Goal: Task Accomplishment & Management: Use online tool/utility

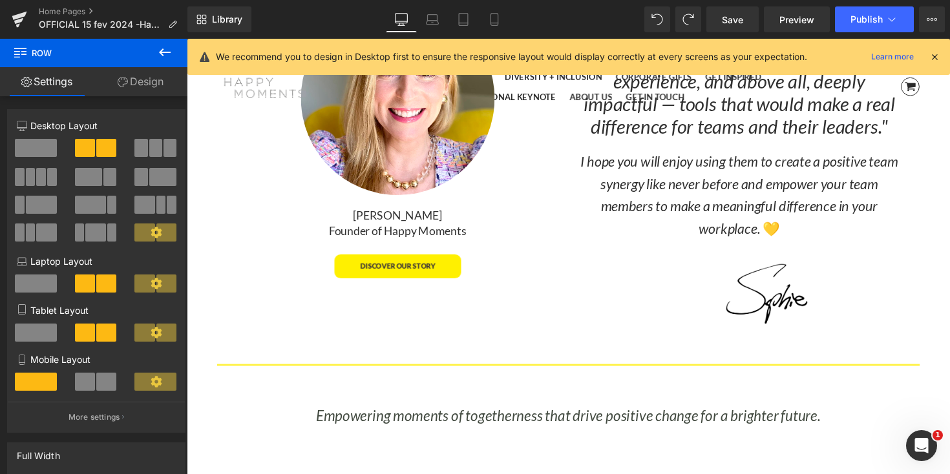
scroll to position [8270, 782]
click at [54, 12] on link "Home Pages" at bounding box center [113, 11] width 149 height 10
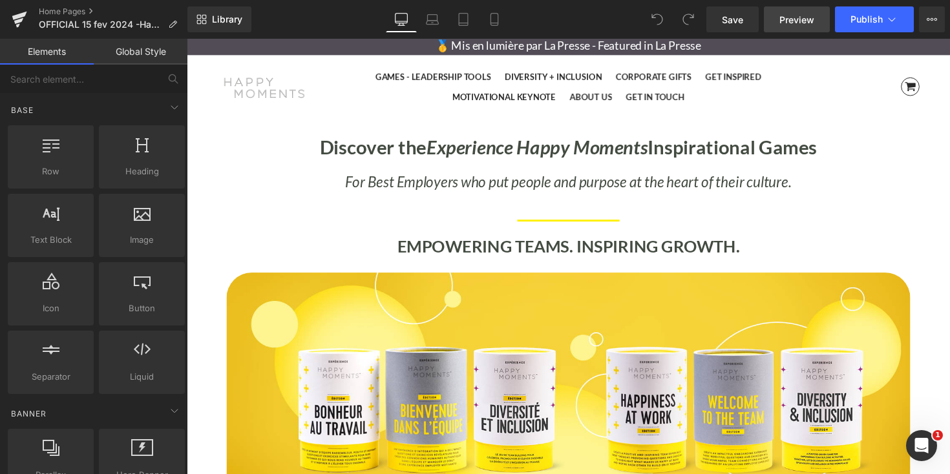
click at [811, 17] on span "Preview" at bounding box center [796, 20] width 35 height 14
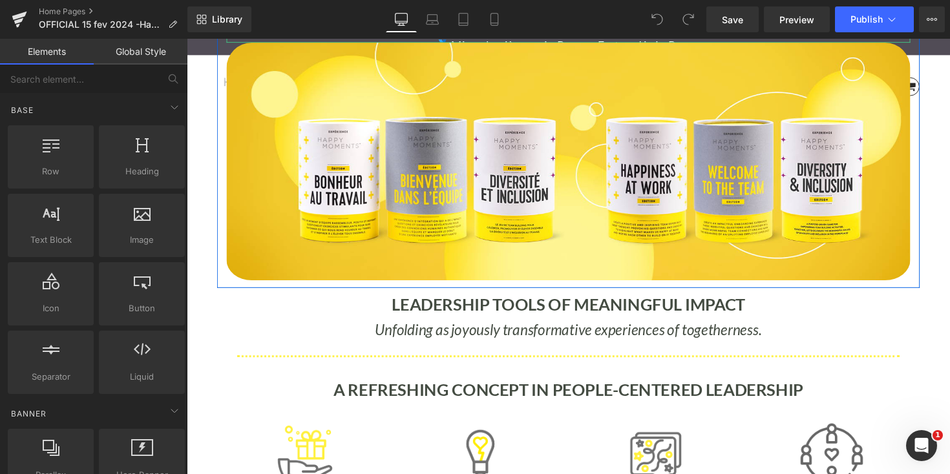
scroll to position [237, 0]
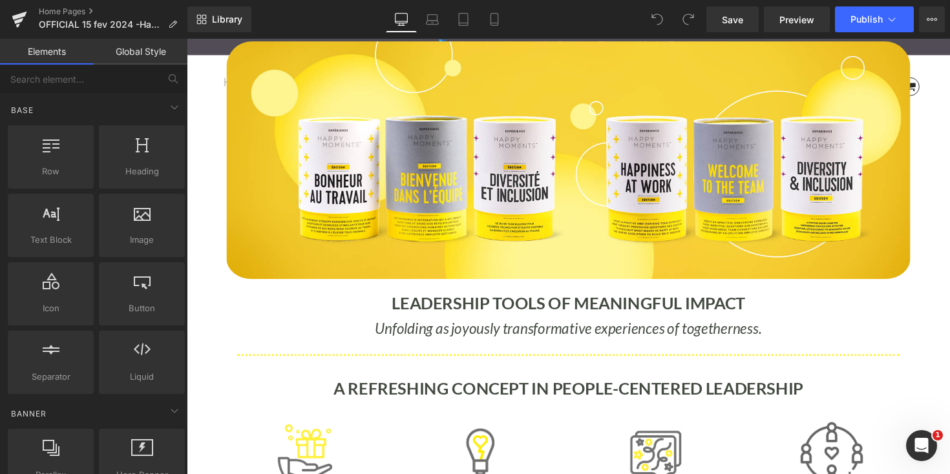
click at [571, 312] on div "LEADERSHIP TOOLS OF MEANINGFUL IMPACT Heading" at bounding box center [577, 308] width 719 height 30
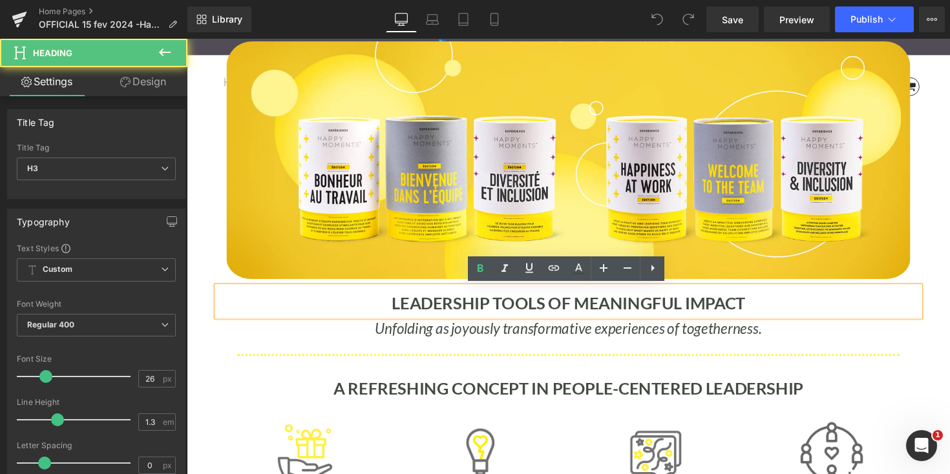
click at [578, 310] on b "LEADERSHIP TOOLS OF MEANINGFUL IMPACT" at bounding box center [578, 309] width 362 height 21
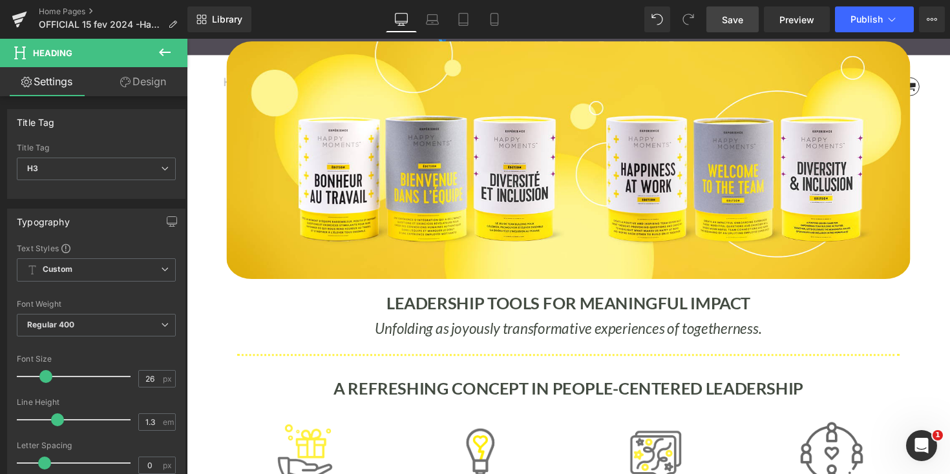
click at [747, 14] on link "Save" at bounding box center [732, 19] width 52 height 26
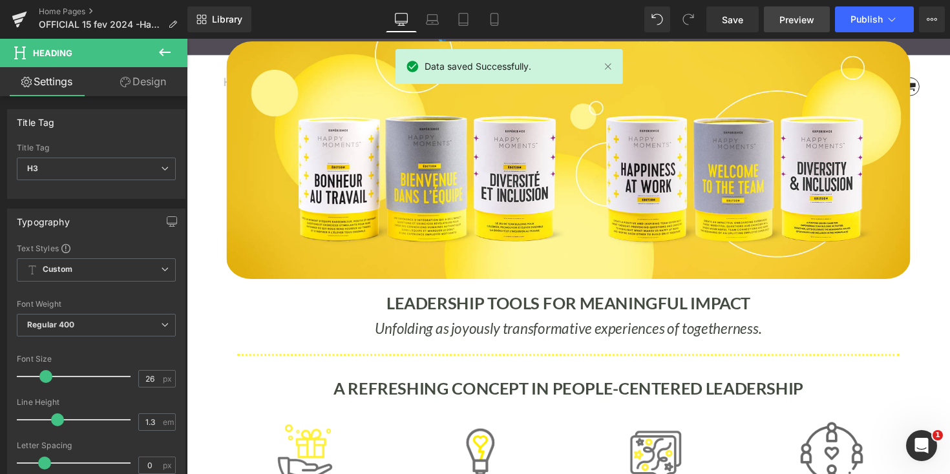
click at [803, 17] on span "Preview" at bounding box center [796, 20] width 35 height 14
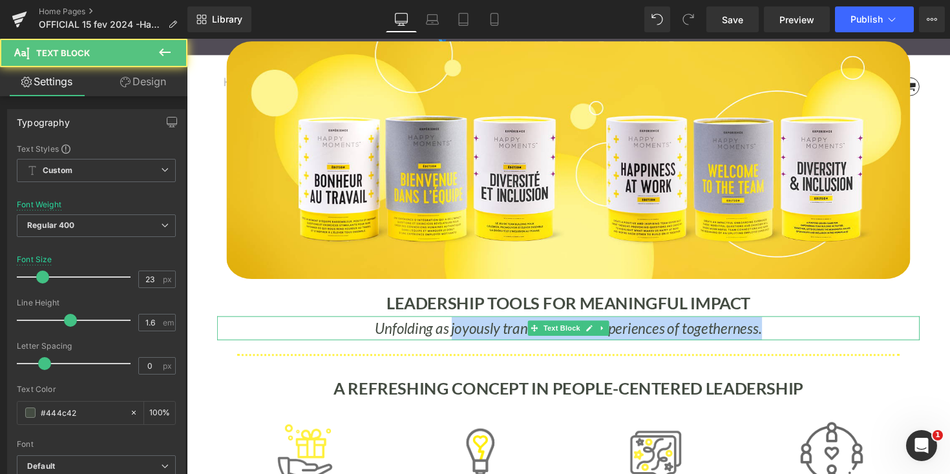
drag, startPoint x: 460, startPoint y: 336, endPoint x: 791, endPoint y: 336, distance: 330.8
click at [791, 336] on p "Unfolding as joyously transformative experiences of togetherness." at bounding box center [577, 336] width 719 height 24
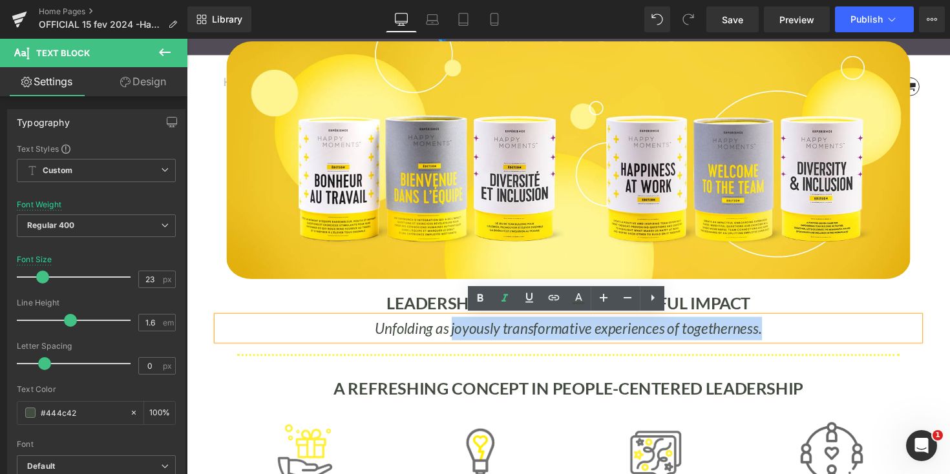
copy icon "joyously transformative experiences of togetherness."
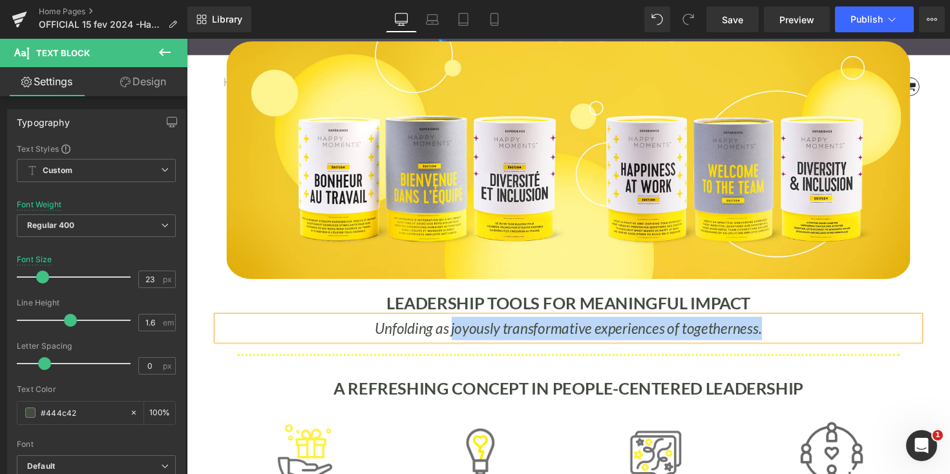
click at [772, 344] on icon "Unfolding as joyously transformative experiences of togetherness." at bounding box center [578, 335] width 396 height 18
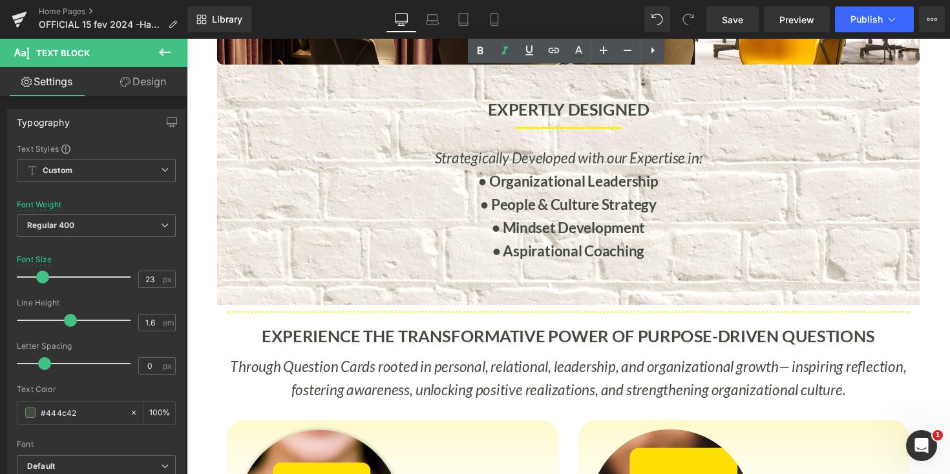
scroll to position [1054, 0]
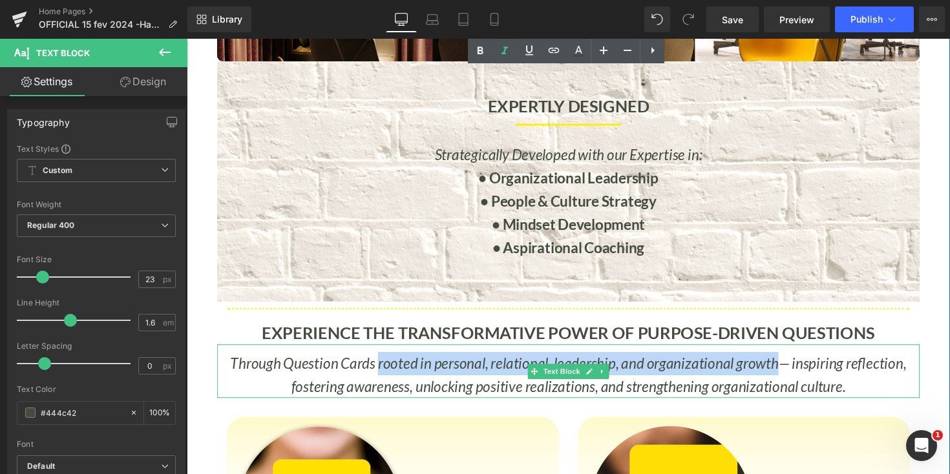
drag, startPoint x: 384, startPoint y: 374, endPoint x: 788, endPoint y: 379, distance: 404.5
click at [788, 379] on span "Through Question Cards rooted in personal, relational, leadership, and organiza…" at bounding box center [511, 371] width 561 height 18
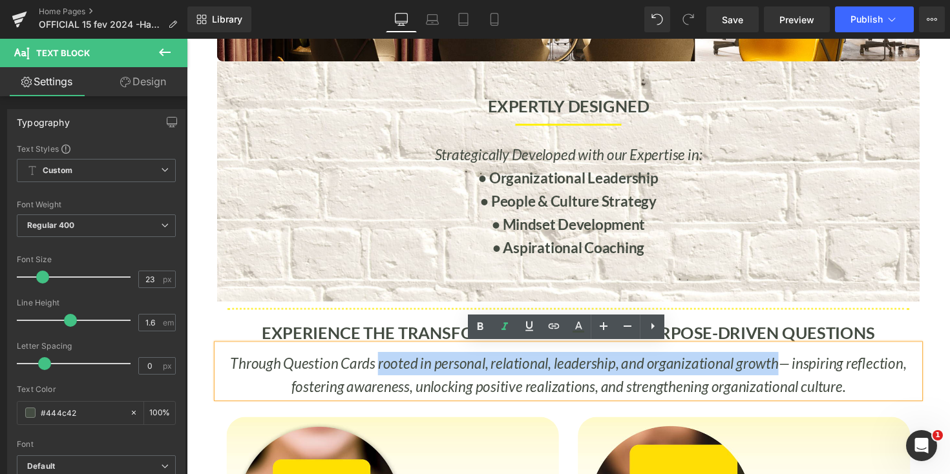
copy span "rooted in personal, relational, leadership, and organizational growth"
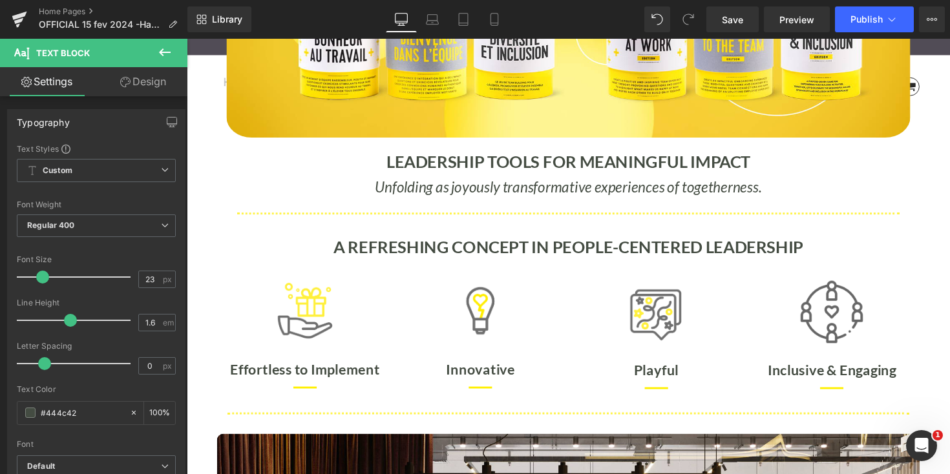
scroll to position [381, 0]
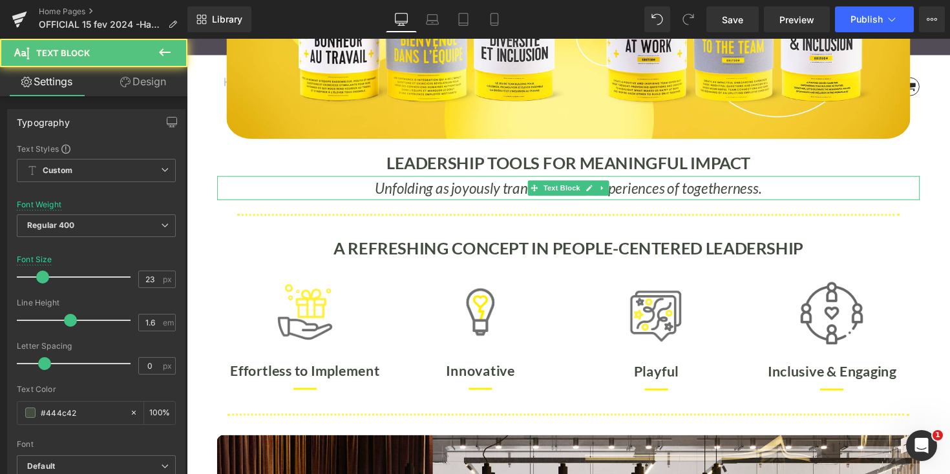
click at [772, 194] on icon "Unfolding as joyously transformative experiences of togetherness." at bounding box center [578, 192] width 396 height 18
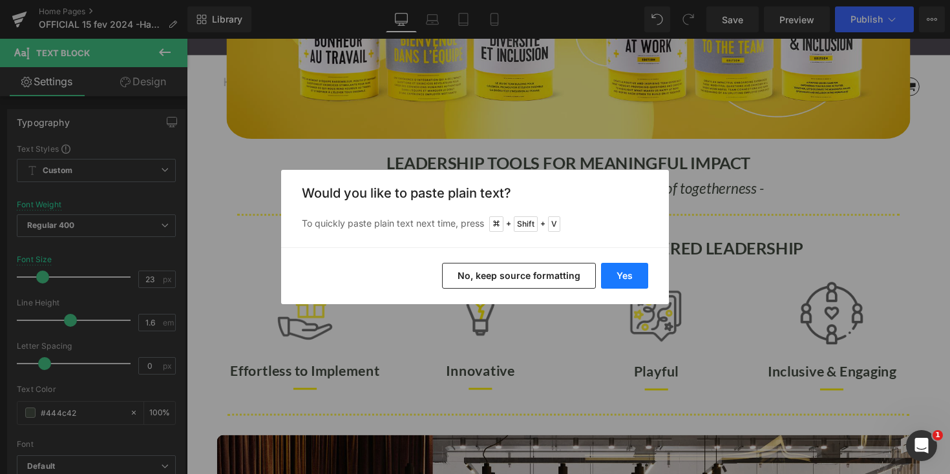
click at [634, 280] on button "Yes" at bounding box center [624, 276] width 47 height 26
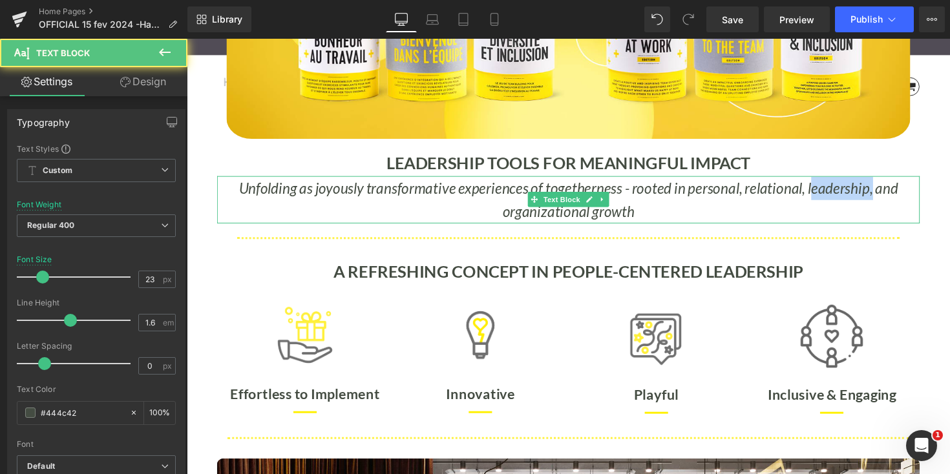
drag, startPoint x: 885, startPoint y: 192, endPoint x: 826, endPoint y: 194, distance: 59.5
click at [826, 194] on icon "Unfolding as joyously transformative experiences of togetherness - rooted in pe…" at bounding box center [577, 204] width 675 height 42
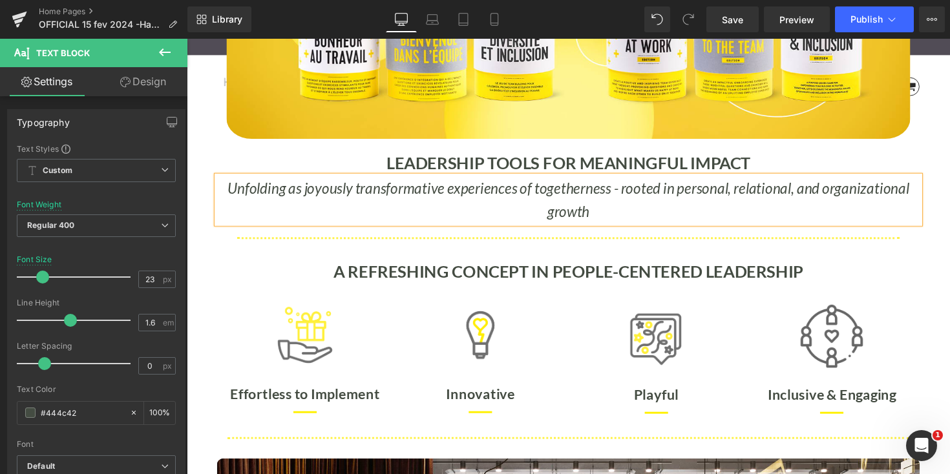
click at [605, 218] on p "Unfolding as joyously transformative experiences of togetherness - rooted in pe…" at bounding box center [577, 204] width 719 height 48
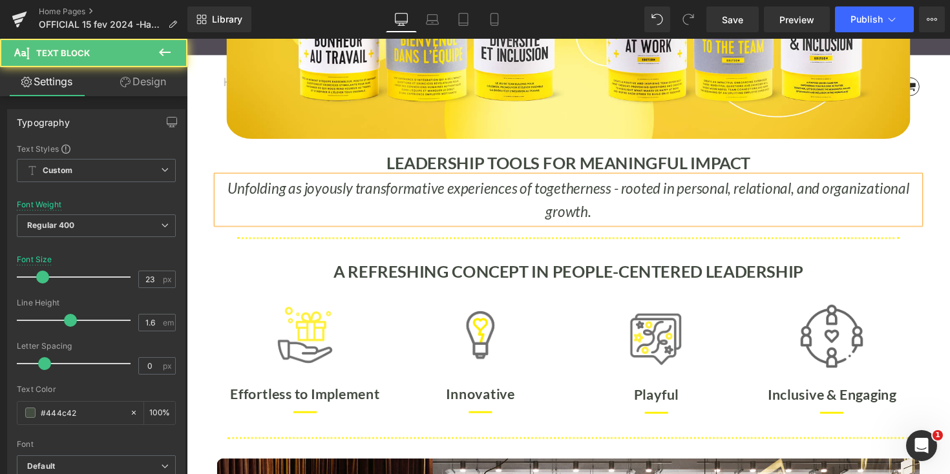
click at [627, 190] on icon "Unfolding as joyously transformative experiences of togetherness - rooted in pe…" at bounding box center [578, 204] width 698 height 42
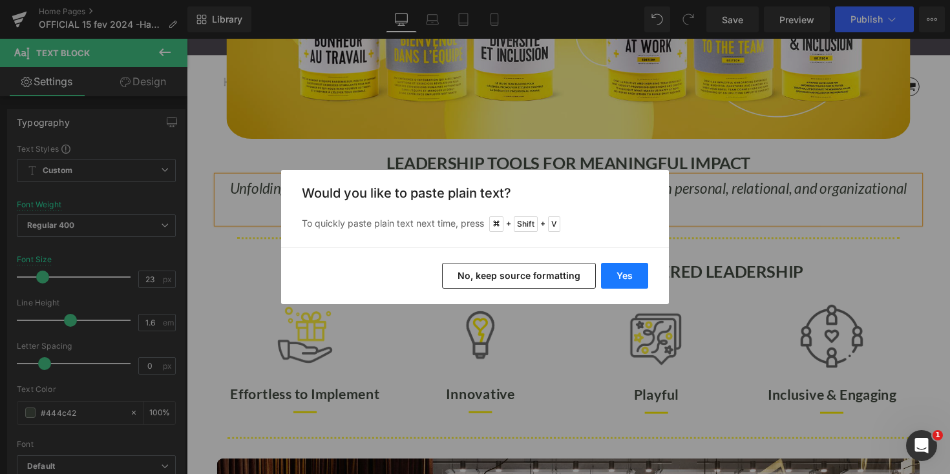
click at [623, 278] on button "Yes" at bounding box center [624, 276] width 47 height 26
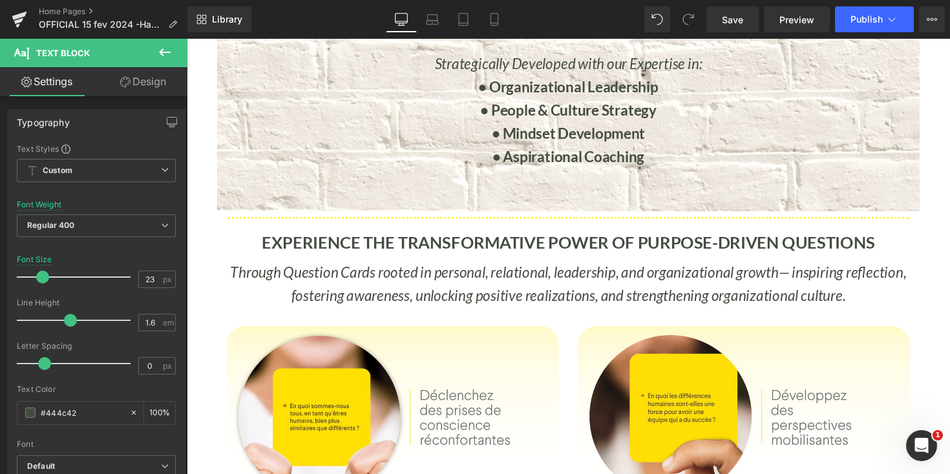
scroll to position [1172, 0]
click at [689, 275] on span "Through Question Cards rooted in personal, relational, leadership, and organiza…" at bounding box center [511, 278] width 561 height 18
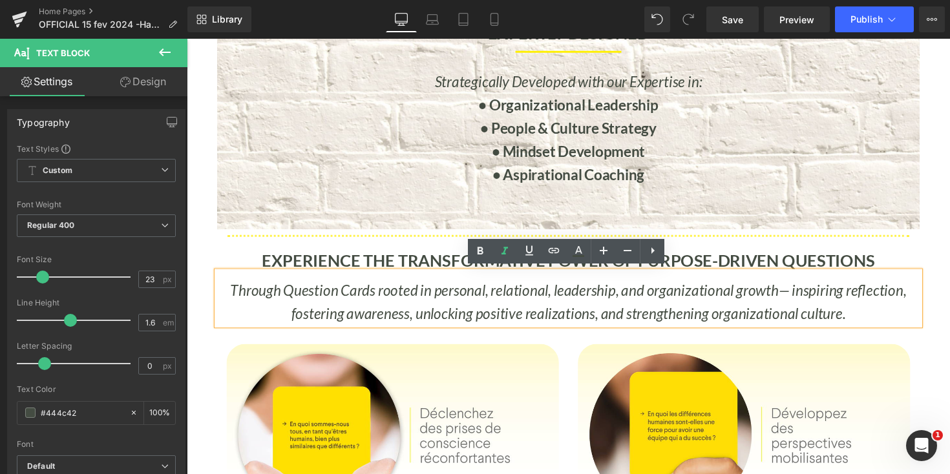
scroll to position [1157, 0]
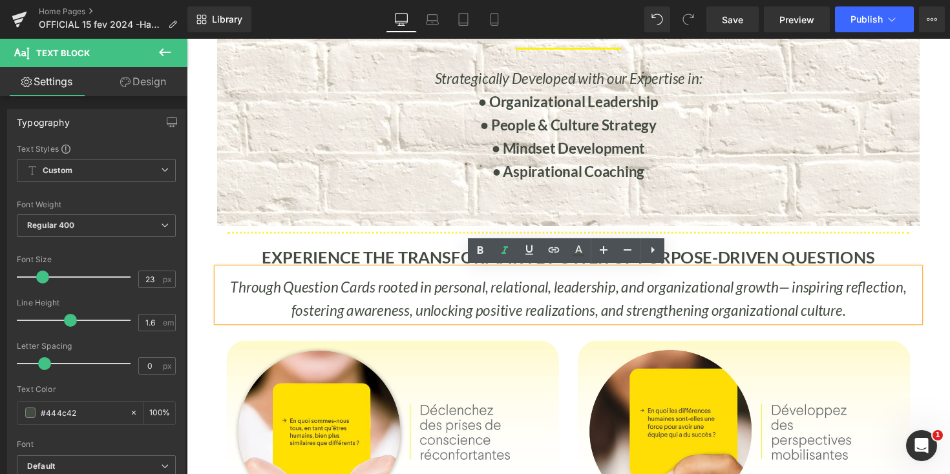
click at [943, 224] on div "Image Effortless to Implement Text Block Separator Image Innovative Text Block …" at bounding box center [578, 423] width 782 height 1818
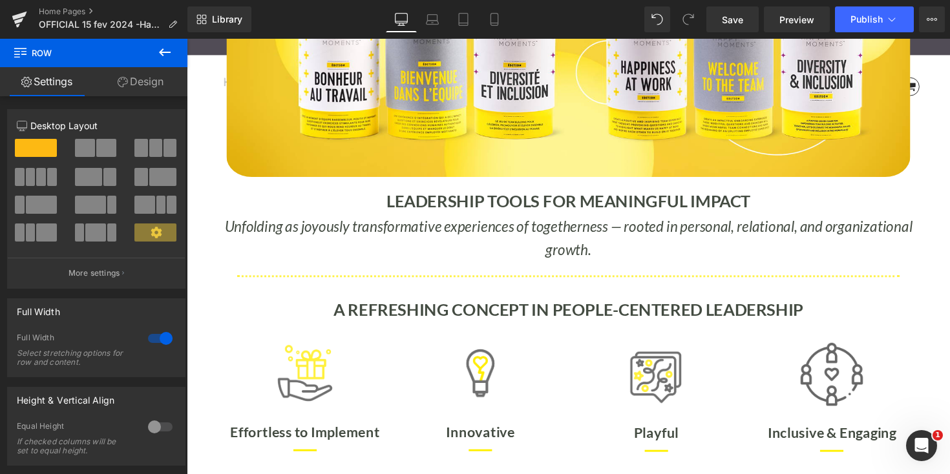
scroll to position [344, 0]
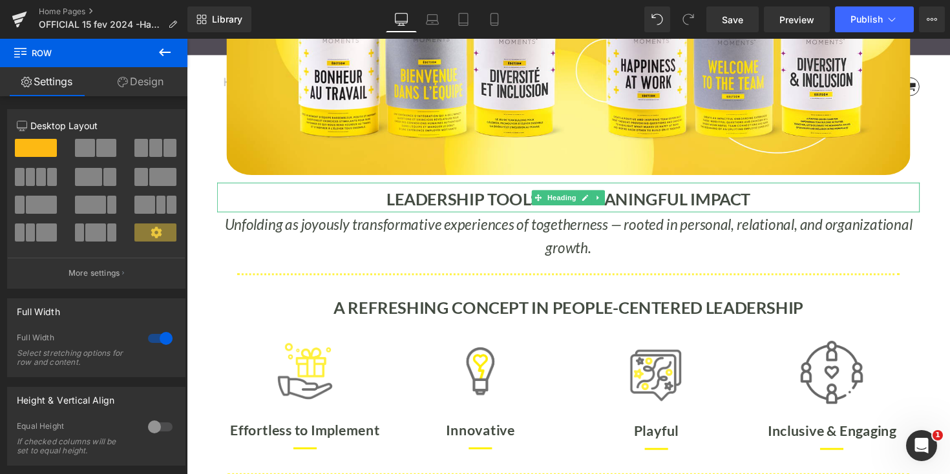
click at [423, 202] on b "LEADERSHIP TOOLS FOR MEANINGFUL IMPACT" at bounding box center [578, 203] width 373 height 21
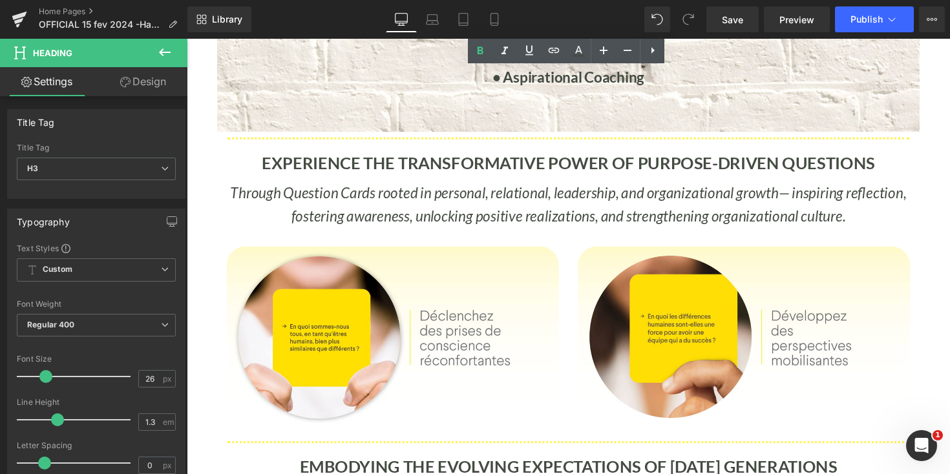
scroll to position [1255, 0]
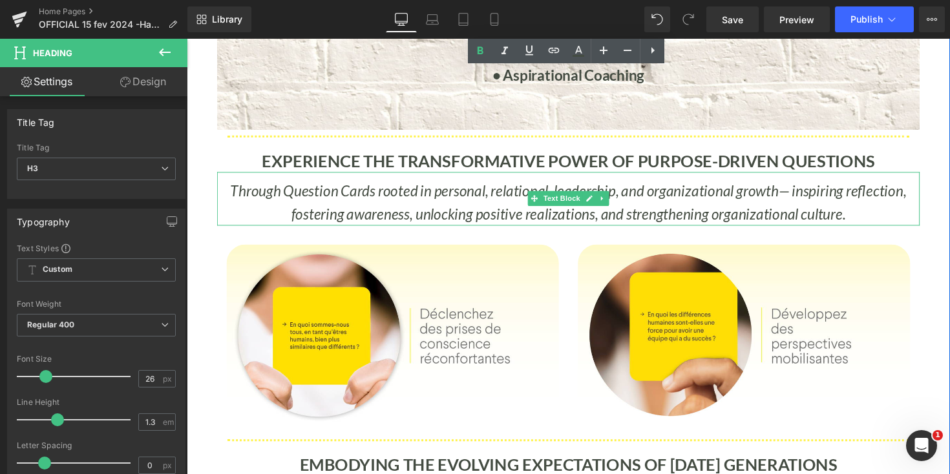
click at [386, 193] on span "Through Question Cards rooted in personal, relational, leadership, and organiza…" at bounding box center [511, 194] width 561 height 18
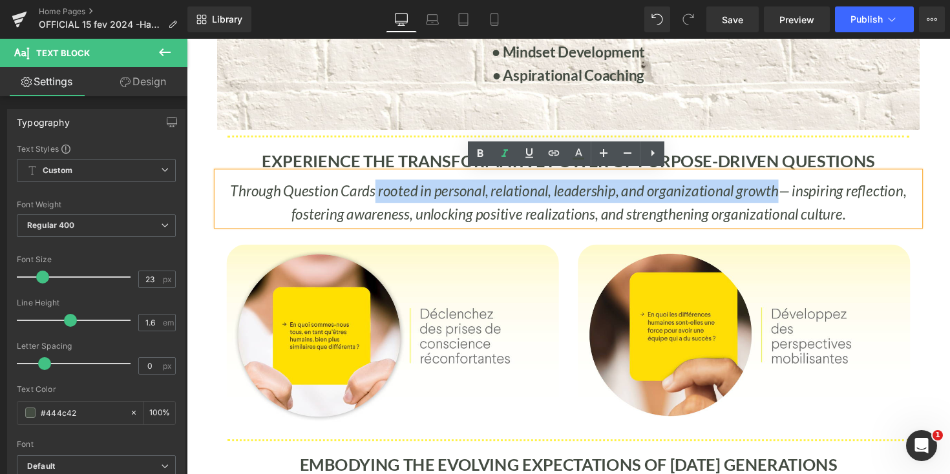
drag, startPoint x: 379, startPoint y: 194, endPoint x: 788, endPoint y: 194, distance: 408.3
click at [788, 194] on span "Through Question Cards rooted in personal, relational, leadership, and organiza…" at bounding box center [511, 194] width 561 height 18
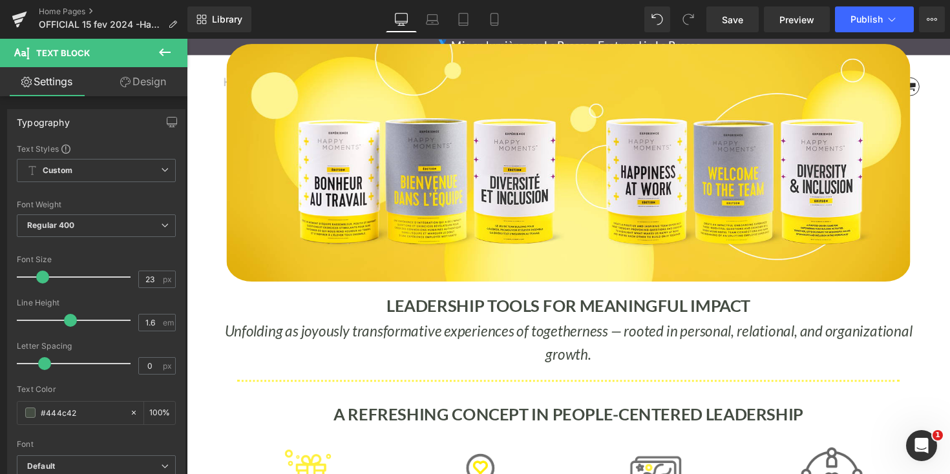
scroll to position [236, 0]
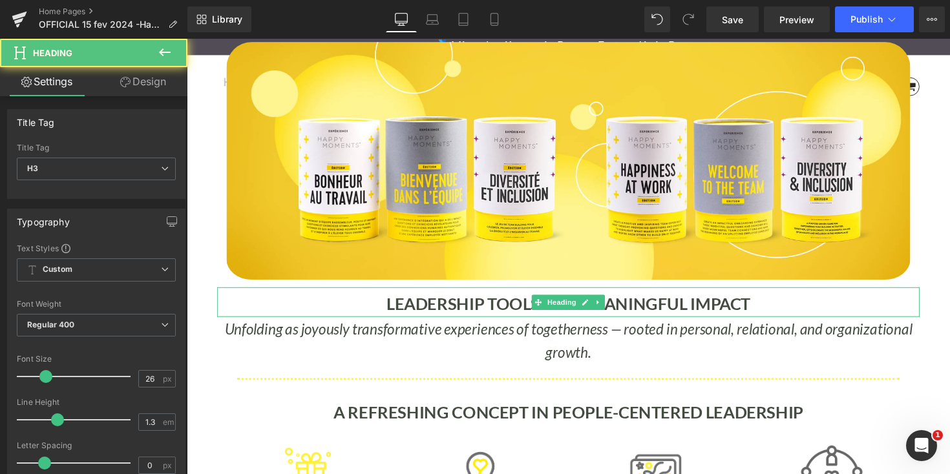
click at [415, 308] on b "LEADERSHIP TOOLS FOR MEANINGFUL IMPACT" at bounding box center [578, 310] width 373 height 21
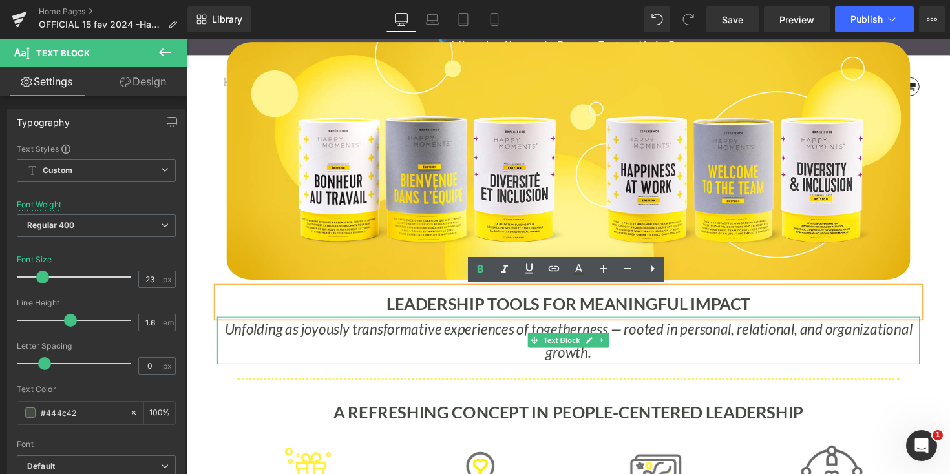
drag, startPoint x: 227, startPoint y: 336, endPoint x: 637, endPoint y: 361, distance: 410.4
click at [637, 361] on p "Unfolding as joyously transformative experiences of togetherness — rooted in pe…" at bounding box center [577, 348] width 719 height 48
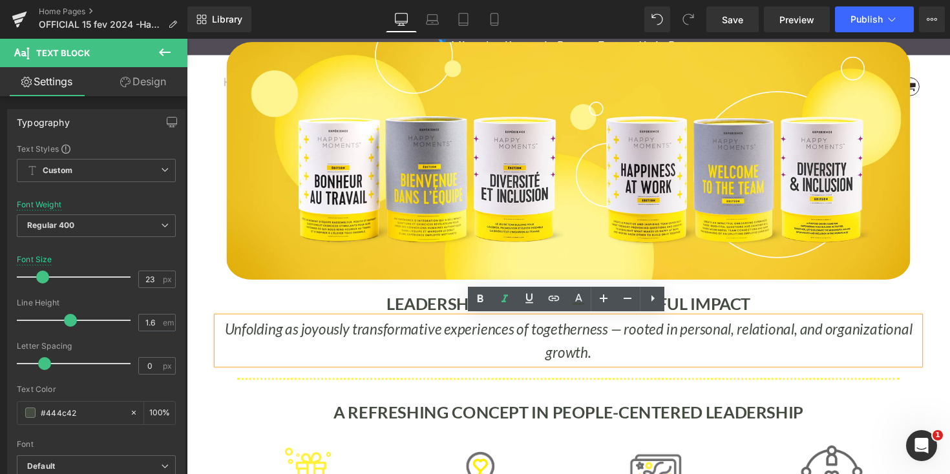
copy icon "Unfolding as joyously transformative experiences of togetherness — rooted in pe…"
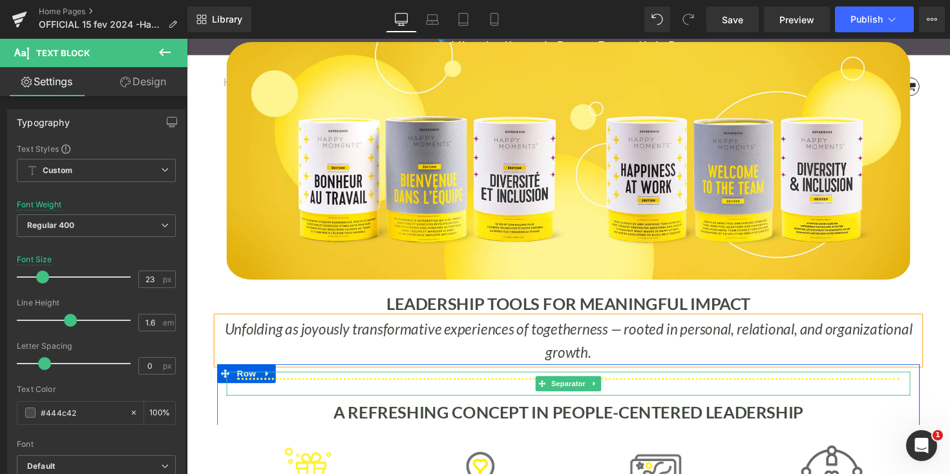
click at [687, 398] on hr at bounding box center [577, 395] width 679 height 18
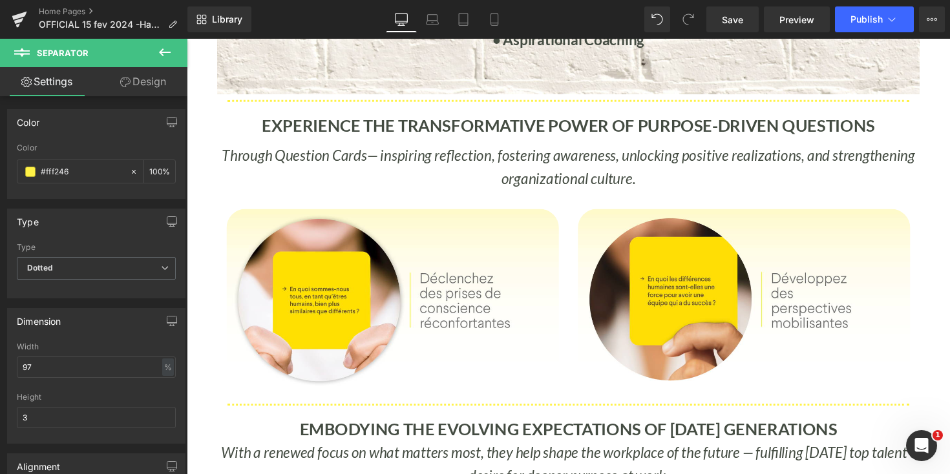
scroll to position [1299, 0]
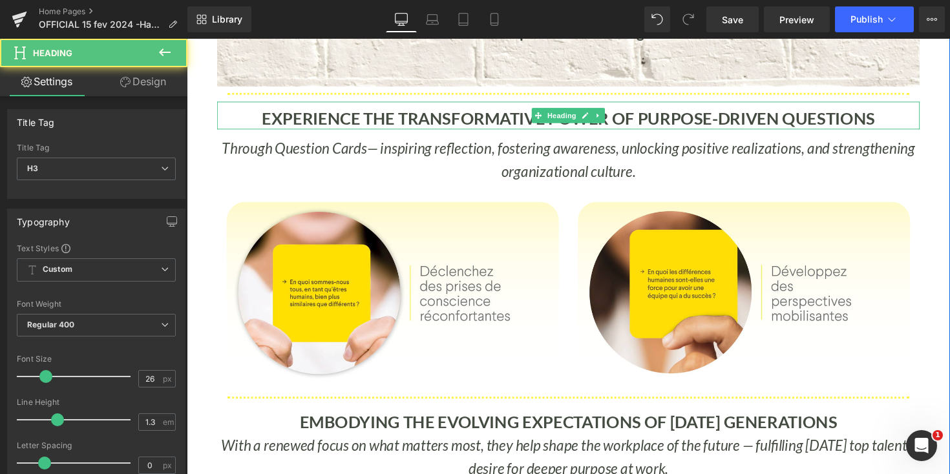
click at [279, 121] on b "EXPERIENCE THE TRANSFORMATIVE POWER OF PURPOSE-DRIVEN QUESTIONS" at bounding box center [578, 120] width 628 height 21
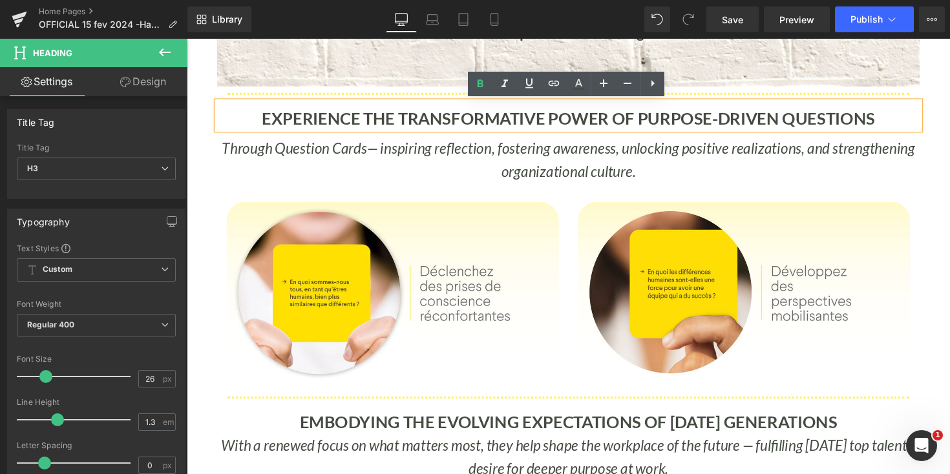
drag, startPoint x: 257, startPoint y: 121, endPoint x: 898, endPoint y: 123, distance: 641.0
click at [898, 123] on div "EXPERIENCE THE TRANSFORMATIVE POWER OF PURPOSE-DRIVEN QUESTIONS" at bounding box center [578, 117] width 720 height 28
copy b "EXPERIENCE THE TRANSFORMATIVE POWER OF PURPOSE-DRIVEN QUESTIONS"
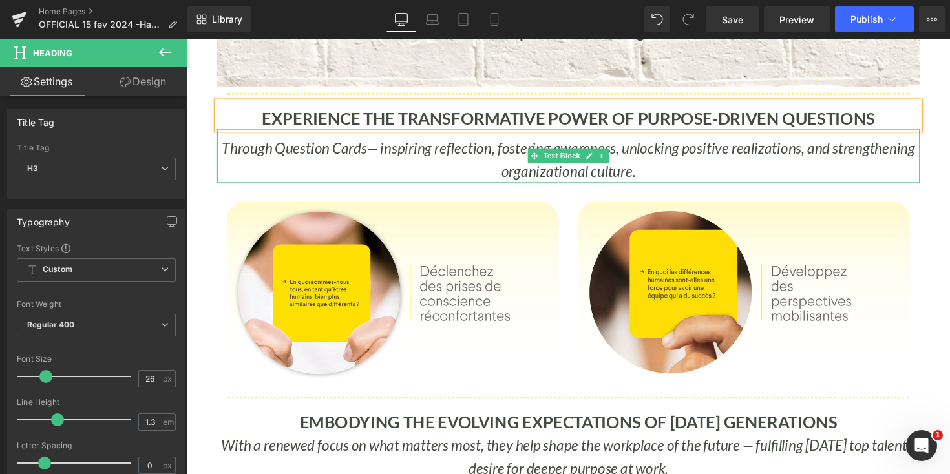
click at [244, 149] on span "Through Question Cards" at bounding box center [297, 151] width 149 height 18
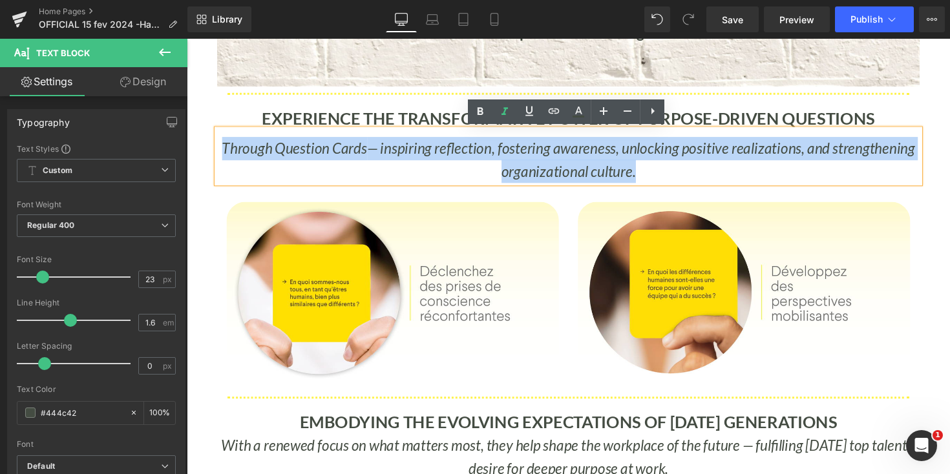
drag, startPoint x: 224, startPoint y: 150, endPoint x: 664, endPoint y: 166, distance: 440.3
click at [664, 166] on p "Through Question Cards — inspiring reflection, fostering awareness, unlocking p…" at bounding box center [578, 164] width 720 height 48
copy icon "Through Question Cards — inspiring reflection, fostering awareness, unlocking p…"
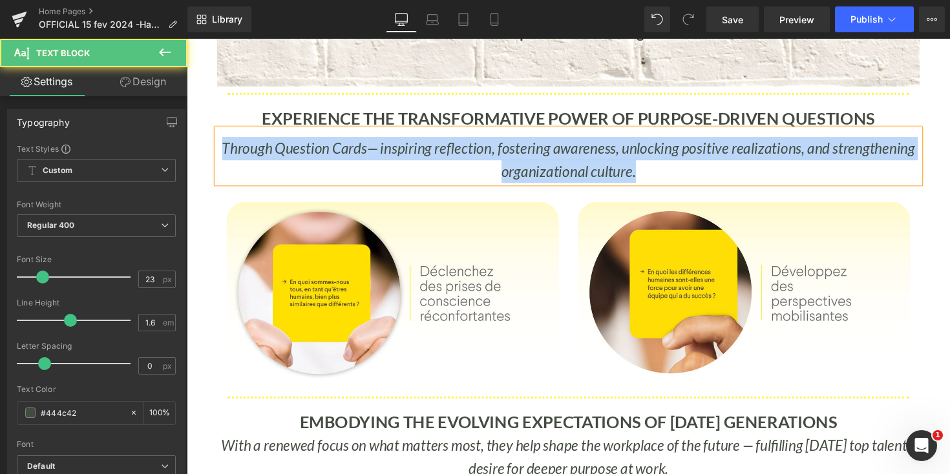
click at [341, 173] on p "Through Question Cards — inspiring reflection, fostering awareness, unlocking p…" at bounding box center [578, 164] width 720 height 48
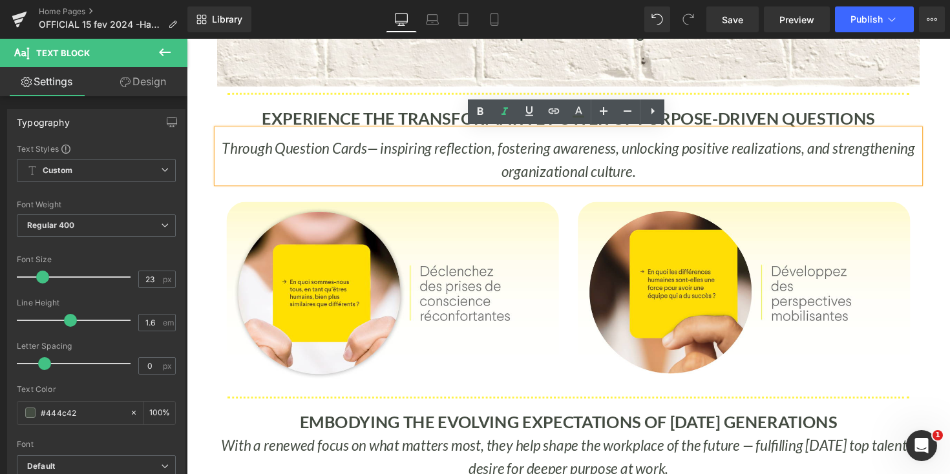
click at [278, 152] on span "Through Question Cards" at bounding box center [297, 151] width 149 height 18
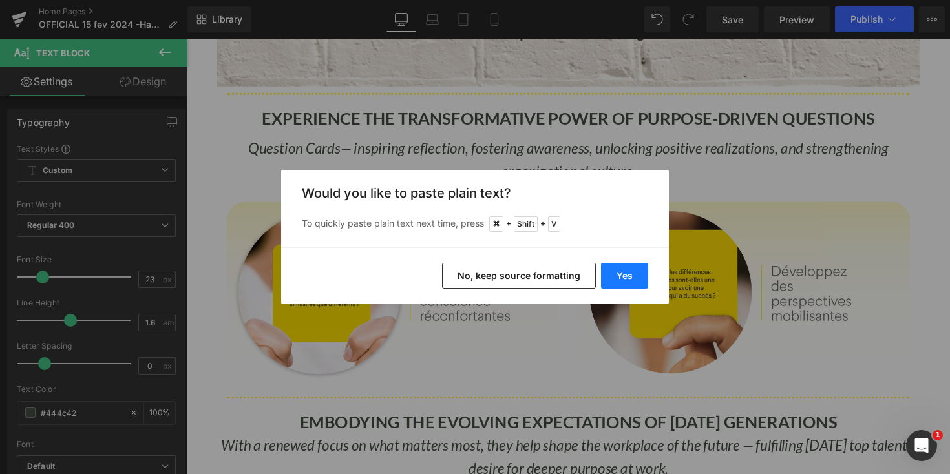
click at [620, 279] on button "Yes" at bounding box center [624, 276] width 47 height 26
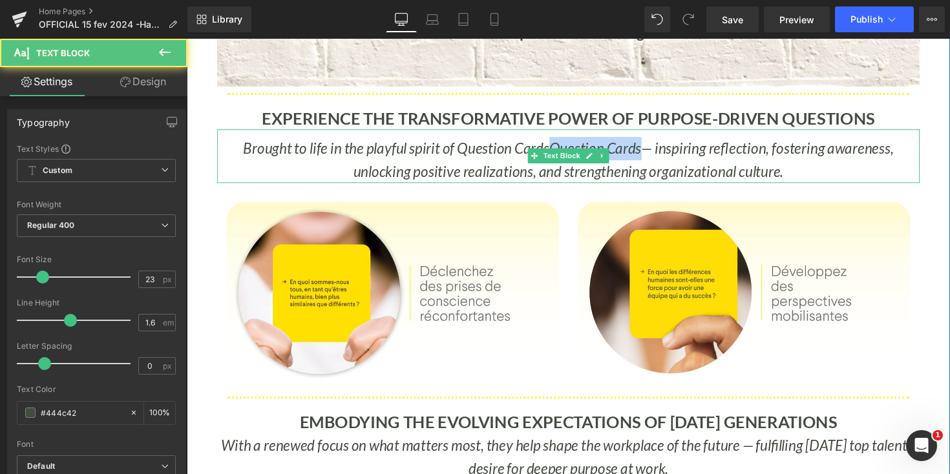
drag, startPoint x: 558, startPoint y: 149, endPoint x: 649, endPoint y: 149, distance: 91.1
click at [649, 149] on span "Brought to life in the playful spirit of Question CardsQuestion Cards" at bounding box center [449, 151] width 408 height 18
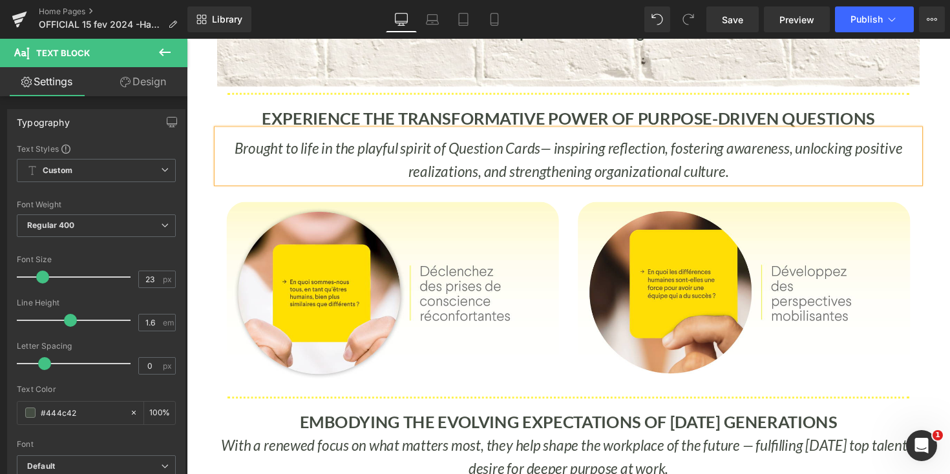
click at [633, 168] on span "— inspiring reflection, fostering awareness, unlocking positive realizations, a…" at bounding box center [667, 163] width 507 height 42
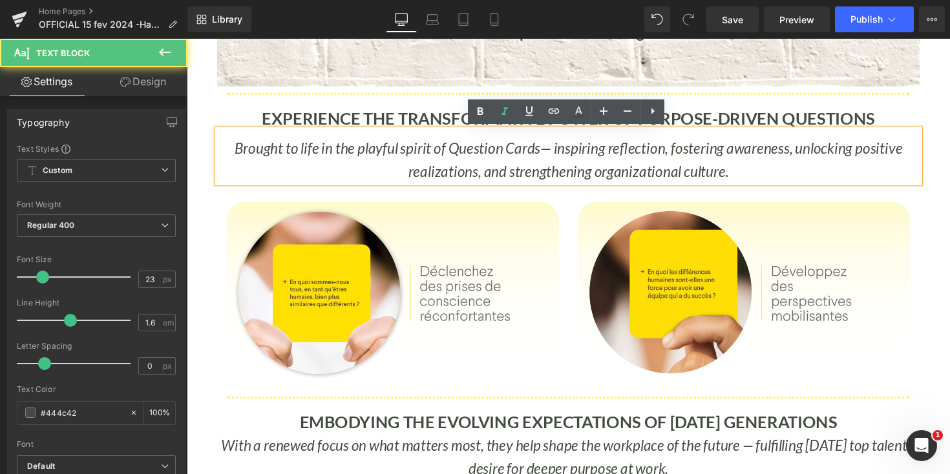
click at [607, 176] on span "— inspiring reflection, fostering awareness, unlocking positive realizations, a…" at bounding box center [667, 163] width 507 height 42
click at [705, 147] on span "— inspiring reflection, fostering awareness, unlocking positive realizations, a…" at bounding box center [667, 163] width 507 height 42
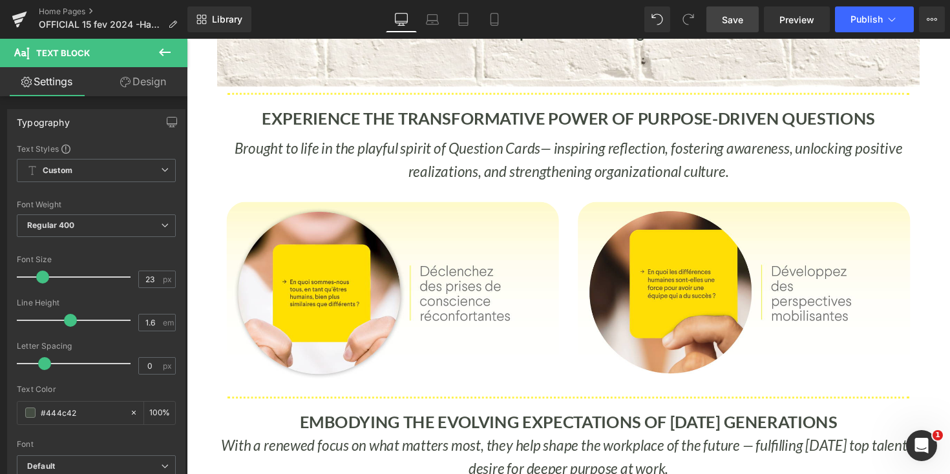
click at [731, 22] on span "Save" at bounding box center [732, 20] width 21 height 14
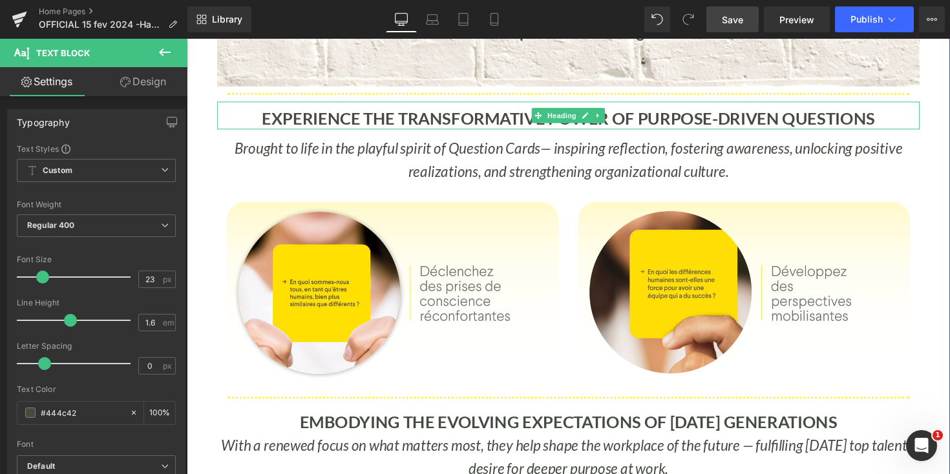
click at [307, 123] on b "EXPERIENCE THE TRANSFORMATIVE POWER OF PURPOSE-DRIVEN QUESTIONS" at bounding box center [578, 120] width 628 height 21
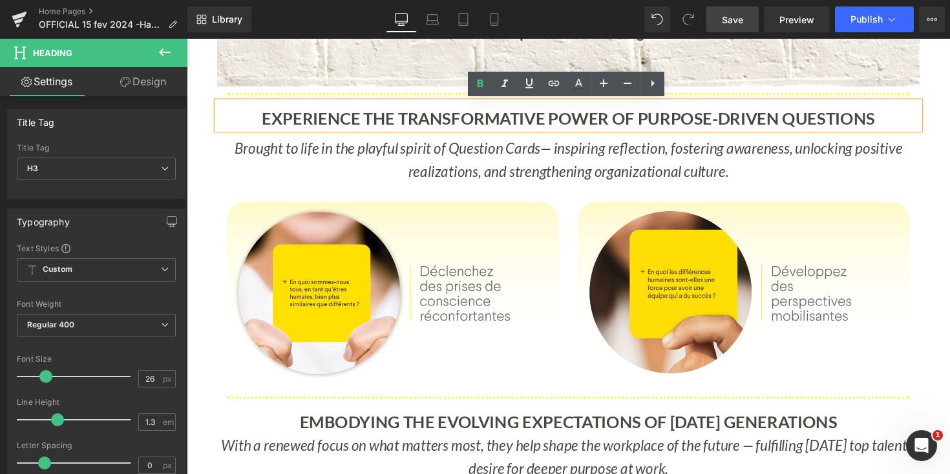
drag, startPoint x: 262, startPoint y: 122, endPoint x: 899, endPoint y: 124, distance: 636.4
click at [899, 124] on div "EXPERIENCE THE TRANSFORMATIVE POWER OF PURPOSE-DRIVEN QUESTIONS" at bounding box center [578, 117] width 720 height 28
copy b "EXPERIENCE THE TRANSFORMATIVE POWER OF PURPOSE-DRIVEN QUESTIONS"
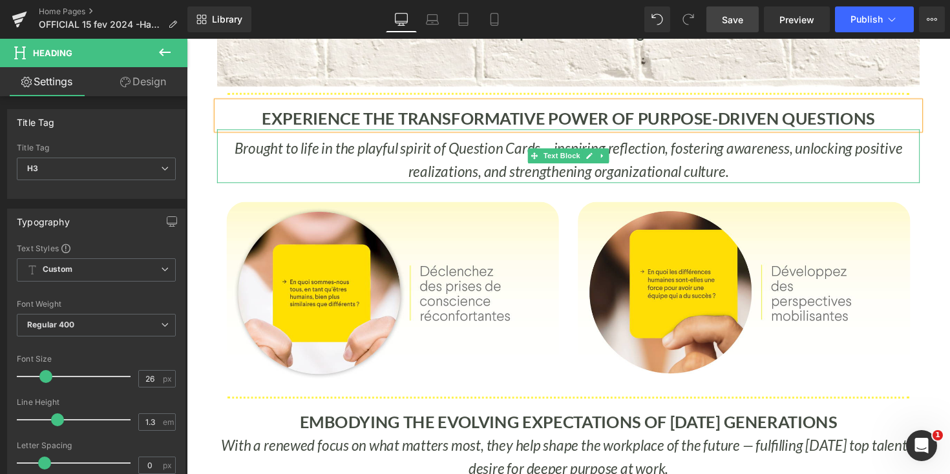
click at [740, 178] on p "Brought to life in the playful spirit of Question Cards — inspiring reflection,…" at bounding box center [578, 164] width 720 height 48
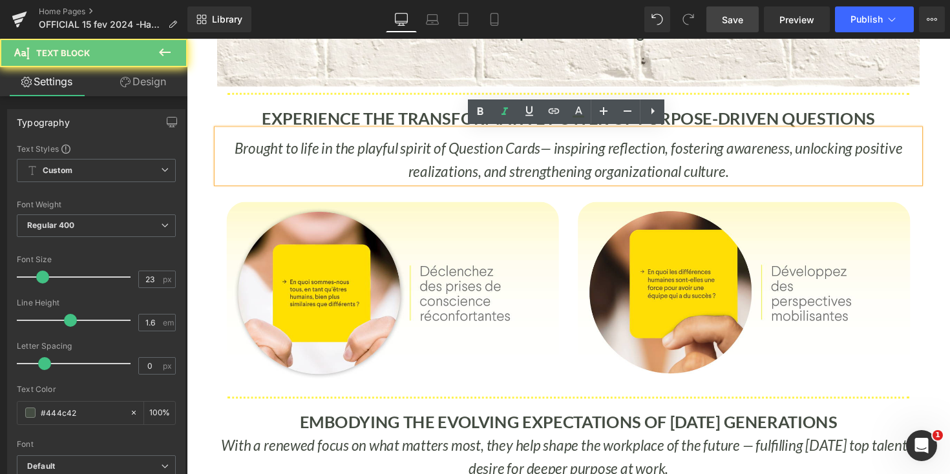
click at [734, 178] on span "— inspiring reflection, fostering awareness, unlocking positive realizations, a…" at bounding box center [667, 163] width 507 height 42
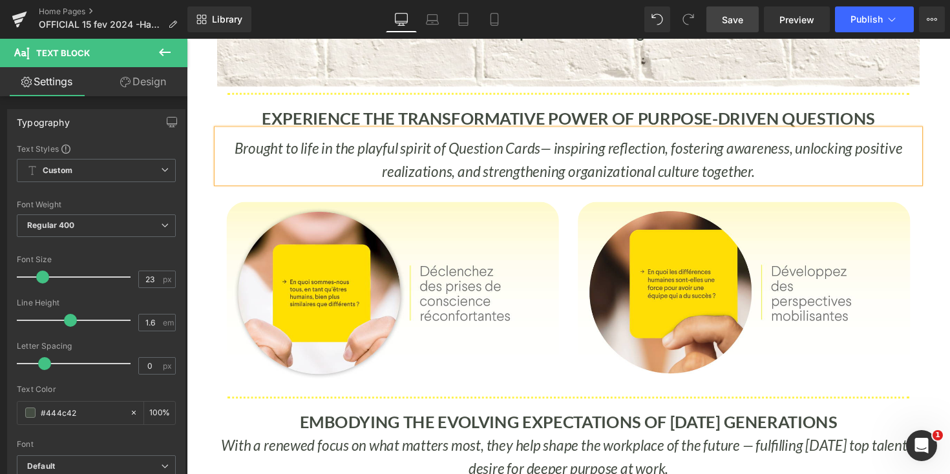
click at [949, 165] on div "Image Effortless to Implement Text Block Separator Image Innovative Text Block …" at bounding box center [578, 281] width 782 height 1818
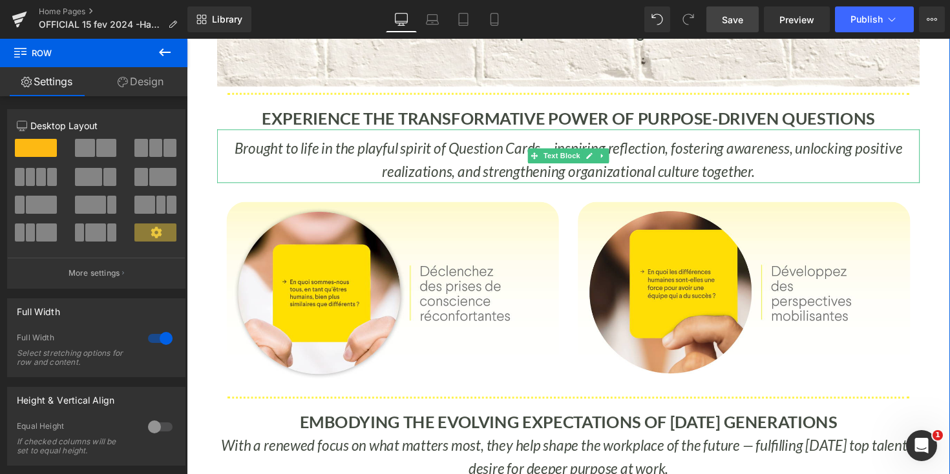
click at [479, 182] on span "— inspiring reflection, fostering awareness, unlocking positive realizations, a…" at bounding box center [653, 163] width 533 height 42
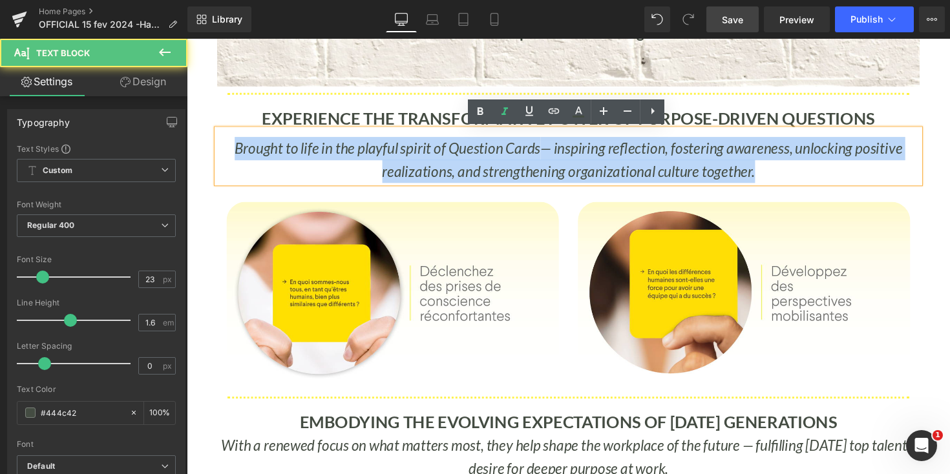
drag, startPoint x: 236, startPoint y: 152, endPoint x: 793, endPoint y: 181, distance: 557.7
click at [793, 181] on p "Brought to life in the playful spirit of Question Cards — inspiring reflection,…" at bounding box center [578, 164] width 720 height 48
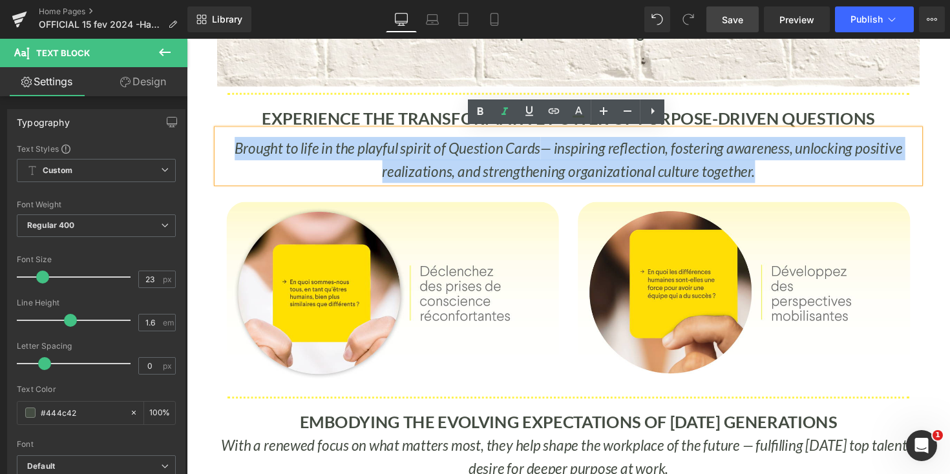
copy icon "Brought to life in the playful spirit of Question Cards — inspiring reflection,…"
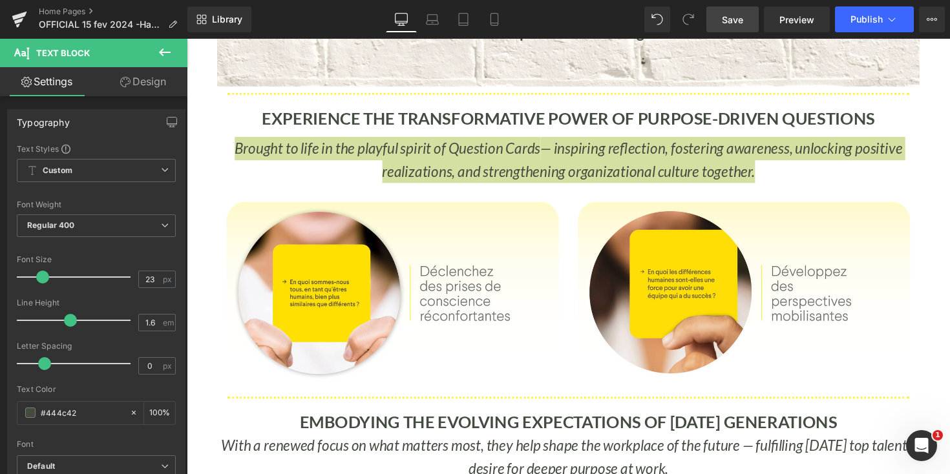
click at [736, 21] on span "Save" at bounding box center [732, 20] width 21 height 14
click at [804, 17] on span "Preview" at bounding box center [796, 20] width 35 height 14
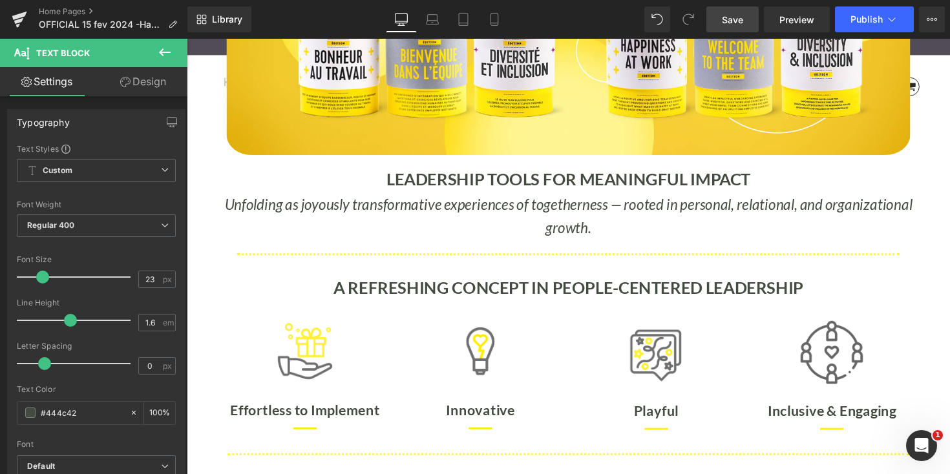
scroll to position [365, 0]
click at [300, 204] on icon "Unfolding as joyously transformative experiences of togetherness — rooted in pe…" at bounding box center [577, 219] width 704 height 42
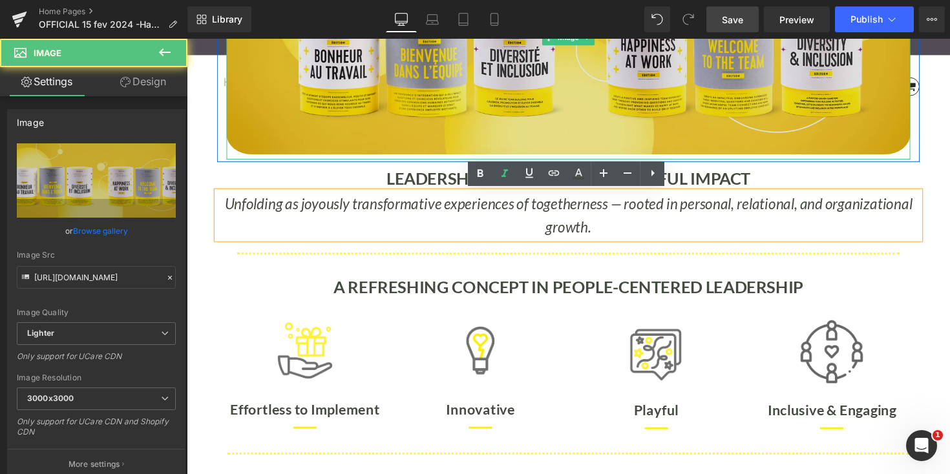
click at [744, 153] on img at bounding box center [577, 37] width 700 height 249
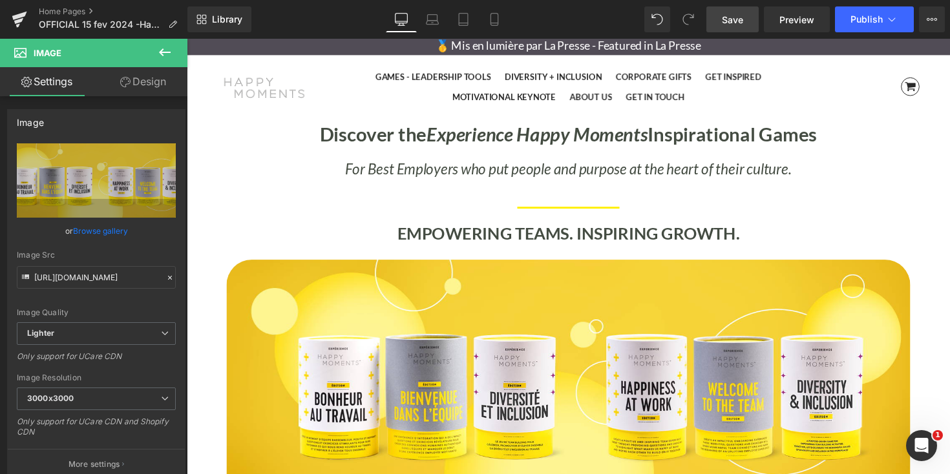
scroll to position [0, 0]
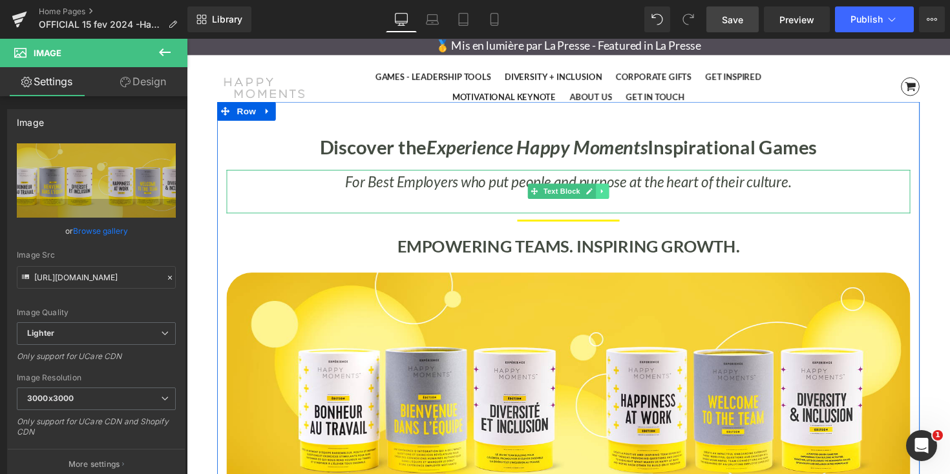
click at [613, 194] on icon at bounding box center [612, 195] width 7 height 8
click at [604, 195] on icon at bounding box center [605, 195] width 7 height 7
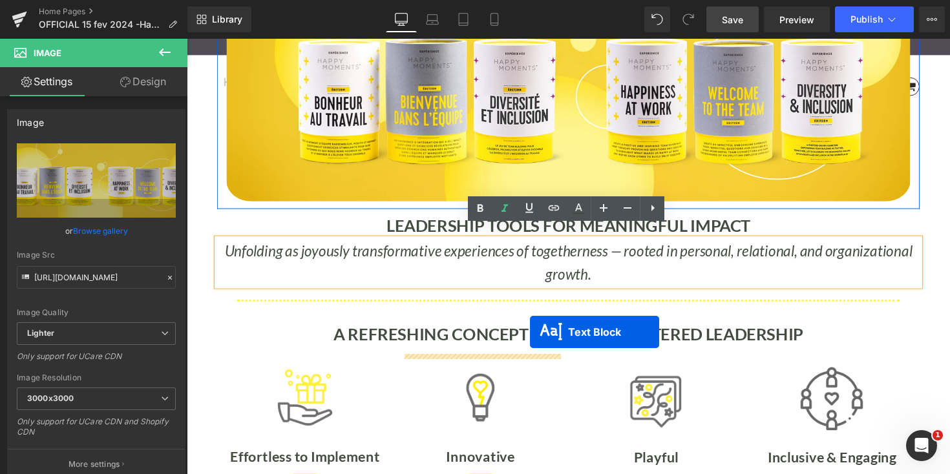
scroll to position [362, 0]
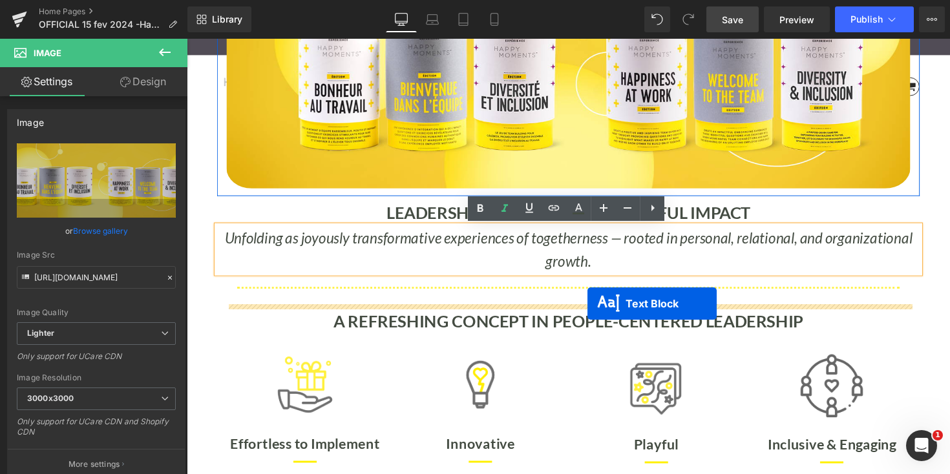
drag, startPoint x: 545, startPoint y: 239, endPoint x: 597, endPoint y: 308, distance: 86.3
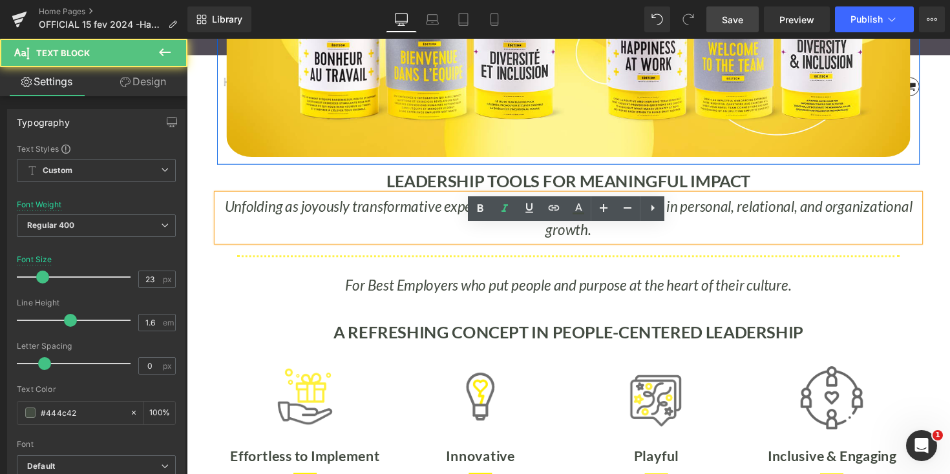
scroll to position [8338, 782]
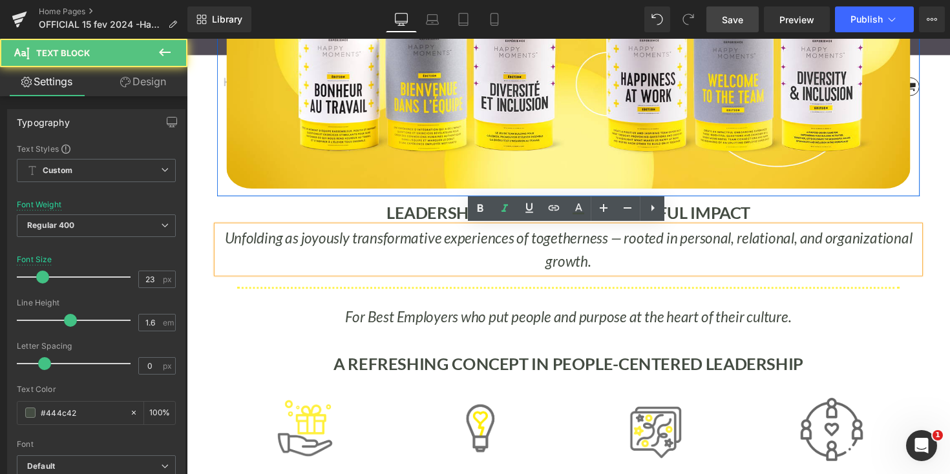
click at [596, 330] on icon at bounding box center [599, 334] width 7 height 8
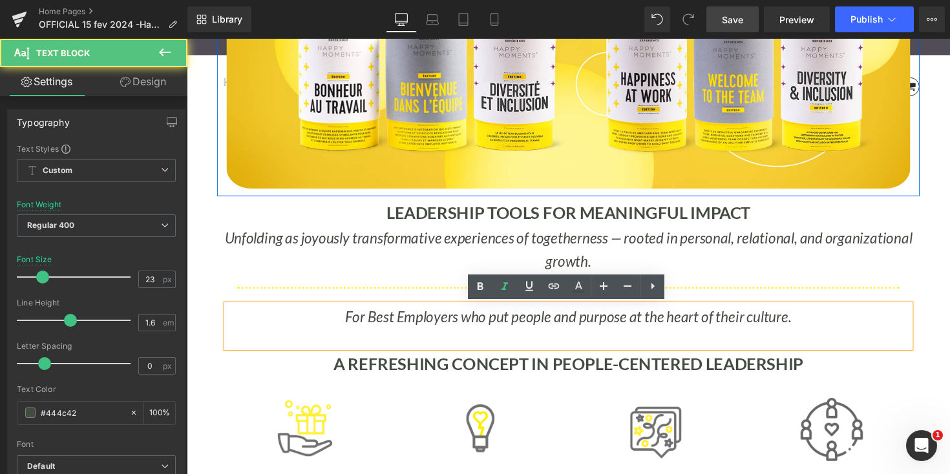
drag, startPoint x: 811, startPoint y: 327, endPoint x: 367, endPoint y: 328, distance: 443.9
click at [367, 328] on p "For Best Employers who put people and purpose at the heart of their culture." at bounding box center [577, 324] width 700 height 24
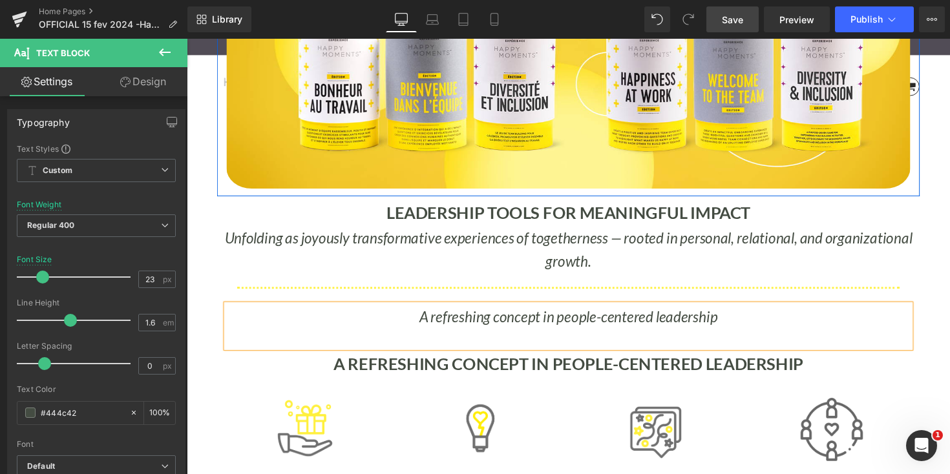
click at [383, 381] on b "A REFRESHING CONCEPT IN PEOPLE-CENTERED LEADERSHIP" at bounding box center [577, 372] width 481 height 21
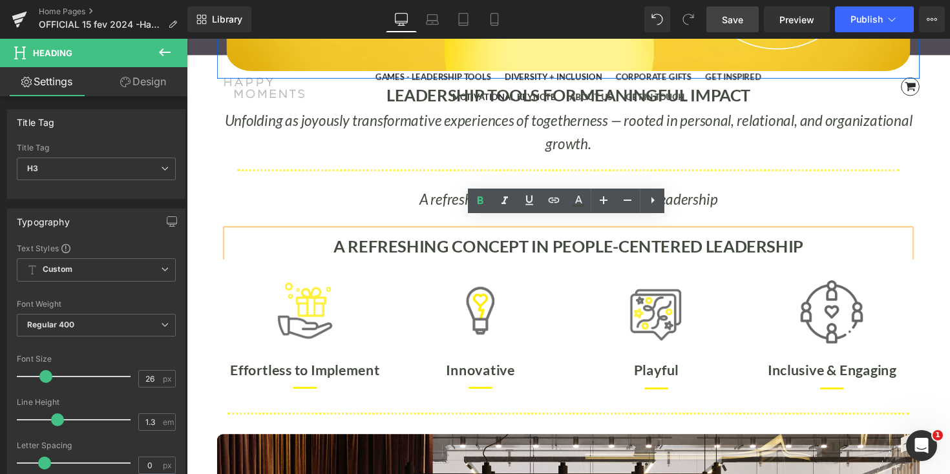
scroll to position [466, 0]
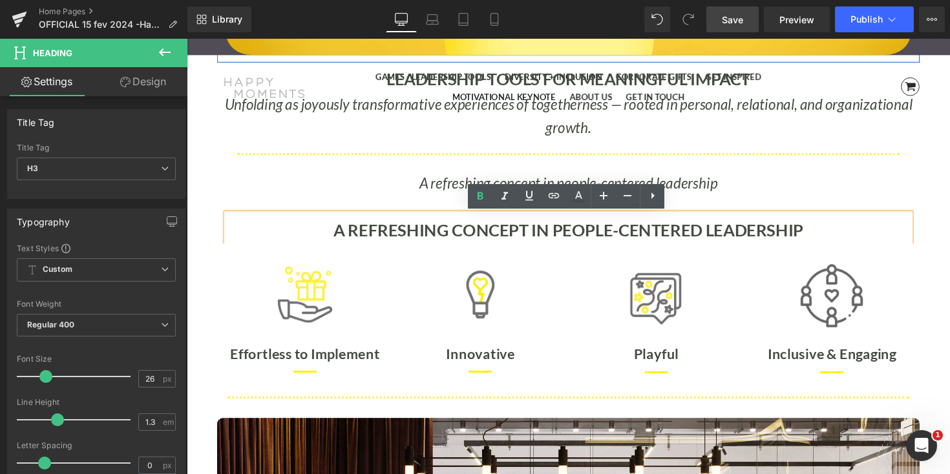
click at [764, 240] on b "A REFRESHING CONCEPT IN PEOPLE-CENTERED LEADERSHIP" at bounding box center [577, 235] width 481 height 21
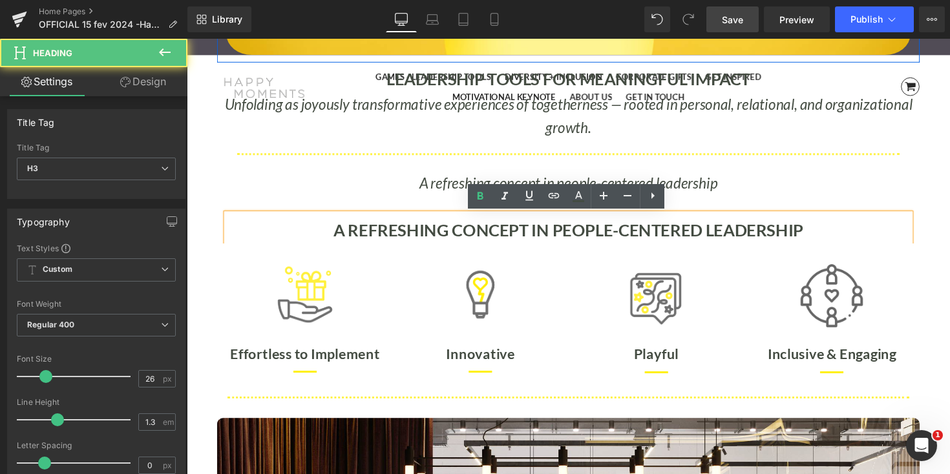
click at [844, 179] on p "A refreshing concept in people-centered leadership" at bounding box center [577, 187] width 700 height 24
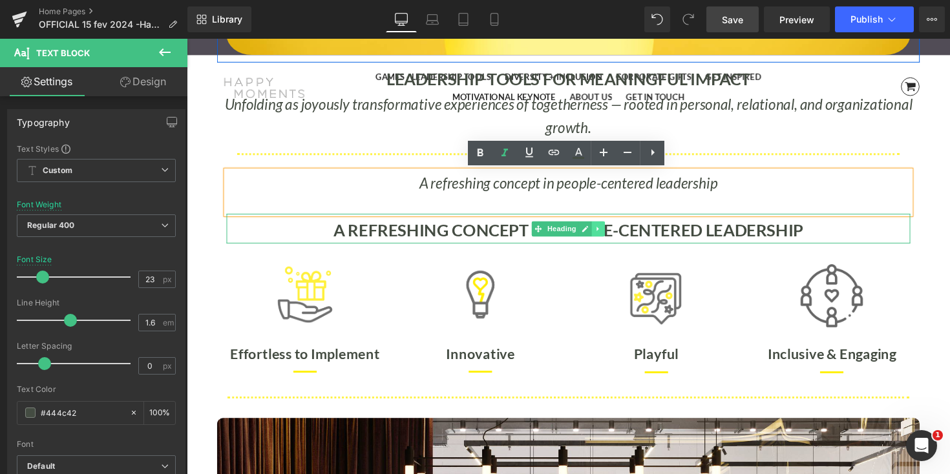
click at [611, 235] on icon at bounding box center [608, 234] width 7 height 8
click at [612, 235] on icon at bounding box center [615, 234] width 7 height 8
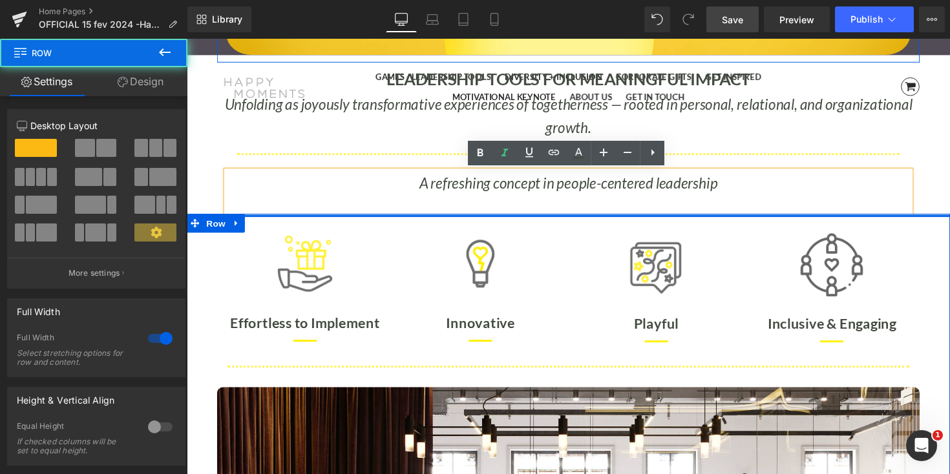
scroll to position [8307, 782]
drag, startPoint x: 640, startPoint y: 218, endPoint x: 640, endPoint y: 201, distance: 17.5
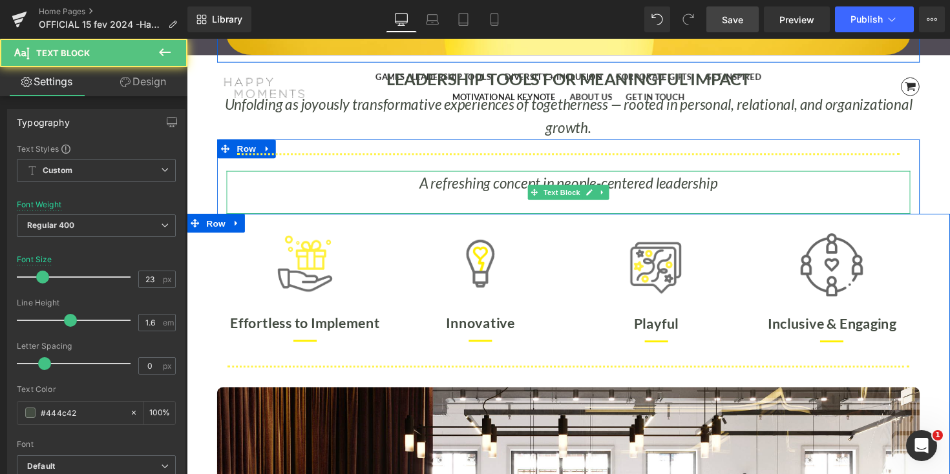
click at [651, 204] on div "A refreshing concept in people-centered leadership" at bounding box center [577, 196] width 700 height 45
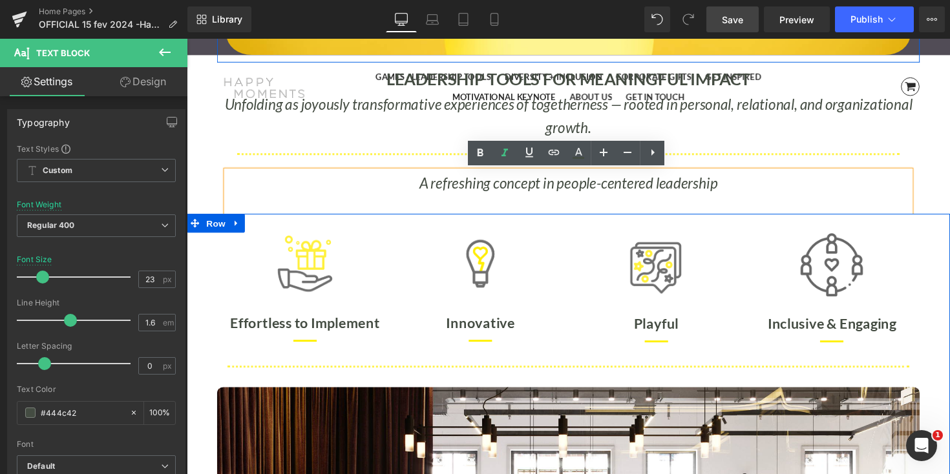
click at [620, 209] on div "A refreshing concept in people-centered leadership" at bounding box center [577, 196] width 700 height 45
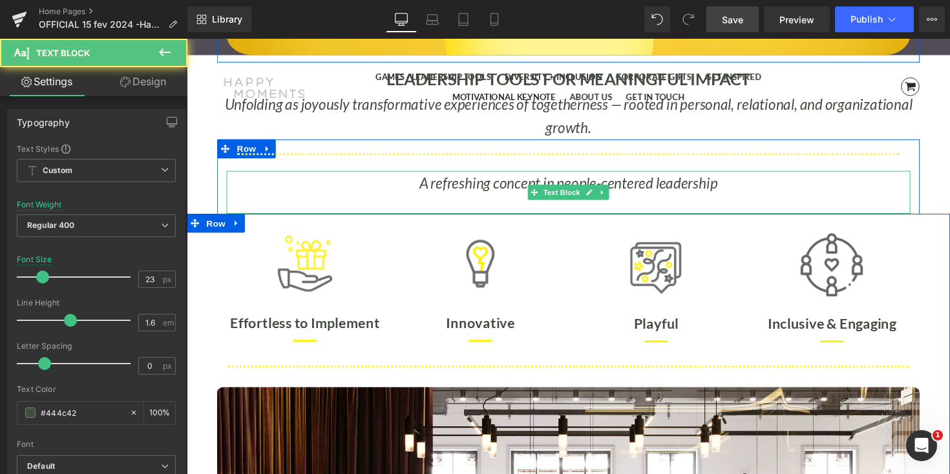
click at [314, 215] on div "A refreshing concept in people-centered leadership" at bounding box center [577, 196] width 700 height 45
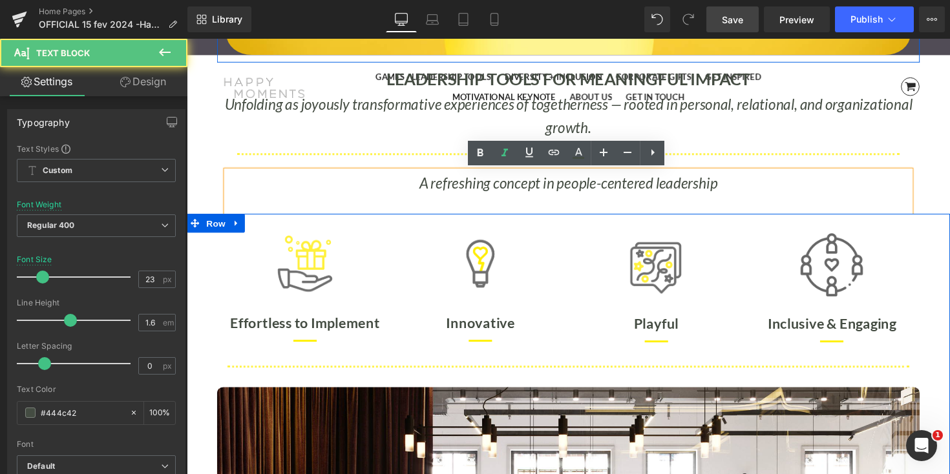
click at [395, 200] on div "A refreshing concept in people-centered leadership" at bounding box center [577, 196] width 700 height 45
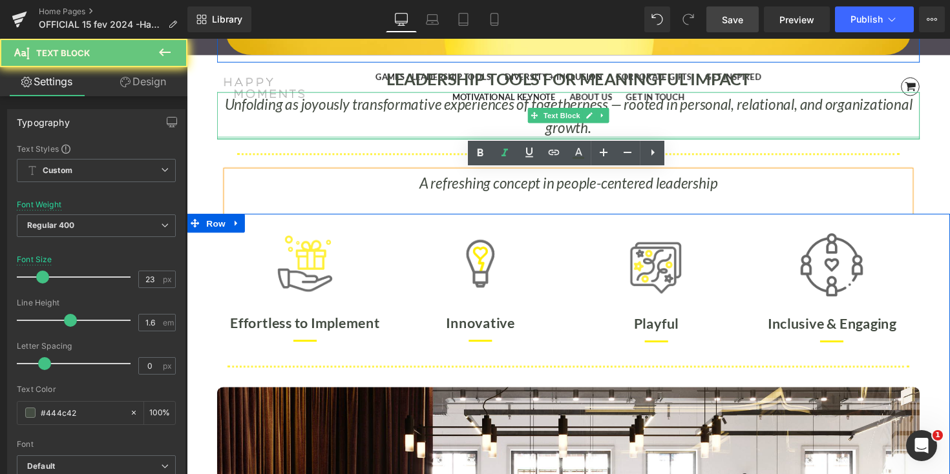
click at [231, 139] on div at bounding box center [577, 140] width 719 height 3
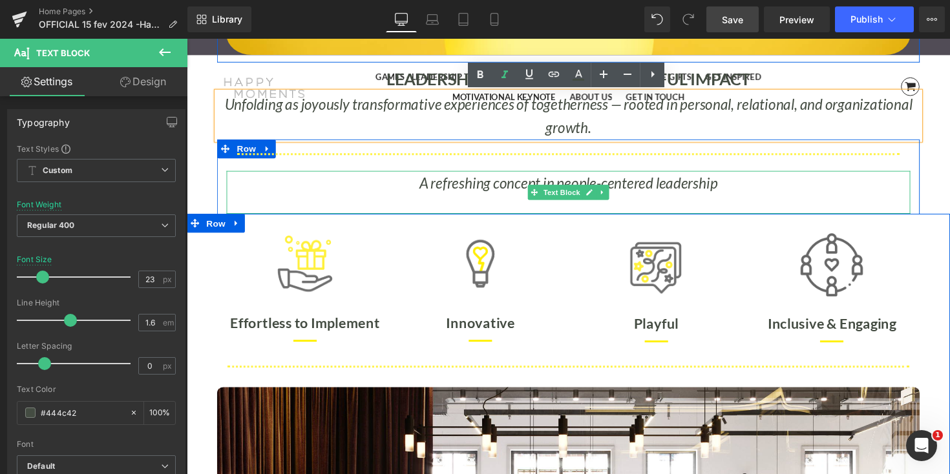
click at [257, 204] on div "A refreshing concept in people-centered leadership" at bounding box center [577, 196] width 700 height 45
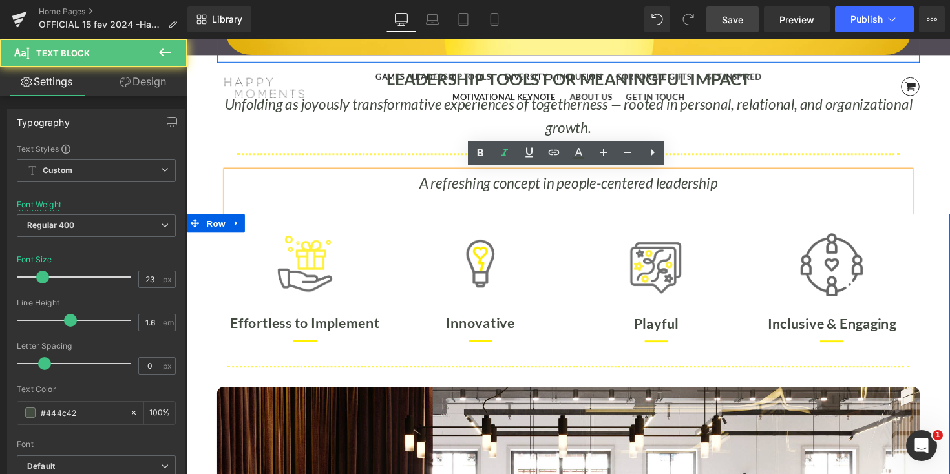
click at [262, 210] on div "A refreshing concept in people-centered leadership" at bounding box center [577, 196] width 700 height 45
click at [308, 208] on div "A refreshing concept in people-centered leadership" at bounding box center [577, 196] width 700 height 45
click at [399, 210] on div "A refreshing concept in people-centered leadership" at bounding box center [577, 196] width 700 height 45
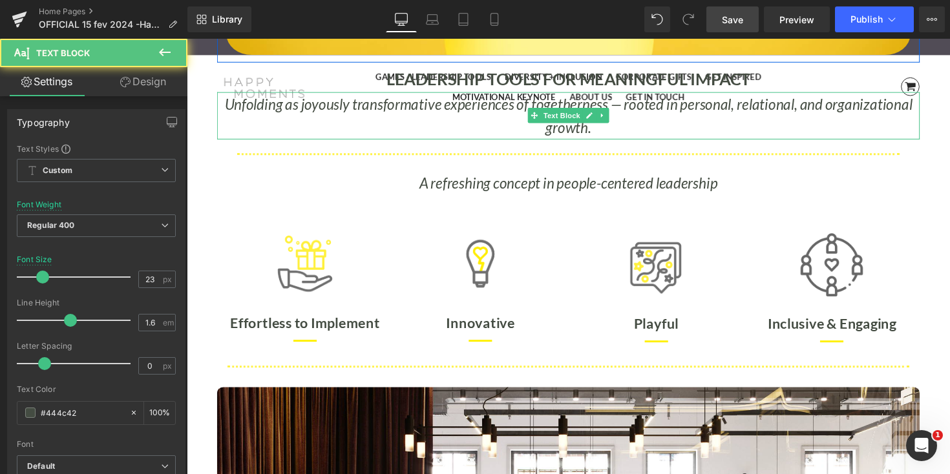
click at [673, 133] on p "Unfolding as joyously transformative experiences of togetherness — rooted in pe…" at bounding box center [577, 118] width 719 height 48
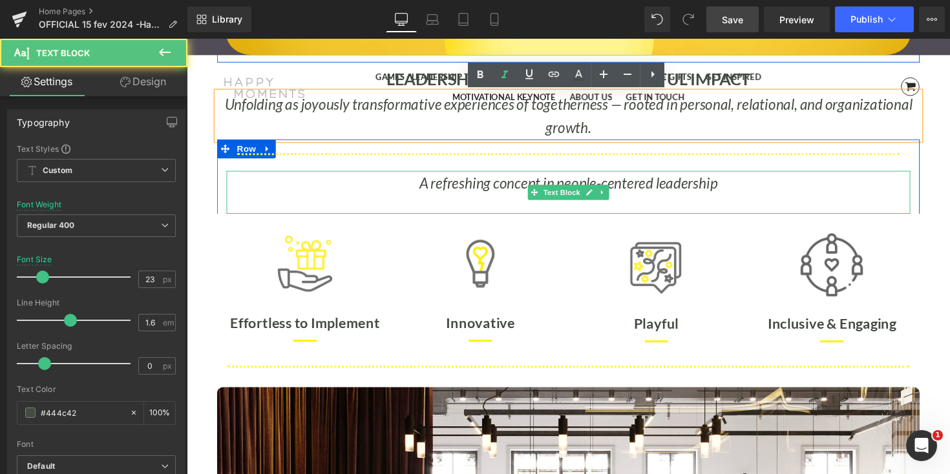
click at [536, 211] on div "A refreshing concept in people-centered leadership" at bounding box center [577, 196] width 700 height 45
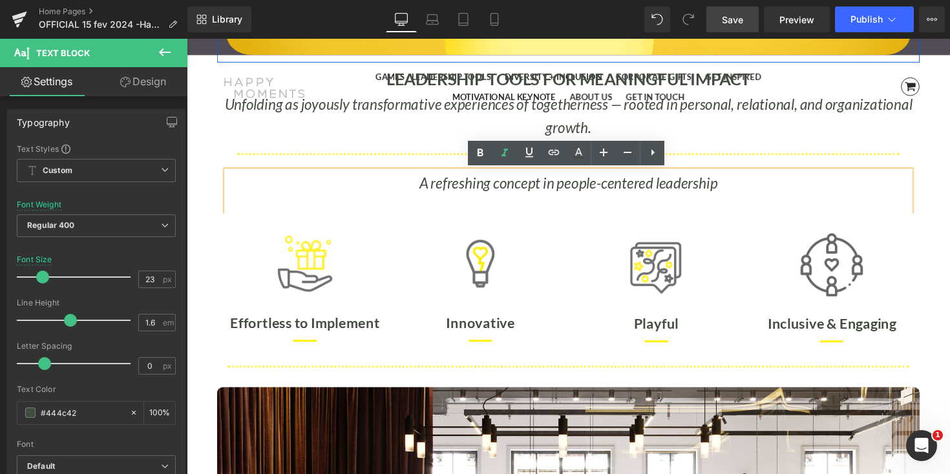
click at [538, 211] on div "A refreshing concept in people-centered leadership" at bounding box center [577, 196] width 700 height 45
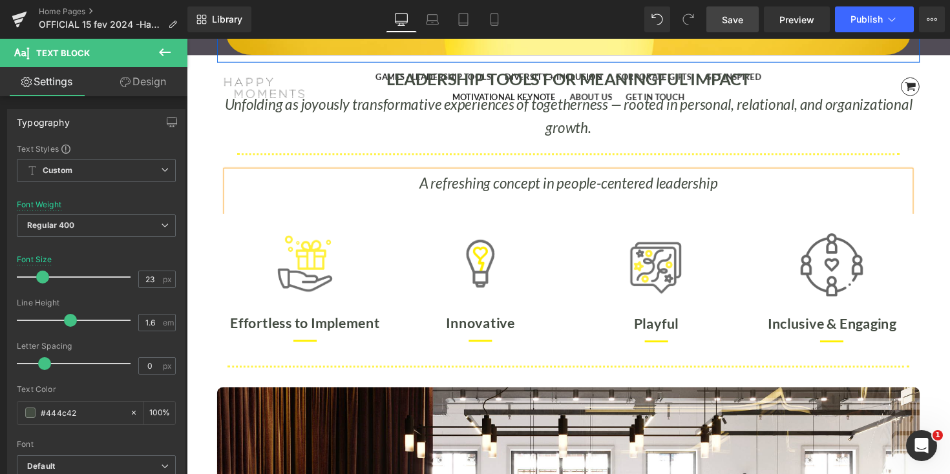
click at [187, 39] on div at bounding box center [187, 39] width 0 height 0
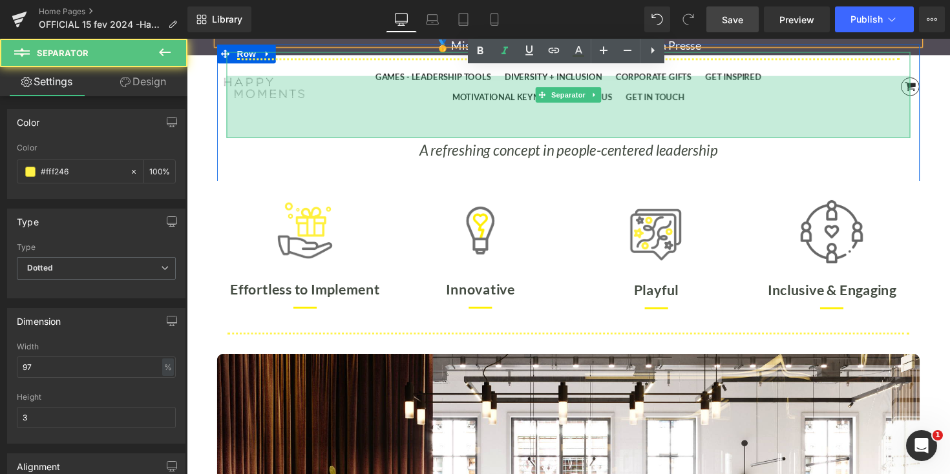
scroll to position [8405, 782]
drag, startPoint x: 719, startPoint y: 171, endPoint x: 719, endPoint y: 180, distance: 9.0
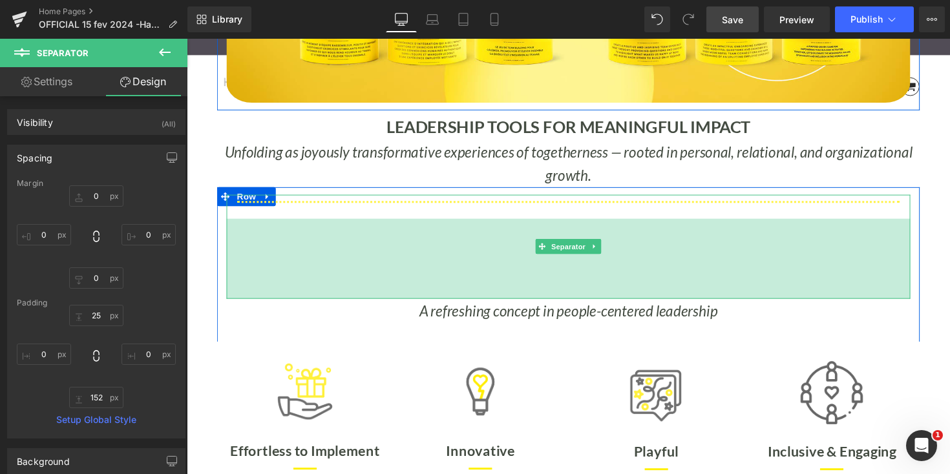
scroll to position [361, 0]
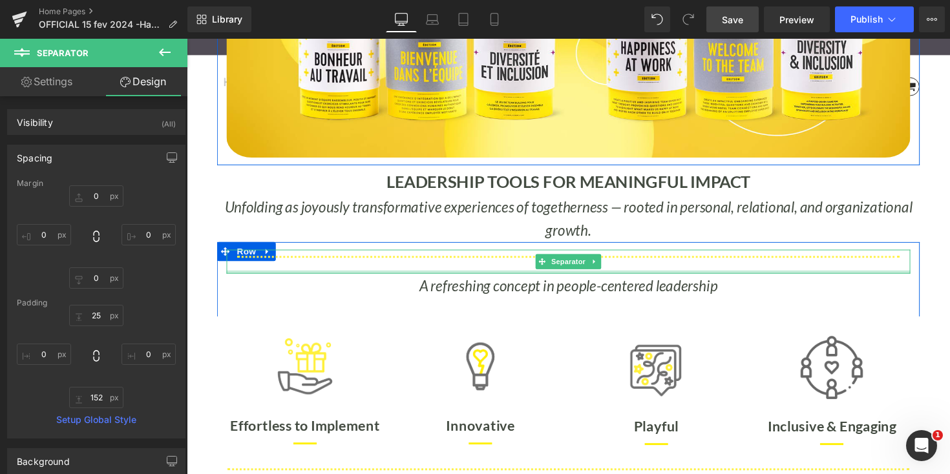
drag, startPoint x: 709, startPoint y: 277, endPoint x: 711, endPoint y: 255, distance: 22.0
click at [711, 255] on div "Separator" at bounding box center [577, 267] width 700 height 25
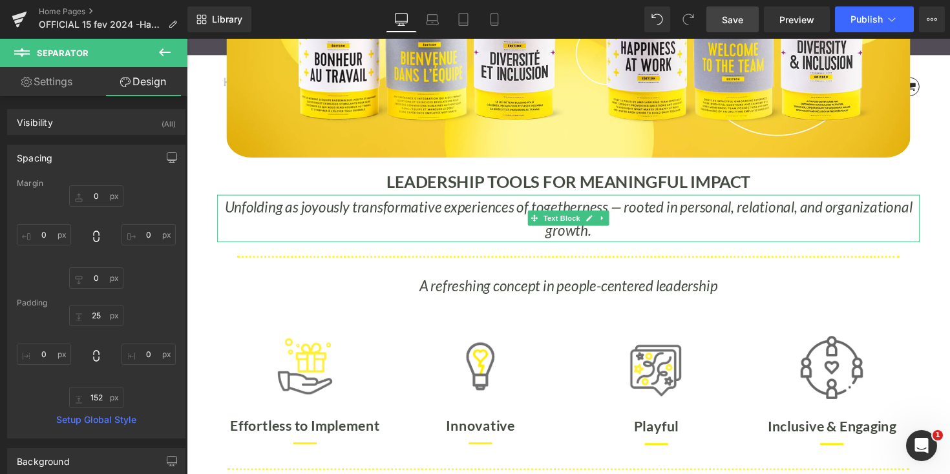
click at [262, 213] on icon "Unfolding as joyously transformative experiences of togetherness — rooted in pe…" at bounding box center [577, 223] width 704 height 42
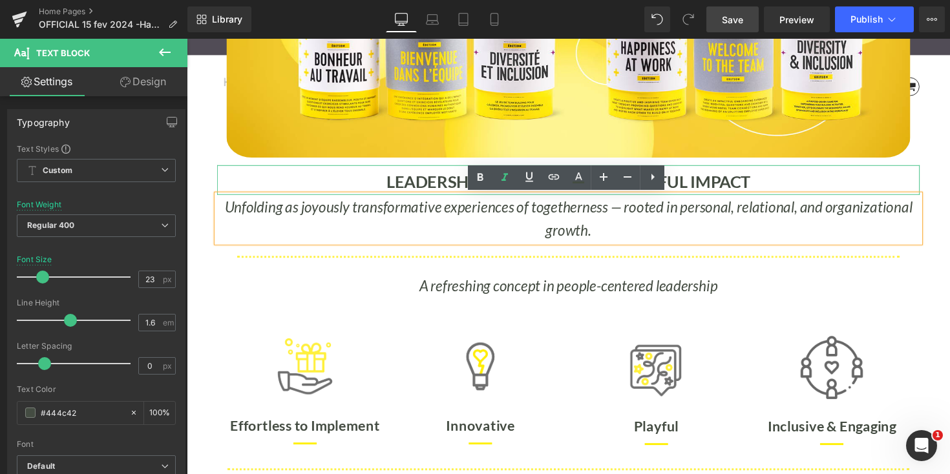
click at [746, 180] on b "LEADERSHIP TOOLS FOR MEANINGFUL IMPACT" at bounding box center [578, 185] width 373 height 21
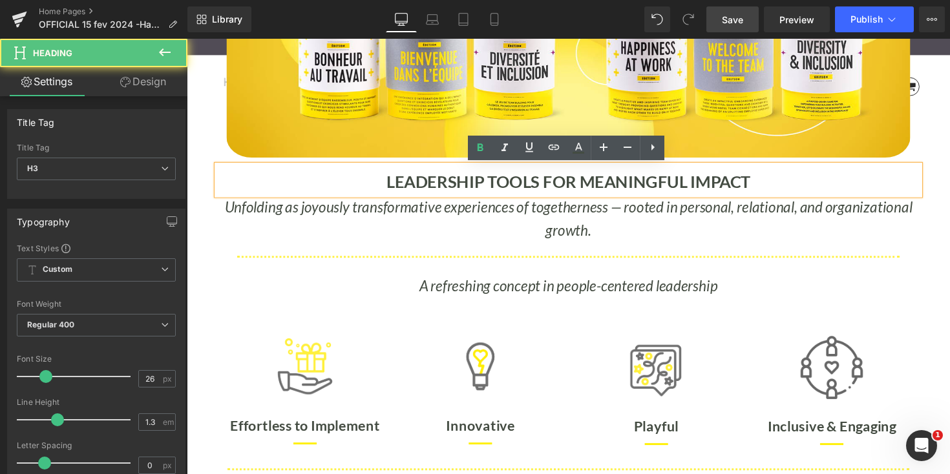
click at [771, 183] on div "LEADERSHIP TOOLS FOR MEANINGFUL IMPACT" at bounding box center [577, 184] width 719 height 30
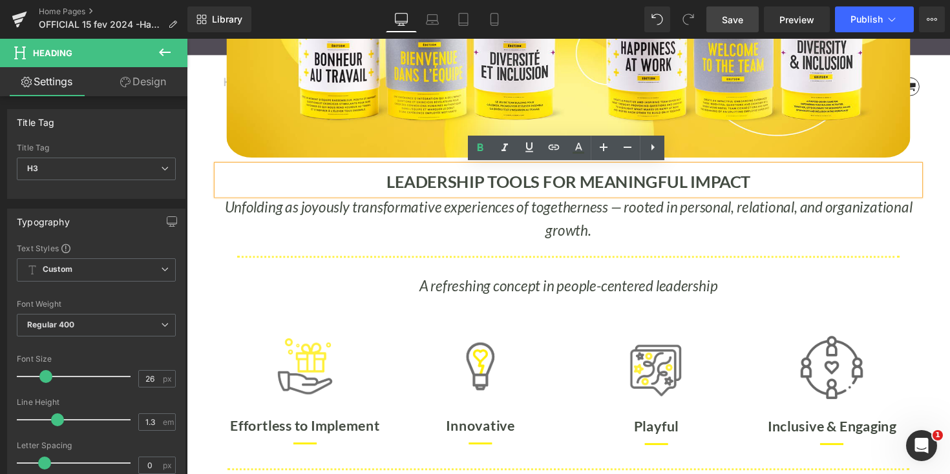
click at [635, 221] on p "Unfolding as joyously transformative experiences of togetherness — rooted in pe…" at bounding box center [577, 224] width 719 height 48
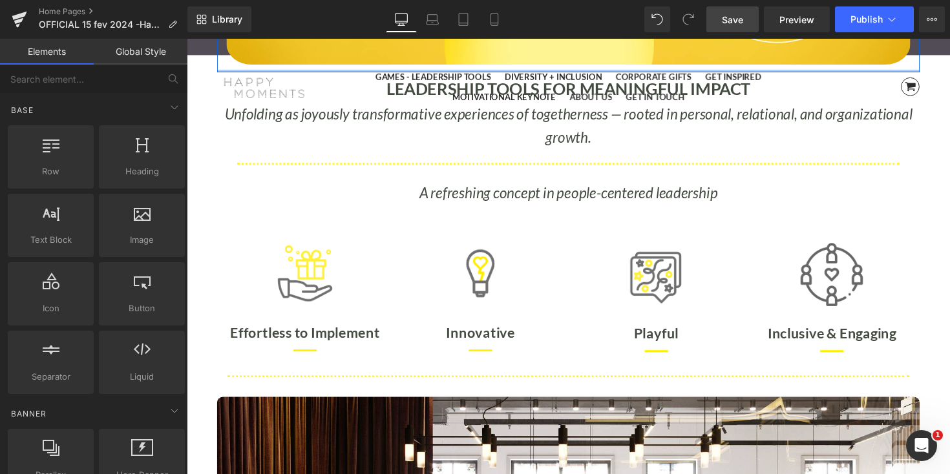
scroll to position [458, 0]
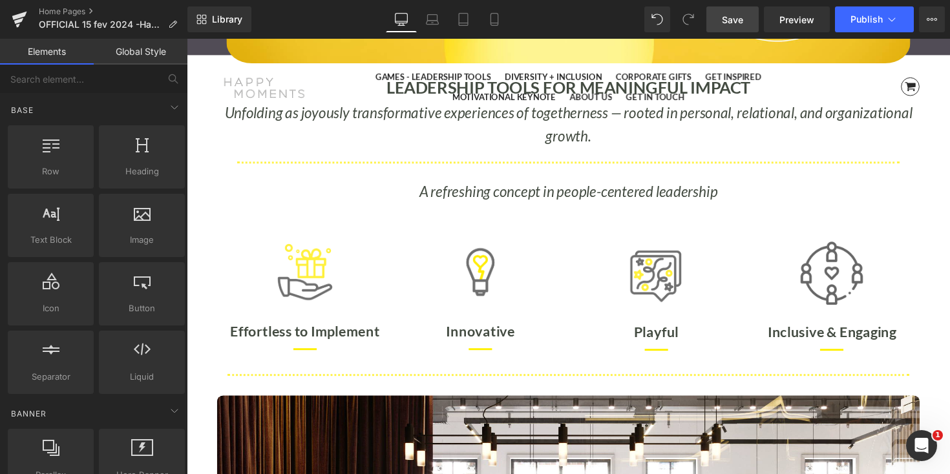
click at [736, 19] on span "Save" at bounding box center [732, 20] width 21 height 14
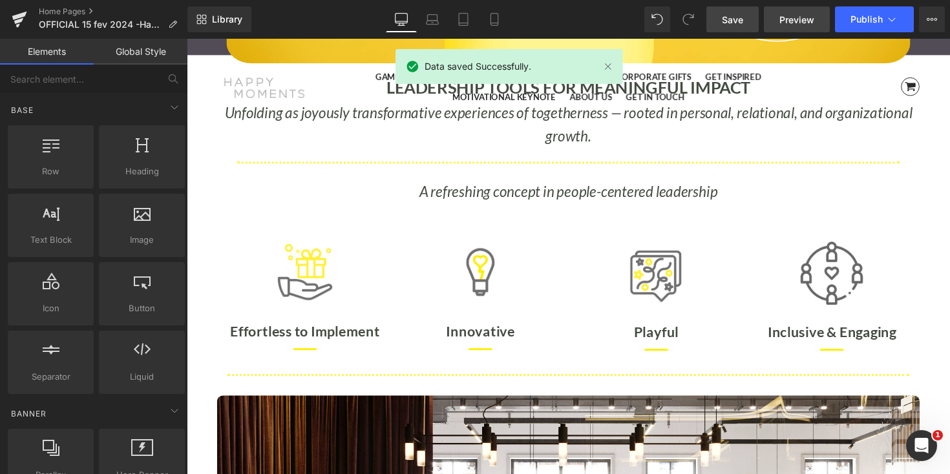
click at [791, 17] on span "Preview" at bounding box center [796, 20] width 35 height 14
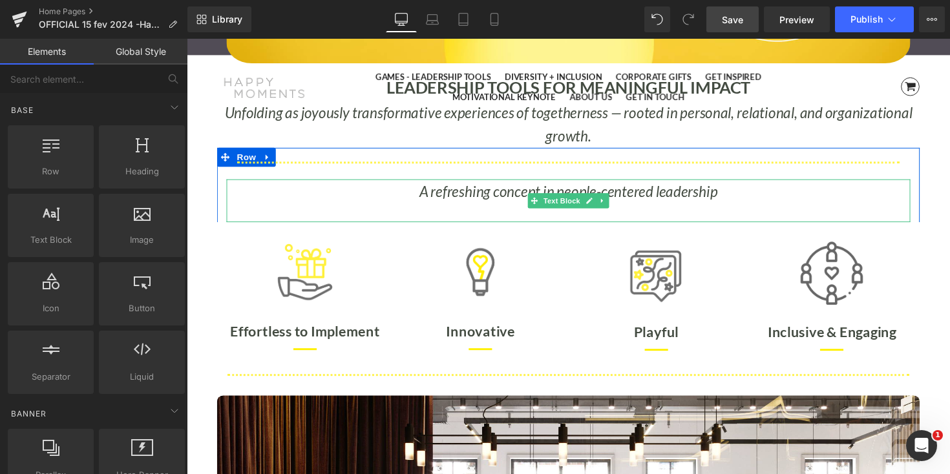
click at [449, 189] on icon "A refreshing concept in people-centered leadership" at bounding box center [578, 195] width 306 height 18
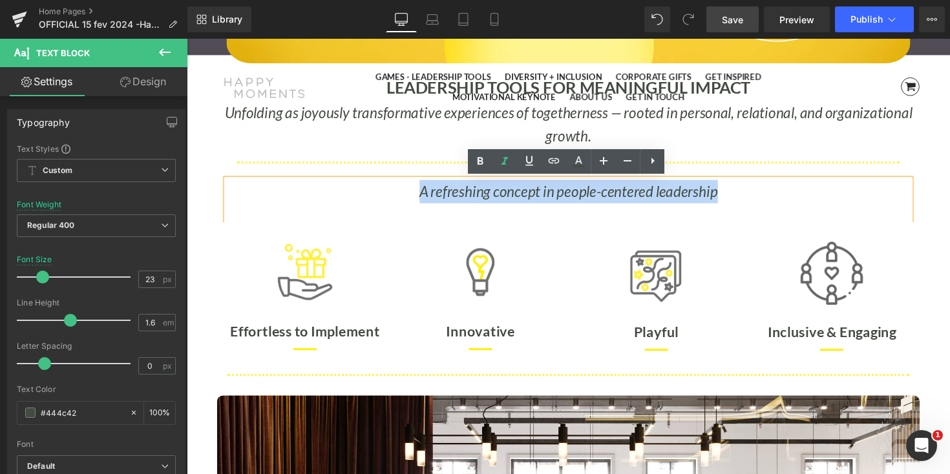
drag, startPoint x: 424, startPoint y: 195, endPoint x: 756, endPoint y: 195, distance: 331.5
click at [756, 195] on p "A refreshing concept in people-centered leadership" at bounding box center [577, 195] width 700 height 24
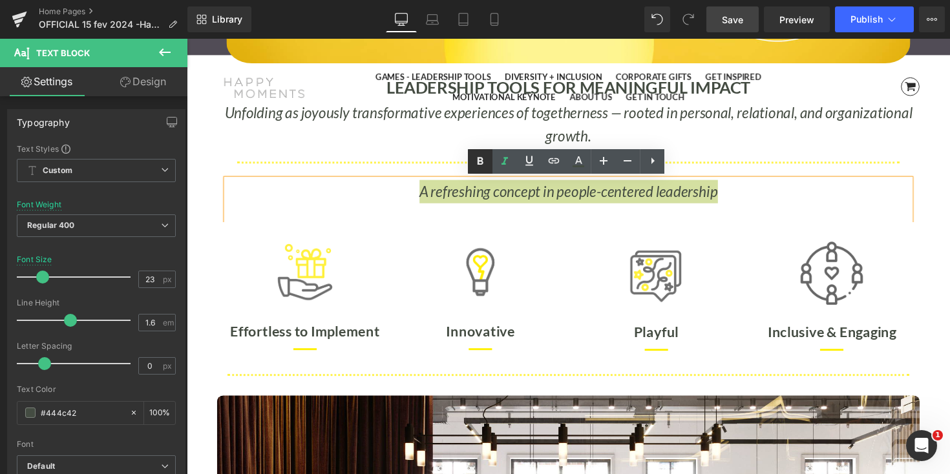
click at [477, 156] on icon at bounding box center [480, 162] width 16 height 16
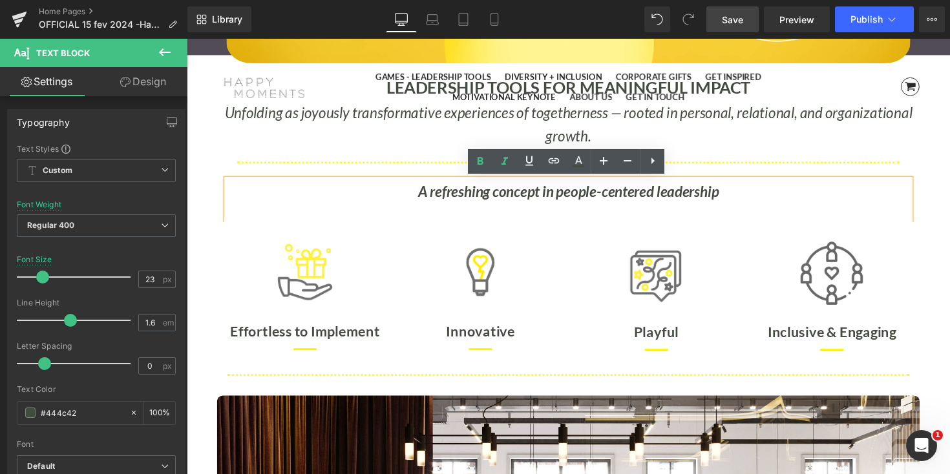
click at [187, 39] on div at bounding box center [187, 39] width 0 height 0
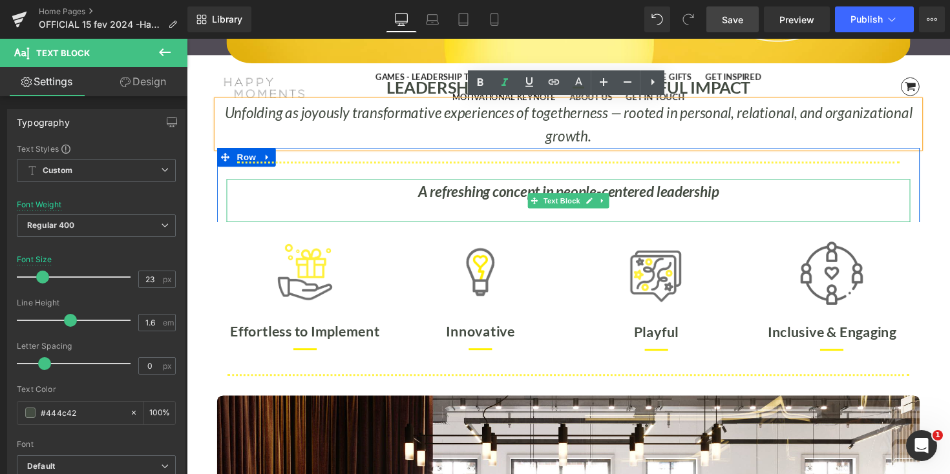
click at [674, 222] on div "A refreshing concept in people-centered leadership" at bounding box center [577, 205] width 700 height 45
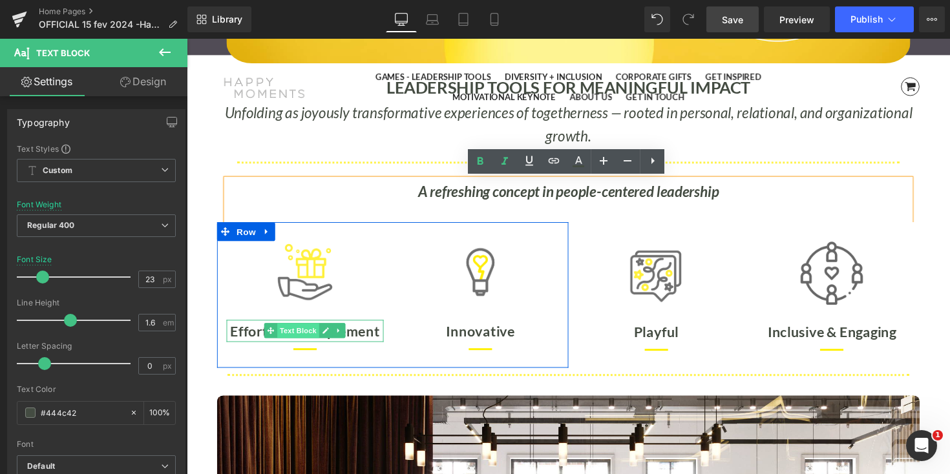
click at [294, 335] on span "Text Block" at bounding box center [301, 338] width 43 height 16
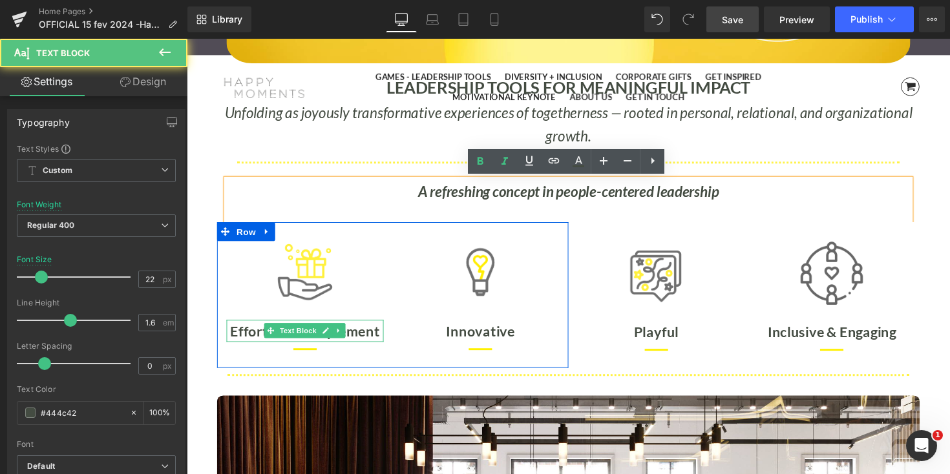
click at [254, 337] on b "Effortless to Implement" at bounding box center [307, 338] width 153 height 17
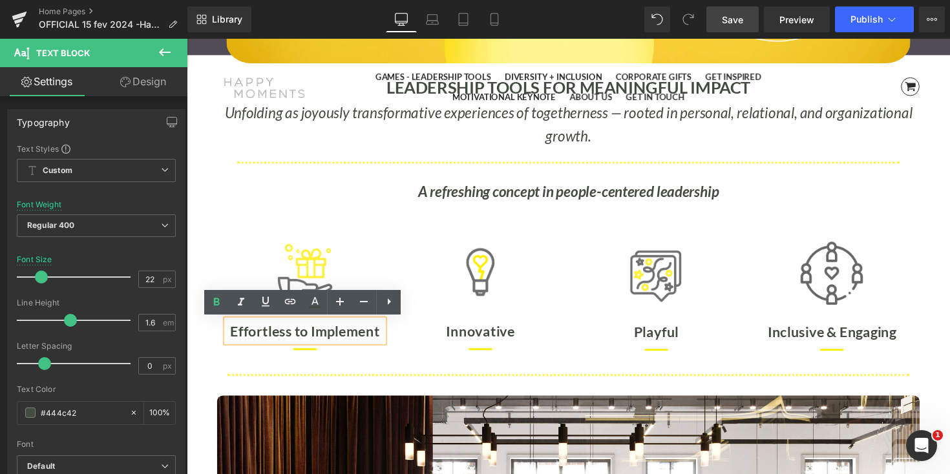
click at [253, 341] on b "Effortless to Implement" at bounding box center [307, 338] width 153 height 17
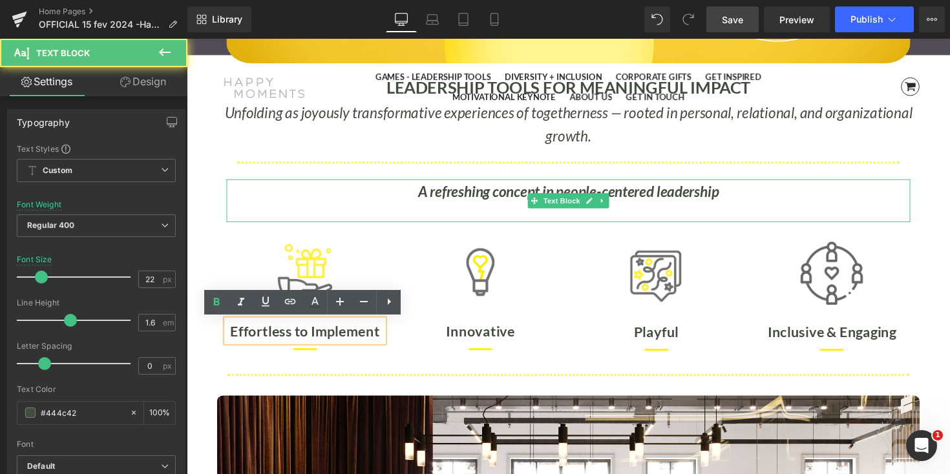
click at [452, 198] on strong "A refreshing concept in people-centered leadership" at bounding box center [578, 195] width 308 height 18
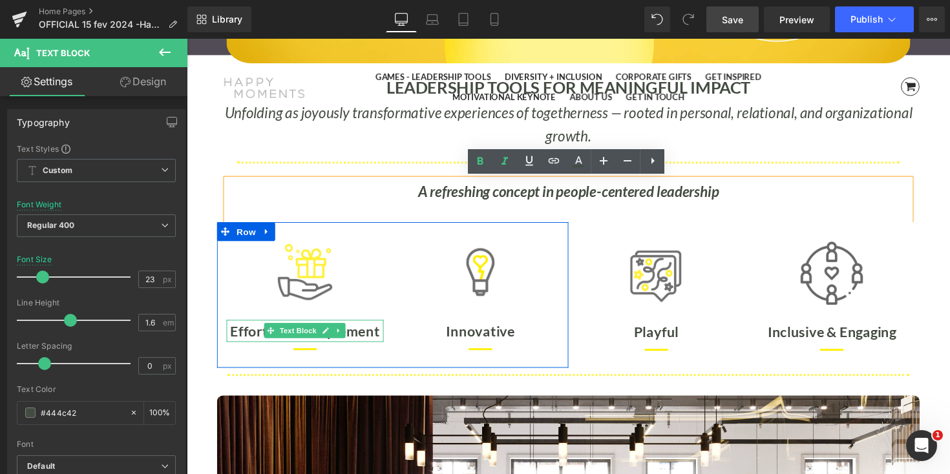
click at [248, 339] on b "Effortless to Implement" at bounding box center [307, 338] width 153 height 17
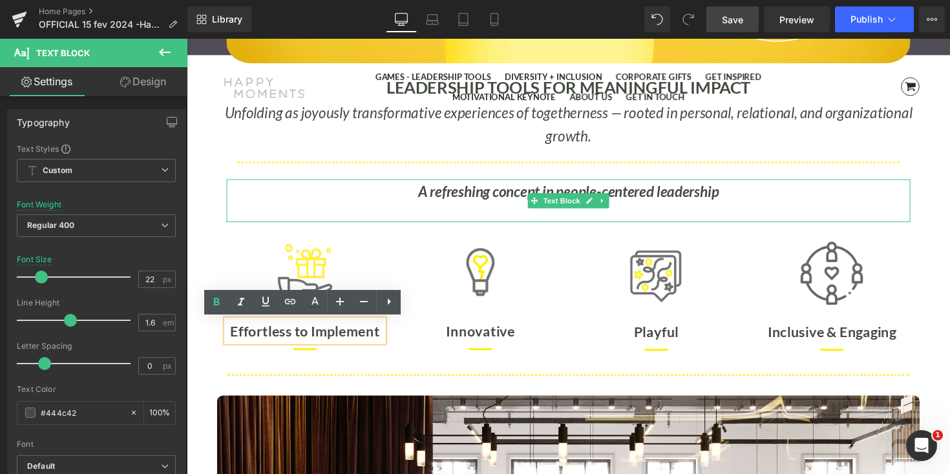
click at [454, 200] on strong "A refreshing concept in people-centered leadership" at bounding box center [578, 195] width 308 height 18
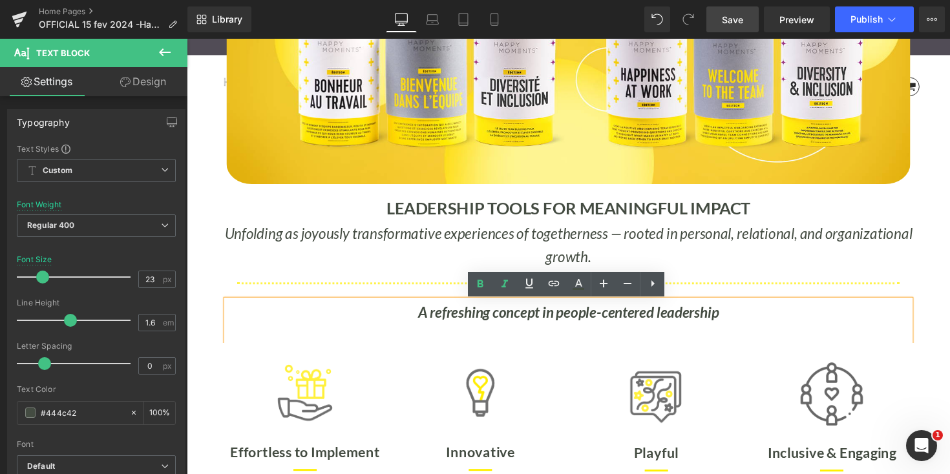
scroll to position [336, 0]
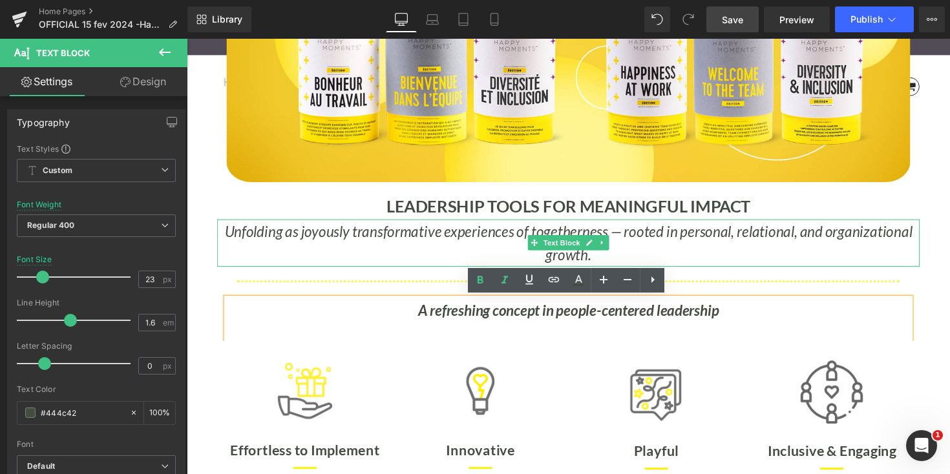
click at [417, 239] on icon "Unfolding as joyously transformative experiences of togetherness — rooted in pe…" at bounding box center [577, 248] width 704 height 42
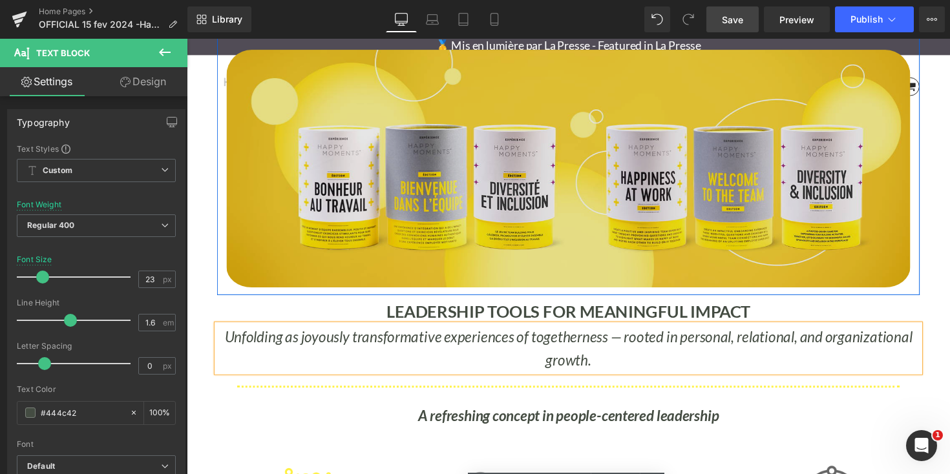
scroll to position [0, 0]
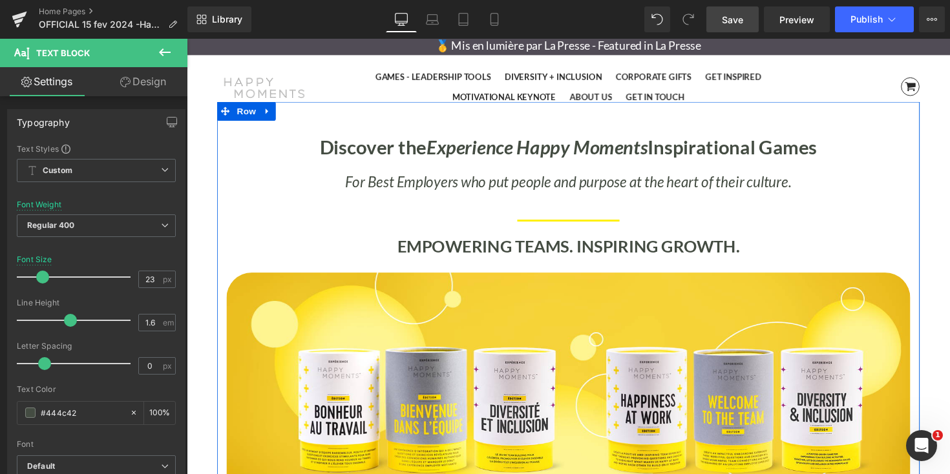
click at [391, 145] on strong "Discover the Experience Happy Moments Inspirational Games" at bounding box center [577, 149] width 509 height 23
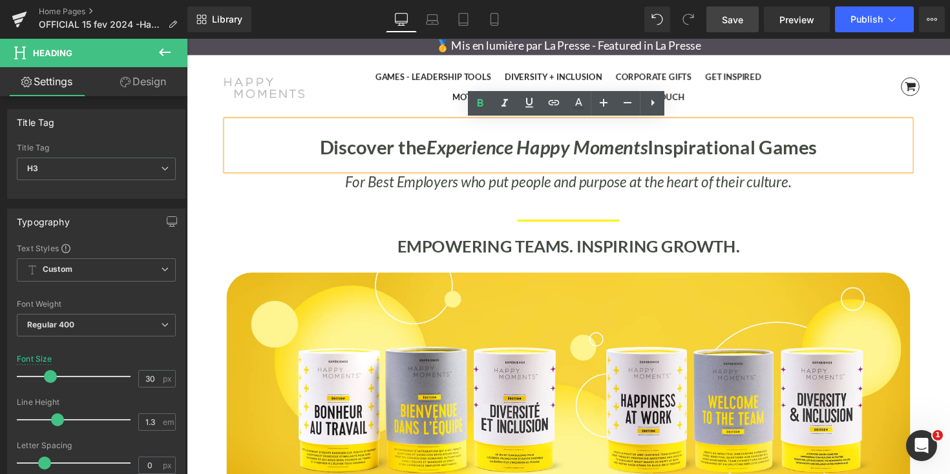
drag, startPoint x: 384, startPoint y: 149, endPoint x: 920, endPoint y: 151, distance: 535.6
click at [920, 151] on div "Discover the Experience Happy Moments Inspirational Games" at bounding box center [577, 149] width 700 height 25
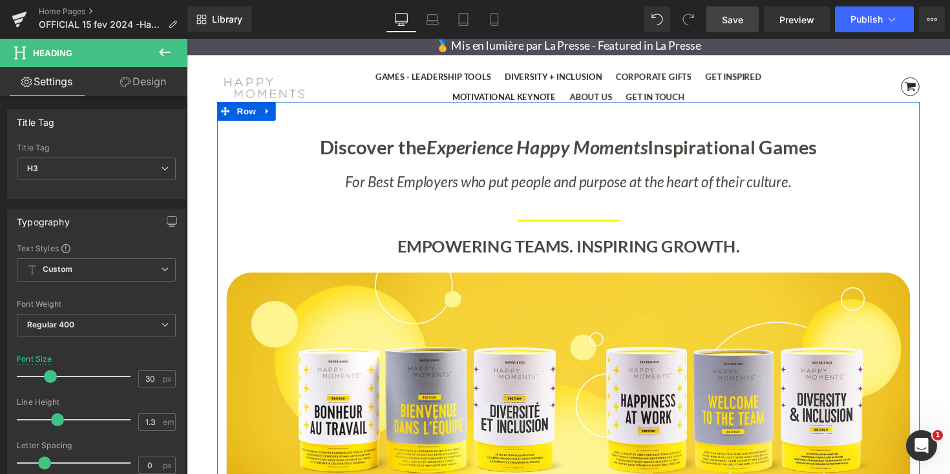
click at [339, 230] on div at bounding box center [577, 229] width 700 height 23
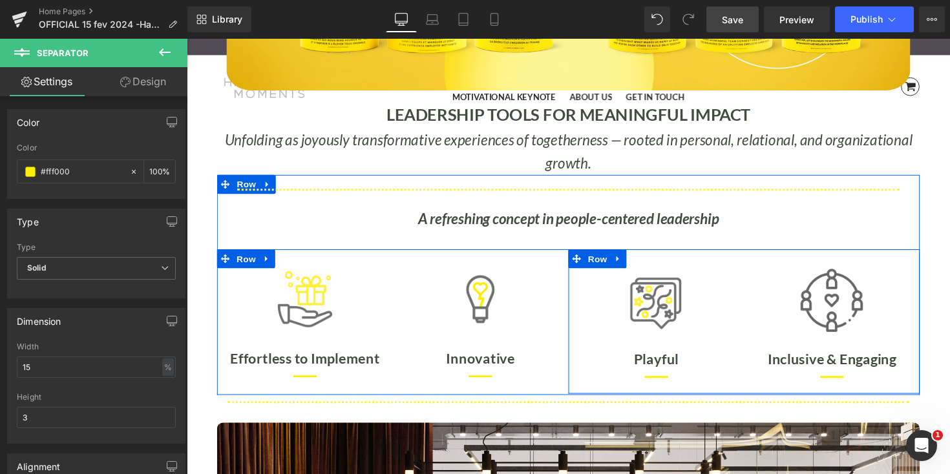
scroll to position [387, 0]
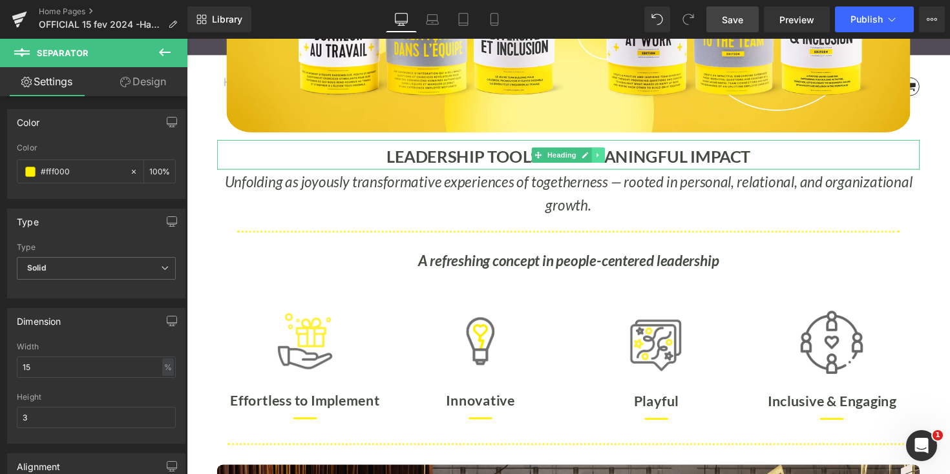
click at [613, 157] on link at bounding box center [609, 159] width 14 height 16
click at [599, 157] on icon at bounding box center [601, 157] width 7 height 7
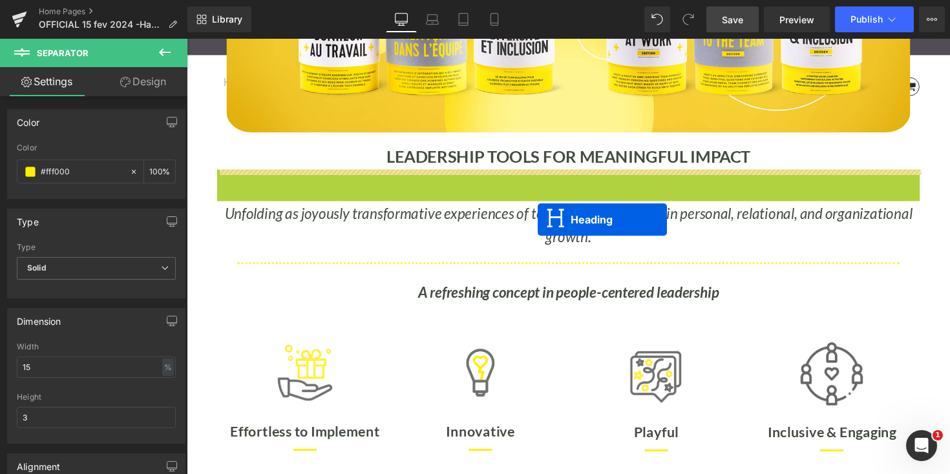
scroll to position [6, 6]
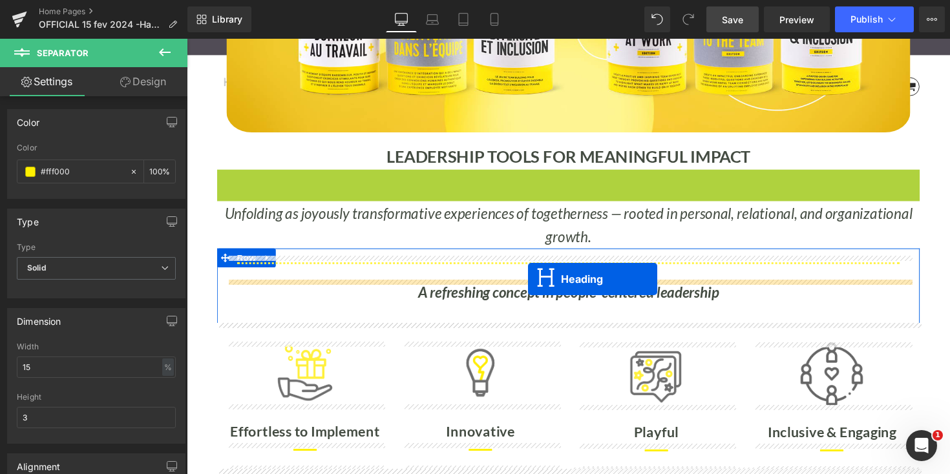
drag, startPoint x: 546, startPoint y: 188, endPoint x: 536, endPoint y: 284, distance: 96.8
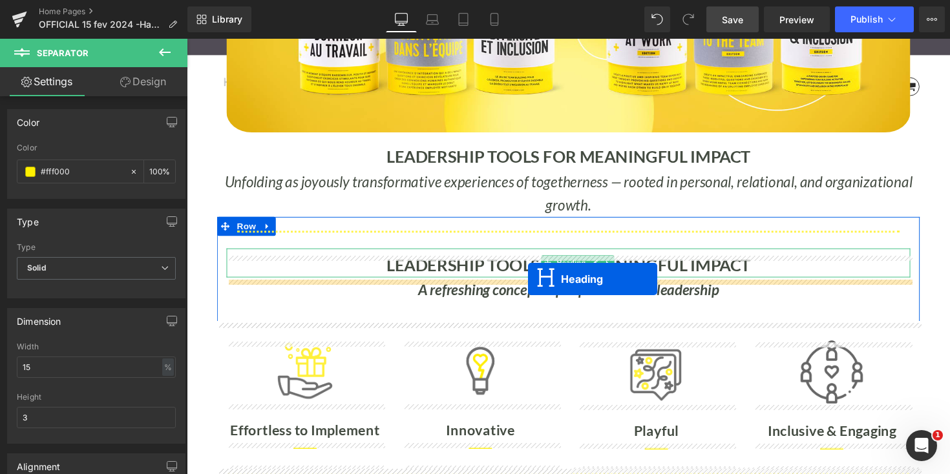
scroll to position [8337, 782]
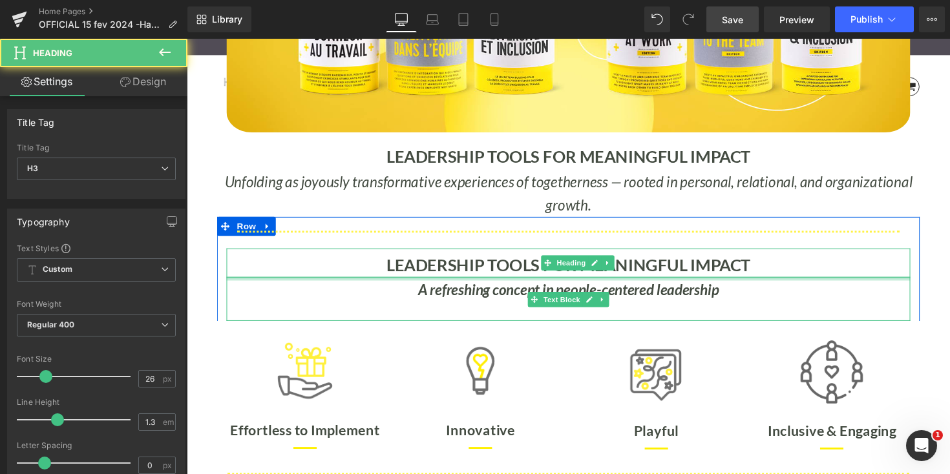
click at [512, 274] on b "LEADERSHIP TOOLS FOR MEANINGFUL IMPACT" at bounding box center [578, 270] width 373 height 21
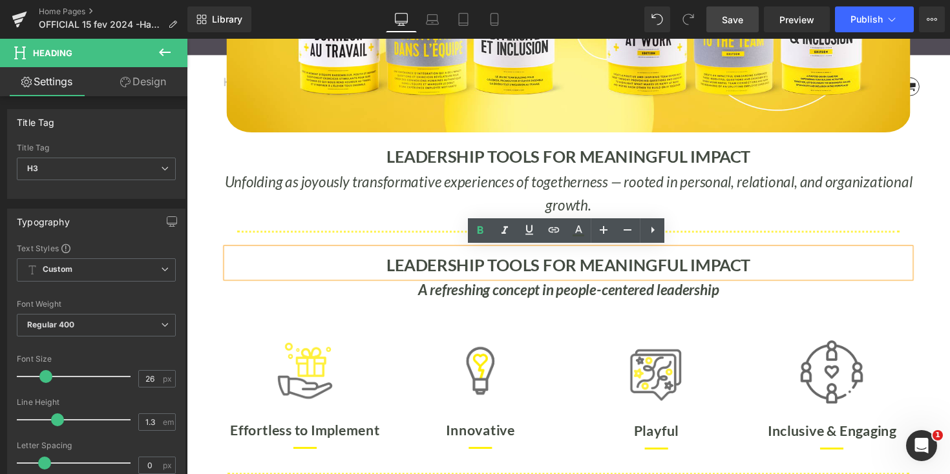
drag, startPoint x: 772, startPoint y: 273, endPoint x: 435, endPoint y: 275, distance: 337.3
click at [435, 275] on div "LEADERSHIP TOOLS FOR MEANINGFUL IMPACT" at bounding box center [577, 269] width 700 height 30
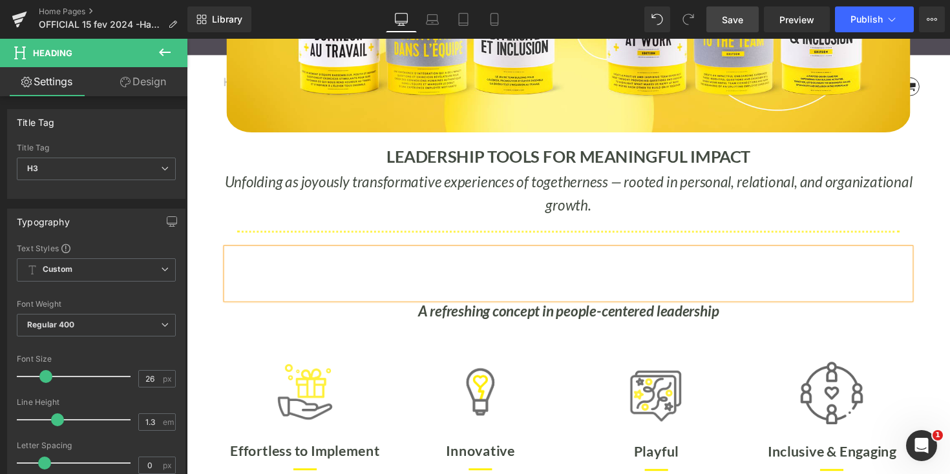
scroll to position [6, 6]
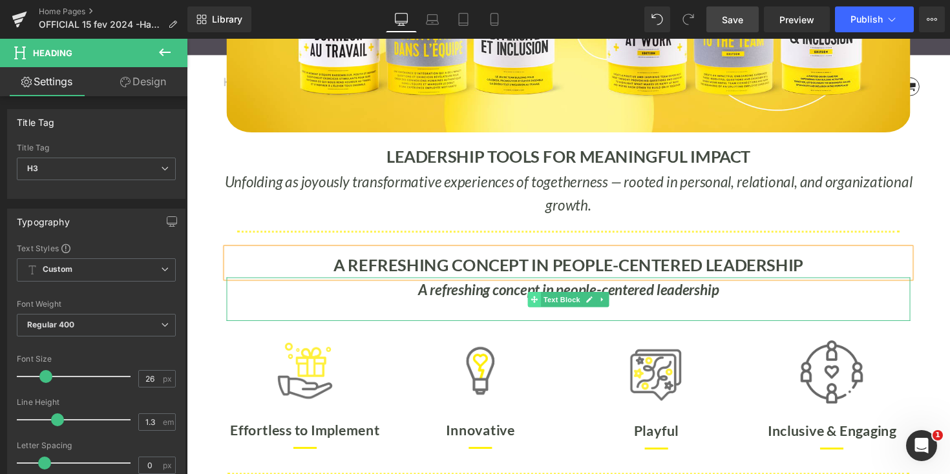
click at [545, 298] on div "A refreshing concept in people-centered leadership Text Block" at bounding box center [577, 306] width 700 height 45
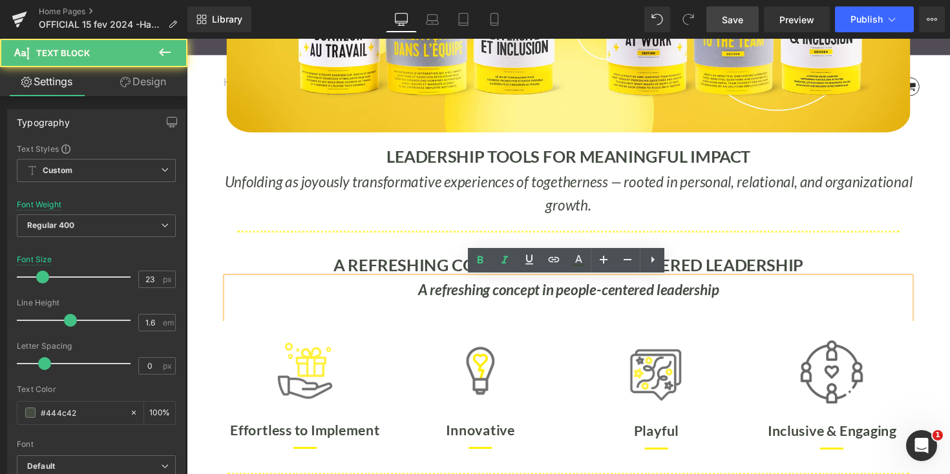
click at [629, 296] on strong "A refreshing concept in people-centered leadership" at bounding box center [578, 296] width 308 height 18
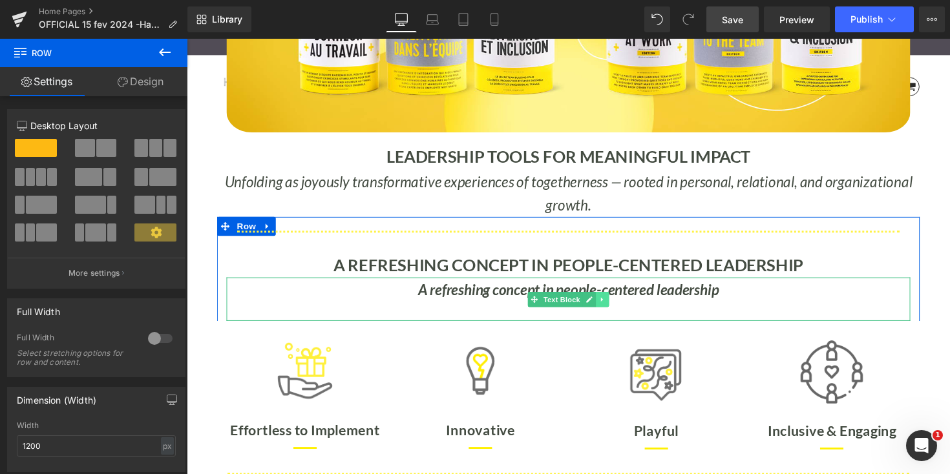
click at [615, 306] on icon at bounding box center [612, 306] width 7 height 8
click at [620, 304] on icon at bounding box center [619, 305] width 7 height 7
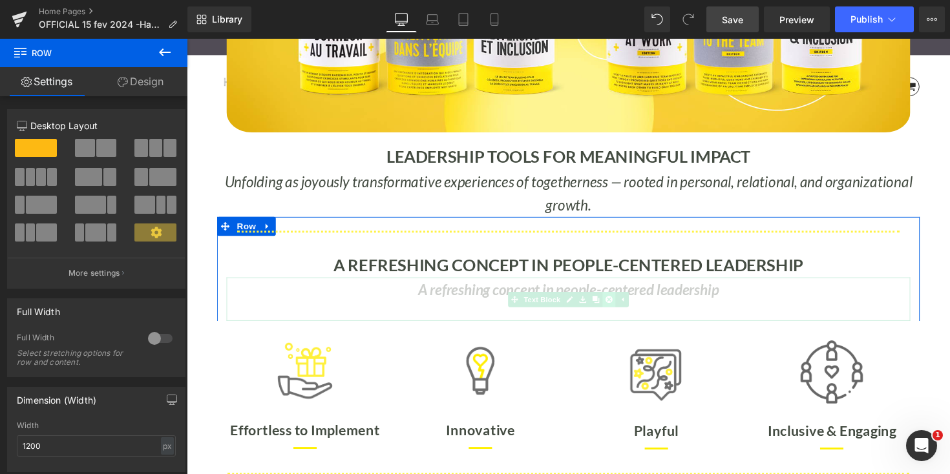
scroll to position [8293, 782]
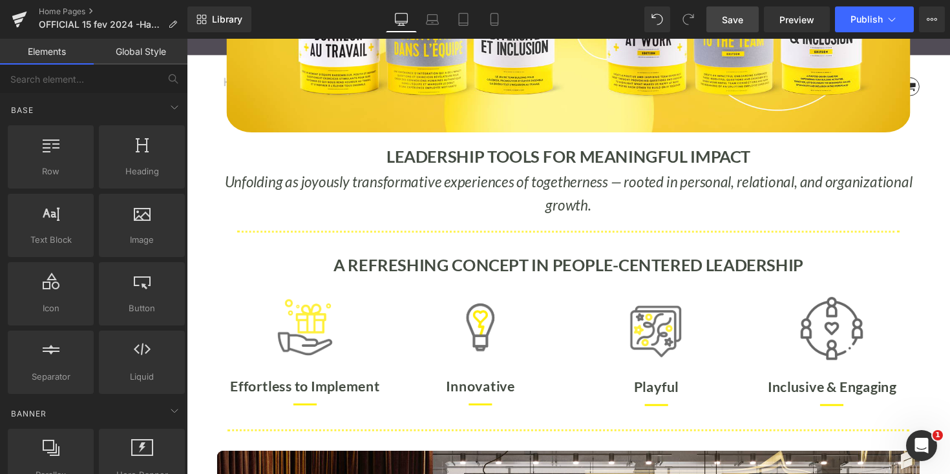
click at [739, 20] on span "Save" at bounding box center [732, 20] width 21 height 14
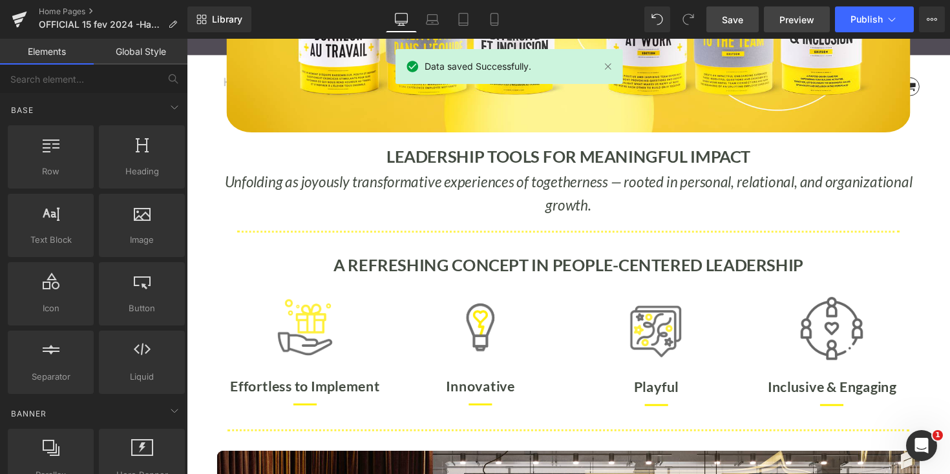
click at [801, 17] on span "Preview" at bounding box center [796, 20] width 35 height 14
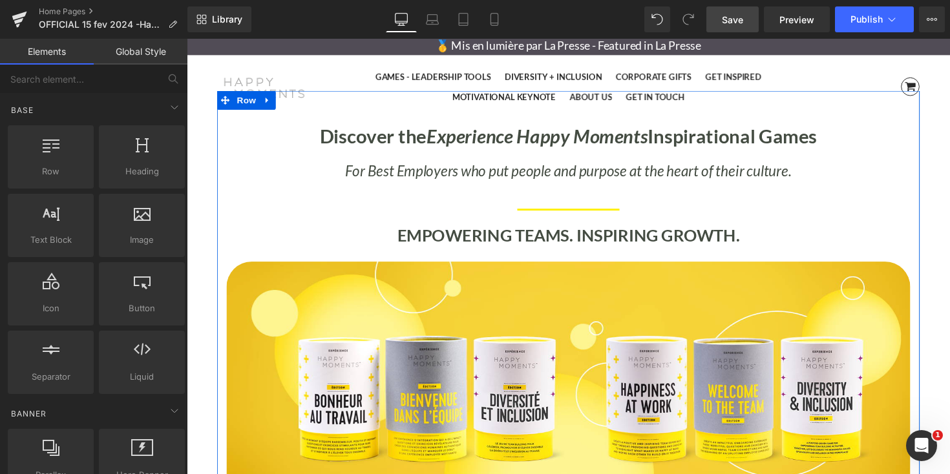
scroll to position [0, 0]
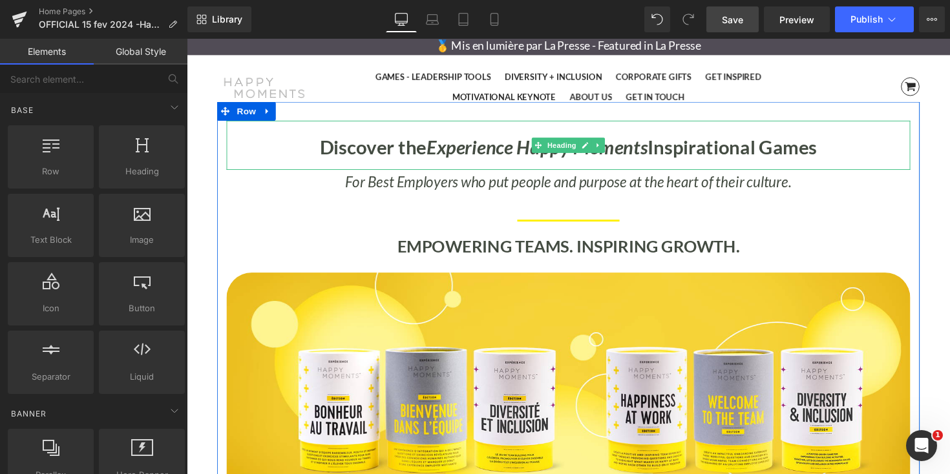
click at [355, 151] on strong "Discover the Experience Happy Moments Inspirational Games" at bounding box center [577, 149] width 509 height 23
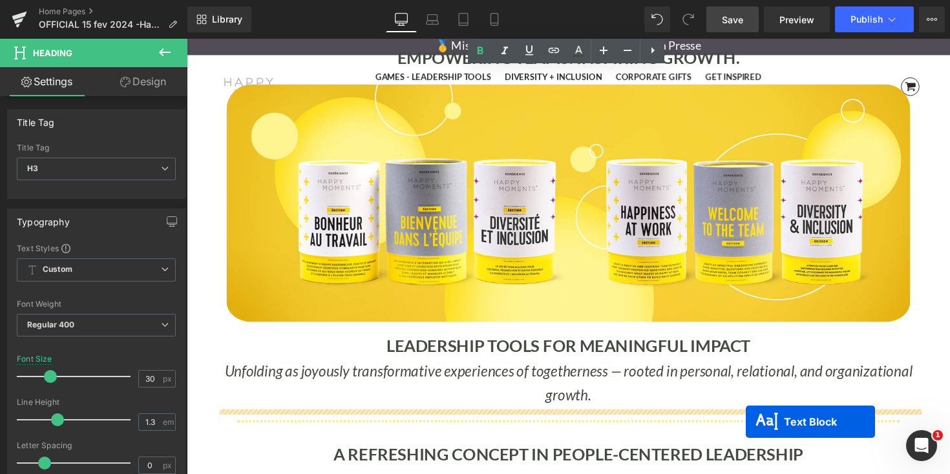
scroll to position [297, 0]
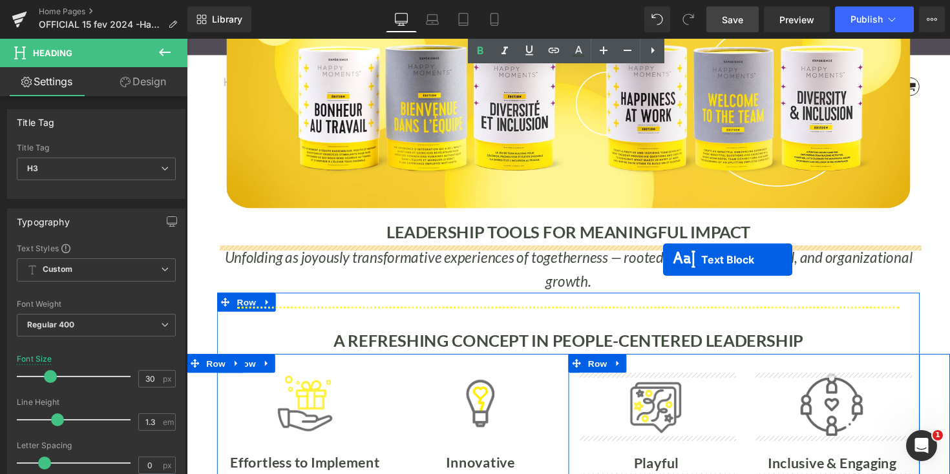
drag, startPoint x: 519, startPoint y: 193, endPoint x: 675, endPoint y: 263, distance: 170.9
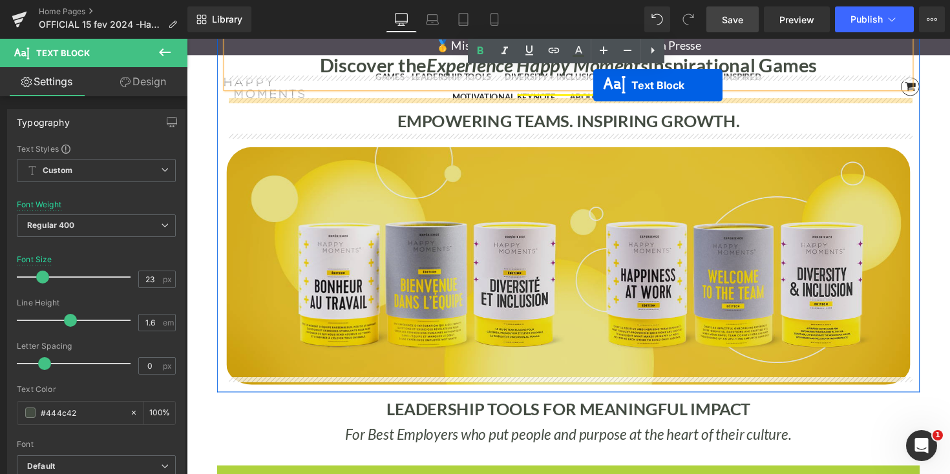
scroll to position [45, 0]
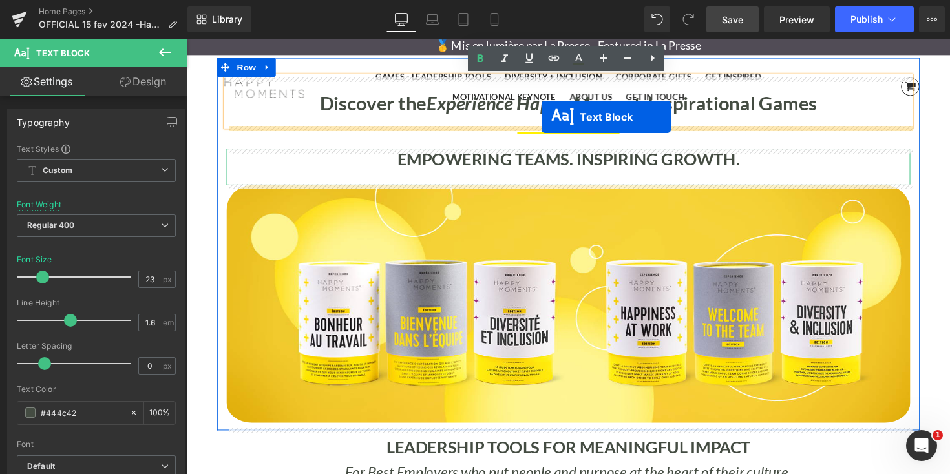
drag, startPoint x: 543, startPoint y: 316, endPoint x: 550, endPoint y: 119, distance: 197.2
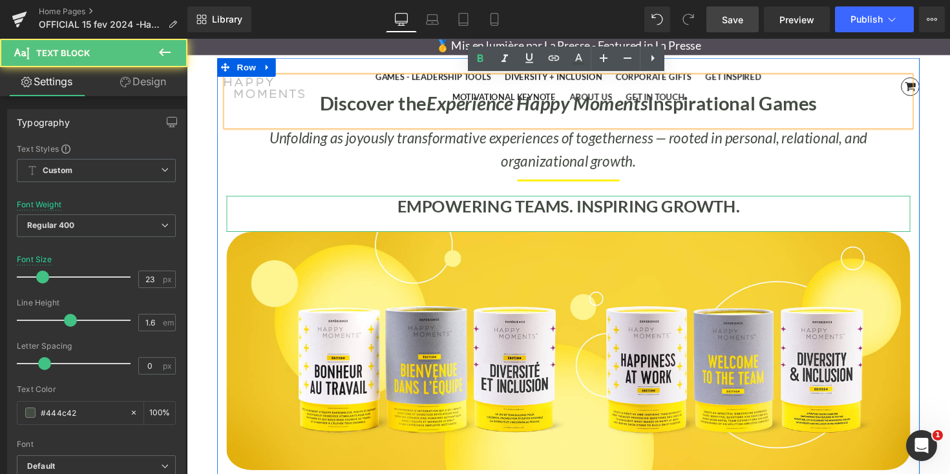
scroll to position [8293, 782]
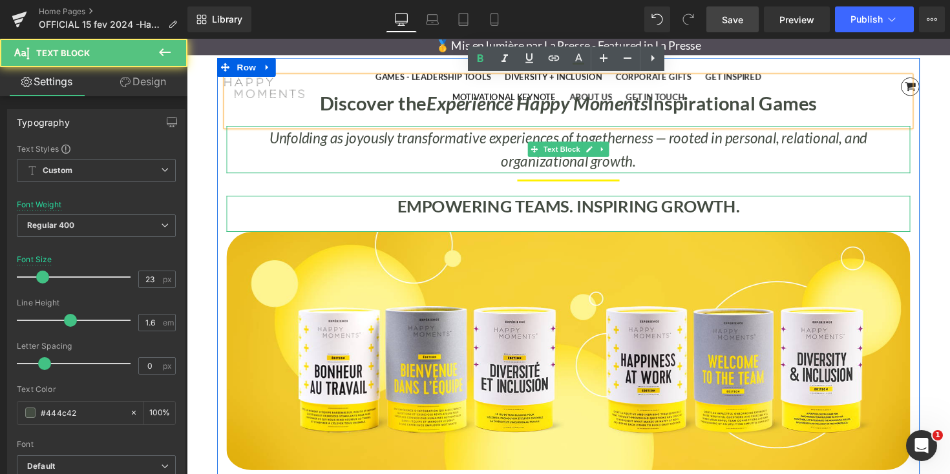
click at [641, 164] on p "Unfolding as joyously transformative experiences of togetherness — rooted in pe…" at bounding box center [577, 153] width 700 height 48
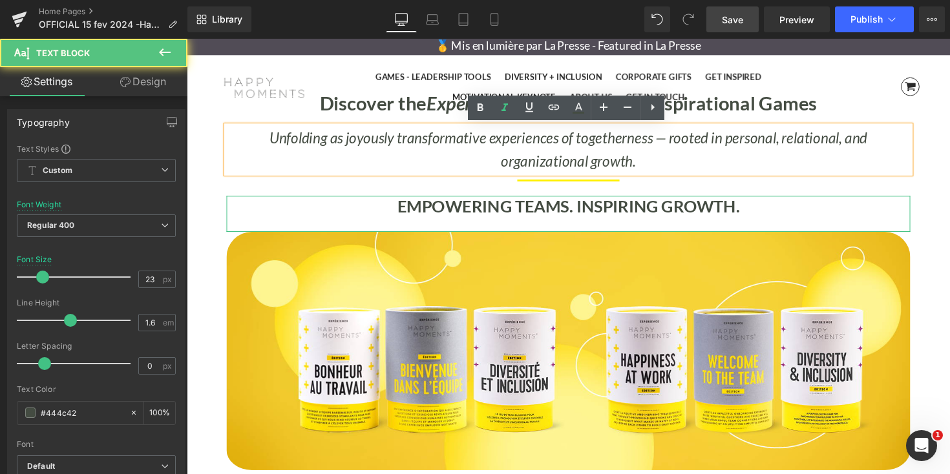
scroll to position [0, 0]
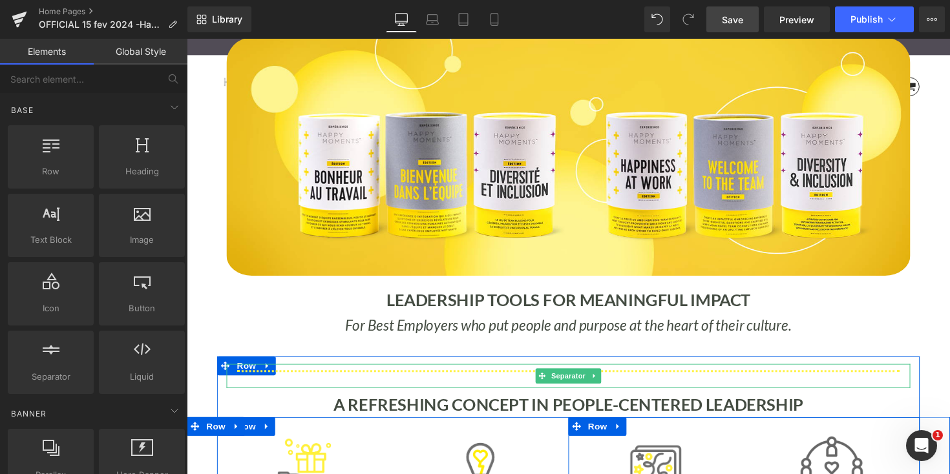
scroll to position [246, 0]
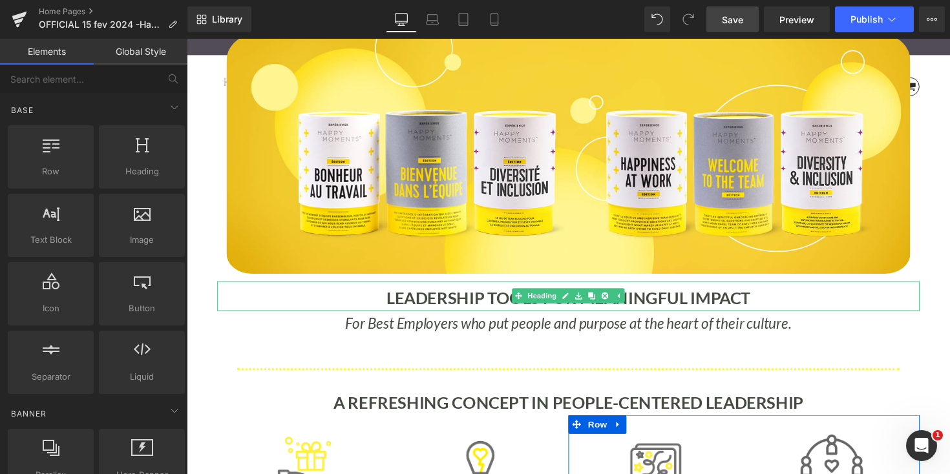
click at [649, 299] on b "LEADERSHIP TOOLS FOR MEANINGFUL IMPACT" at bounding box center [578, 304] width 373 height 21
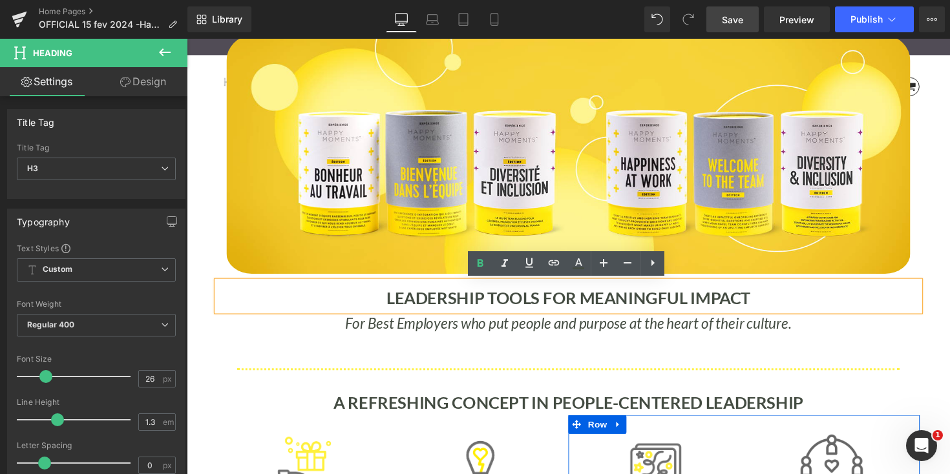
drag, startPoint x: 772, startPoint y: 302, endPoint x: 593, endPoint y: 304, distance: 179.0
click at [593, 304] on div "LEADERSHIP TOOLS FOR MEANINGFUL IMPACT" at bounding box center [577, 303] width 719 height 30
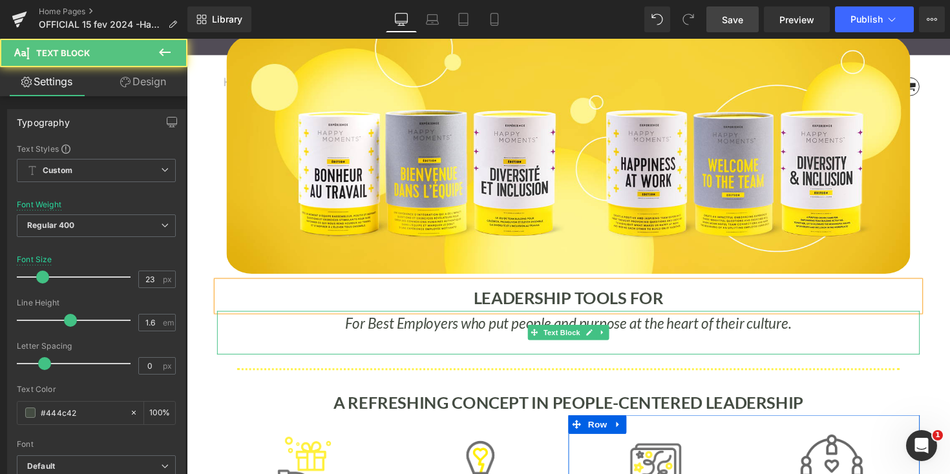
click at [351, 332] on icon "For Best Employers who put people and purpose at the heart of their culture." at bounding box center [578, 330] width 457 height 18
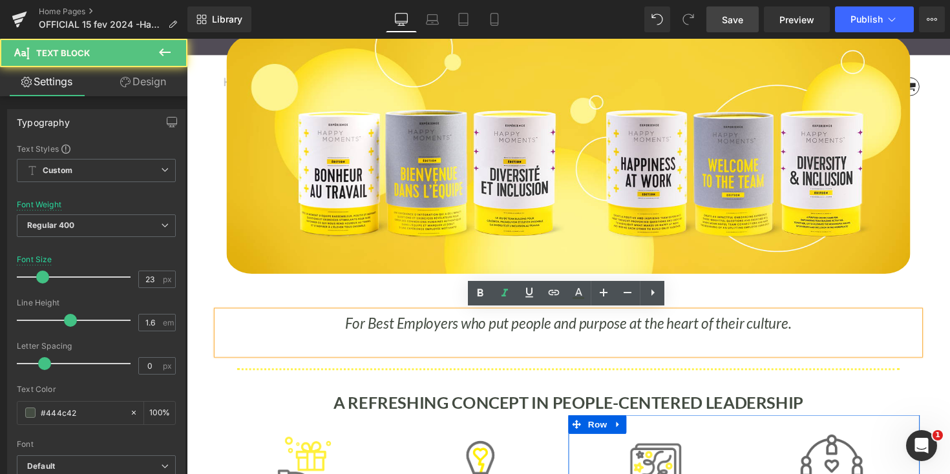
drag, startPoint x: 372, startPoint y: 330, endPoint x: 894, endPoint y: 344, distance: 522.3
click at [894, 344] on div "For Best Employers who put people and purpose at the heart of their culture." at bounding box center [577, 340] width 719 height 45
copy icon "Best Employers who put people and purpose at the heart of their culture."
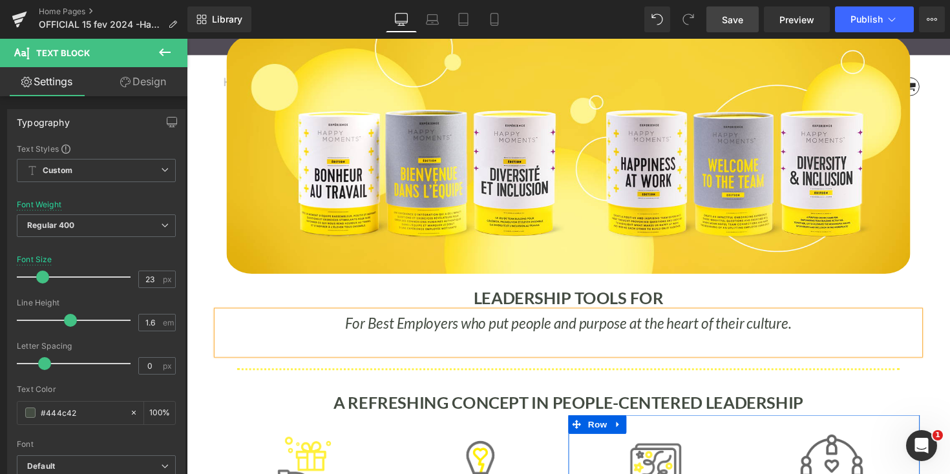
click at [797, 311] on div "LEADERSHIP TOOLS FOR" at bounding box center [577, 303] width 719 height 30
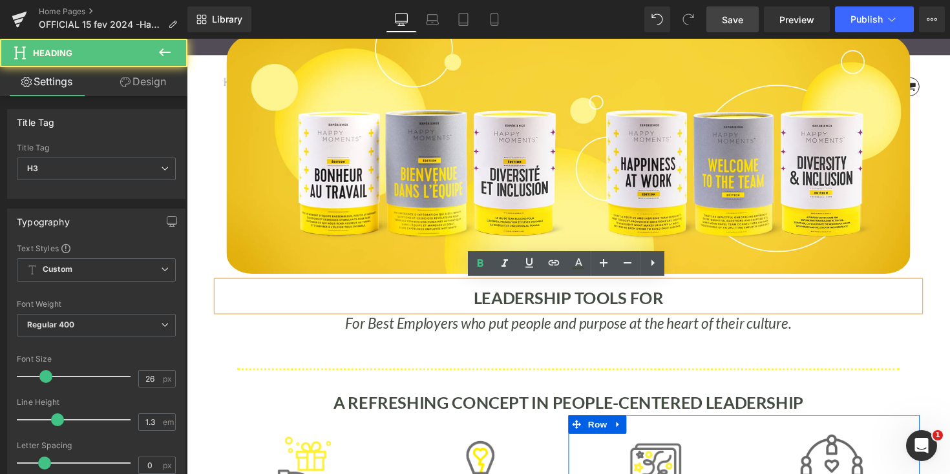
scroll to position [8314, 782]
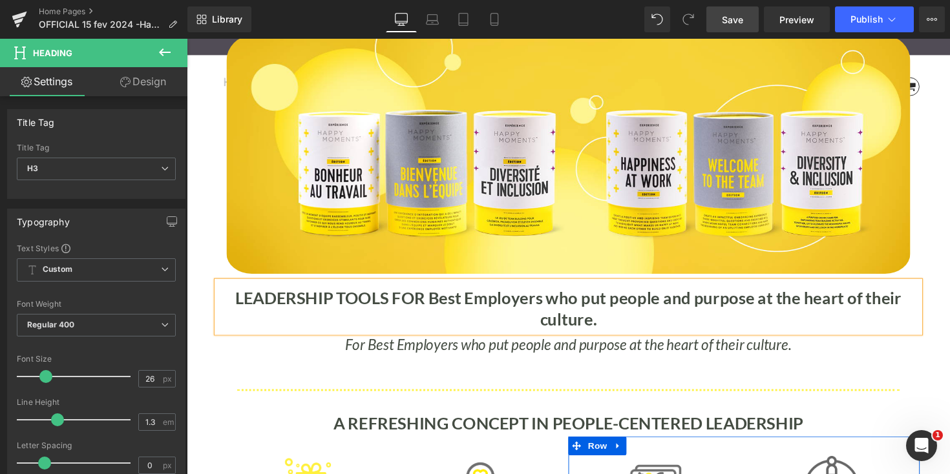
click at [441, 302] on b "LEADERSHIP TOOLS FOR Best Employers who put people and purpose at the heart of …" at bounding box center [577, 315] width 682 height 43
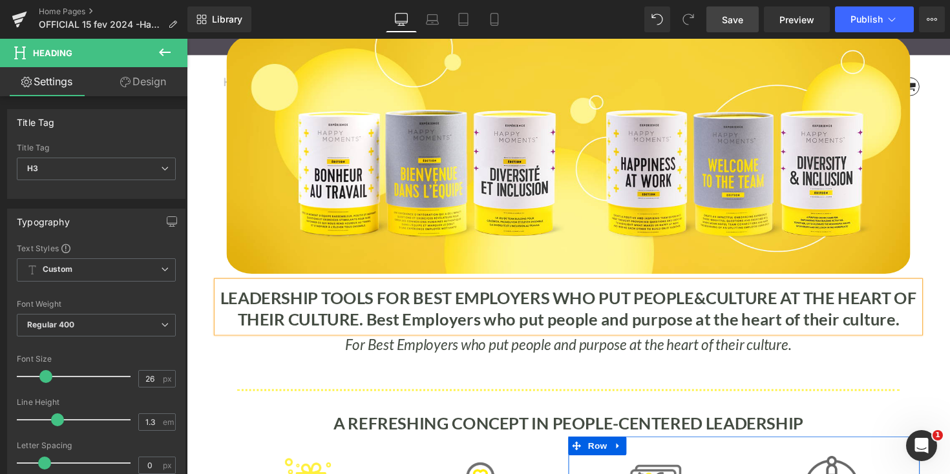
click at [706, 302] on b "LEADERSHIP TOOLS FOR BEST EMPLOYERS WHO PUT PEOPLE&CULTURE AT THE HEART OF THEI…" at bounding box center [577, 315] width 713 height 43
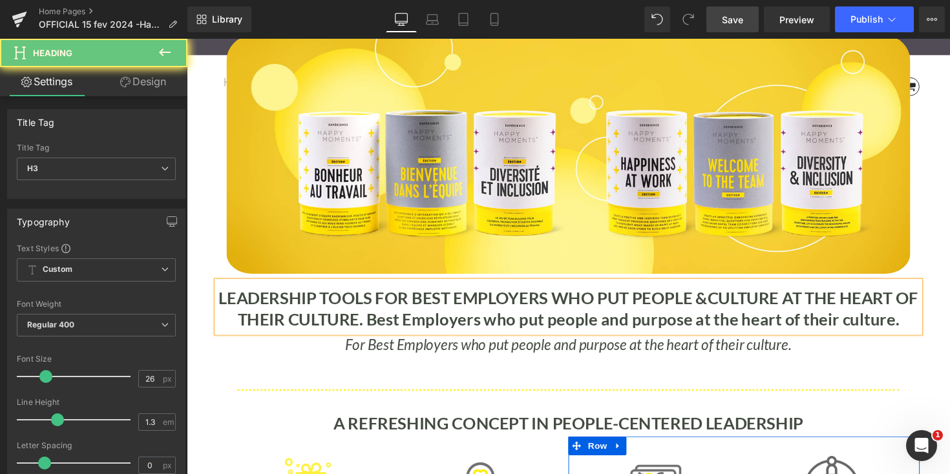
click at [720, 302] on b "LEADERSHIP TOOLS FOR BEST EMPLOYERS WHO PUT PEOPLE &CULTURE AT THE HEART OF THE…" at bounding box center [578, 315] width 717 height 43
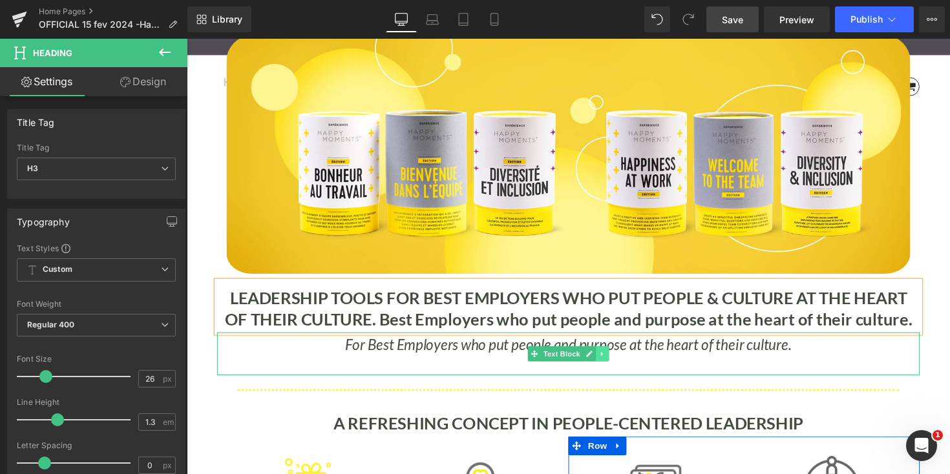
click at [612, 360] on icon at bounding box center [612, 362] width 7 height 8
click at [616, 361] on icon at bounding box center [619, 361] width 7 height 7
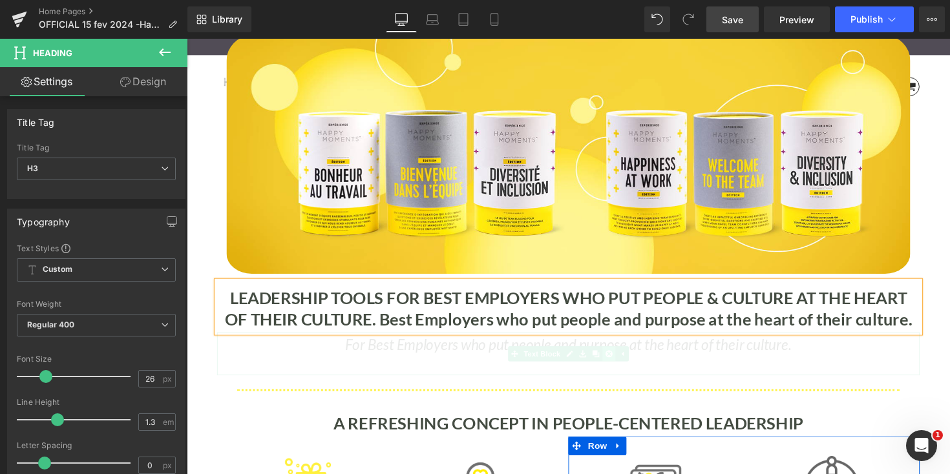
scroll to position [8270, 782]
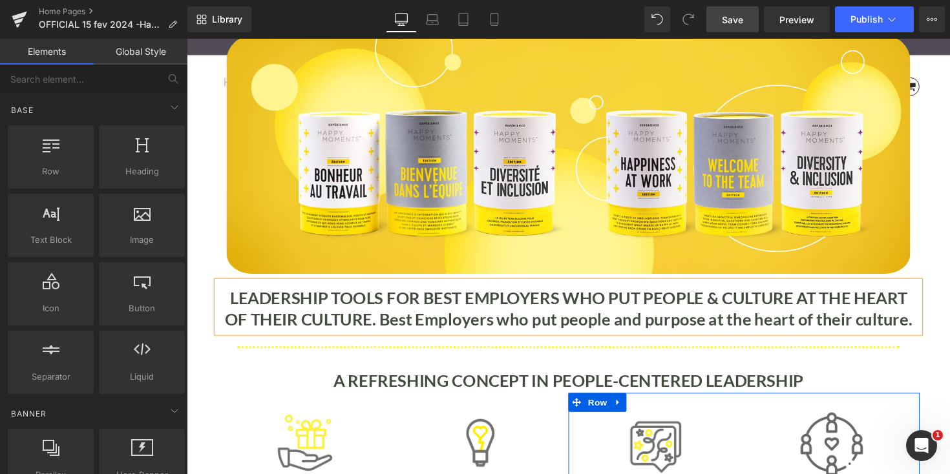
click at [735, 328] on b "LEADERSHIP TOOLS FOR BEST EMPLOYERS WHO PUT PEOPLE & CULTURE AT THE HEART OF TH…" at bounding box center [577, 315] width 704 height 43
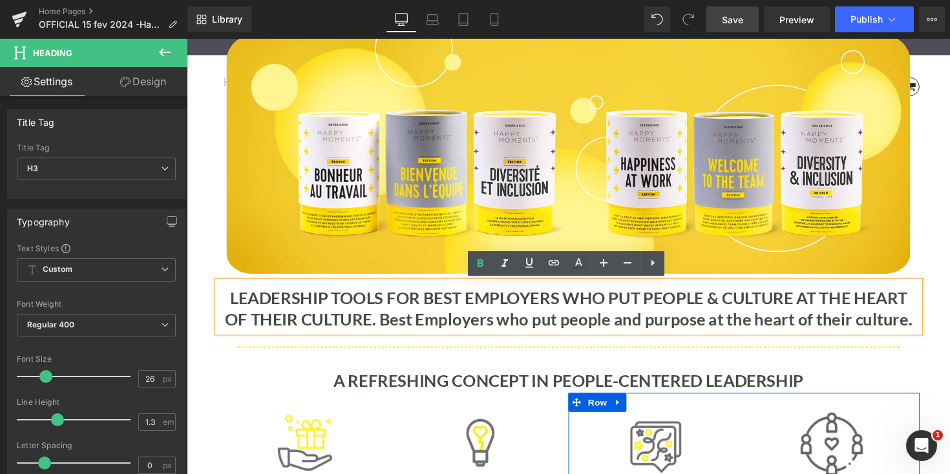
click at [923, 329] on b "LEADERSHIP TOOLS FOR BEST EMPLOYERS WHO PUT PEOPLE & CULTURE AT THE HEART OF TH…" at bounding box center [577, 315] width 704 height 43
drag, startPoint x: 931, startPoint y: 330, endPoint x: 388, endPoint y: 331, distance: 543.4
click at [388, 331] on div "LEADERSHIP TOOLS FOR BEST EMPLOYERS WHO PUT PEOPLE & CULTURE AT THE HEART OF TH…" at bounding box center [577, 314] width 719 height 52
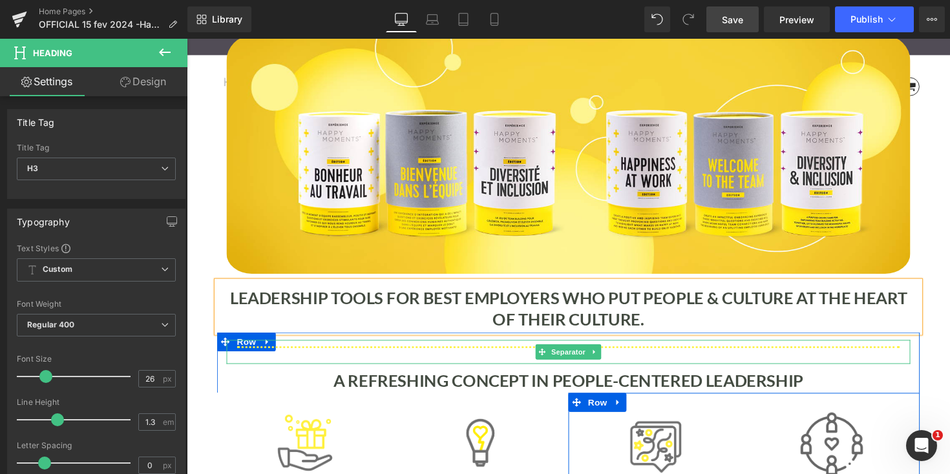
click at [329, 354] on hr at bounding box center [577, 363] width 679 height 18
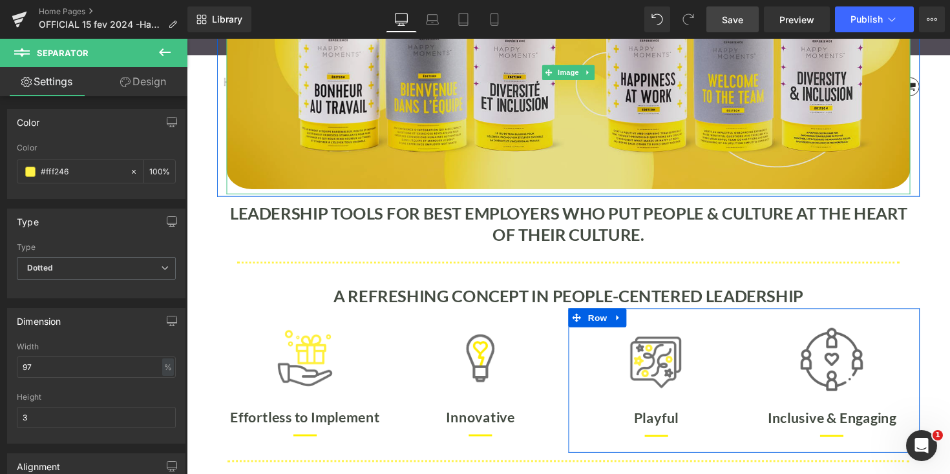
scroll to position [336, 0]
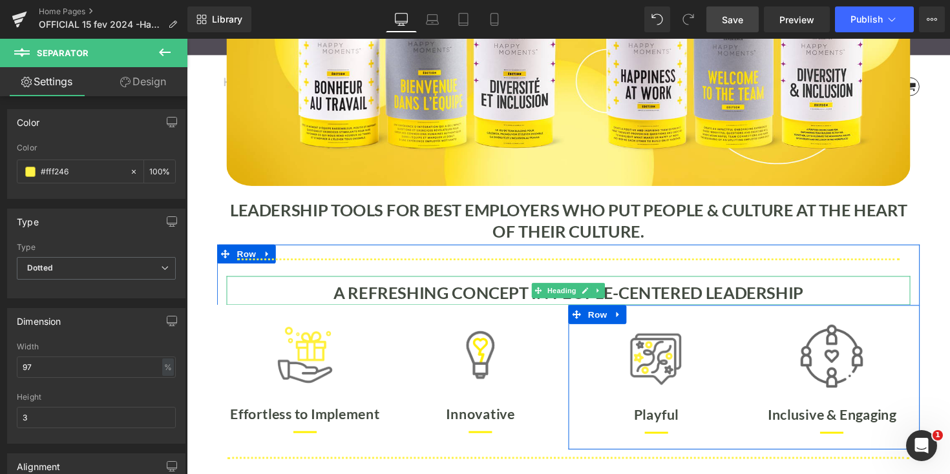
click at [477, 301] on b "A REFRESHING CONCEPT IN PEOPLE-CENTERED LEADERSHIP" at bounding box center [577, 299] width 481 height 21
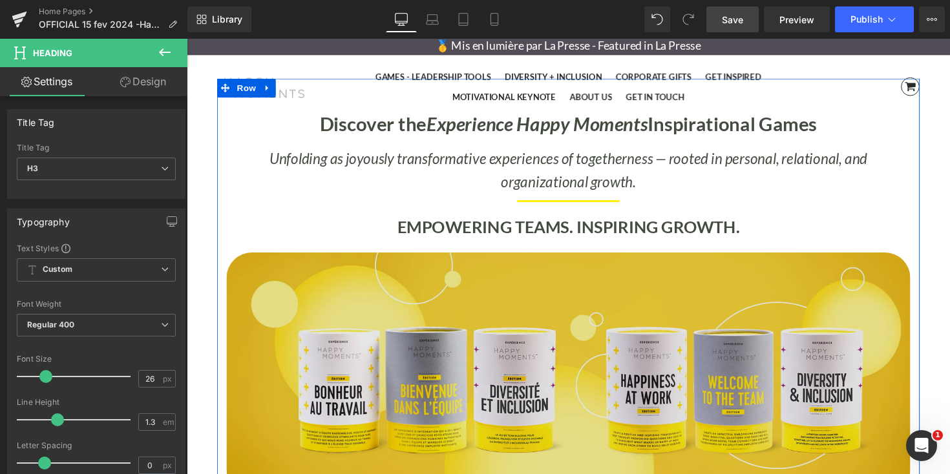
scroll to position [3, 0]
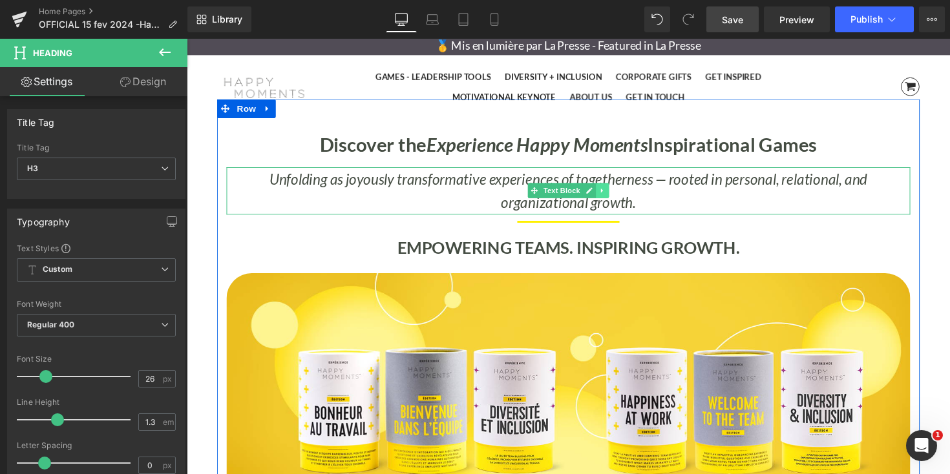
click at [610, 194] on icon at bounding box center [612, 195] width 7 height 8
click at [603, 194] on icon at bounding box center [605, 194] width 7 height 7
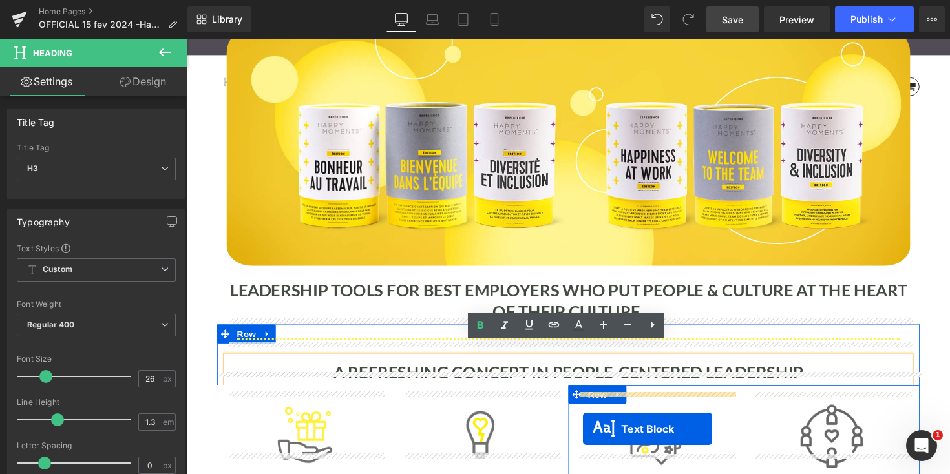
scroll to position [313, 0]
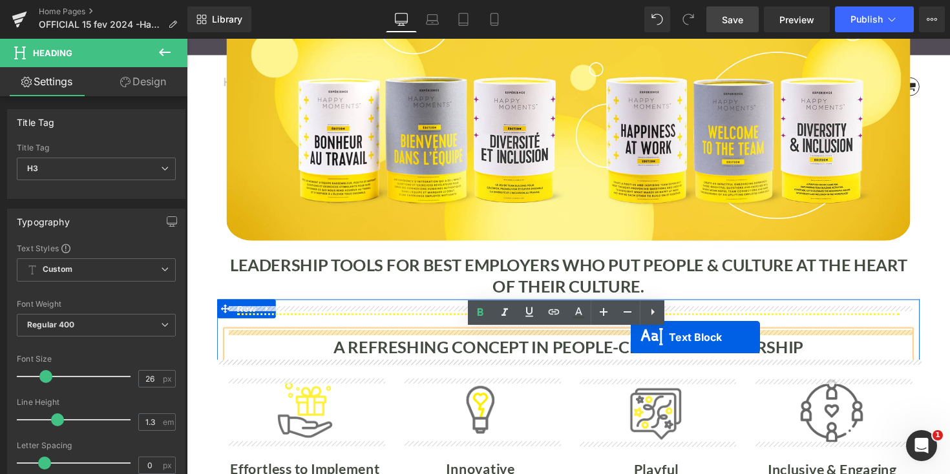
drag, startPoint x: 543, startPoint y: 244, endPoint x: 642, endPoint y: 344, distance: 140.3
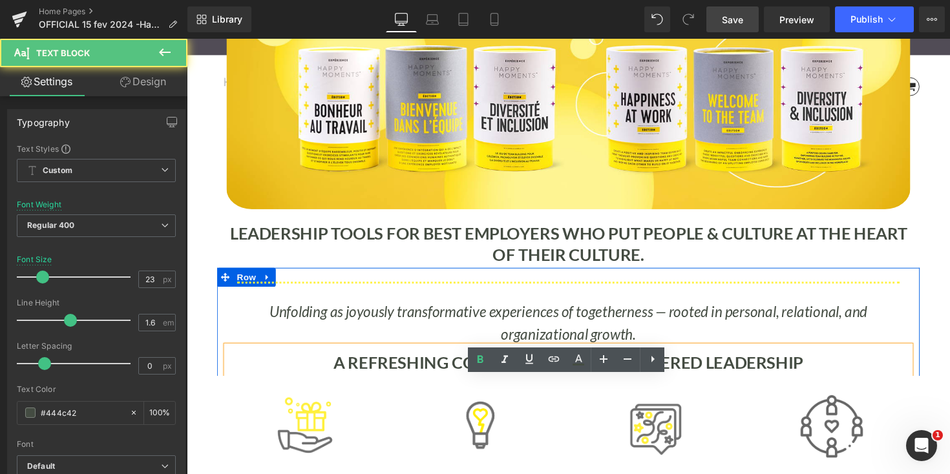
scroll to position [8318, 782]
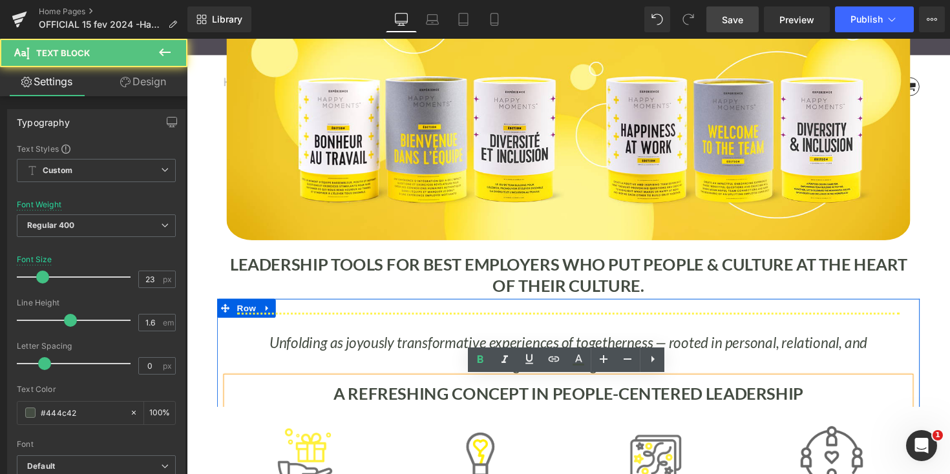
click at [690, 357] on icon "Unfolding as joyously transformative experiences of togetherness — rooted in pe…" at bounding box center [577, 362] width 613 height 42
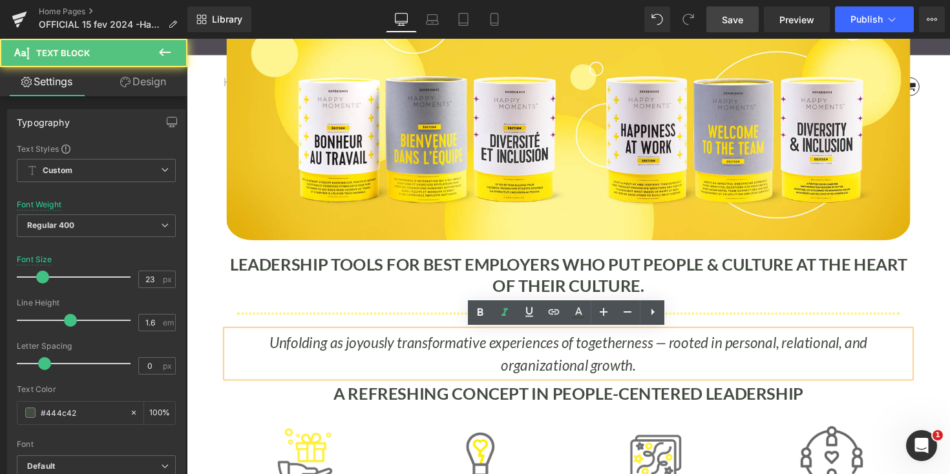
drag, startPoint x: 605, startPoint y: 369, endPoint x: 265, endPoint y: 351, distance: 340.3
click at [265, 351] on p "Unfolding as joyously transformative experiences of togetherness — rooted in pe…" at bounding box center [577, 363] width 700 height 48
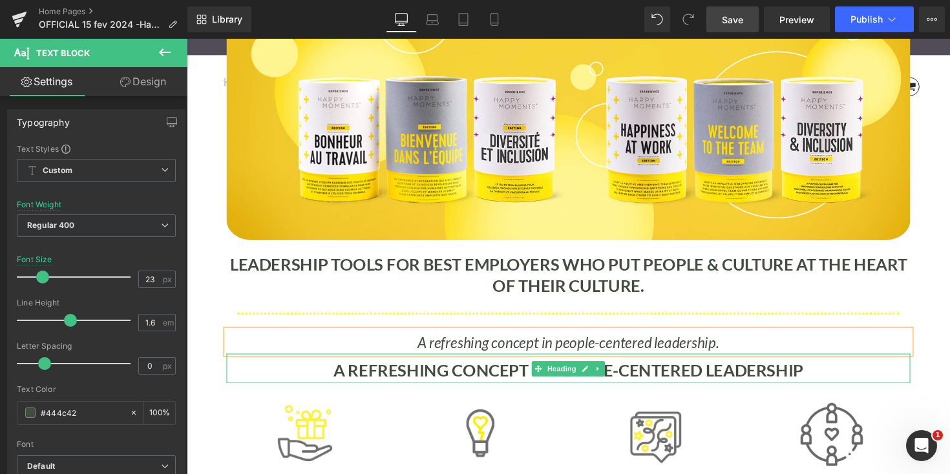
click at [384, 375] on b "A REFRESHING CONCEPT IN PEOPLE-CENTERED LEADERSHIP" at bounding box center [577, 378] width 481 height 21
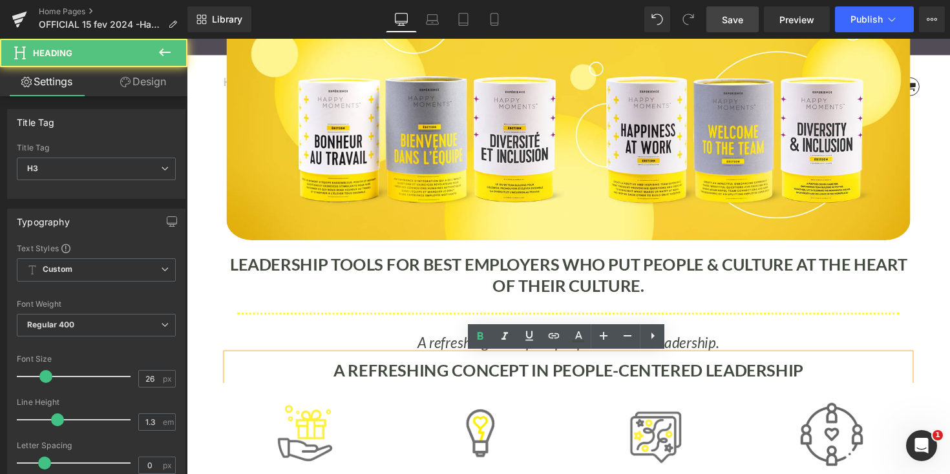
click at [808, 344] on p "A refreshing concept in people-centered leadership." at bounding box center [577, 351] width 700 height 24
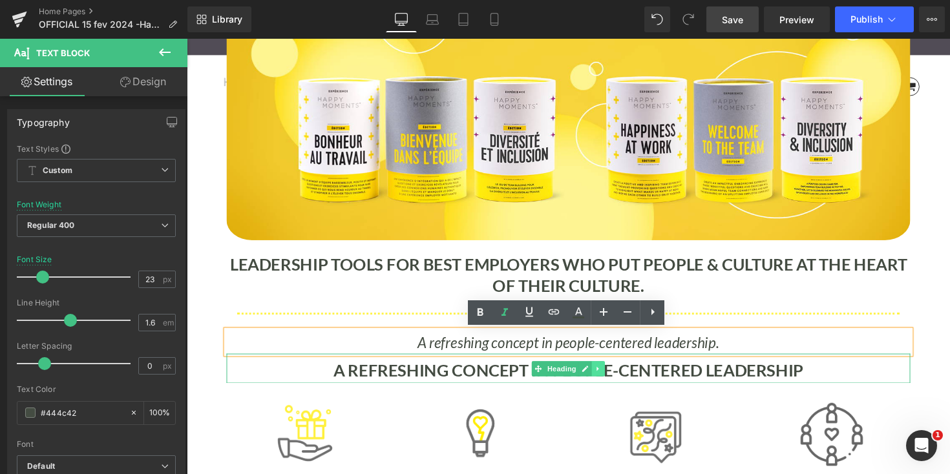
click at [610, 381] on icon at bounding box center [608, 377] width 7 height 8
click at [612, 381] on icon at bounding box center [615, 377] width 7 height 8
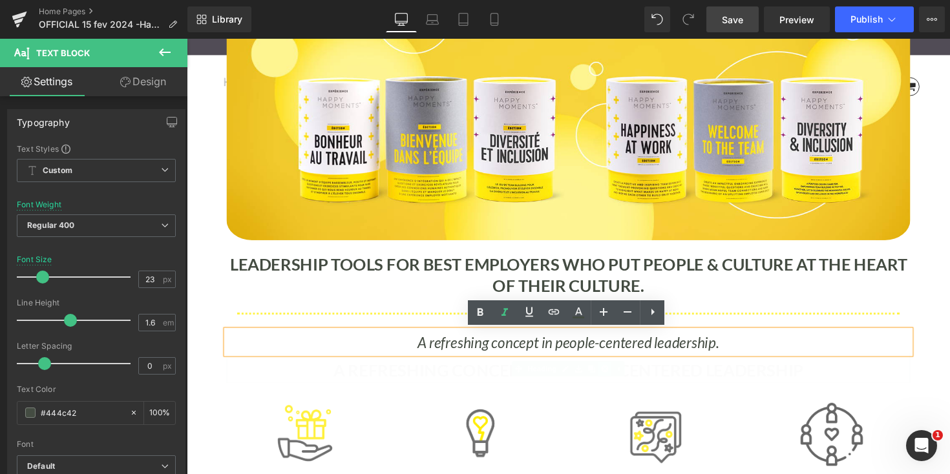
scroll to position [8264, 782]
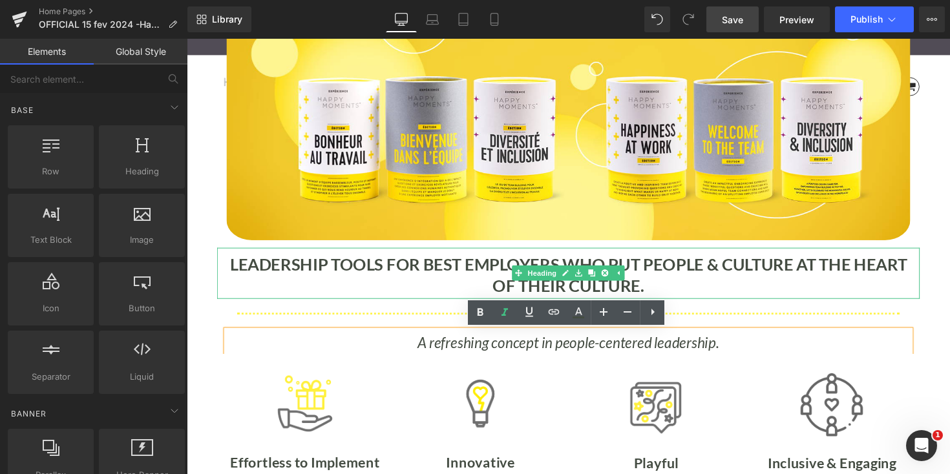
click at [390, 271] on b "LEADERSHIP TOOLS FOR BEST EMPLOYERS WHO PUT PEOPLE & CULTURE AT THE HEART OF TH…" at bounding box center [577, 281] width 693 height 43
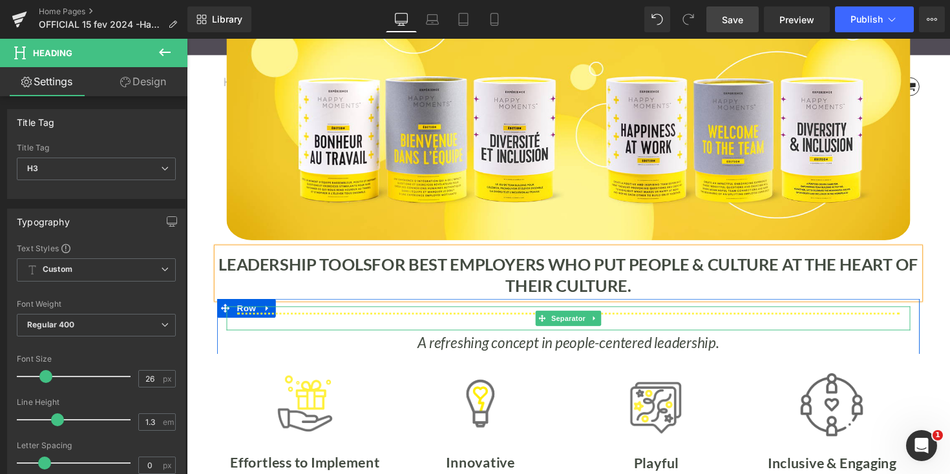
click at [722, 321] on hr at bounding box center [577, 329] width 679 height 18
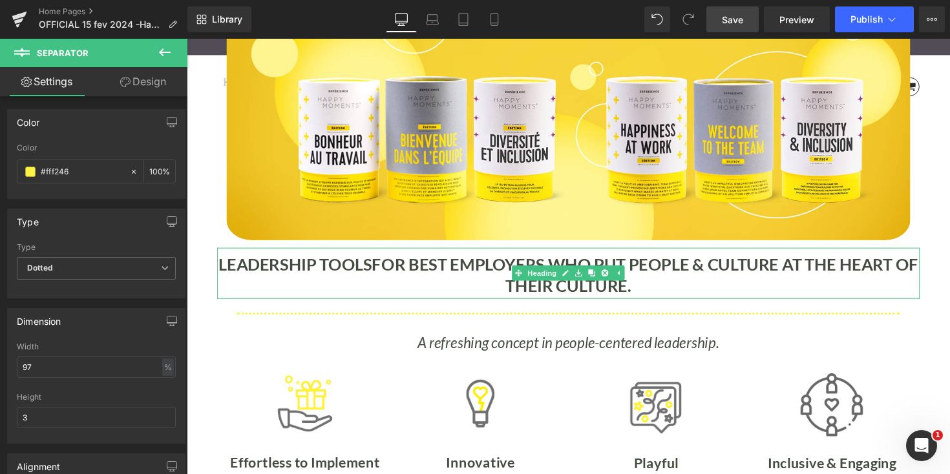
click at [570, 267] on b "FOR BEST EMPLOYERS WHO PUT PEOPLE & CULTURE AT THE HEART OF THEIR CULTURE." at bounding box center [657, 281] width 560 height 43
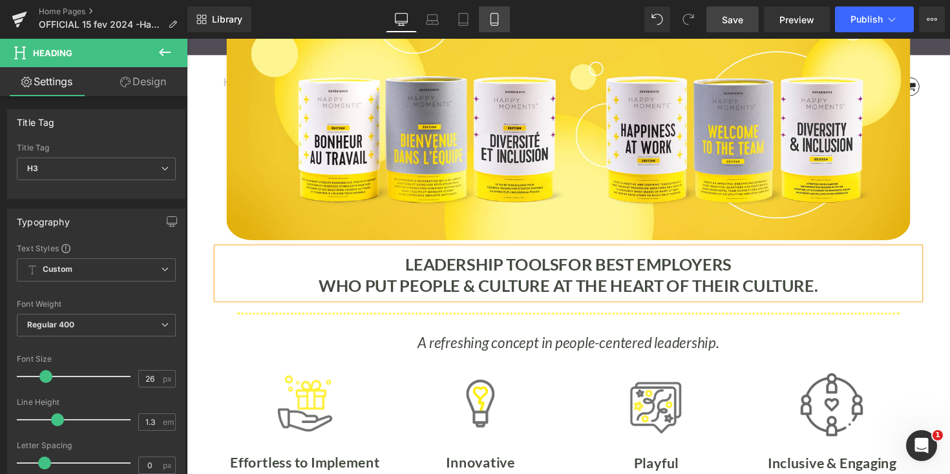
click at [489, 16] on icon at bounding box center [494, 19] width 13 height 13
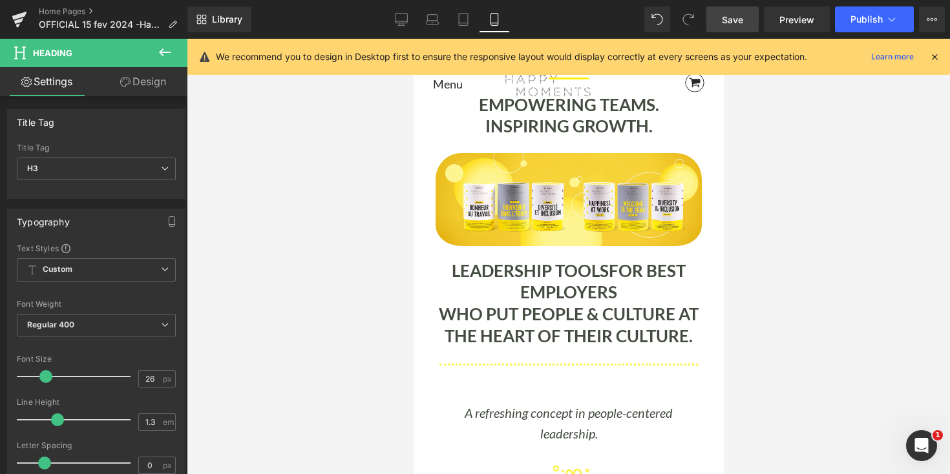
scroll to position [16647, 310]
click at [404, 19] on icon at bounding box center [401, 19] width 13 height 13
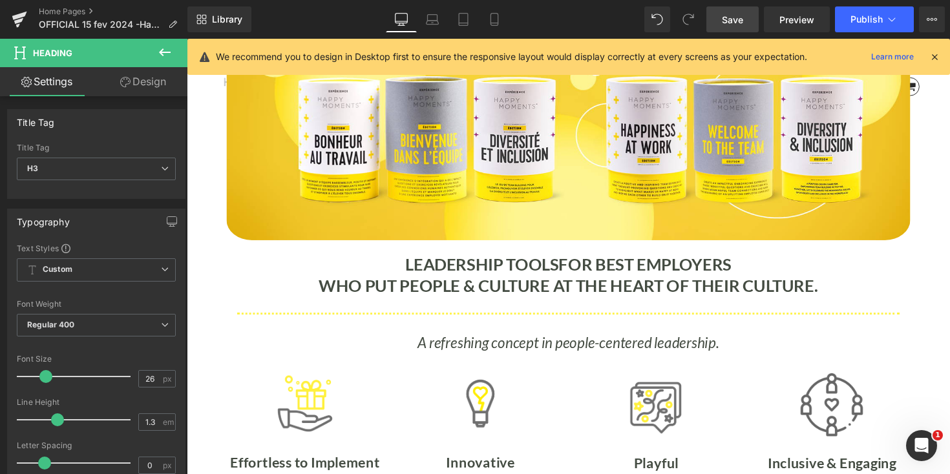
scroll to position [6, 6]
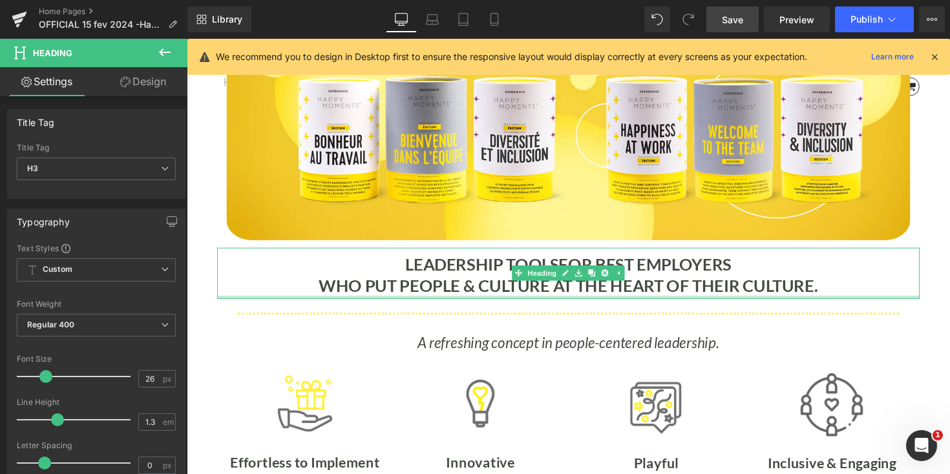
click at [331, 290] on b "WHO PUT PEOPLE & CULTURE AT THE HEART OF THEIR CULTURE." at bounding box center [577, 292] width 511 height 21
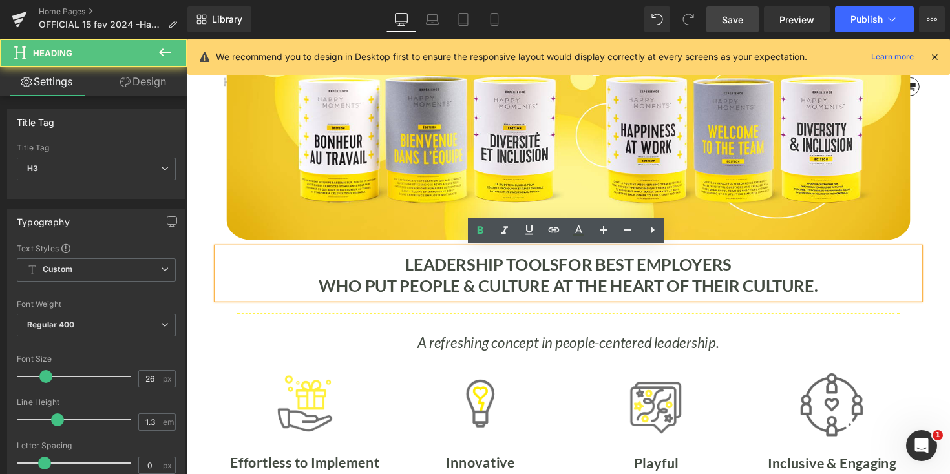
click at [322, 291] on b "WHO PUT PEOPLE & CULTURE AT THE HEART OF THEIR CULTURE." at bounding box center [577, 292] width 511 height 21
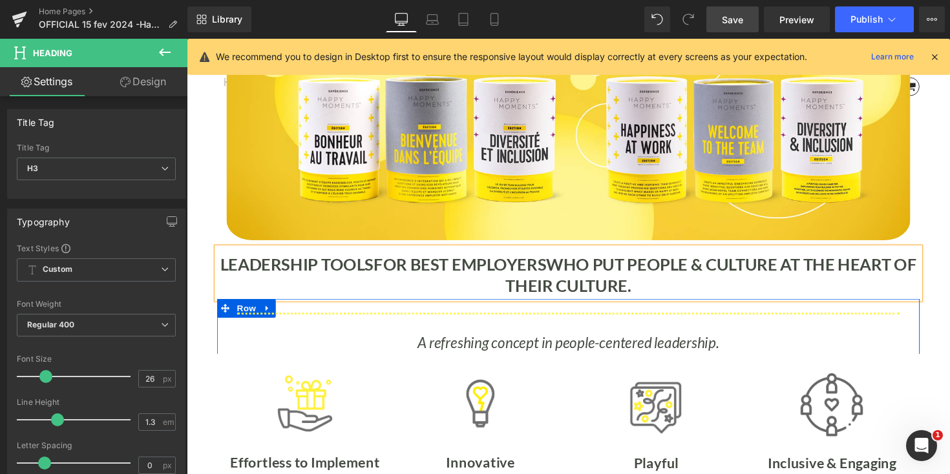
click at [331, 354] on p "A refreshing concept in people-centered leadership." at bounding box center [577, 351] width 700 height 24
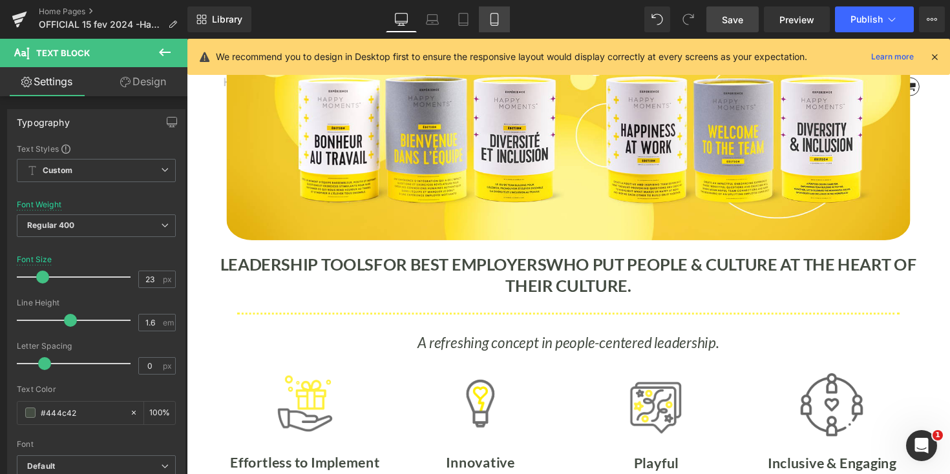
click at [493, 12] on link "Mobile" at bounding box center [494, 19] width 31 height 26
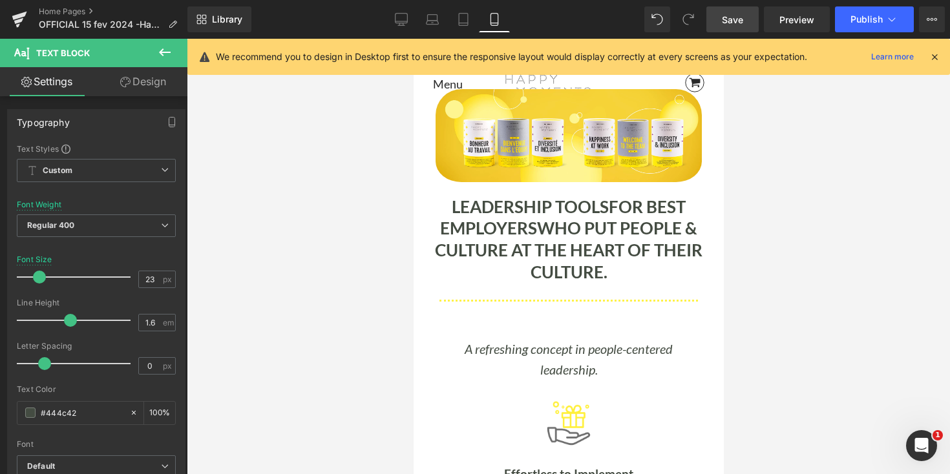
scroll to position [6, 6]
click at [404, 19] on icon at bounding box center [401, 19] width 13 height 13
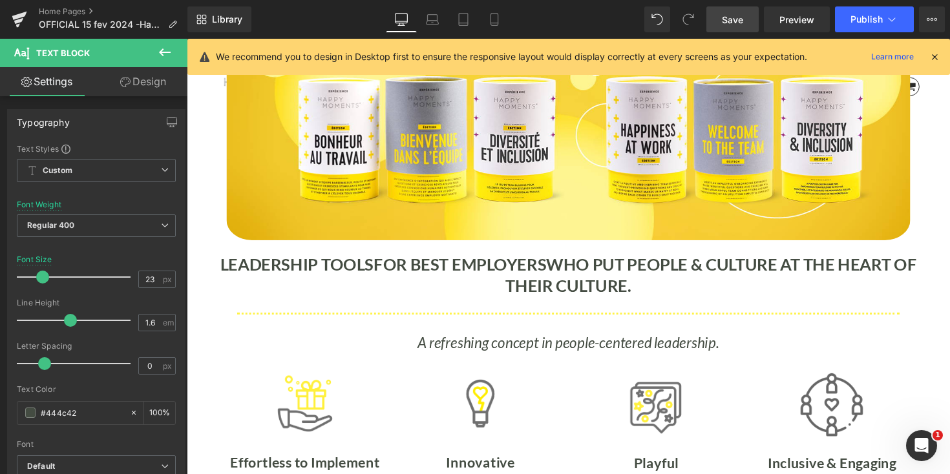
scroll to position [6, 6]
click at [731, 16] on span "Save" at bounding box center [732, 20] width 21 height 14
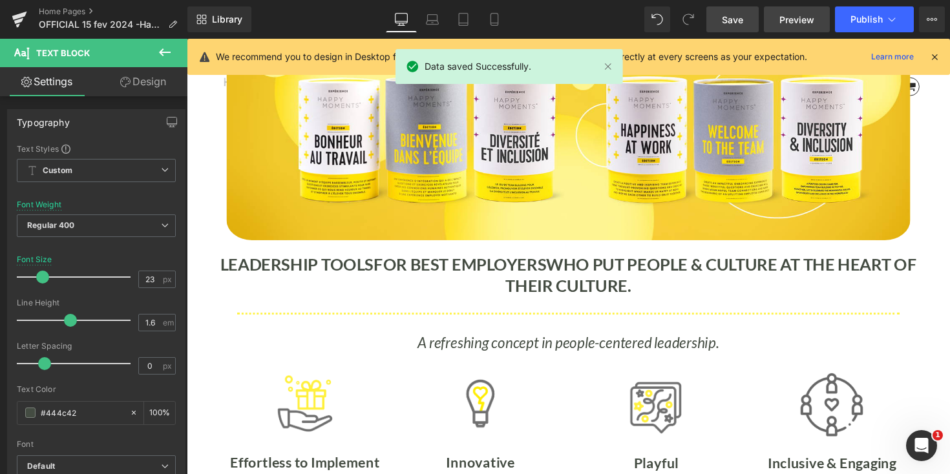
click at [807, 17] on span "Preview" at bounding box center [796, 20] width 35 height 14
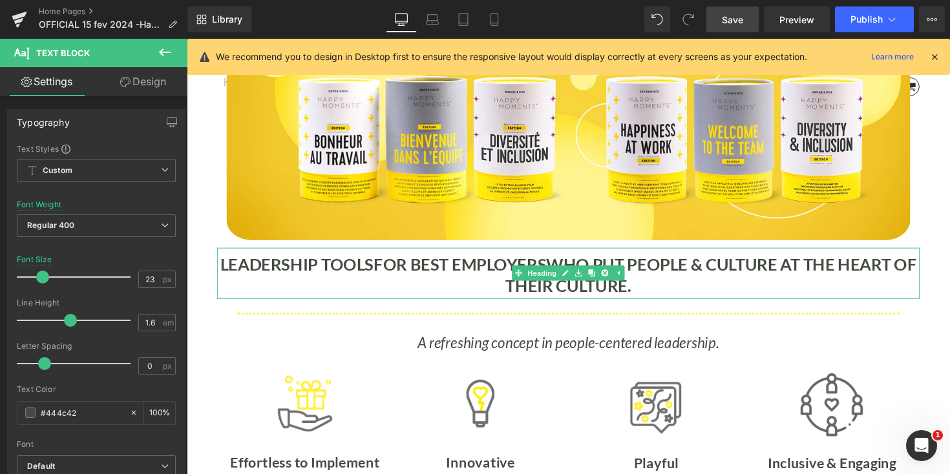
click at [807, 269] on b "WHO PUT PEOPLE & CULTURE AT THE HEART OF THEIR CULTURE." at bounding box center [724, 281] width 421 height 43
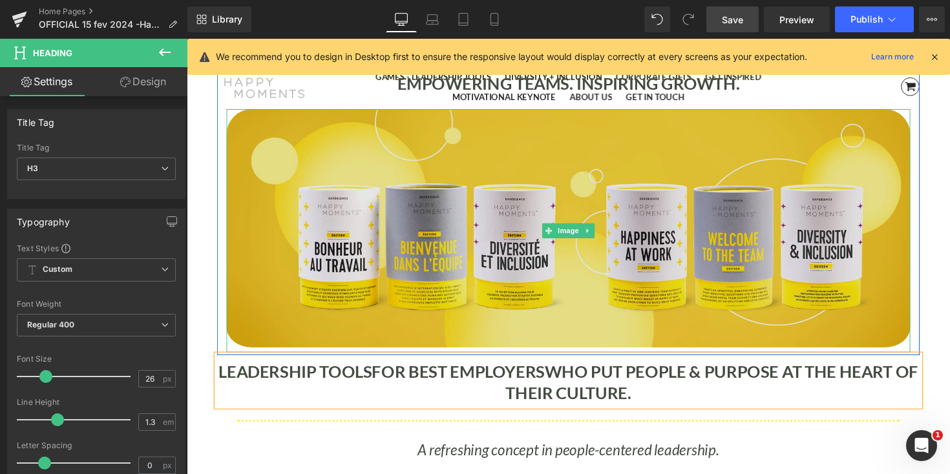
scroll to position [181, 0]
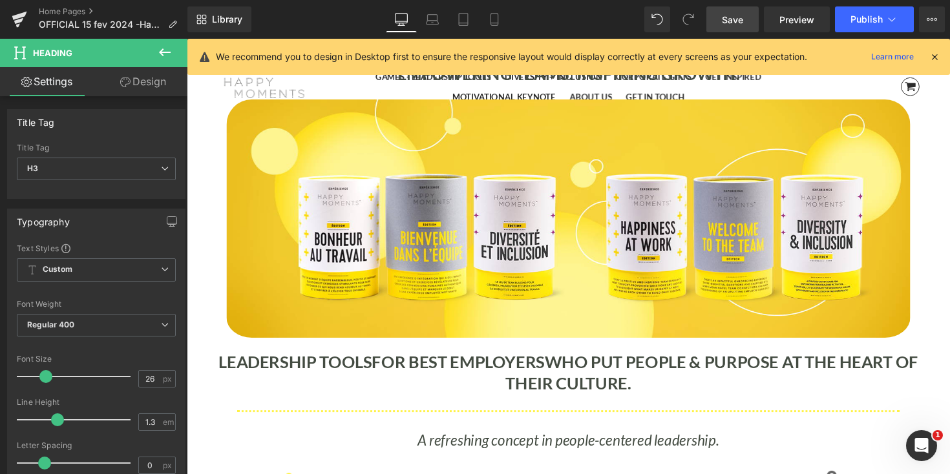
click at [242, 367] on b "LEADERSHIP TOOLS" at bounding box center [298, 369] width 157 height 21
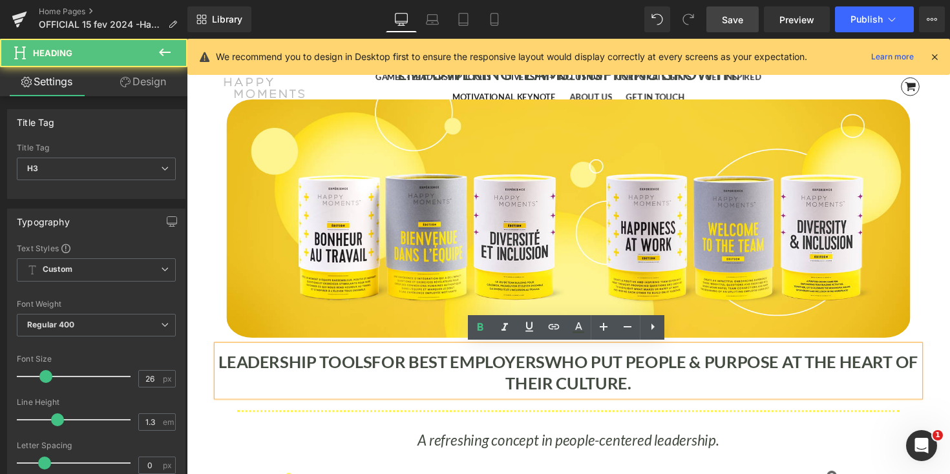
click at [229, 367] on b "LEADERSHIP TOOLS" at bounding box center [298, 369] width 157 height 21
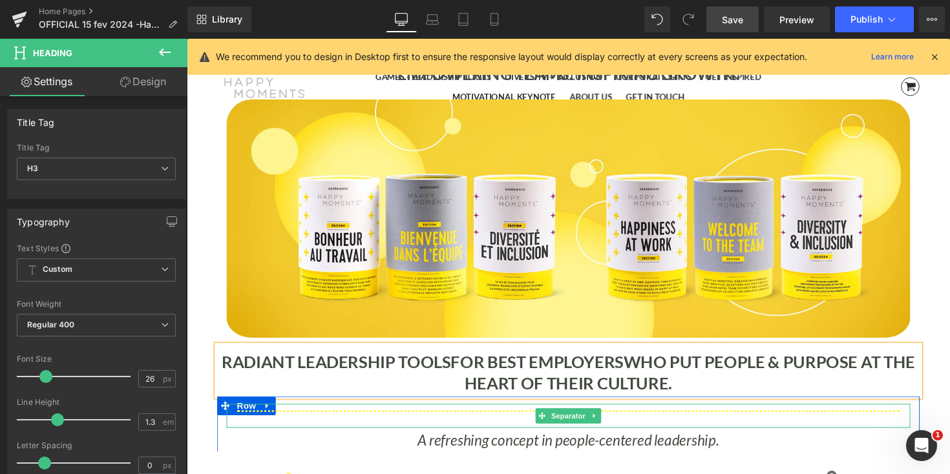
click at [746, 433] on hr at bounding box center [577, 428] width 679 height 18
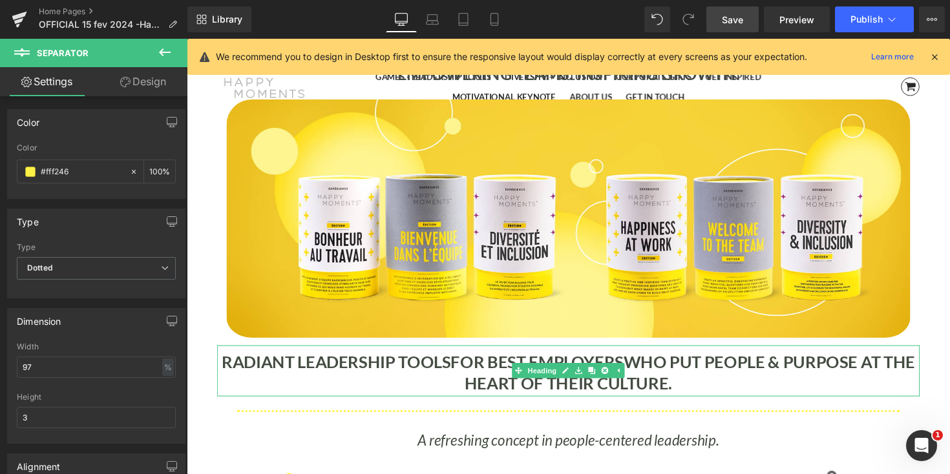
click at [302, 370] on b "RADIANT LEADERSHIP TOOLS" at bounding box center [340, 369] width 235 height 21
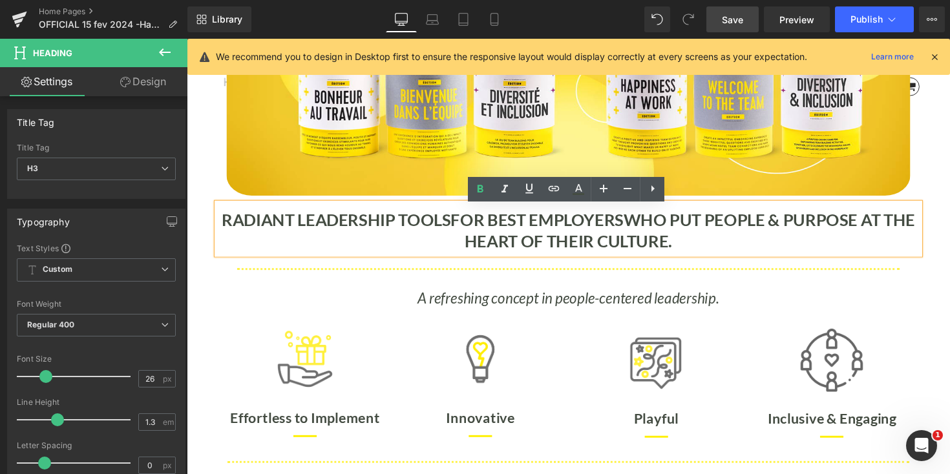
scroll to position [328, 0]
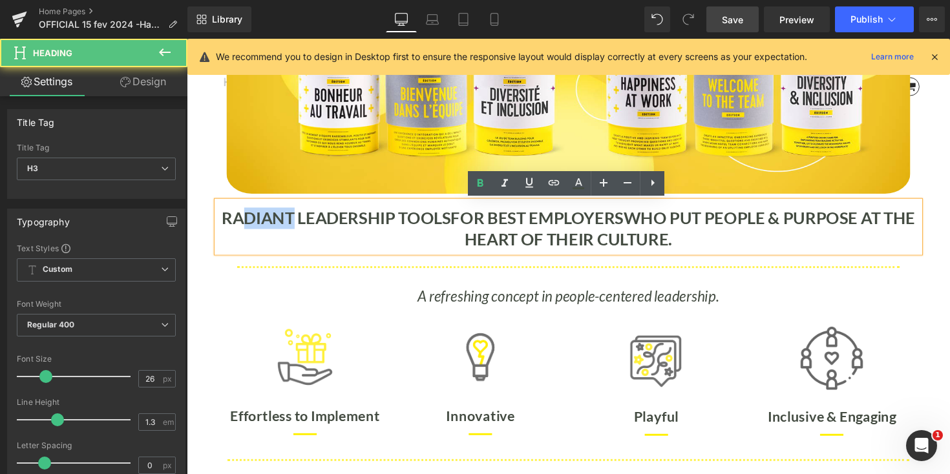
drag, startPoint x: 310, startPoint y: 222, endPoint x: 254, endPoint y: 222, distance: 56.2
click at [254, 222] on b "RADIANT LEADERSHIP TOOLS" at bounding box center [340, 222] width 235 height 21
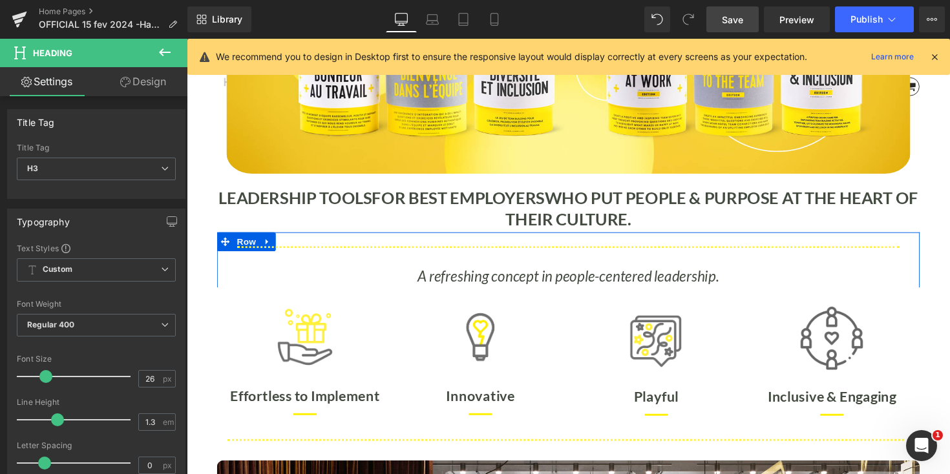
scroll to position [346, 0]
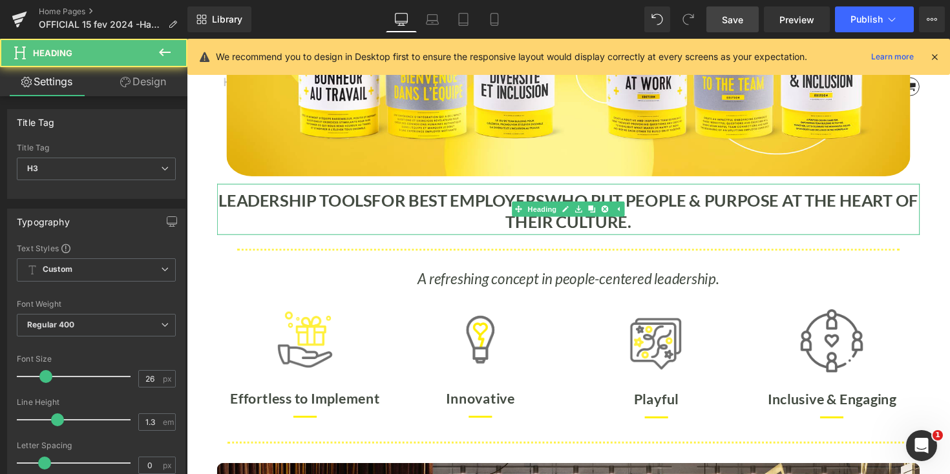
click at [276, 207] on b "LEADERSHIP TOOLS" at bounding box center [298, 204] width 157 height 21
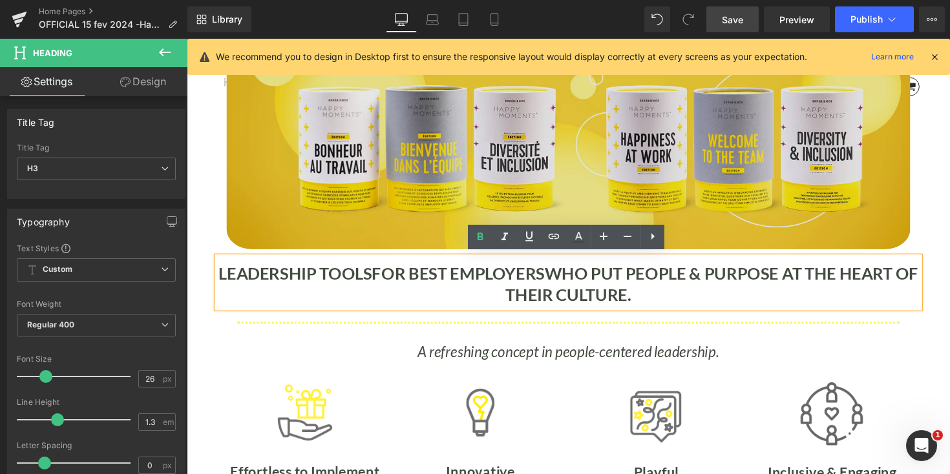
scroll to position [273, 0]
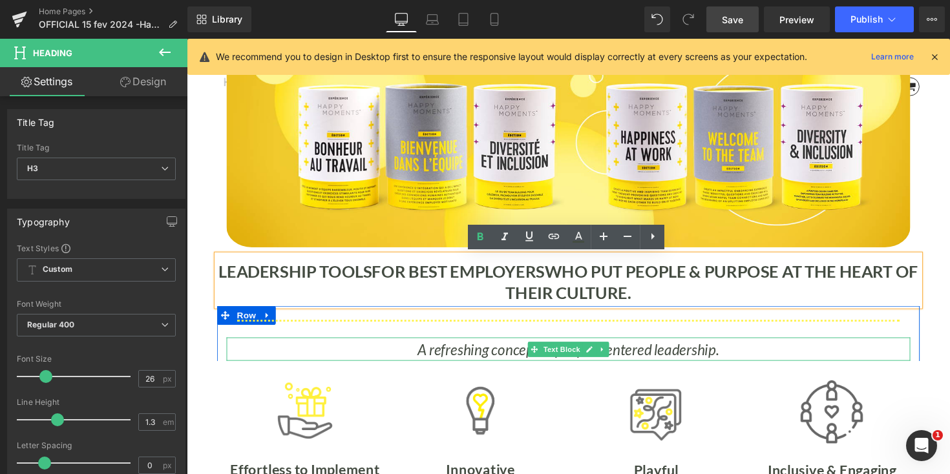
click at [301, 361] on p "A refreshing concept in people-centered leadership." at bounding box center [577, 358] width 700 height 24
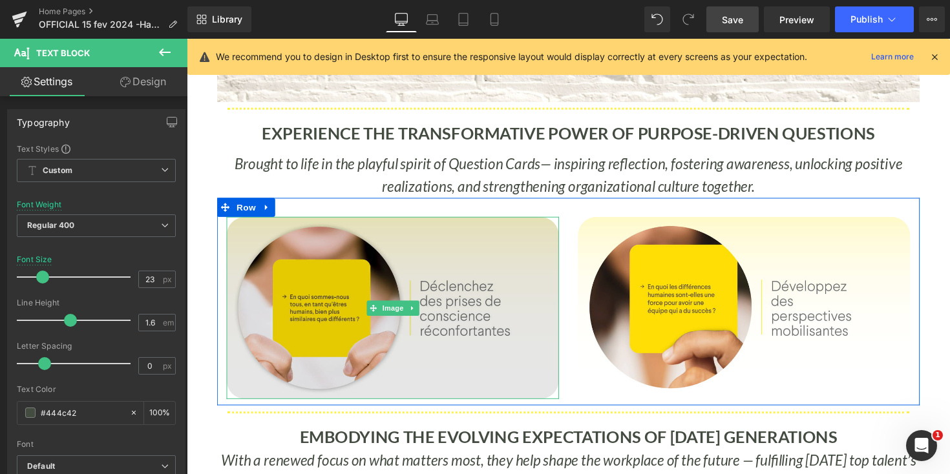
scroll to position [1246, 0]
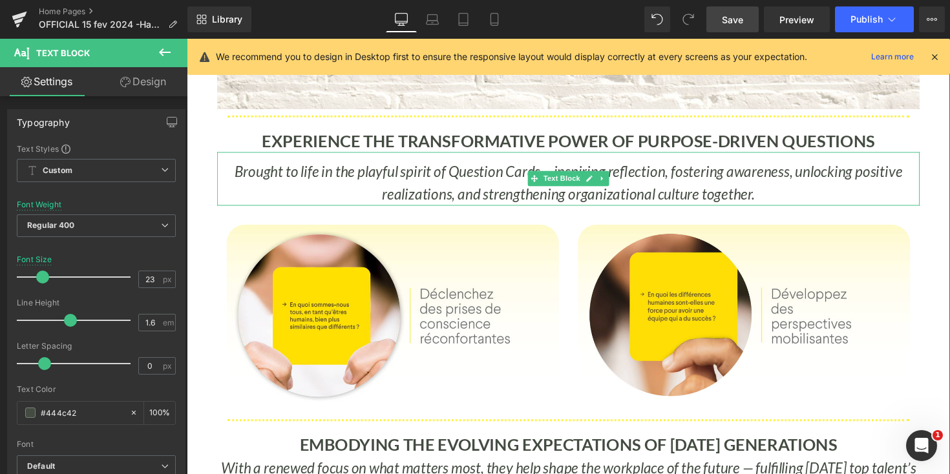
click at [248, 176] on span "Brought to life in the playful spirit of Question Cards" at bounding box center [392, 174] width 313 height 18
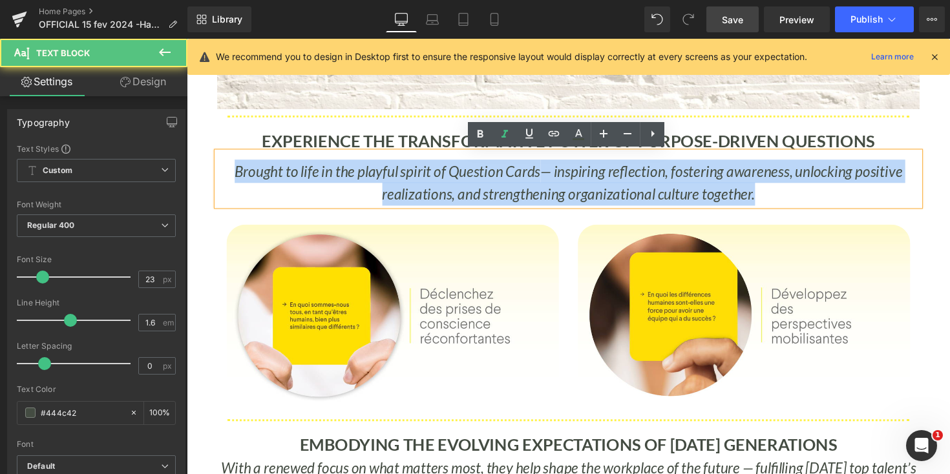
drag, startPoint x: 235, startPoint y: 175, endPoint x: 782, endPoint y: 199, distance: 548.4
click at [782, 199] on p "Brought to life in the playful spirit of Question Cards — inspiring reflection,…" at bounding box center [578, 187] width 720 height 48
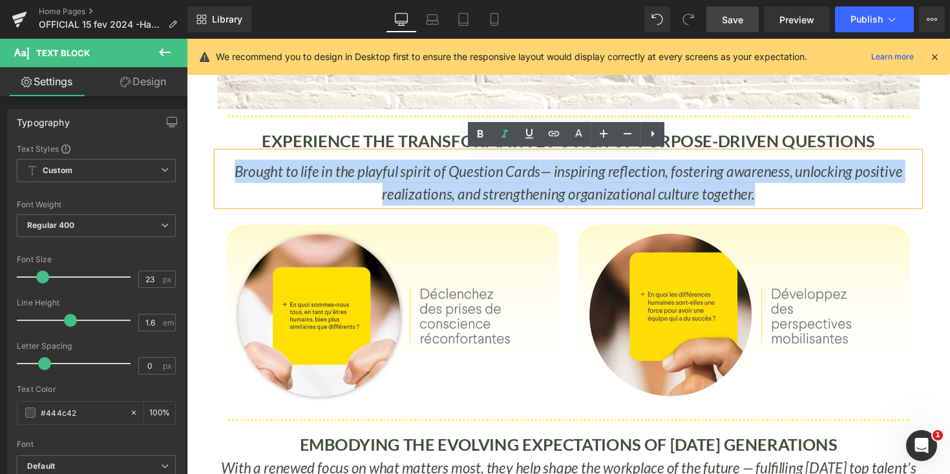
copy icon "Brought to life in the playful spirit of Question Cards — inspiring reflection,…"
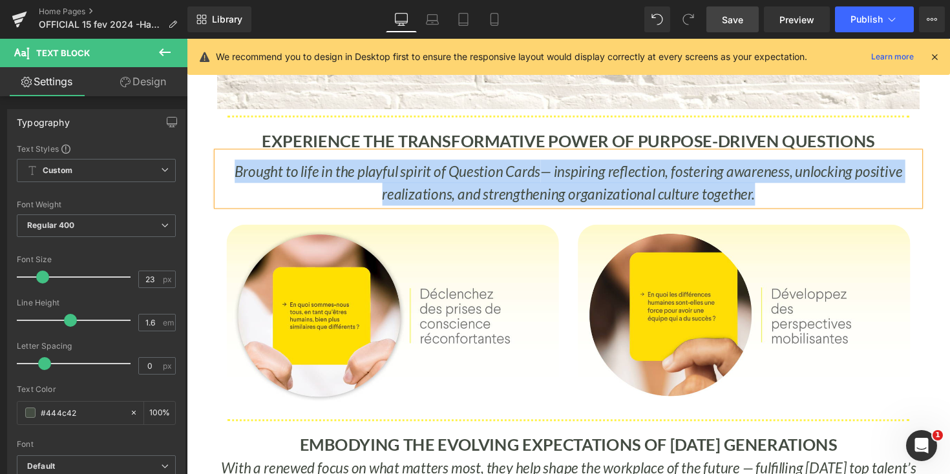
click at [778, 202] on p "Brought to life in the playful spirit of Question Cards — inspiring reflection,…" at bounding box center [578, 187] width 720 height 48
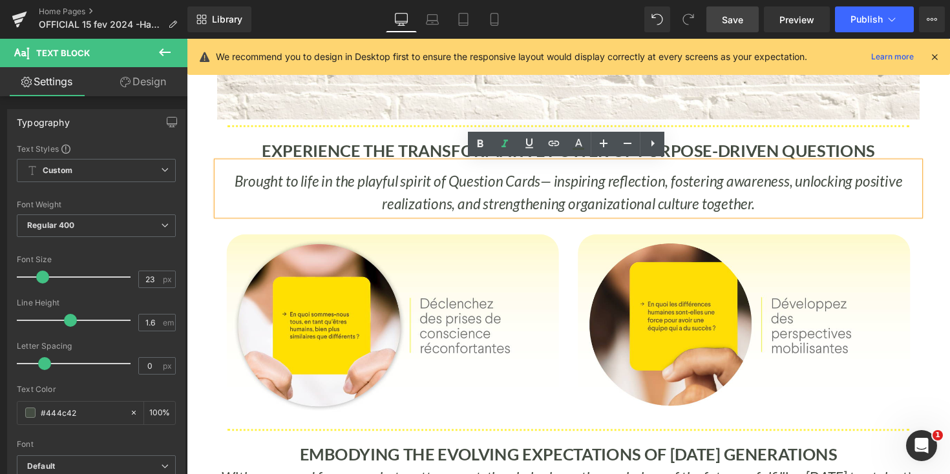
scroll to position [1235, 0]
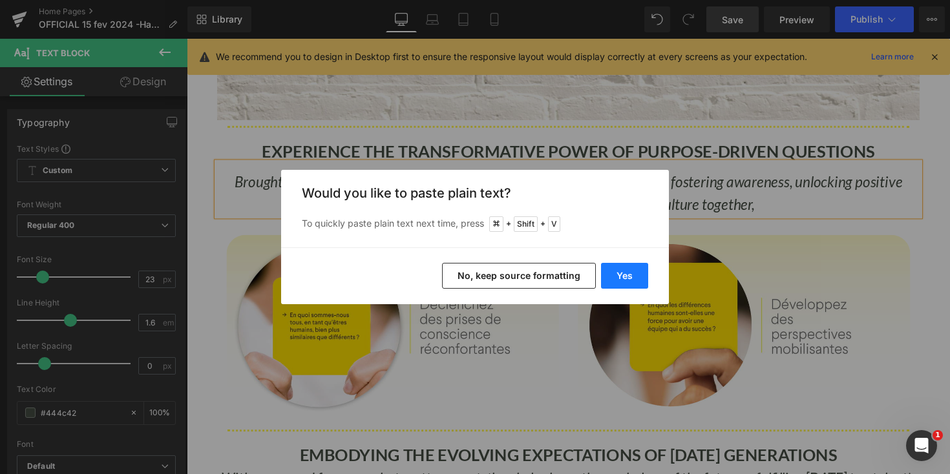
click at [633, 275] on button "Yes" at bounding box center [624, 276] width 47 height 26
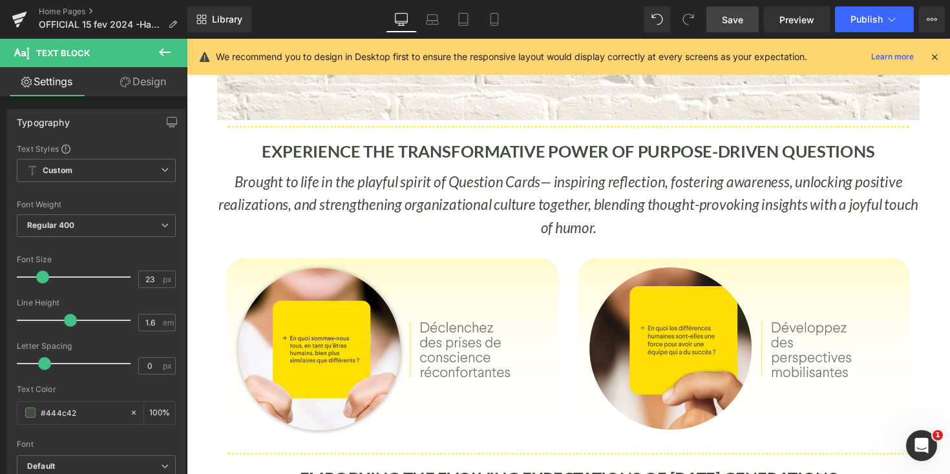
scroll to position [8288, 782]
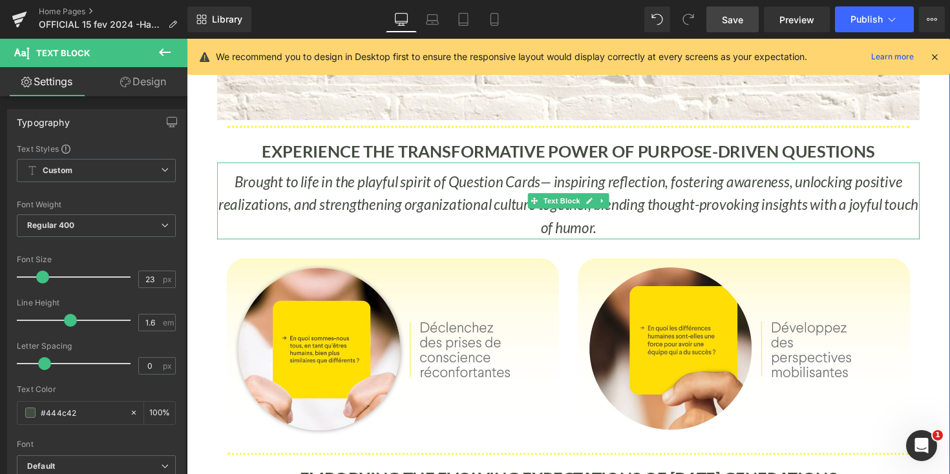
click at [622, 235] on p "Brought to life in the playful spirit of Question Cards — inspiring reflection,…" at bounding box center [578, 208] width 720 height 71
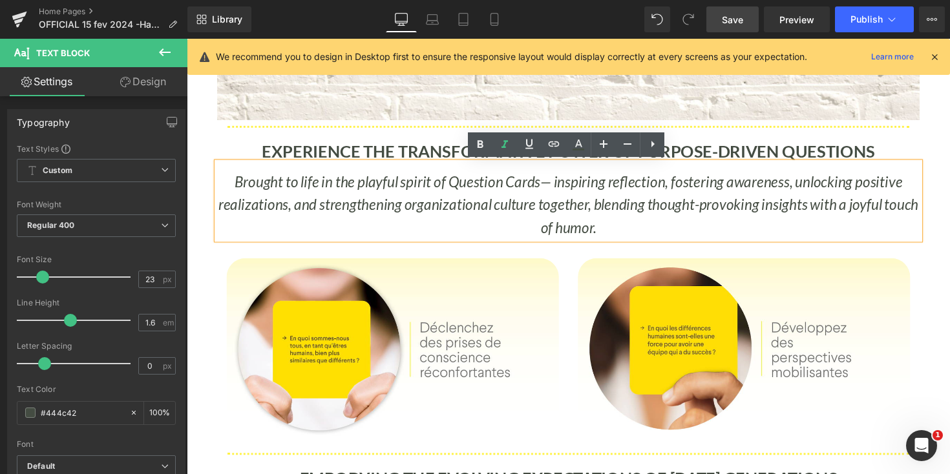
click at [949, 132] on div "Image Effortless to Implement Text Block Separator Image Innovative Text Block …" at bounding box center [578, 327] width 782 height 1840
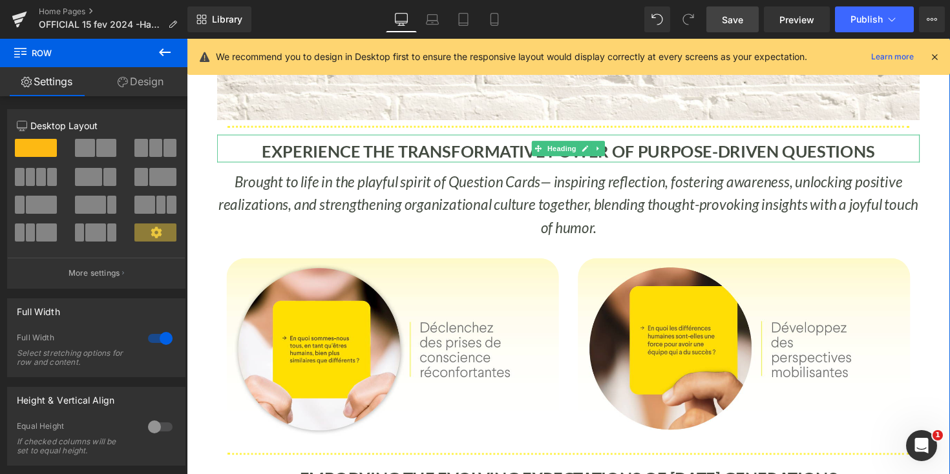
click at [306, 147] on b "EXPERIENCE THE TRANSFORMATIVE POWER OF PURPOSE-DRIVEN QUESTIONS" at bounding box center [578, 153] width 628 height 21
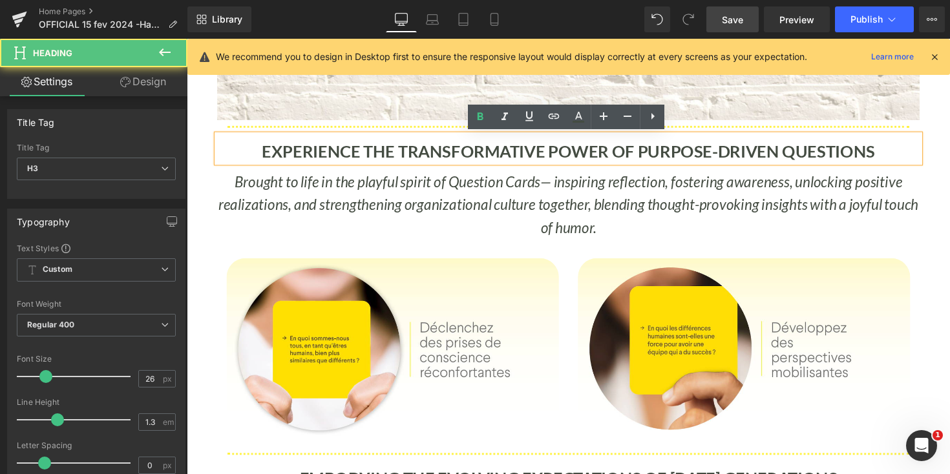
drag, startPoint x: 258, startPoint y: 157, endPoint x: 894, endPoint y: 159, distance: 635.1
click at [894, 159] on div "EXPERIENCE THE TRANSFORMATIVE POWER OF PURPOSE-DRIVEN QUESTIONS" at bounding box center [578, 151] width 720 height 28
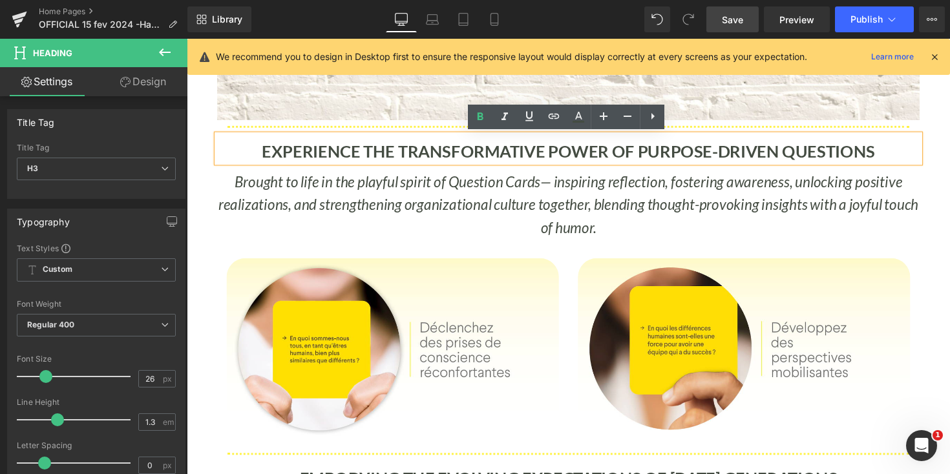
copy b "EXPERIENCE THE TRANSFORMATIVE POWER OF PURPOSE-DRIVEN QUESTIONS"
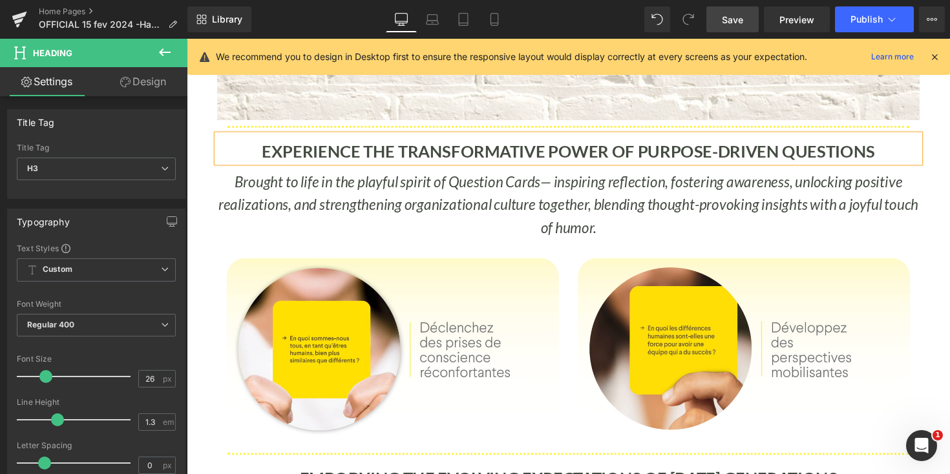
click at [255, 194] on p "Brought to life in the playful spirit of Question Cards — inspiring reflection,…" at bounding box center [578, 208] width 720 height 71
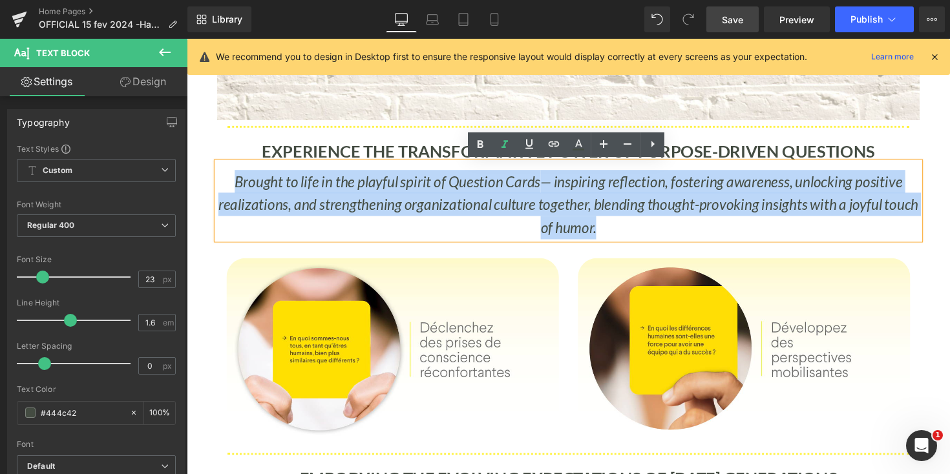
drag, startPoint x: 235, startPoint y: 186, endPoint x: 688, endPoint y: 227, distance: 455.5
click at [688, 228] on p "Brought to life in the playful spirit of Question Cards — inspiring reflection,…" at bounding box center [578, 208] width 720 height 71
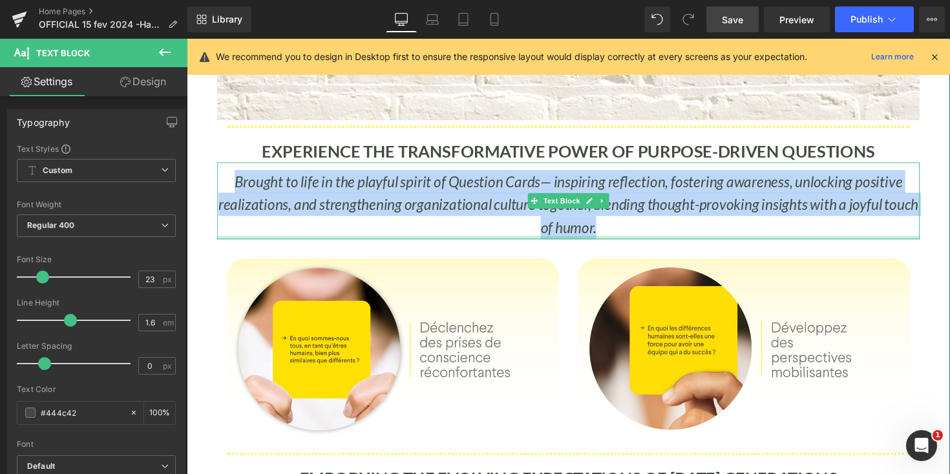
click at [750, 241] on div at bounding box center [578, 242] width 720 height 3
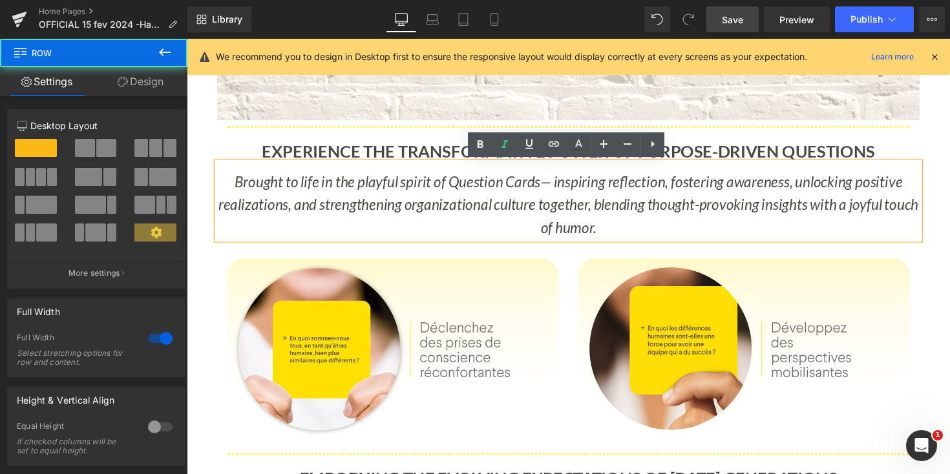
click at [947, 153] on div "Image Effortless to Implement Text Block Separator Image Innovative Text Block …" at bounding box center [578, 327] width 782 height 1840
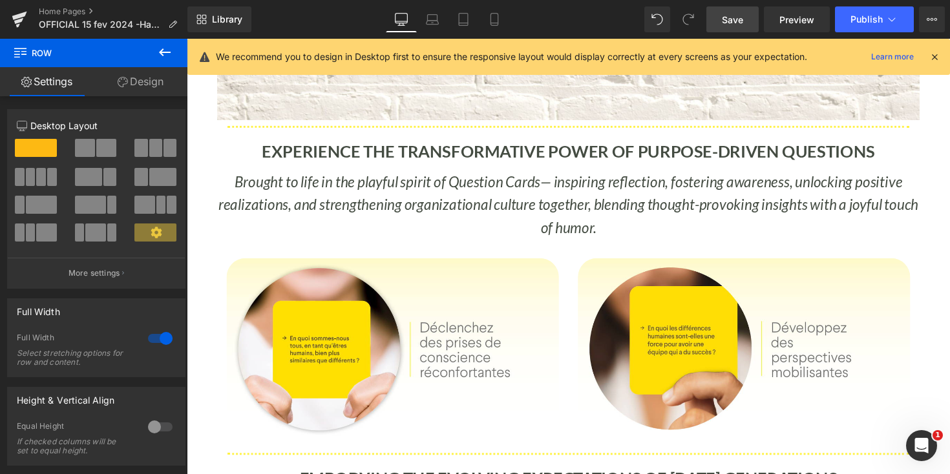
click at [739, 16] on span "Save" at bounding box center [732, 20] width 21 height 14
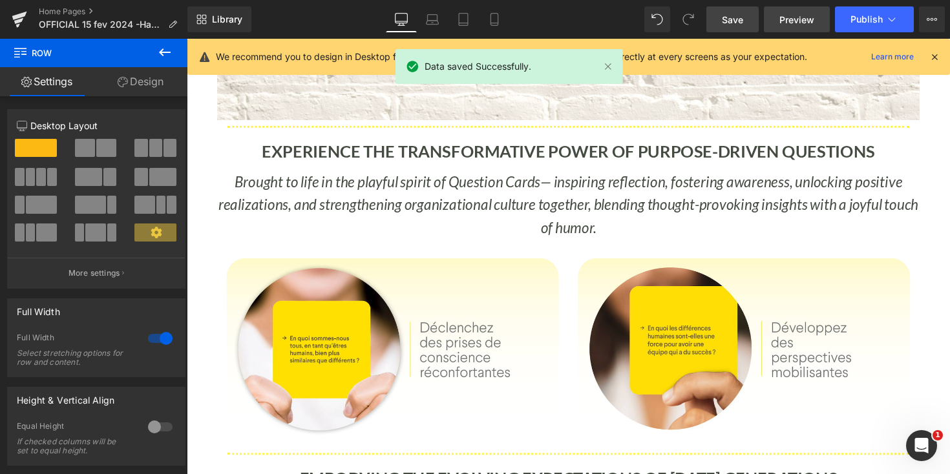
click at [801, 18] on span "Preview" at bounding box center [796, 20] width 35 height 14
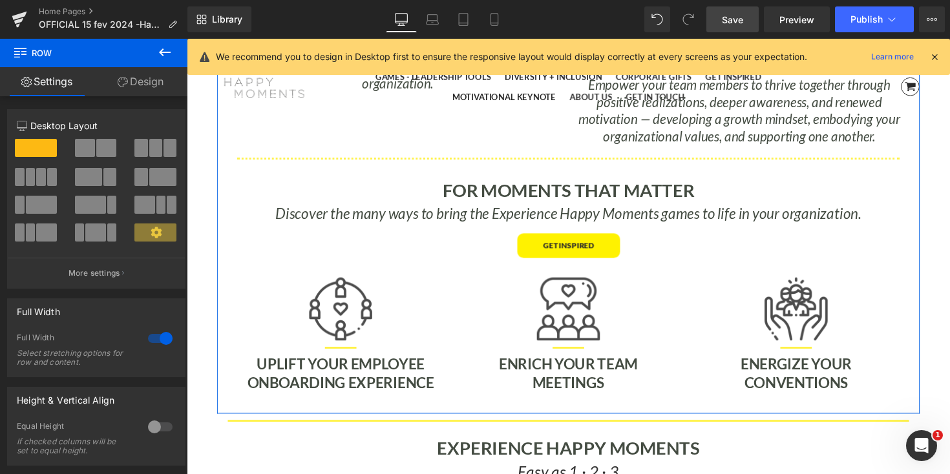
scroll to position [2680, 0]
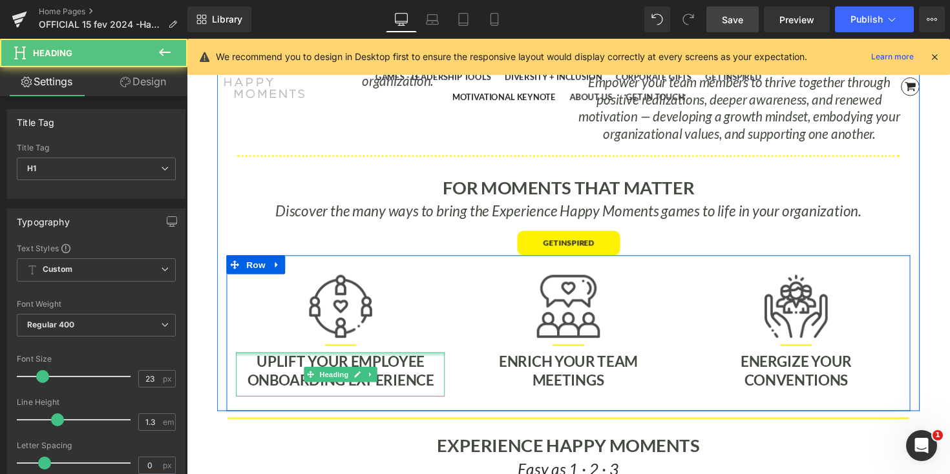
click at [335, 366] on strong "UPLIFT YOUR EMPLOYEE ONBOARDING EXPERIENCE" at bounding box center [344, 379] width 191 height 37
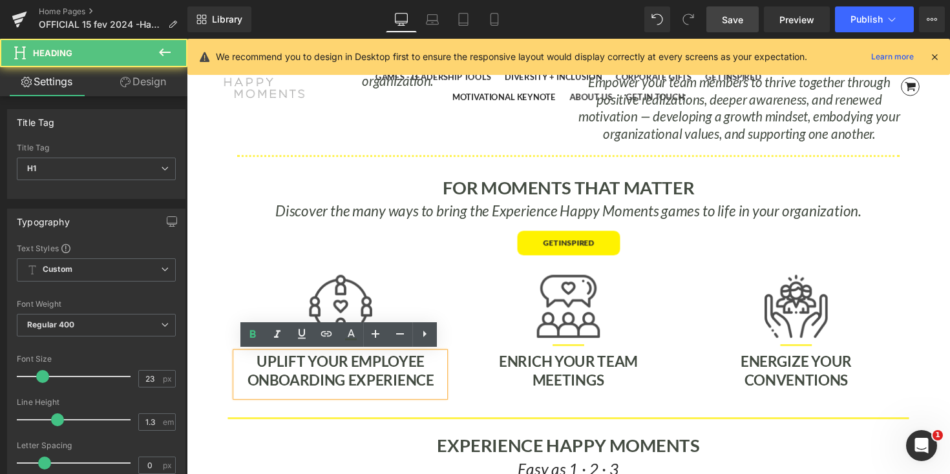
click at [307, 370] on strong "UPLIFT YOUR EMPLOYEE ONBOARDING EXPERIENCE" at bounding box center [344, 379] width 191 height 37
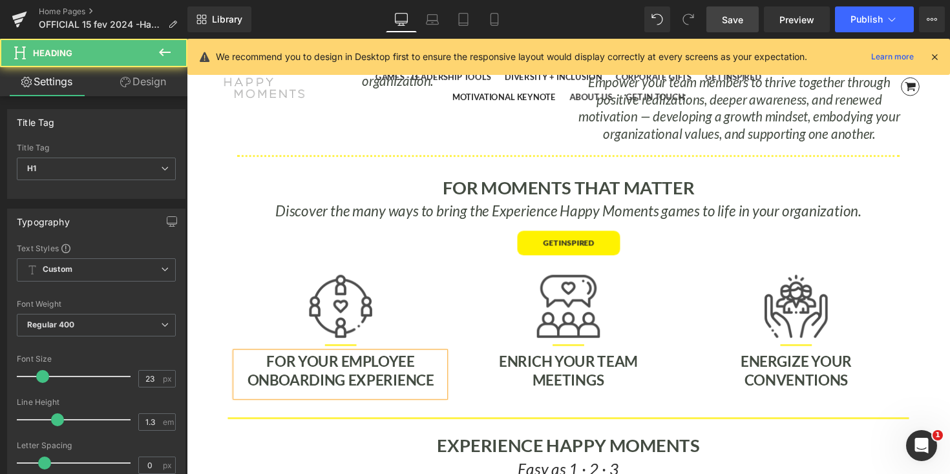
click at [379, 384] on strong "FOR YOUR EMPLOYEE ONBOARDING EXPERIENCE" at bounding box center [344, 379] width 191 height 37
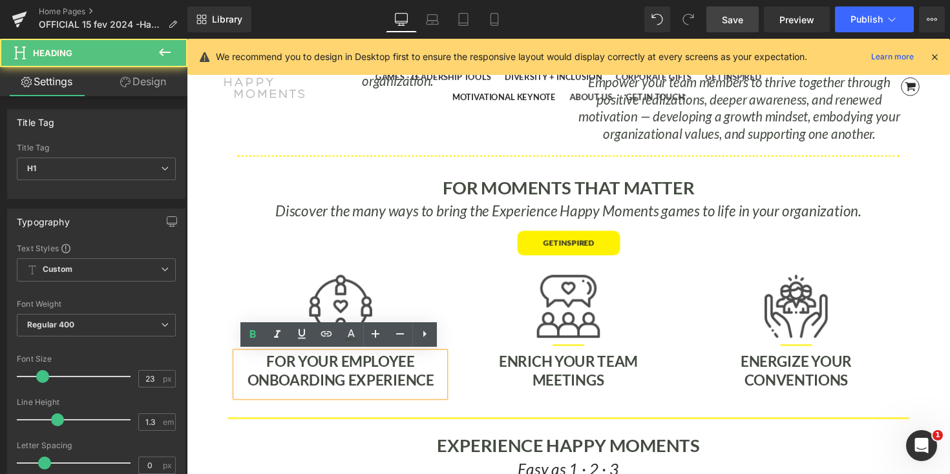
click at [546, 365] on strong "ENRICH YOUR tEAM MEETINGS" at bounding box center [578, 379] width 142 height 37
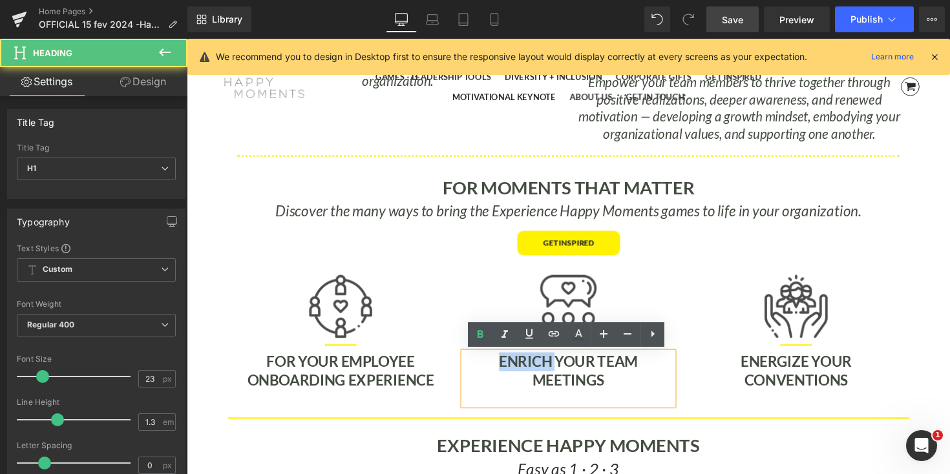
drag, startPoint x: 564, startPoint y: 367, endPoint x: 505, endPoint y: 367, distance: 58.8
click at [507, 367] on strong "ENRICH YOUR tEAM MEETINGS" at bounding box center [578, 379] width 142 height 37
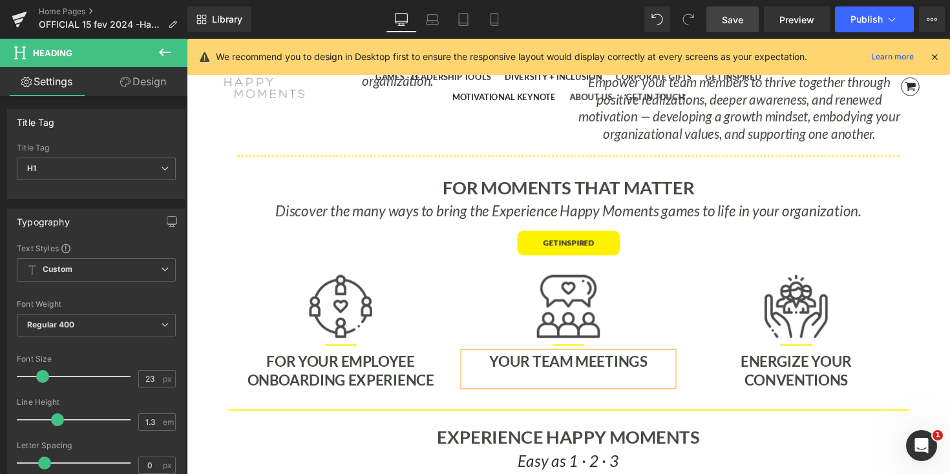
scroll to position [6, 6]
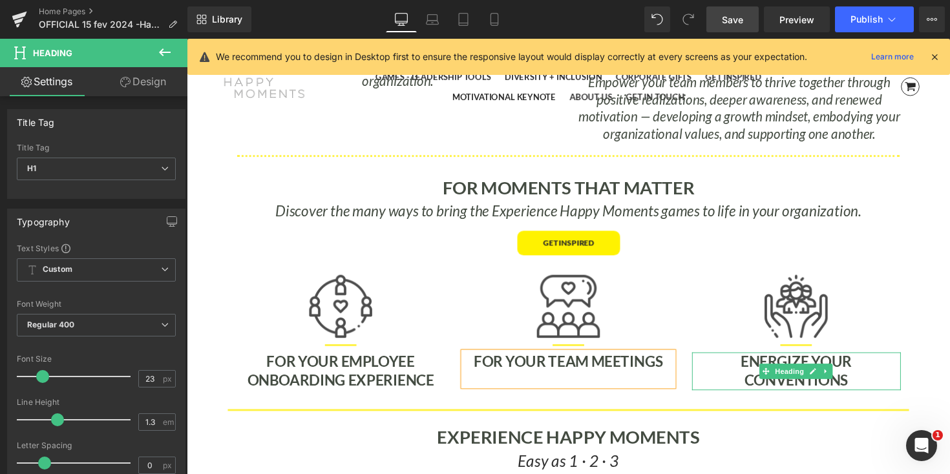
click at [771, 372] on strong "ENERGIZE YOUR CONVENTIONS" at bounding box center [811, 379] width 114 height 37
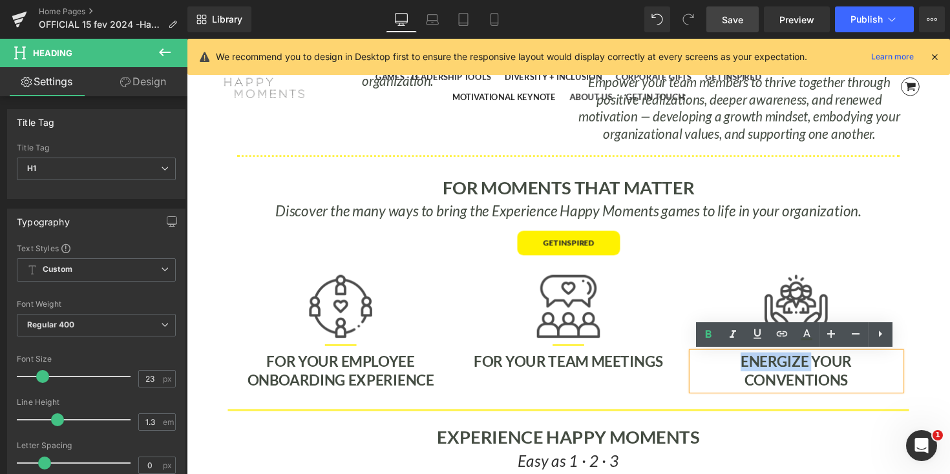
drag, startPoint x: 826, startPoint y: 368, endPoint x: 742, endPoint y: 368, distance: 84.6
click at [742, 368] on h1 "ENERGIZE YOUR CONVENTIONS" at bounding box center [811, 380] width 214 height 39
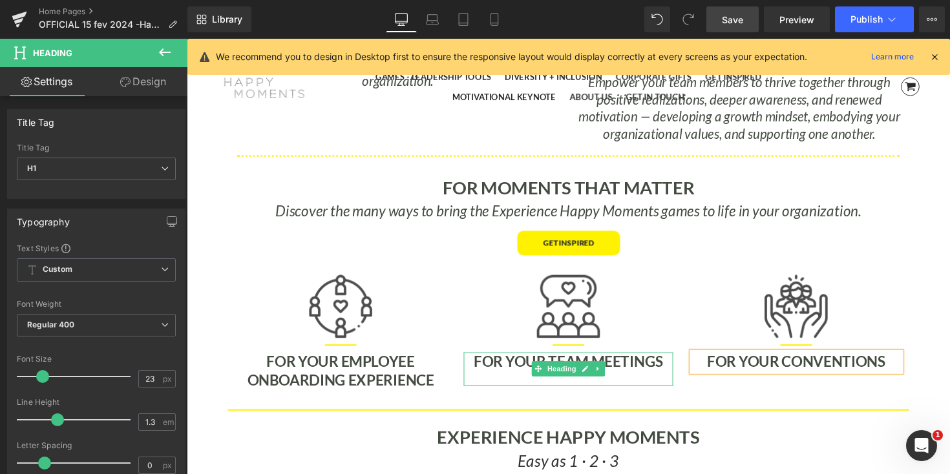
click at [532, 365] on strong "FOR YOUR tEAM MEETINGS" at bounding box center [578, 370] width 194 height 18
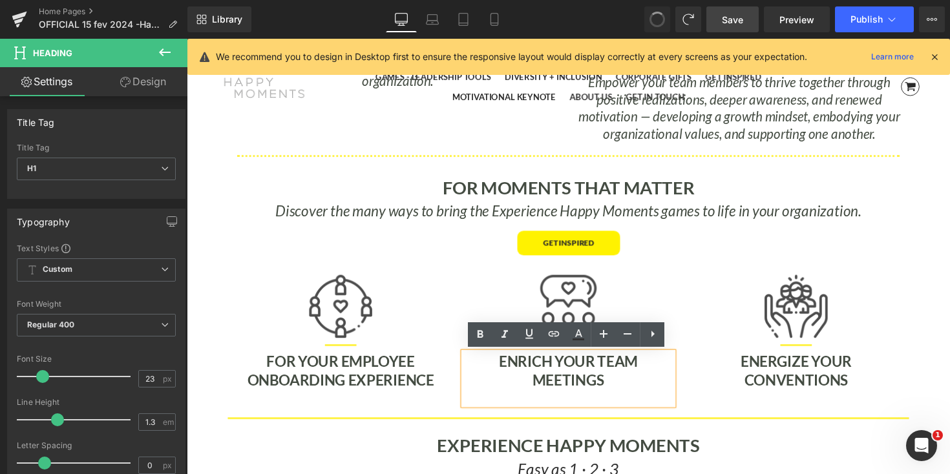
scroll to position [8288, 782]
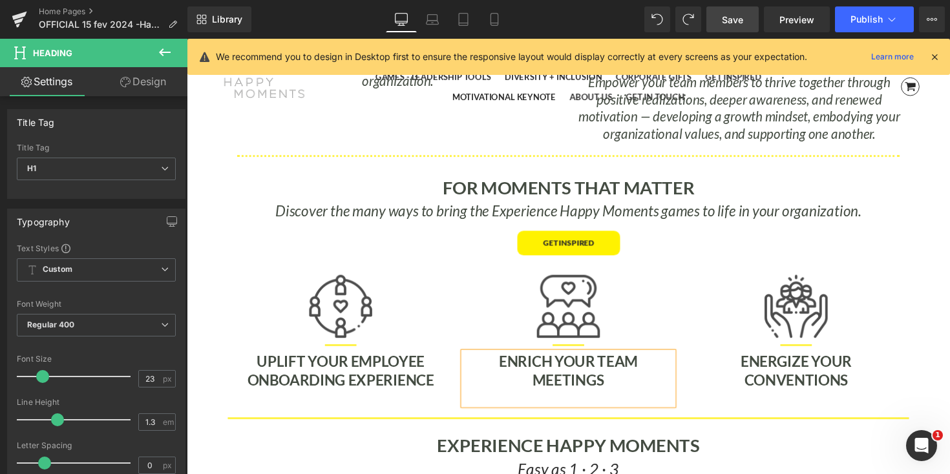
click at [244, 226] on p "Discover the many ways to bring the Experience Happy Moments games to life in y…" at bounding box center [577, 216] width 700 height 24
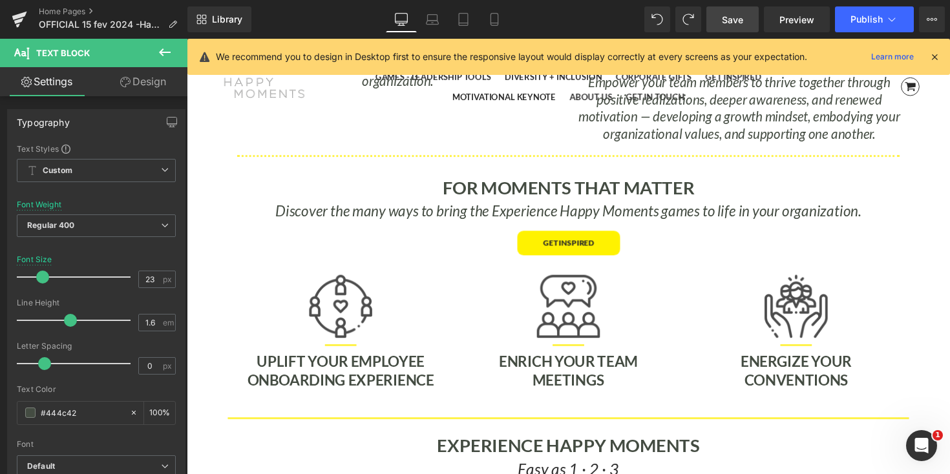
click at [733, 24] on span "Save" at bounding box center [732, 20] width 21 height 14
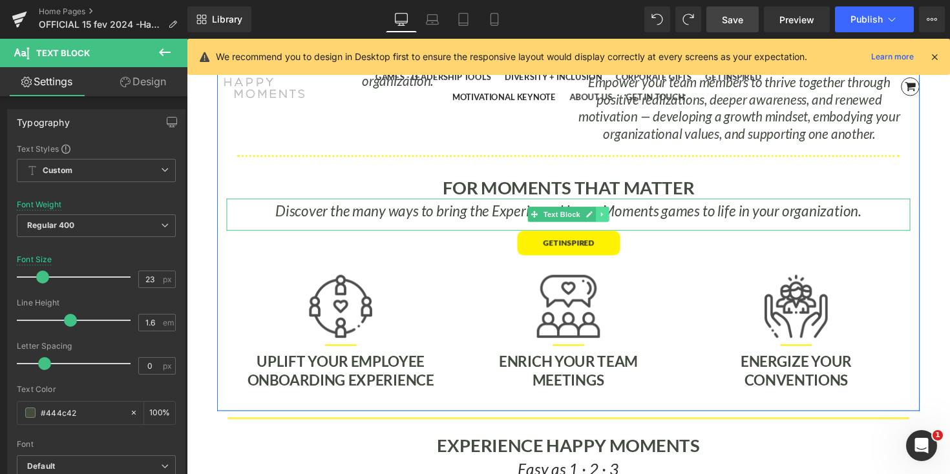
click at [609, 219] on icon at bounding box center [612, 219] width 7 height 8
click at [606, 219] on icon at bounding box center [605, 219] width 7 height 7
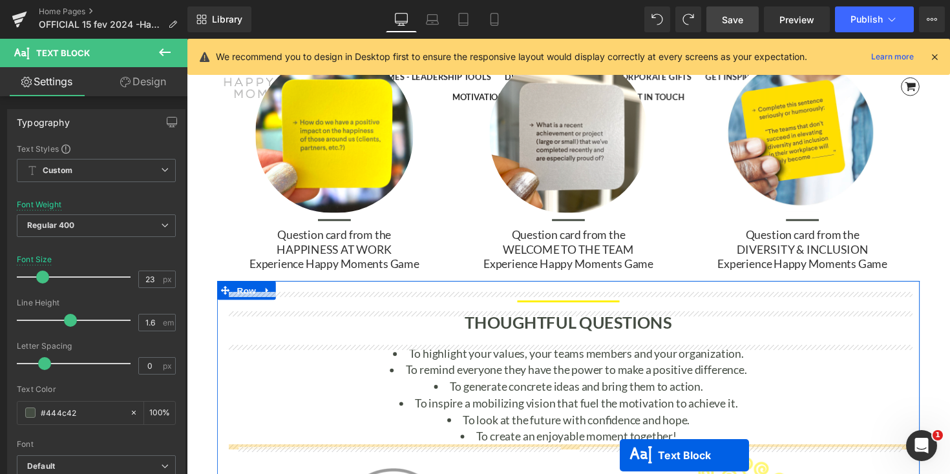
scroll to position [4089, 0]
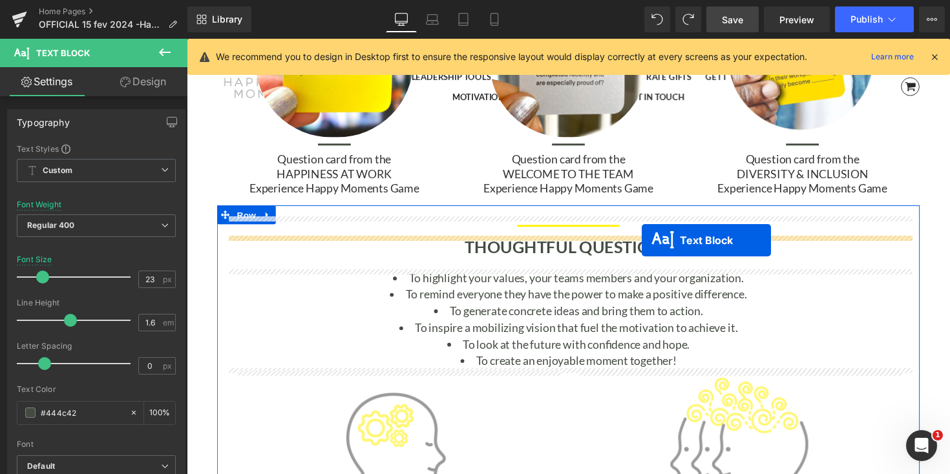
drag, startPoint x: 542, startPoint y: 249, endPoint x: 653, endPoint y: 246, distance: 110.6
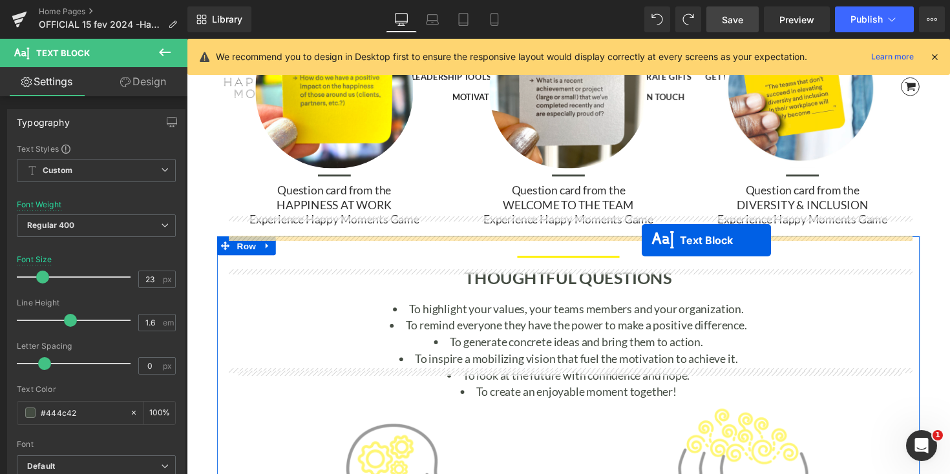
scroll to position [8321, 782]
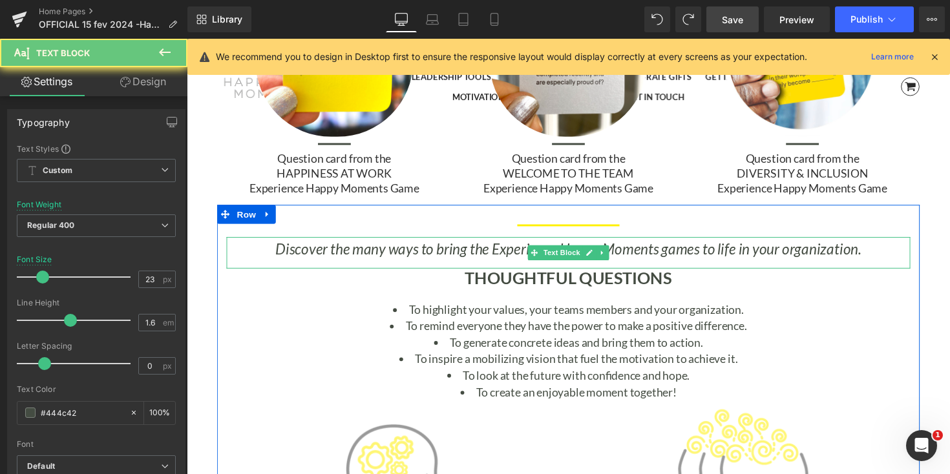
click at [643, 251] on icon "Discover the many ways to bring the Experience Happy Moments games to life in y…" at bounding box center [578, 255] width 600 height 18
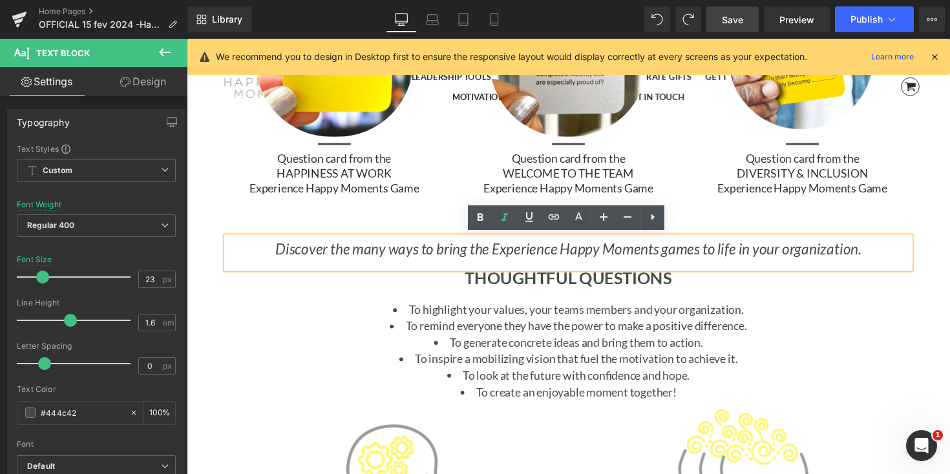
drag, startPoint x: 901, startPoint y: 255, endPoint x: 382, endPoint y: 260, distance: 519.5
click at [382, 260] on p "Discover the many ways to bring the Experience Happy Moments games to life in y…" at bounding box center [577, 255] width 700 height 24
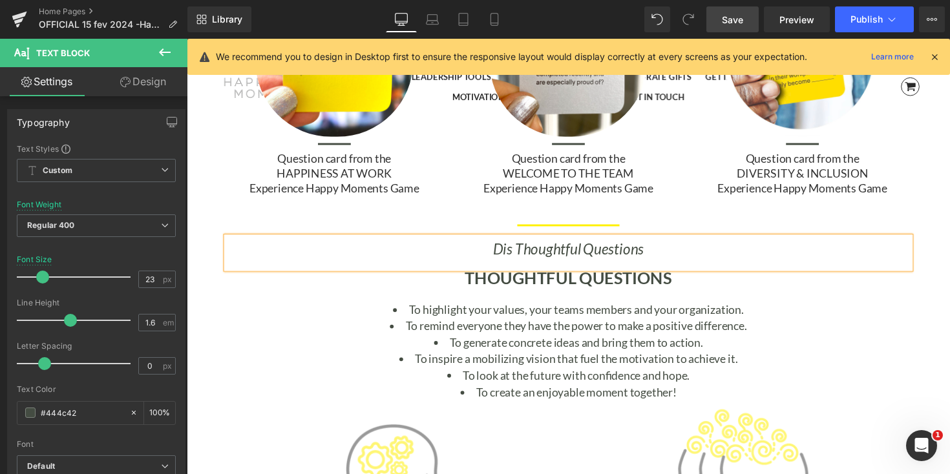
click at [529, 252] on icon "Dis Thoughtful Questions" at bounding box center [578, 255] width 154 height 18
click at [768, 289] on h1 "THOUGHTFUL QUESTIONS" at bounding box center [577, 285] width 700 height 20
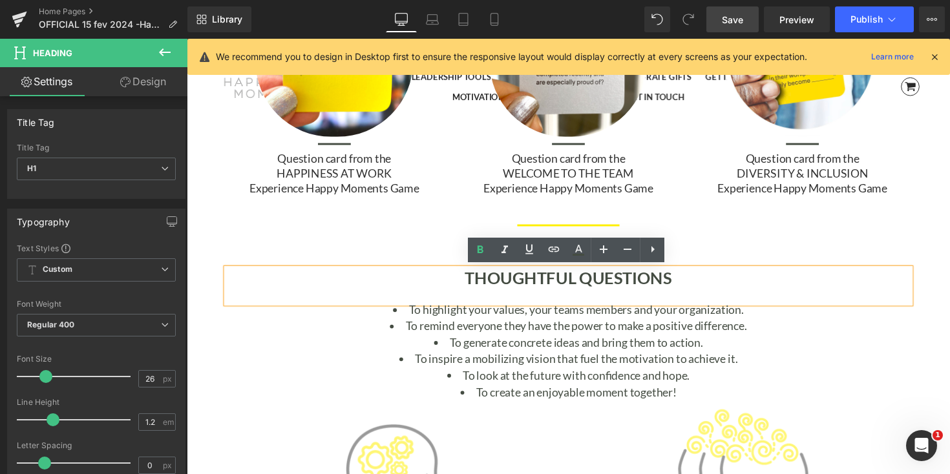
click at [715, 251] on p "Thoughtful Questions" at bounding box center [577, 255] width 700 height 24
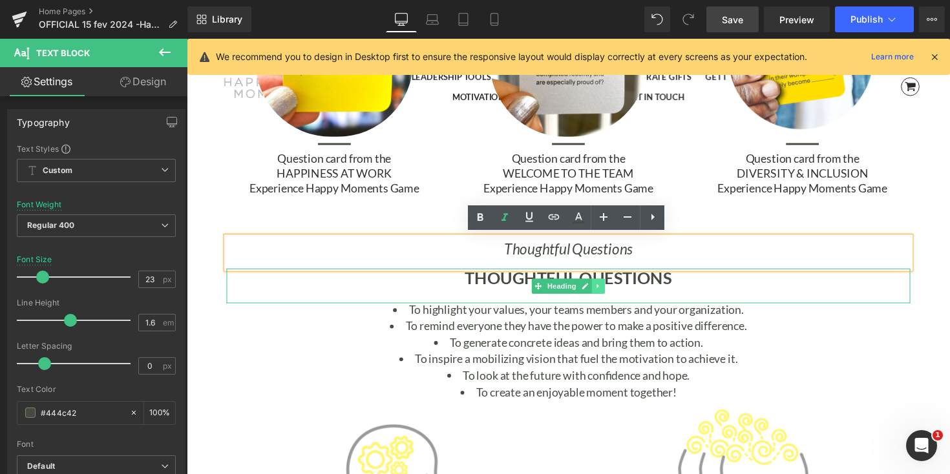
click at [609, 289] on icon at bounding box center [608, 293] width 7 height 8
click at [609, 289] on link at bounding box center [616, 293] width 14 height 16
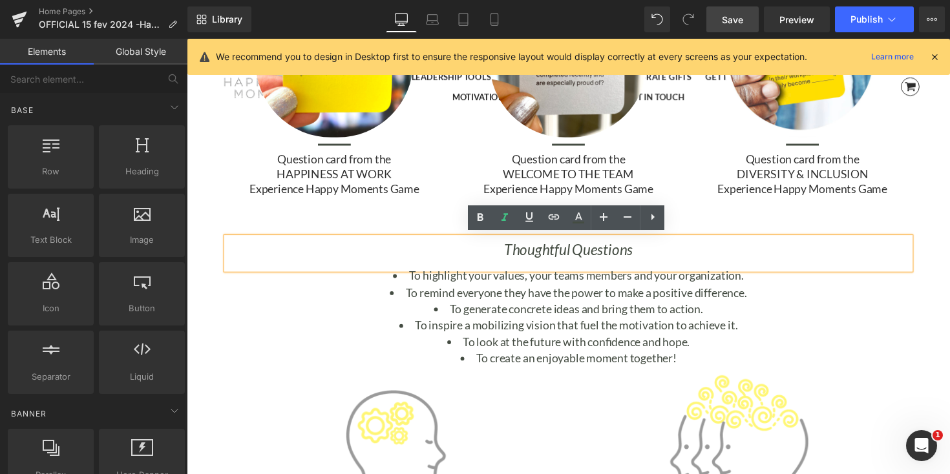
scroll to position [6, 6]
click at [949, 162] on div "Discover the Experience Happy Moments Inspirational Games Heading Unfolding as …" at bounding box center [578, 77] width 782 height 8190
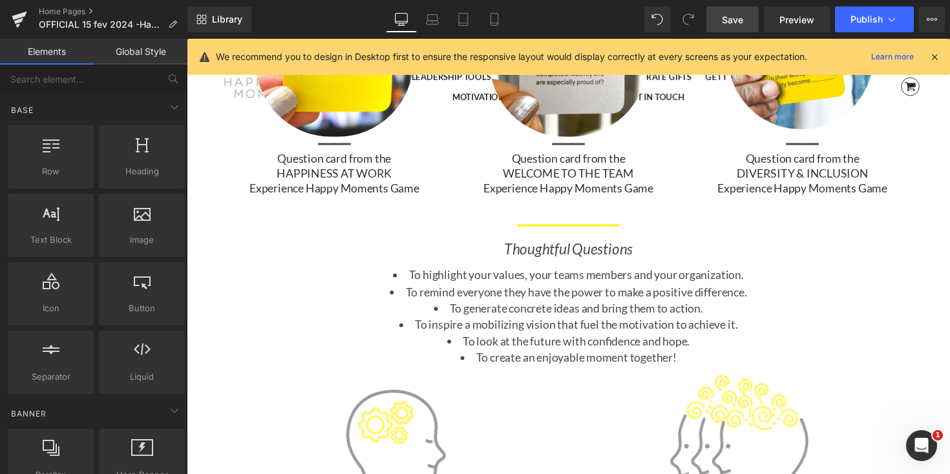
click at [736, 17] on span "Save" at bounding box center [732, 20] width 21 height 14
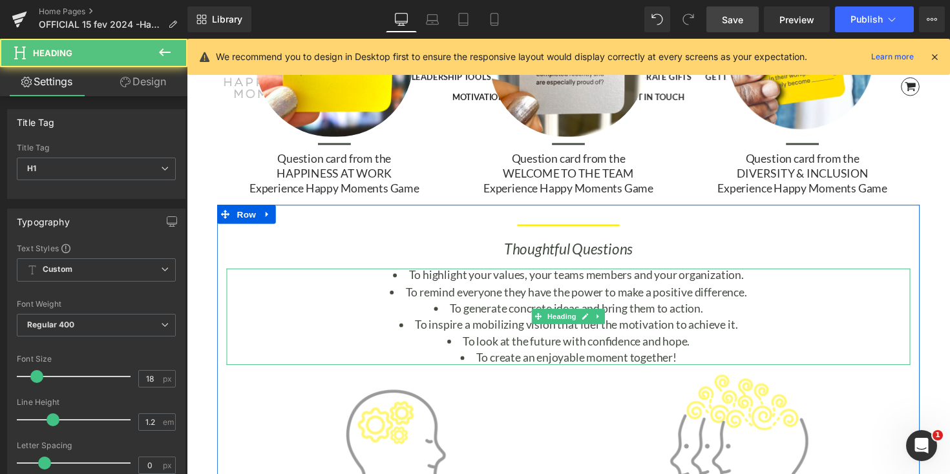
click at [412, 283] on li "To highlight your values, your teams members and your organization." at bounding box center [577, 282] width 700 height 14
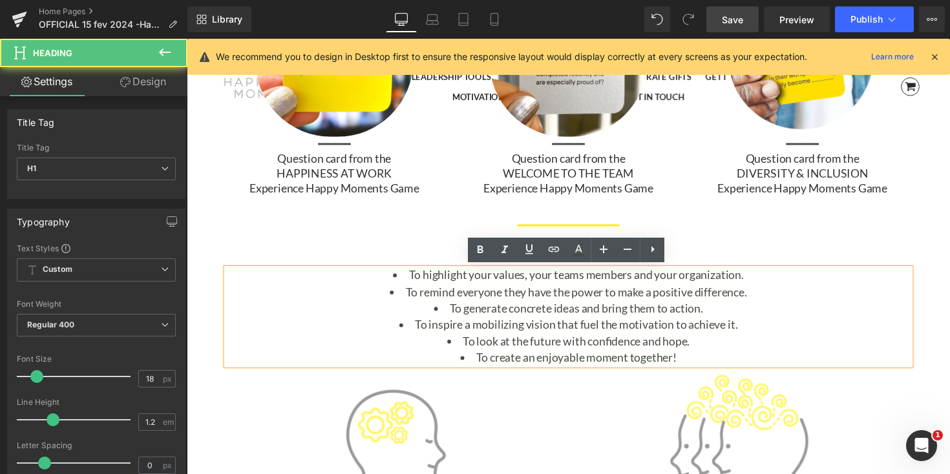
click at [412, 277] on li "To highlight your values, your teams members and your organization." at bounding box center [577, 282] width 700 height 14
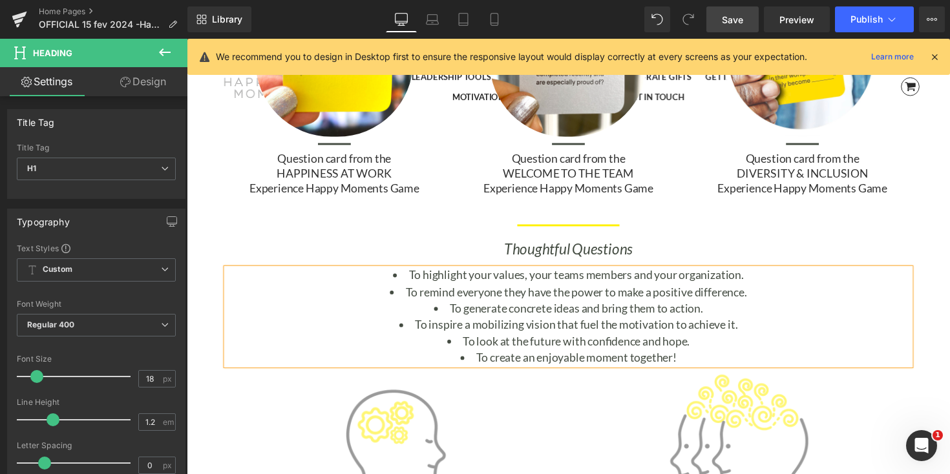
drag, startPoint x: 411, startPoint y: 279, endPoint x: 702, endPoint y: 367, distance: 304.4
click at [702, 367] on ul "To highlight your values, your teams members and your organization. To remind e…" at bounding box center [577, 324] width 700 height 98
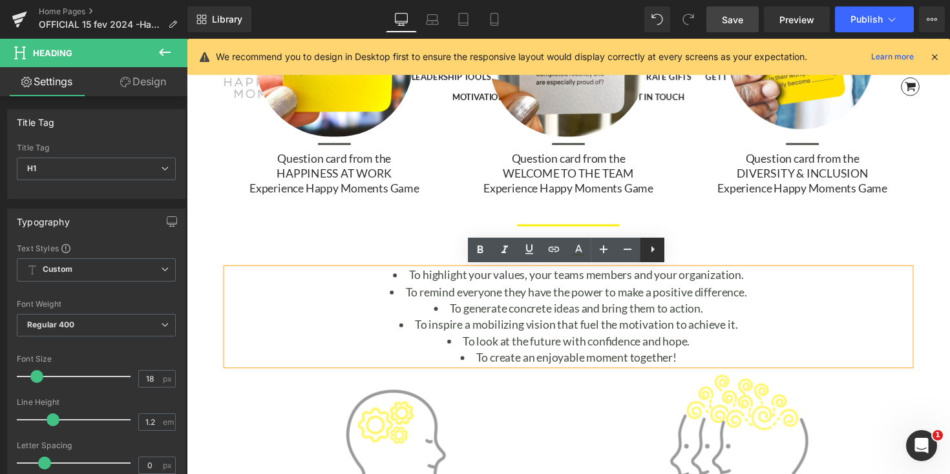
click at [654, 251] on icon at bounding box center [653, 250] width 16 height 16
click at [653, 251] on icon at bounding box center [652, 250] width 16 height 16
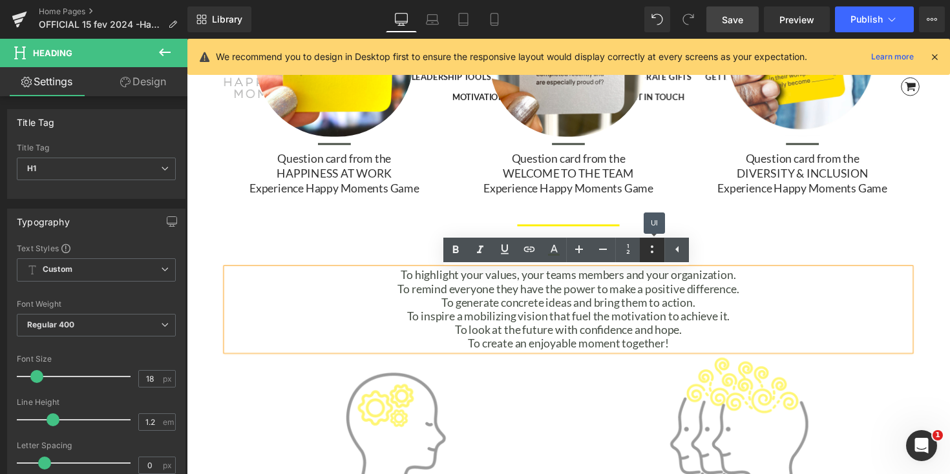
scroll to position [8268, 782]
click at [519, 306] on span "To generate concrete ideas and bring them to action." at bounding box center [578, 309] width 260 height 14
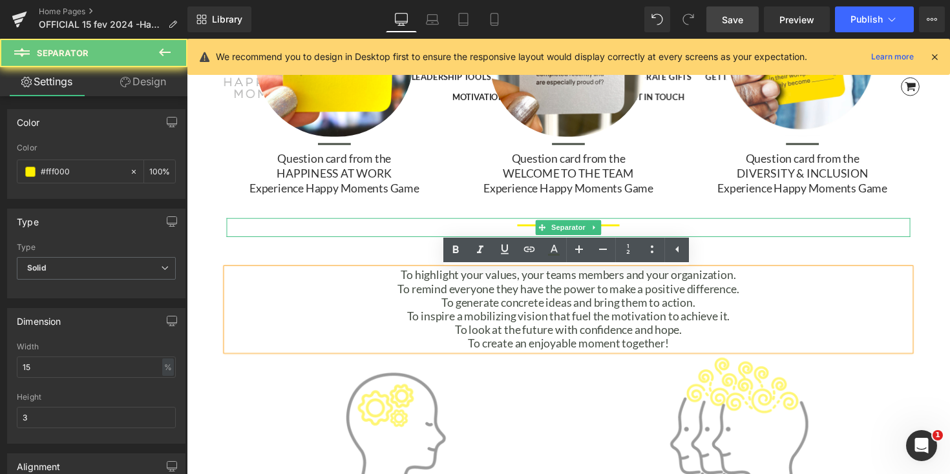
click at [387, 235] on div at bounding box center [577, 232] width 700 height 19
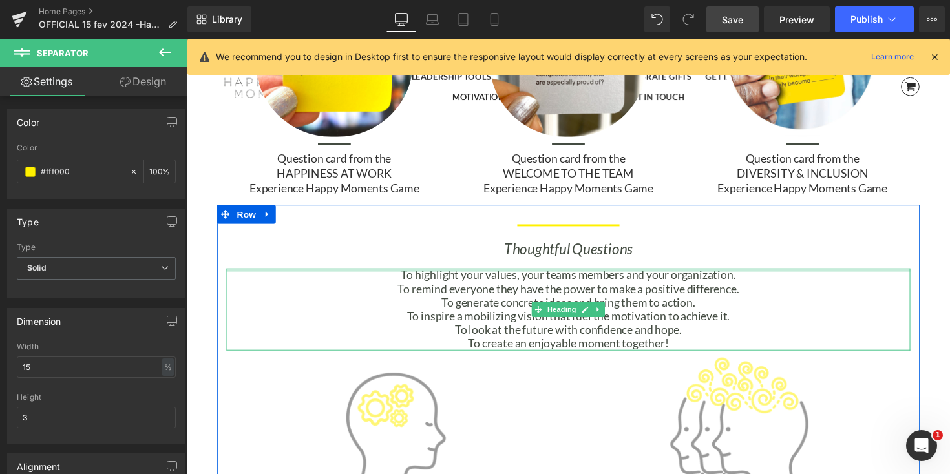
click at [406, 279] on span "To highlight your values, your teams members and your organization." at bounding box center [577, 281] width 343 height 14
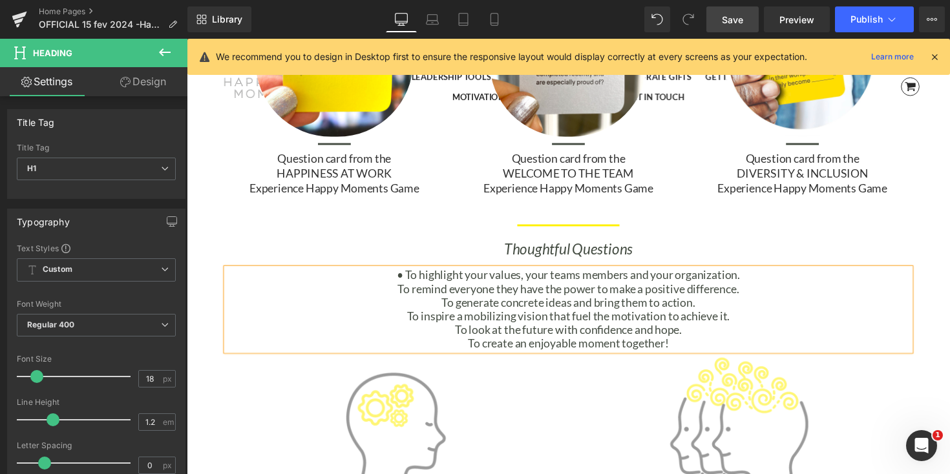
click at [397, 295] on h1 "• To highlight your values, your teams members and your organization. To remind…" at bounding box center [577, 317] width 700 height 84
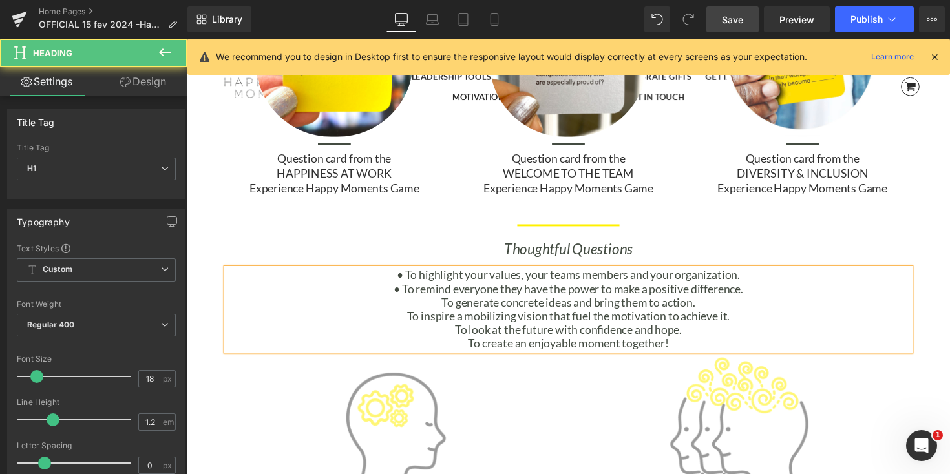
click at [437, 306] on h1 "• To highlight your values, your teams members and your organization. • To remi…" at bounding box center [577, 317] width 700 height 84
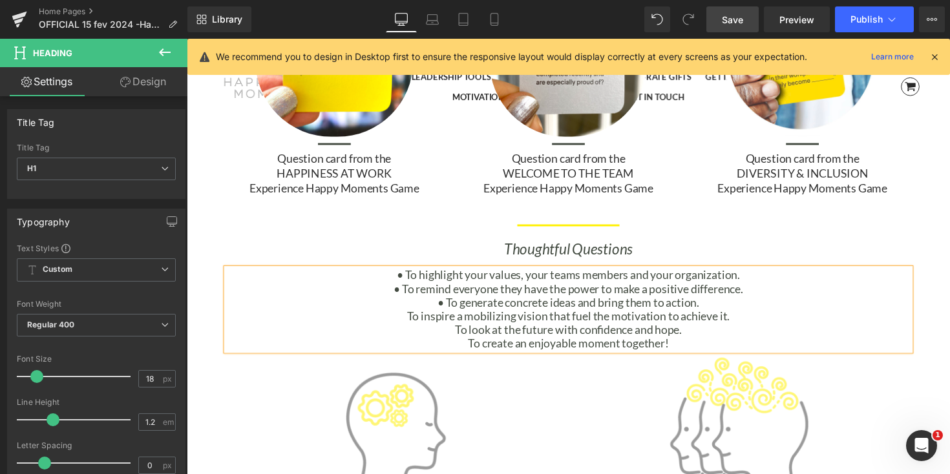
click at [412, 321] on span "To inspire a mobilizing vision that fuel the motivation to achieve it." at bounding box center [577, 323] width 331 height 14
click at [452, 334] on h1 "• To highlight your values, your teams members and your organization. • To remi…" at bounding box center [577, 317] width 700 height 84
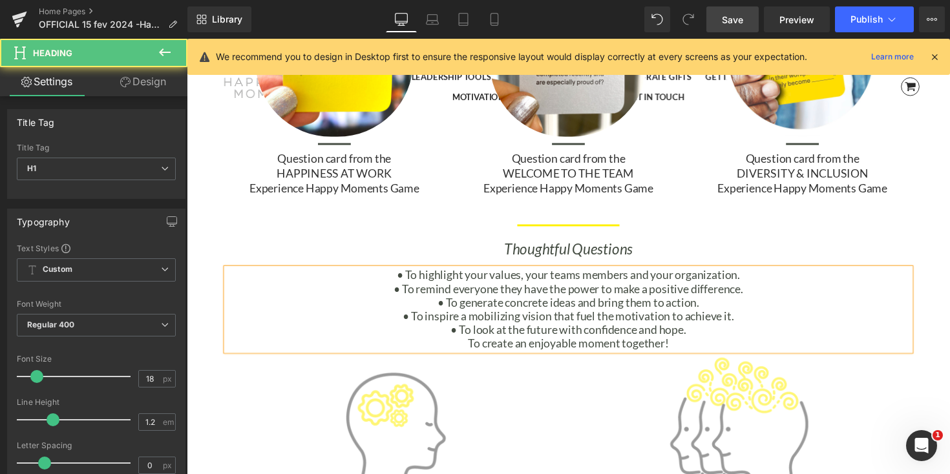
click at [469, 350] on h1 "• To highlight your values, your teams members and your organization. • To remi…" at bounding box center [577, 317] width 700 height 84
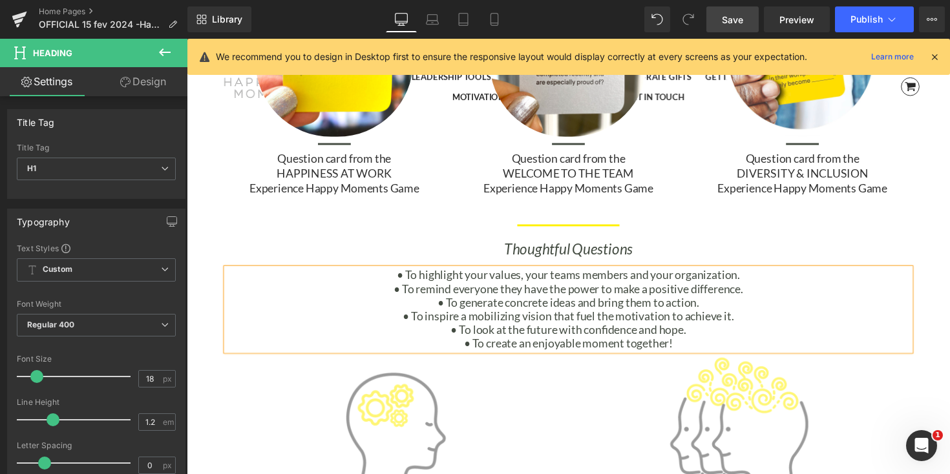
click at [917, 215] on div "Separator Thoughtful Questions Text Block • To highlight your values, your team…" at bounding box center [577, 386] width 719 height 354
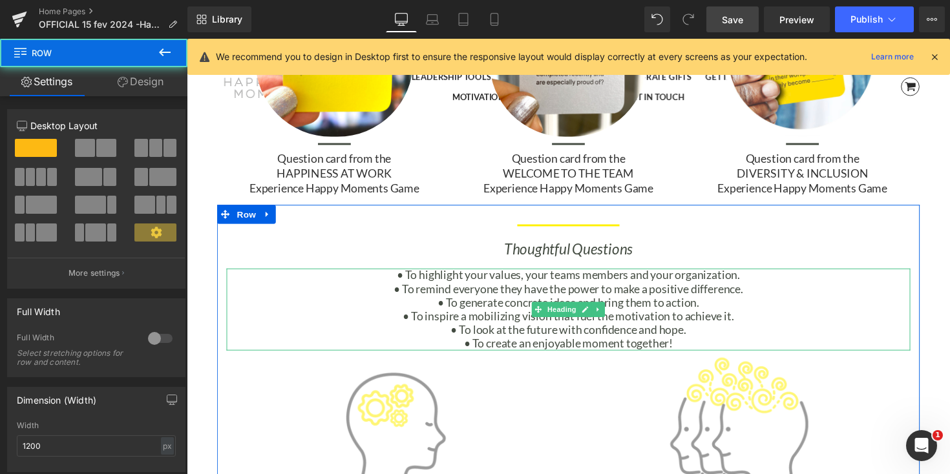
click at [759, 282] on h1 "• To highlight your values, your teams members and your organization. • To remi…" at bounding box center [577, 317] width 700 height 84
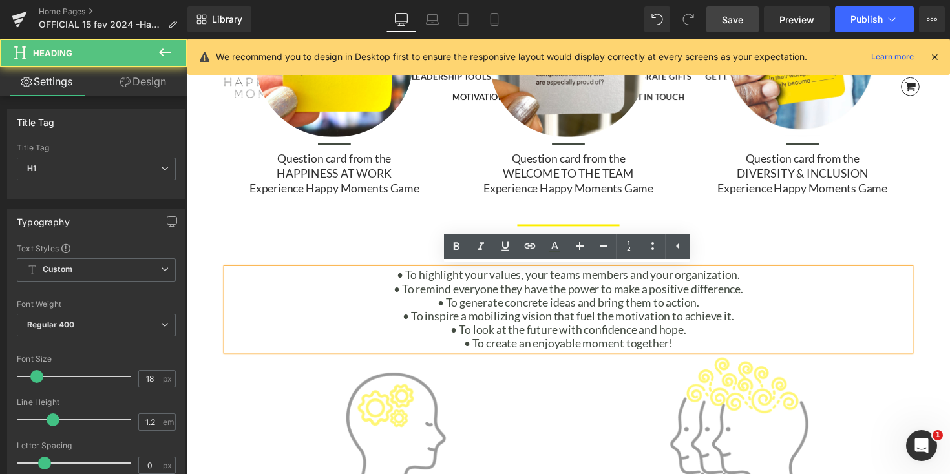
drag, startPoint x: 397, startPoint y: 280, endPoint x: 726, endPoint y: 347, distance: 336.3
click at [726, 347] on h1 "• To highlight your values, your teams members and your organization. • To remi…" at bounding box center [577, 317] width 700 height 84
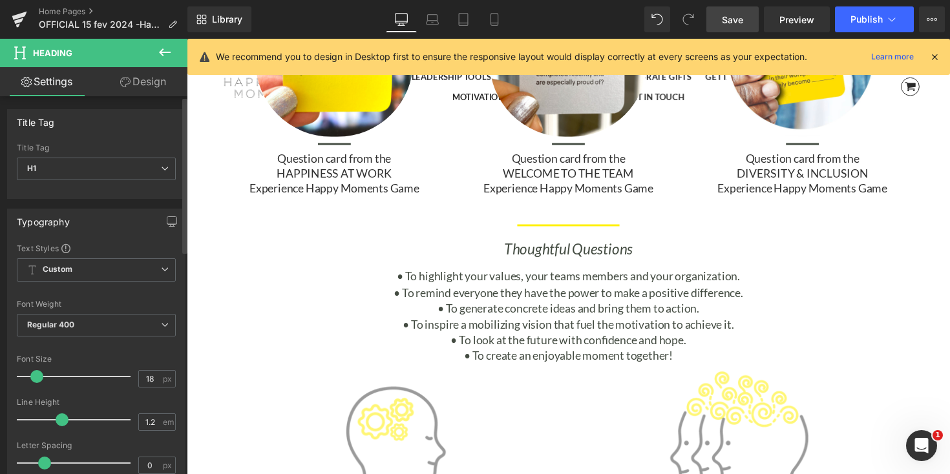
scroll to position [8289, 782]
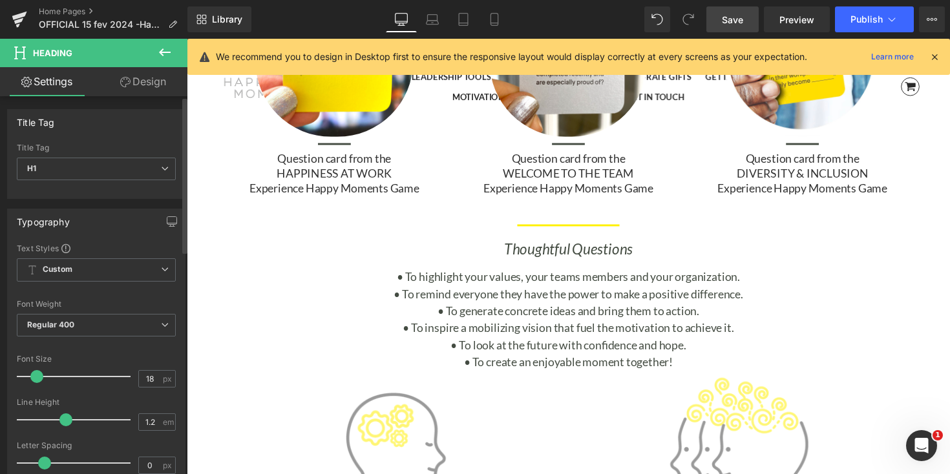
drag, startPoint x: 50, startPoint y: 419, endPoint x: 60, endPoint y: 421, distance: 10.5
click at [60, 421] on span at bounding box center [65, 420] width 13 height 13
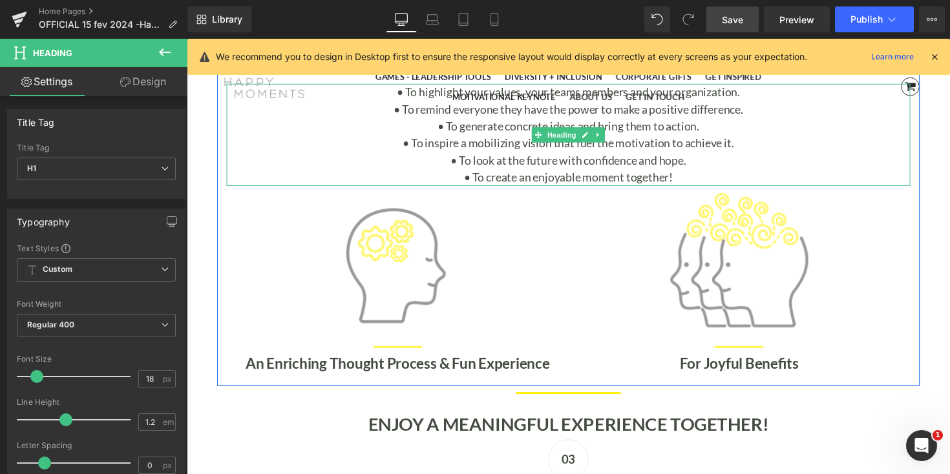
scroll to position [4246, 0]
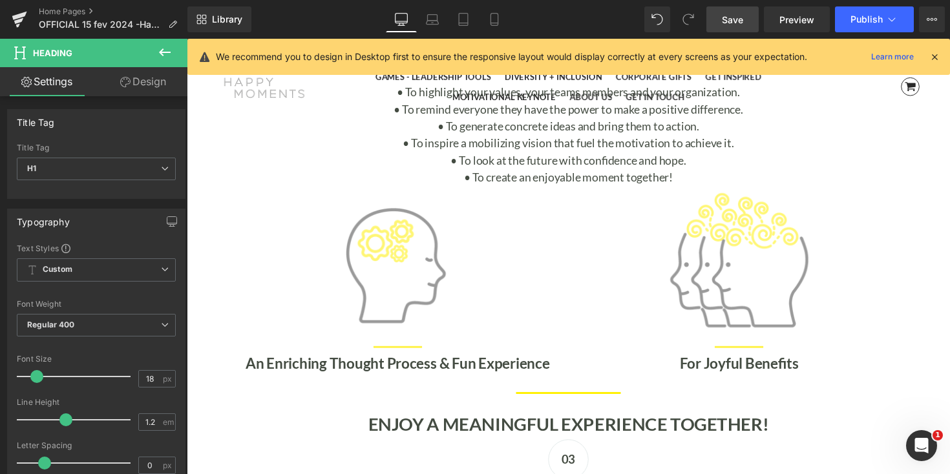
click at [735, 14] on span "Save" at bounding box center [732, 20] width 21 height 14
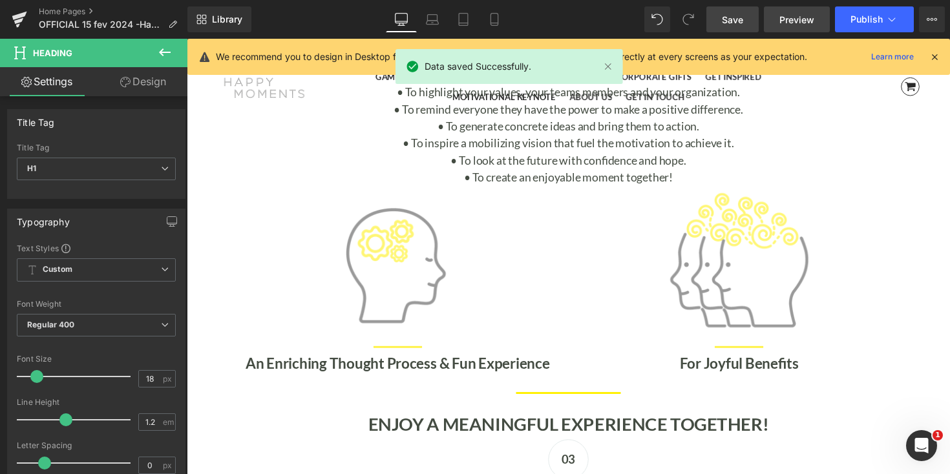
click at [799, 19] on span "Preview" at bounding box center [796, 20] width 35 height 14
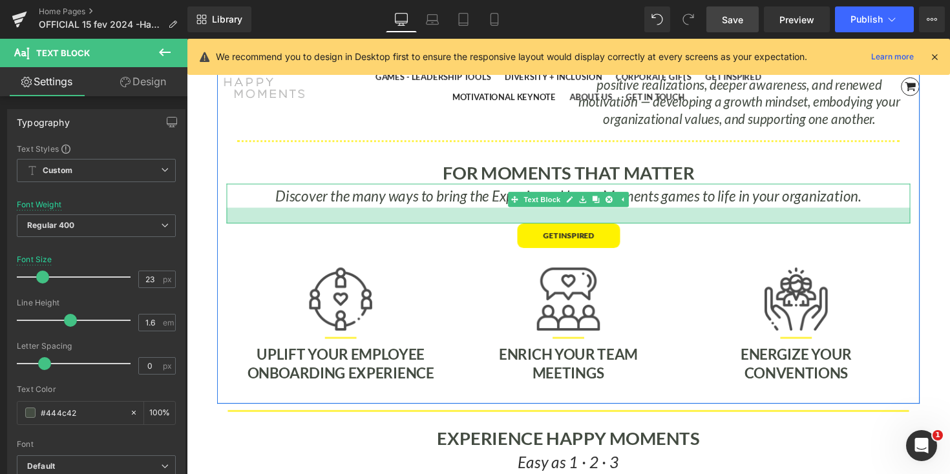
scroll to position [8297, 782]
drag, startPoint x: 660, startPoint y: 218, endPoint x: 660, endPoint y: 226, distance: 8.4
click at [660, 226] on div at bounding box center [577, 220] width 700 height 17
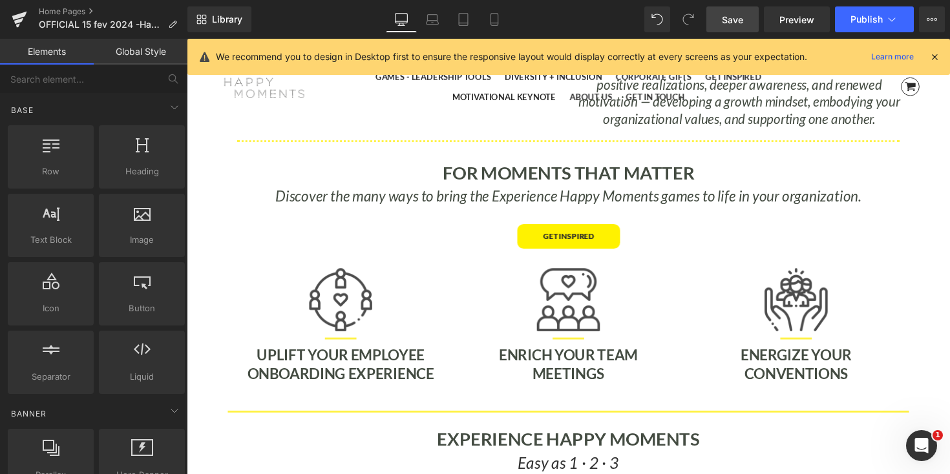
click at [742, 10] on link "Save" at bounding box center [732, 19] width 52 height 26
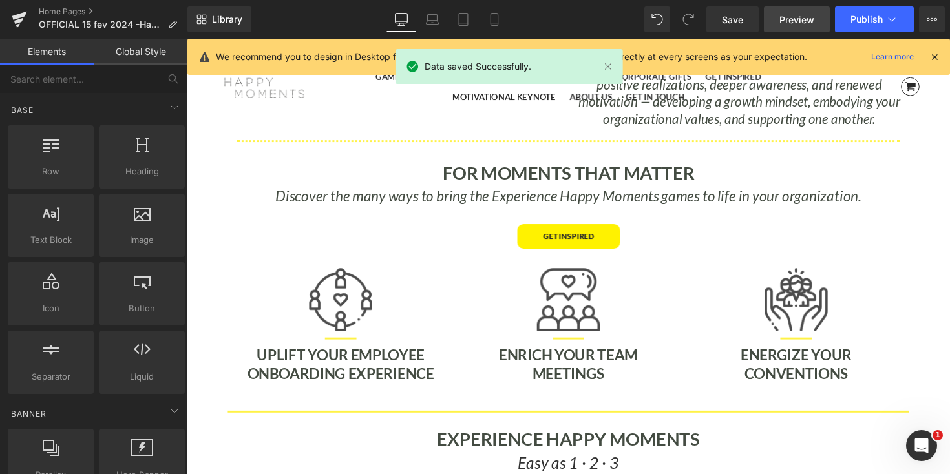
click at [793, 19] on span "Preview" at bounding box center [796, 20] width 35 height 14
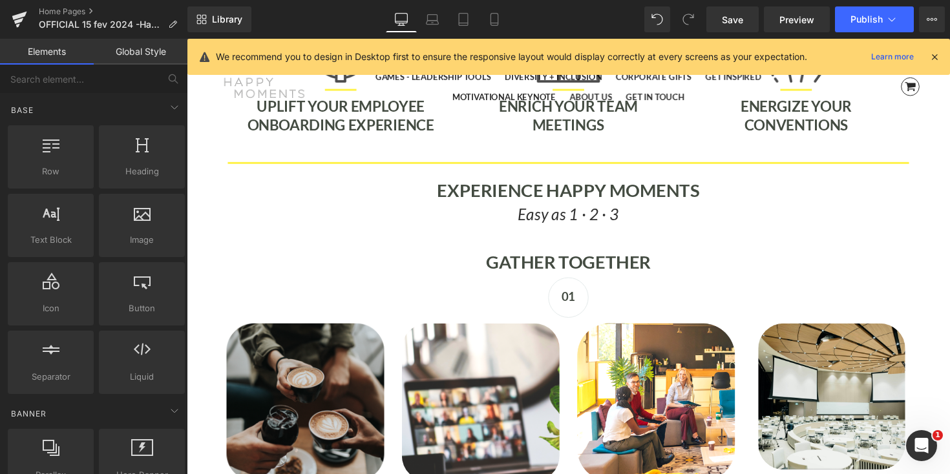
scroll to position [2951, 0]
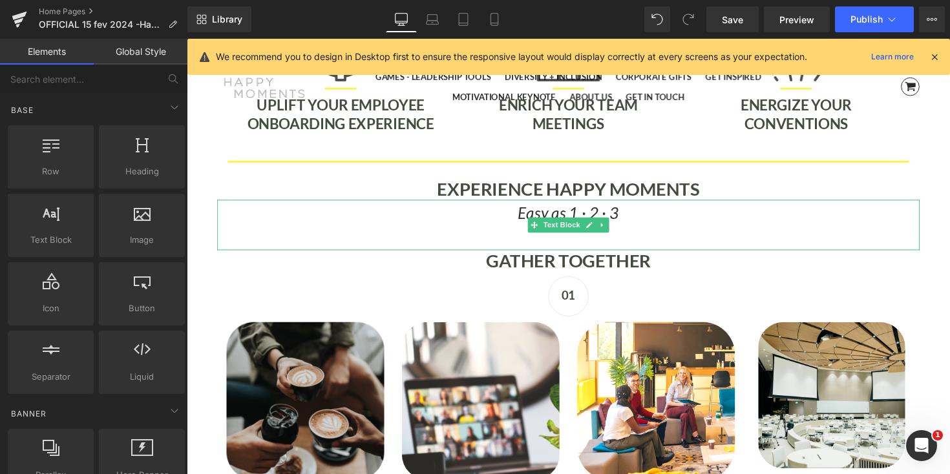
click at [580, 216] on icon "Easy as 1 · 2 · 3" at bounding box center [577, 216] width 103 height 19
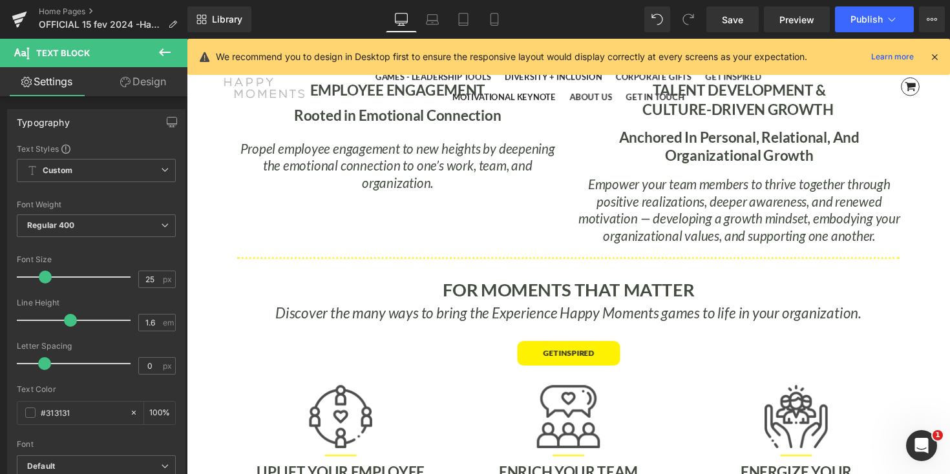
scroll to position [2577, 0]
click at [537, 313] on icon "Discover the many ways to bring the Experience Happy Moments games to life in y…" at bounding box center [578, 318] width 600 height 18
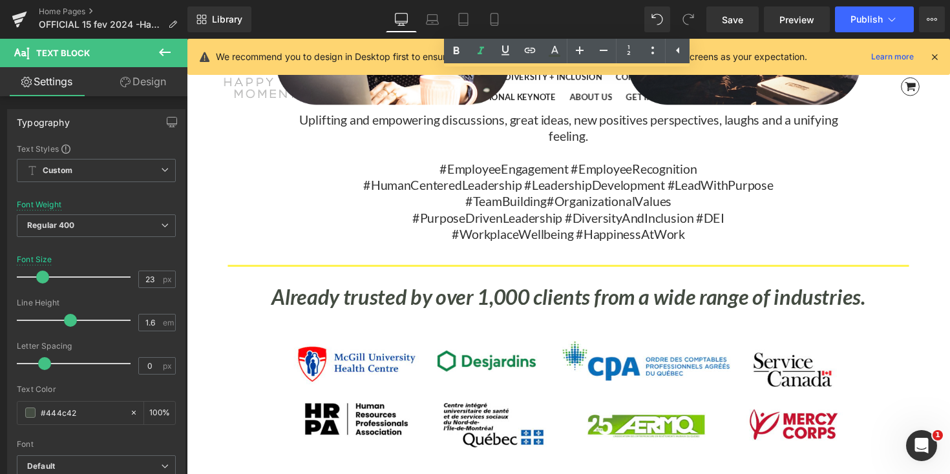
scroll to position [4896, 0]
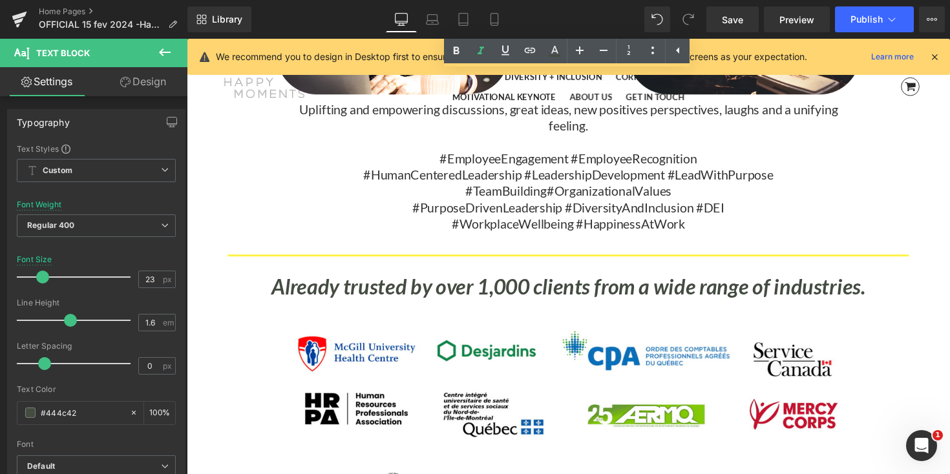
click at [515, 293] on icon "Already trusted by over 1,000 clients from a wide range of industries." at bounding box center [578, 292] width 608 height 26
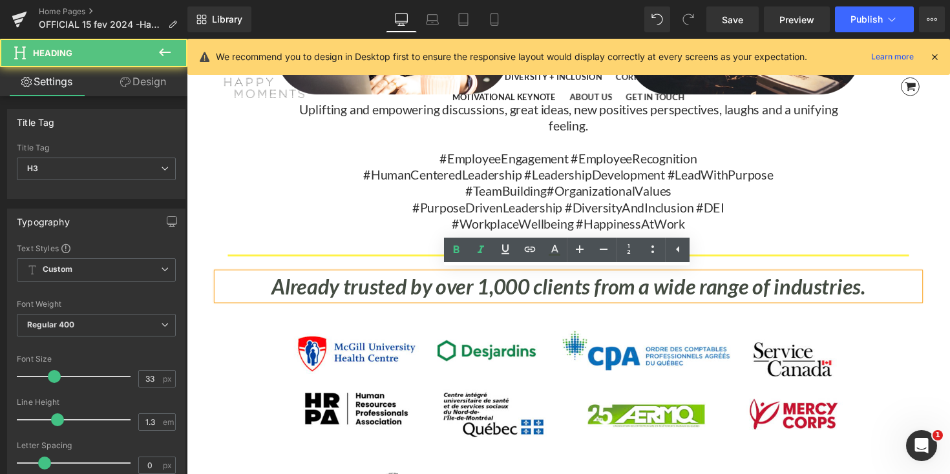
click at [507, 293] on icon "Already trusted by over 1,000 clients from a wide range of industries." at bounding box center [578, 292] width 608 height 26
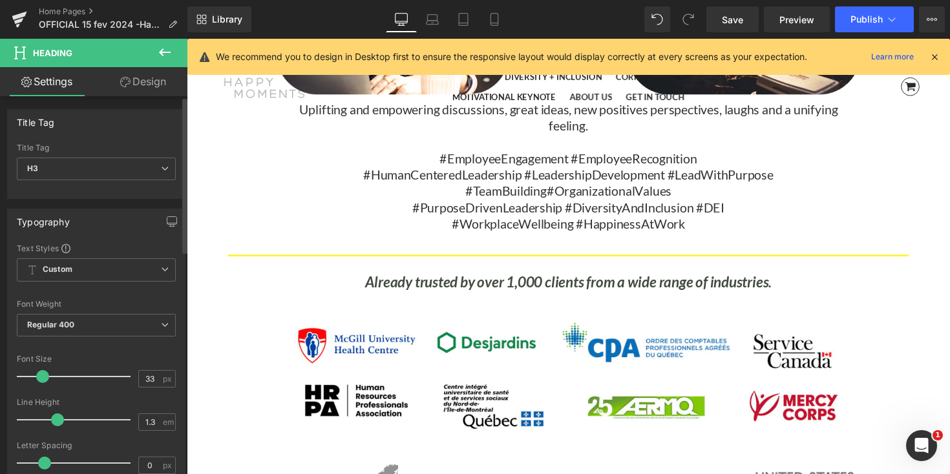
scroll to position [6, 6]
drag, startPoint x: 54, startPoint y: 377, endPoint x: 43, endPoint y: 378, distance: 10.4
click at [43, 378] on span at bounding box center [42, 376] width 13 height 13
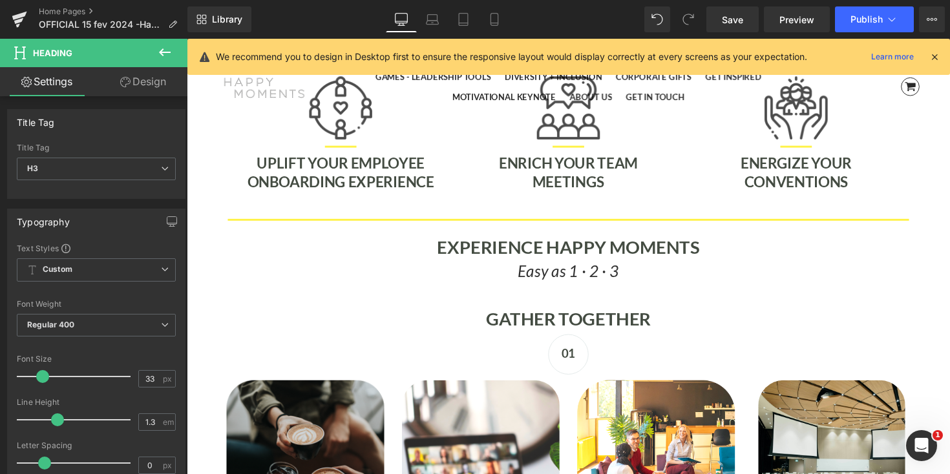
scroll to position [2893, 0]
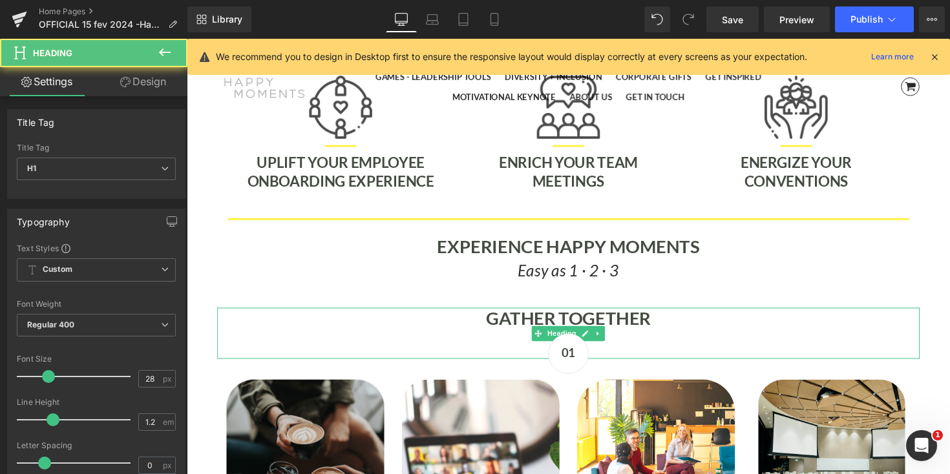
click at [569, 323] on strong "GATHER TOGETHER" at bounding box center [578, 325] width 169 height 22
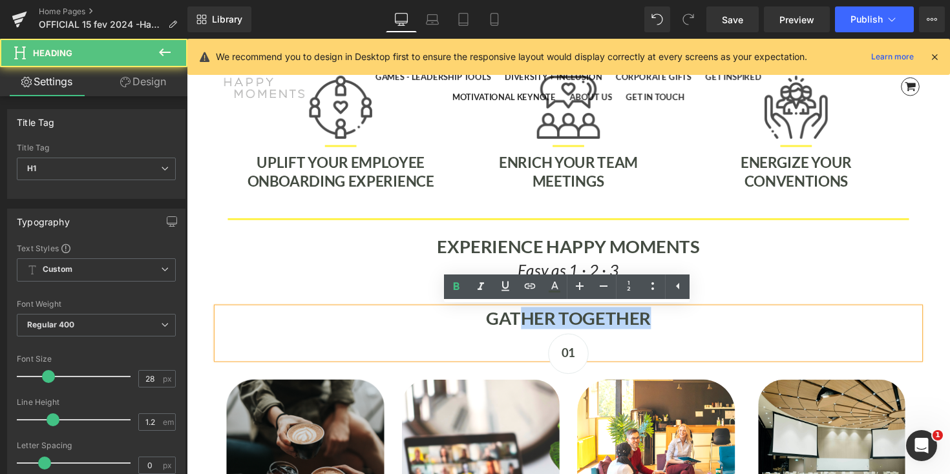
drag, startPoint x: 667, startPoint y: 324, endPoint x: 528, endPoint y: 326, distance: 139.6
click at [528, 326] on h1 "GATHER TOGETHER" at bounding box center [577, 326] width 719 height 22
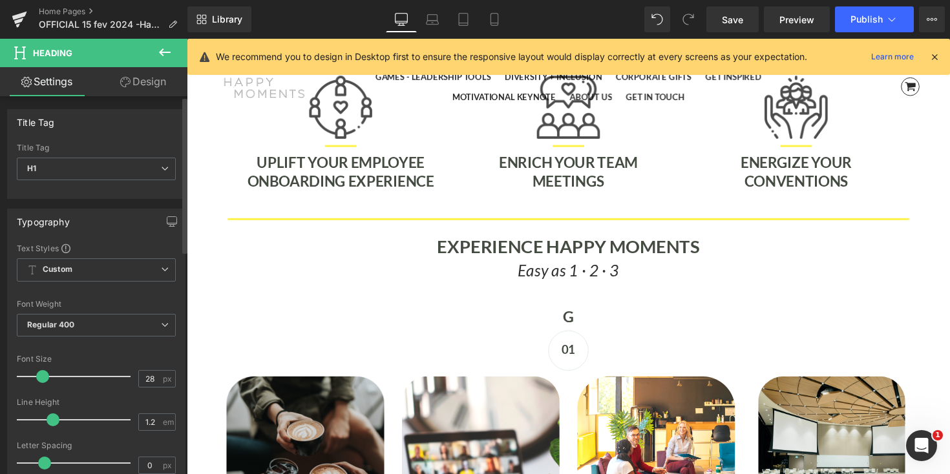
scroll to position [6, 6]
click at [40, 375] on span at bounding box center [42, 376] width 13 height 13
click at [596, 326] on h1 "G" at bounding box center [577, 324] width 719 height 18
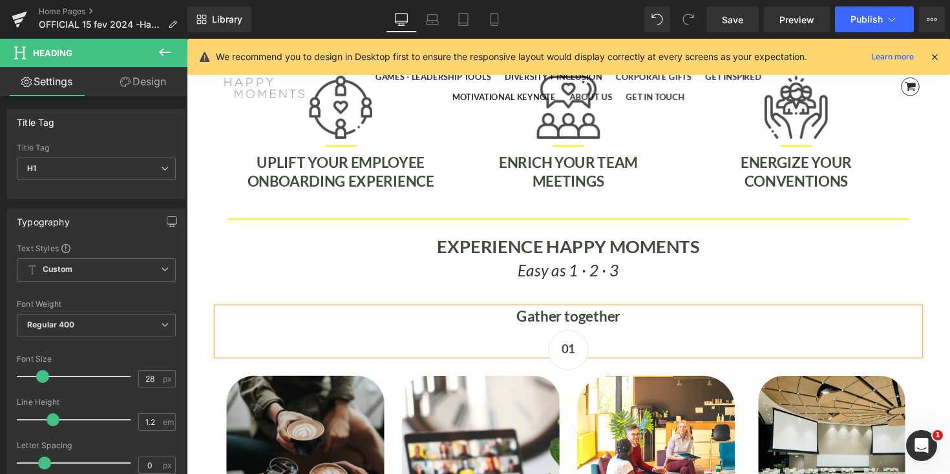
click at [528, 329] on strong "Gather together" at bounding box center [578, 323] width 107 height 18
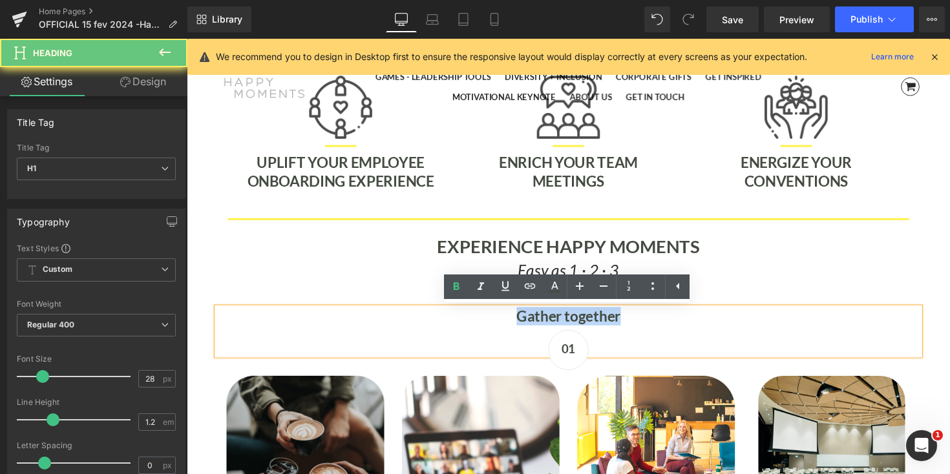
drag, startPoint x: 511, startPoint y: 322, endPoint x: 671, endPoint y: 322, distance: 160.2
click at [671, 322] on h1 "Gather together" at bounding box center [577, 324] width 719 height 18
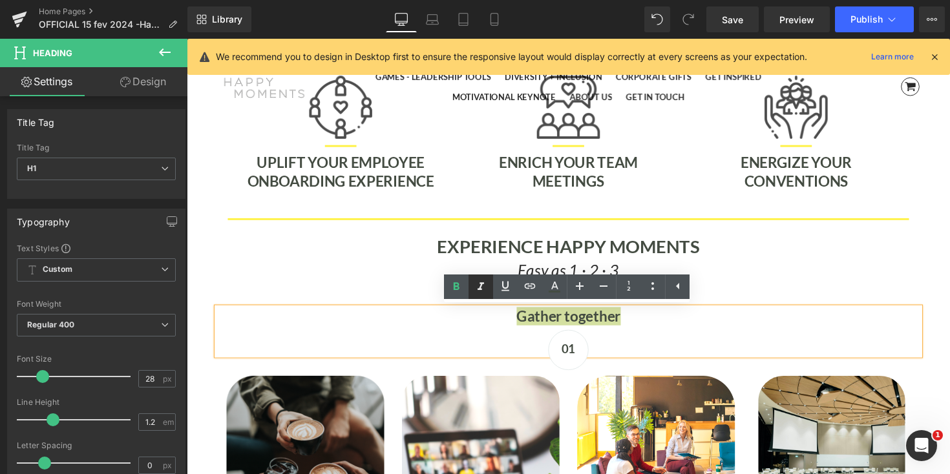
click at [481, 291] on icon at bounding box center [481, 287] width 16 height 16
click at [820, 273] on p "Easy as 1 · 2 · 3" at bounding box center [577, 276] width 719 height 26
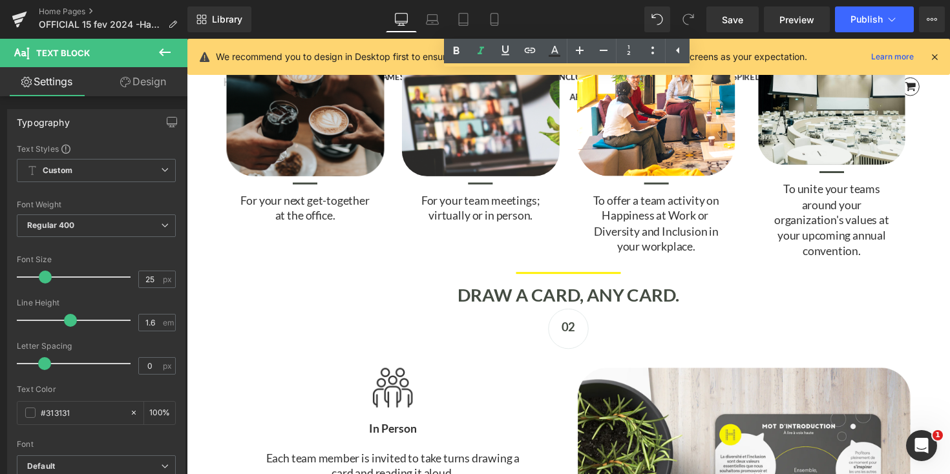
scroll to position [3262, 0]
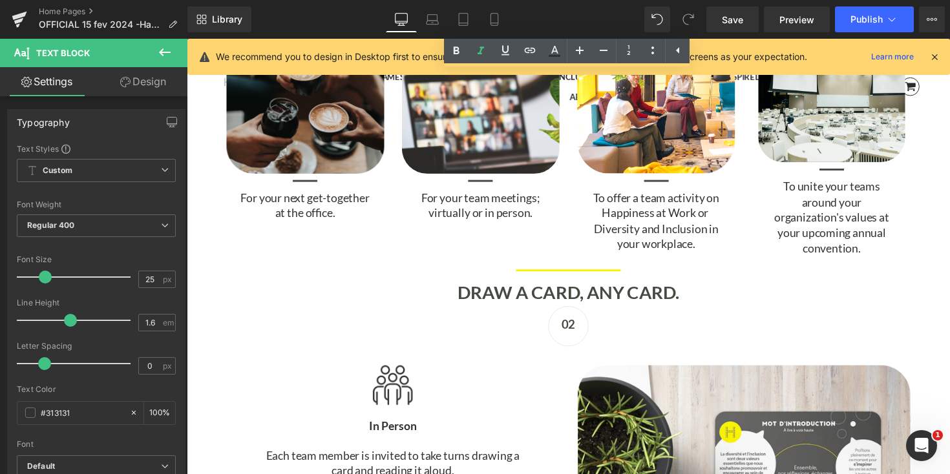
click at [519, 293] on strong "DRAW A CARD, ANY CARD." at bounding box center [577, 299] width 227 height 22
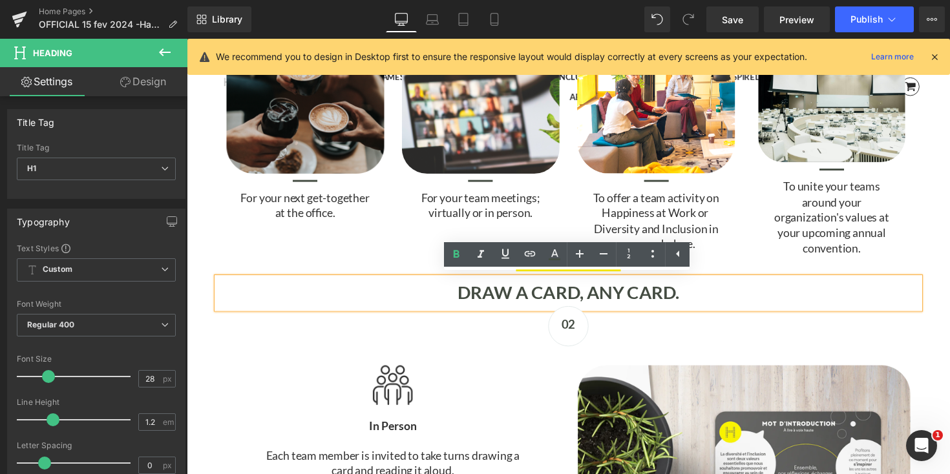
drag, startPoint x: 706, startPoint y: 298, endPoint x: 509, endPoint y: 298, distance: 196.4
click at [509, 298] on h1 "DRAW A CARD, ANY CARD." at bounding box center [577, 299] width 719 height 22
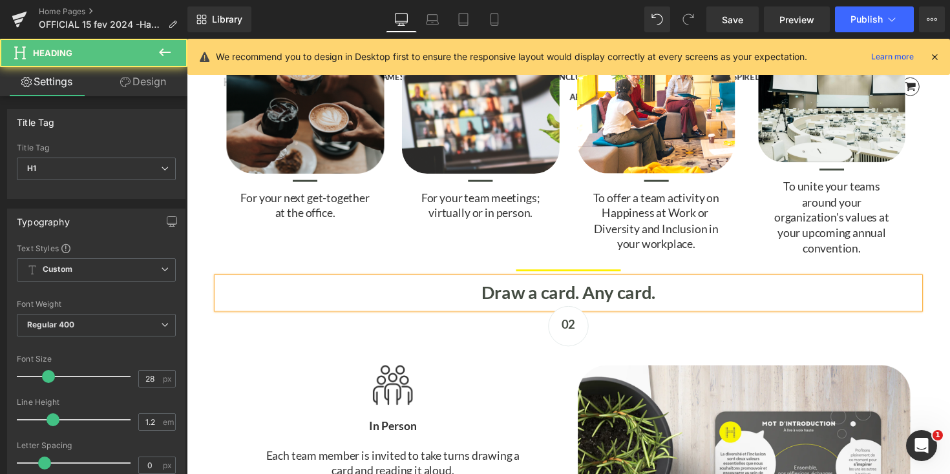
drag, startPoint x: 482, startPoint y: 302, endPoint x: 713, endPoint y: 301, distance: 230.7
click at [713, 302] on h1 "Draw a card. Any card." at bounding box center [577, 299] width 719 height 22
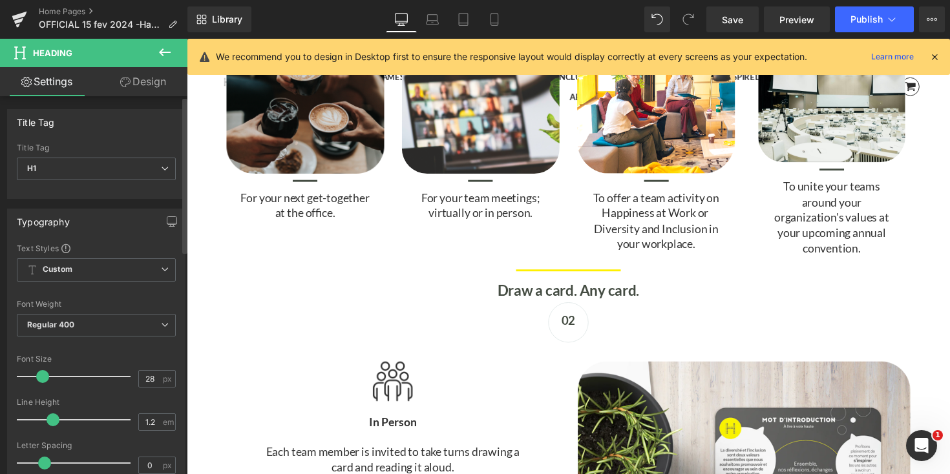
scroll to position [6, 6]
click at [41, 376] on span at bounding box center [42, 376] width 13 height 13
click at [514, 292] on strong "Draw a card. Any card." at bounding box center [577, 297] width 145 height 18
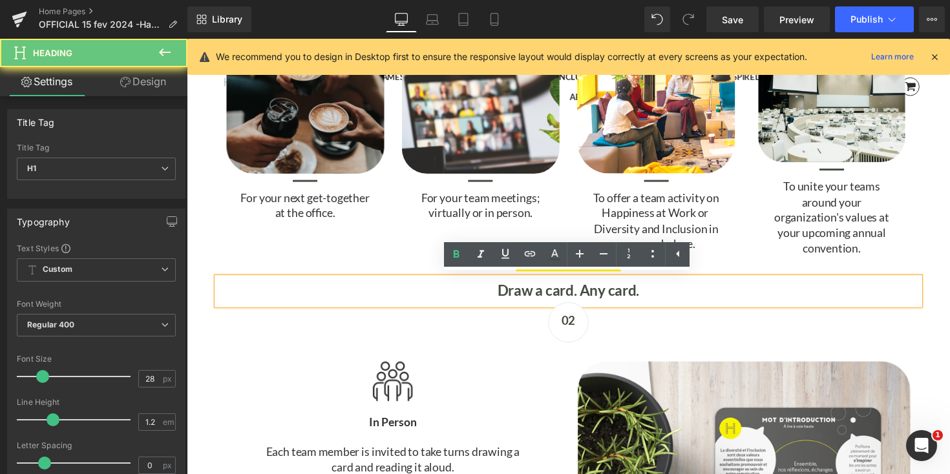
drag, startPoint x: 486, startPoint y: 292, endPoint x: 712, endPoint y: 293, distance: 226.1
click at [712, 293] on h1 "Draw a card. Any card." at bounding box center [577, 297] width 719 height 18
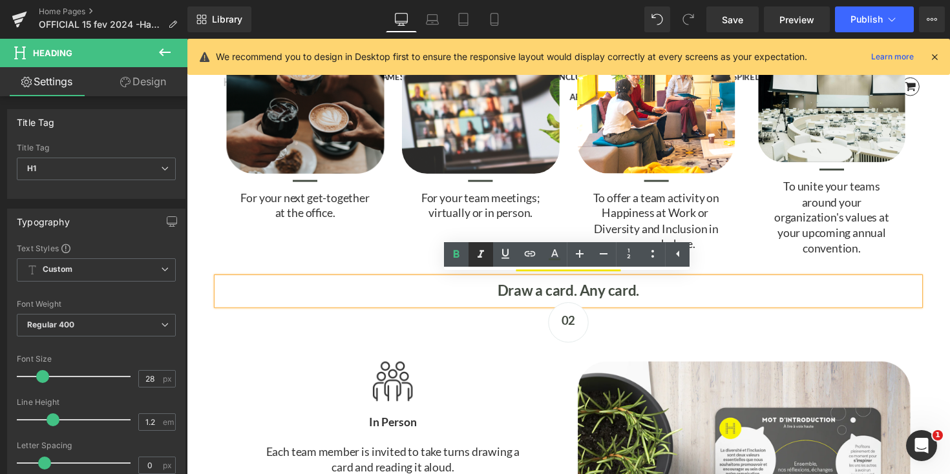
click at [482, 262] on icon at bounding box center [481, 255] width 16 height 16
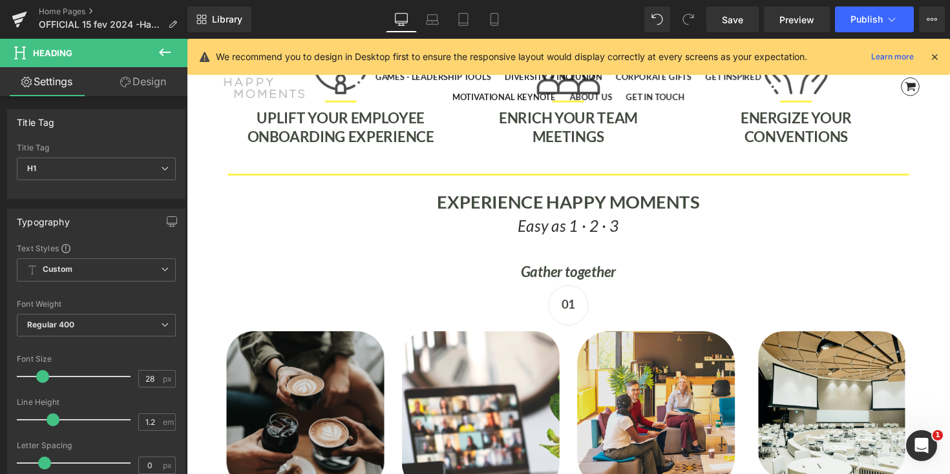
scroll to position [2933, 0]
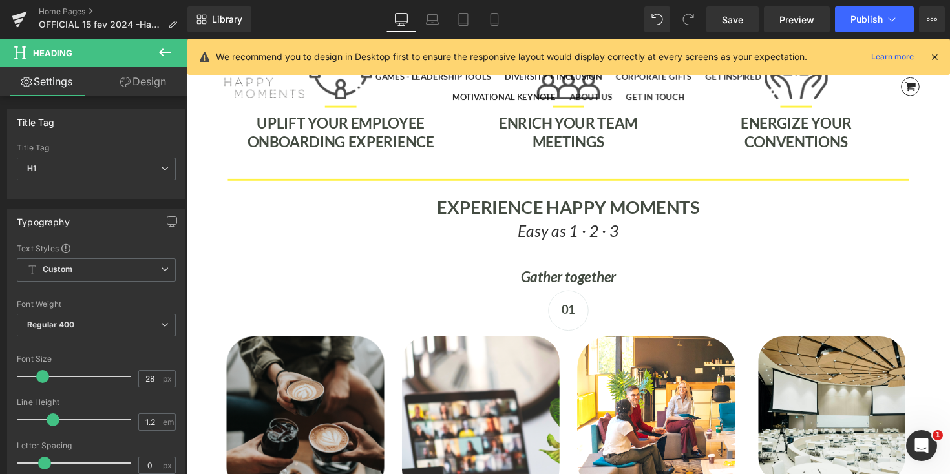
click at [561, 284] on icon "Gather together" at bounding box center [578, 282] width 98 height 18
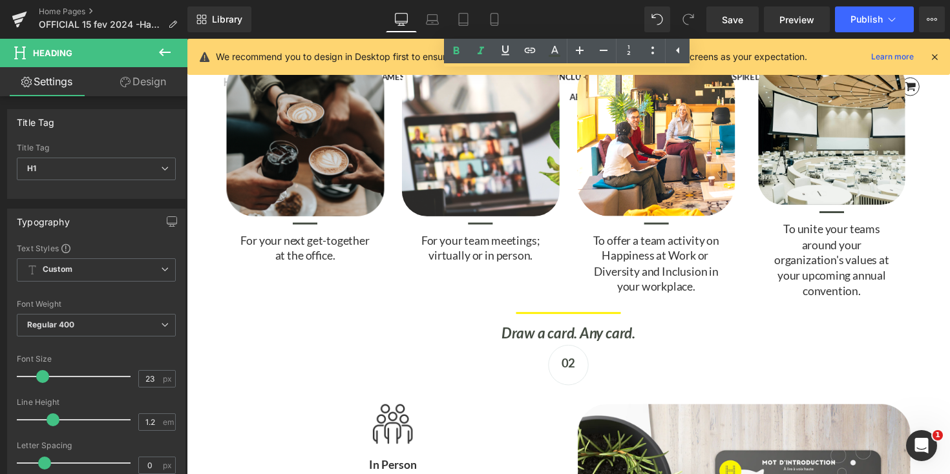
scroll to position [3226, 0]
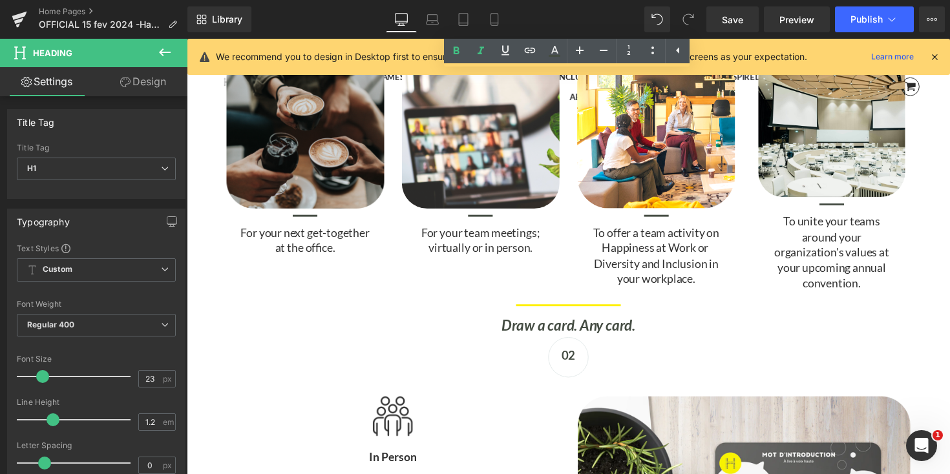
click at [545, 328] on div "Draw a card. Any card. Heading" at bounding box center [577, 333] width 719 height 28
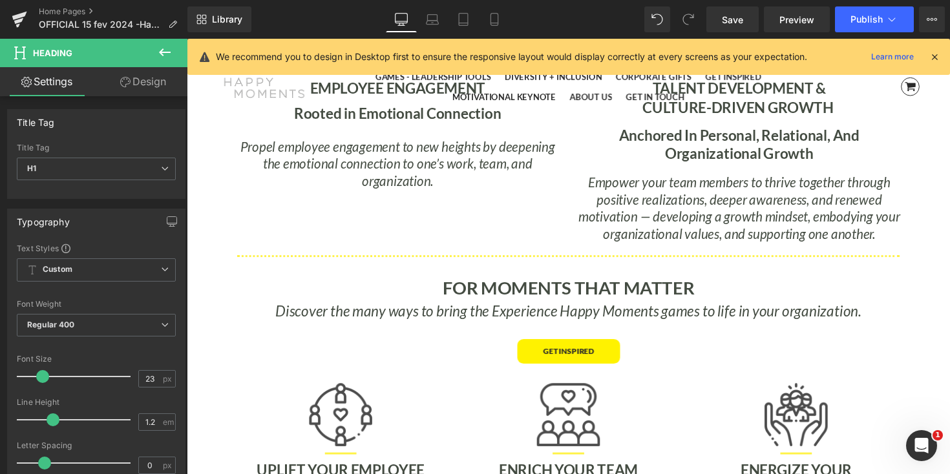
scroll to position [2569, 0]
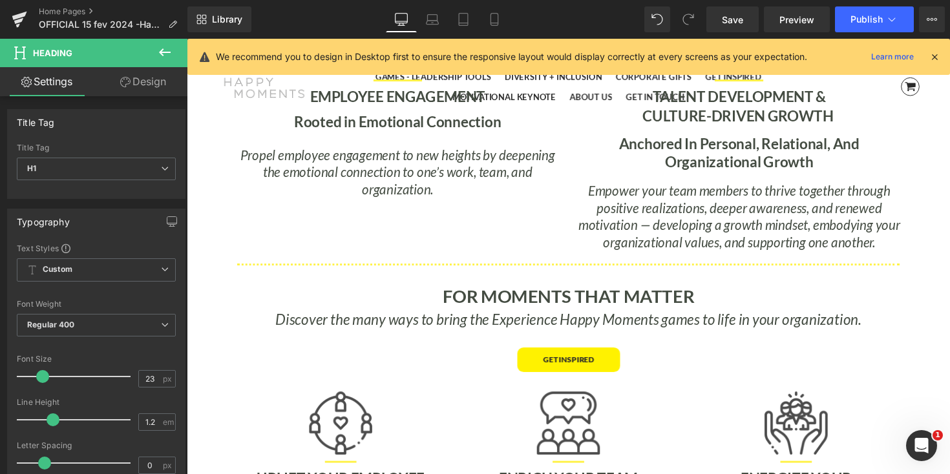
click at [541, 323] on icon "Discover the many ways to bring the Experience Happy Moments games to life in y…" at bounding box center [578, 326] width 600 height 18
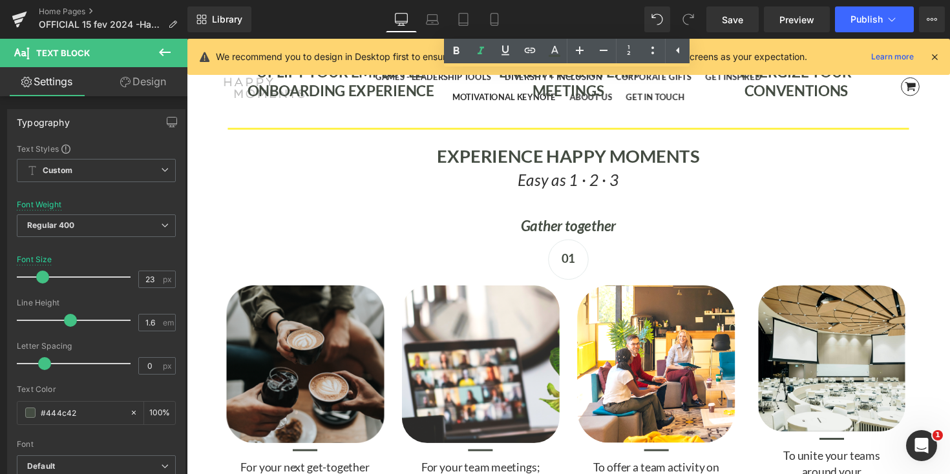
scroll to position [2989, 0]
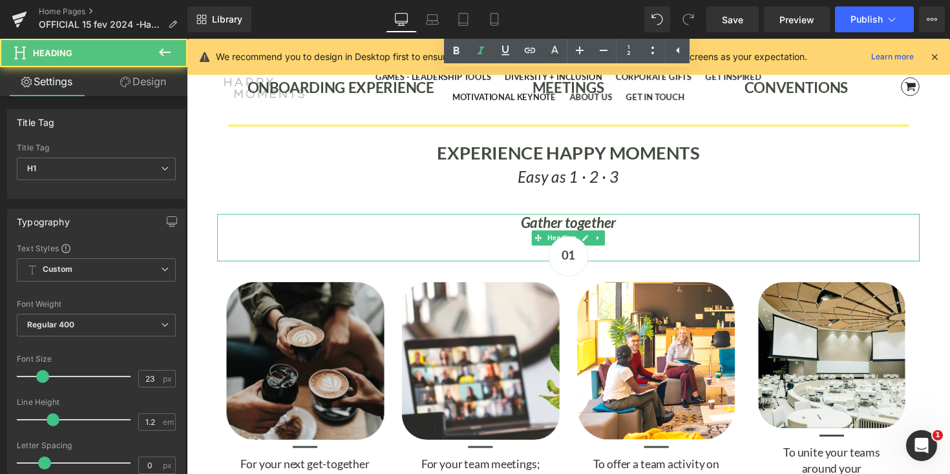
click at [541, 227] on icon "Gather together" at bounding box center [578, 227] width 98 height 18
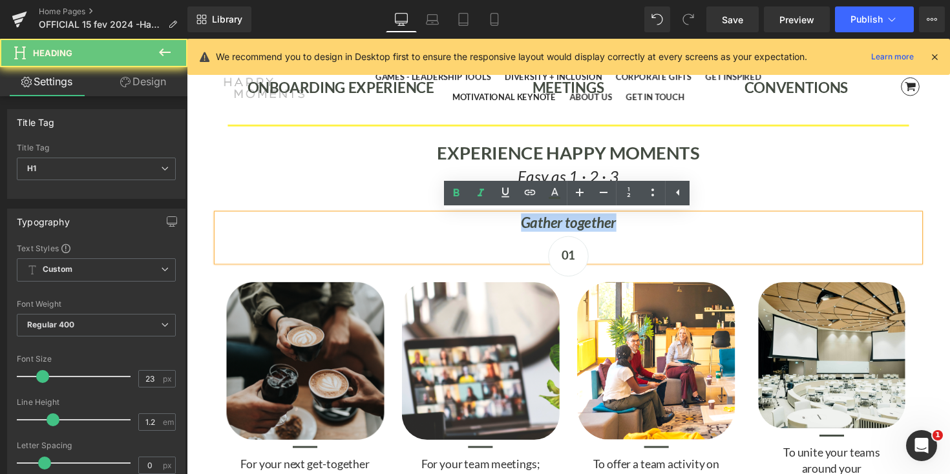
drag, startPoint x: 520, startPoint y: 227, endPoint x: 686, endPoint y: 227, distance: 165.4
click at [686, 227] on h1 "Gather together" at bounding box center [577, 227] width 719 height 18
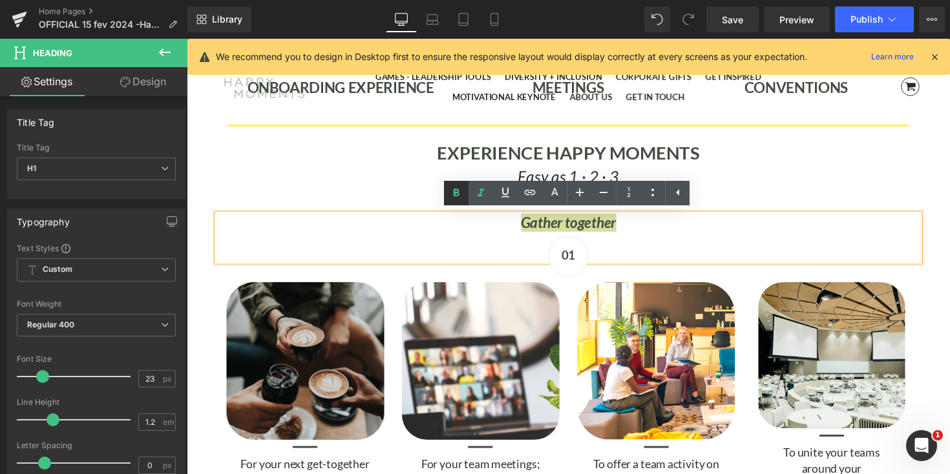
click at [456, 191] on icon at bounding box center [456, 193] width 16 height 16
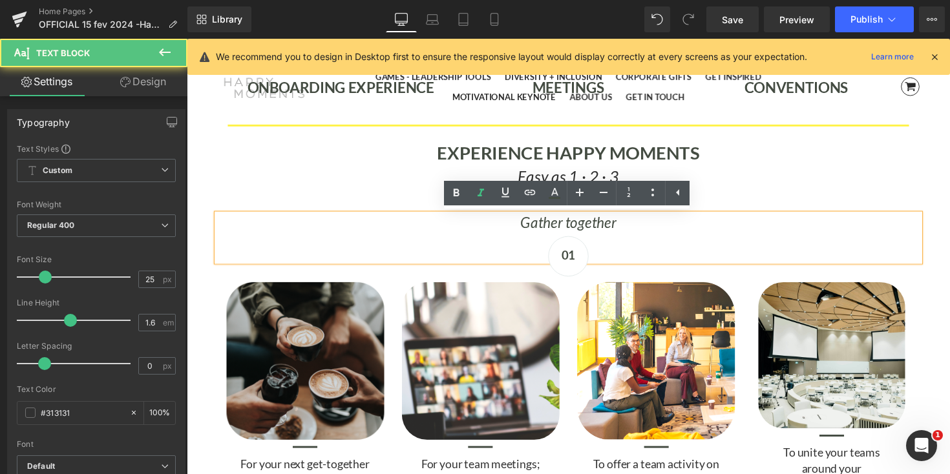
click at [771, 188] on p "Easy as 1 · 2 · 3" at bounding box center [577, 180] width 719 height 26
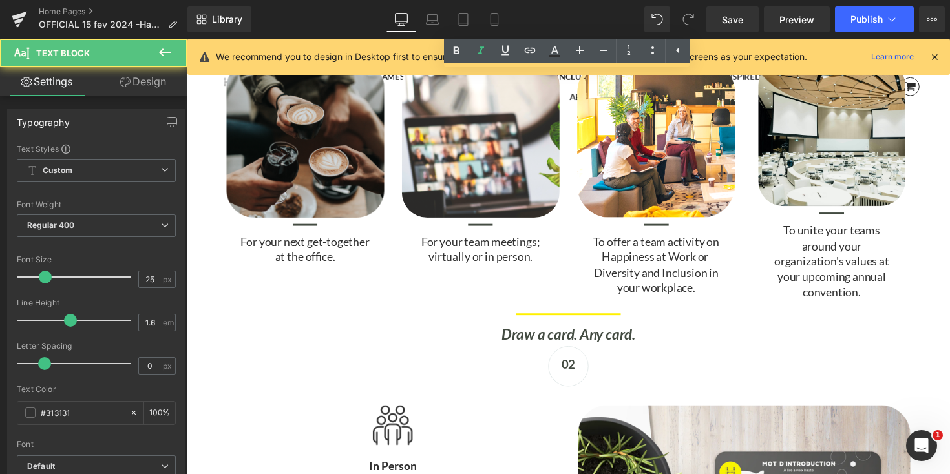
scroll to position [3235, 0]
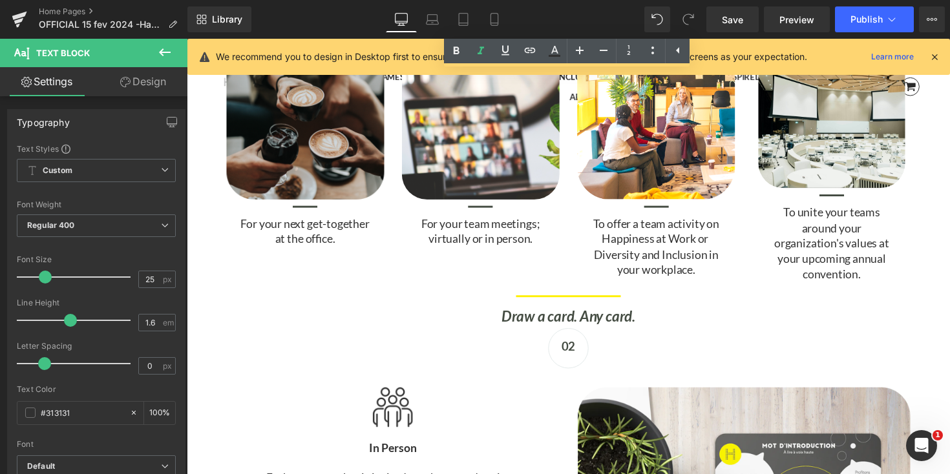
click at [516, 328] on icon "Draw a card. Any card." at bounding box center [577, 323] width 137 height 18
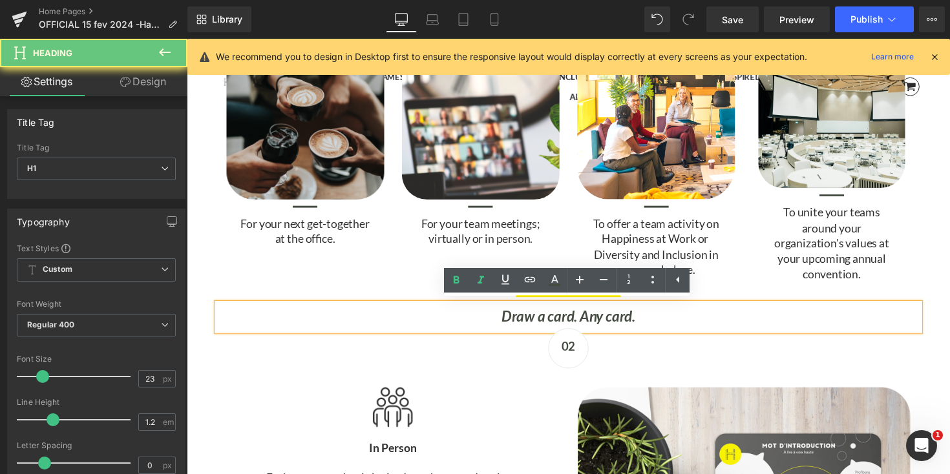
drag, startPoint x: 499, startPoint y: 327, endPoint x: 671, endPoint y: 327, distance: 171.9
click at [671, 327] on h1 "Draw a card. Any card." at bounding box center [577, 324] width 719 height 18
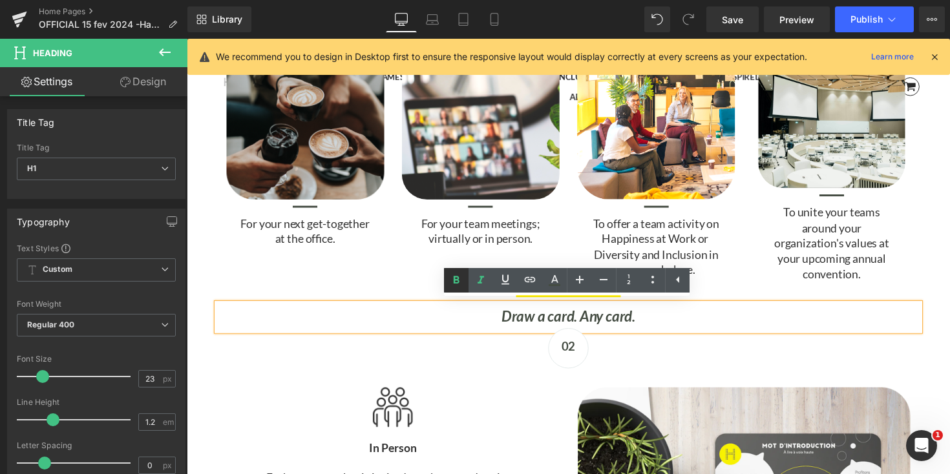
click at [456, 286] on icon at bounding box center [456, 281] width 16 height 16
click at [771, 262] on div "To unite your teams around your organization's values at your upcoming annual c…" at bounding box center [847, 246] width 167 height 79
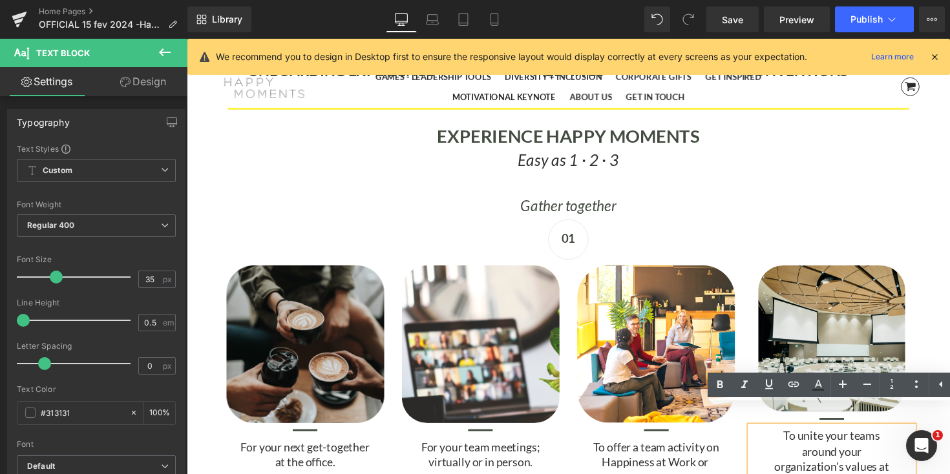
scroll to position [2999, 0]
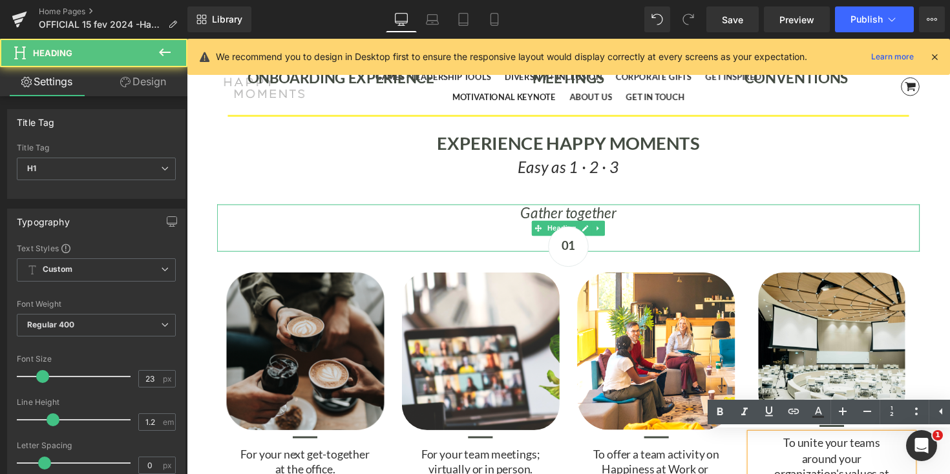
click at [548, 216] on icon "Gather together" at bounding box center [578, 217] width 98 height 18
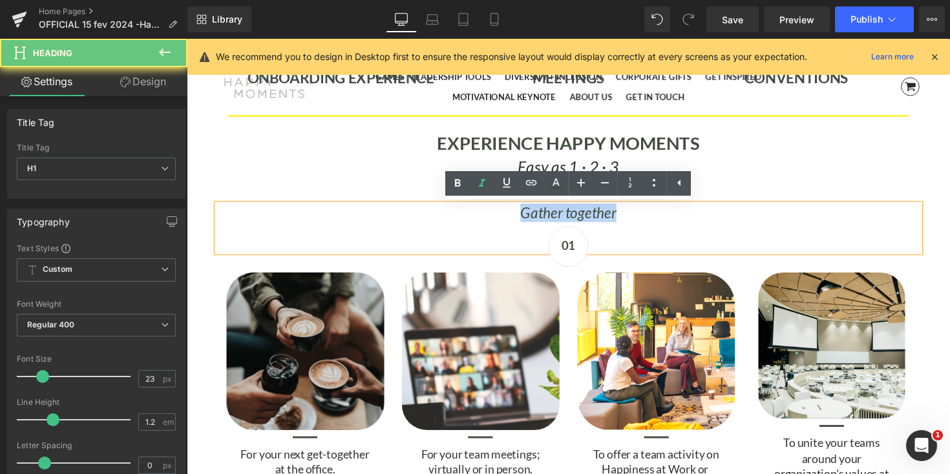
drag, startPoint x: 518, startPoint y: 216, endPoint x: 680, endPoint y: 216, distance: 161.5
click at [680, 216] on h1 "Gather together" at bounding box center [577, 218] width 719 height 18
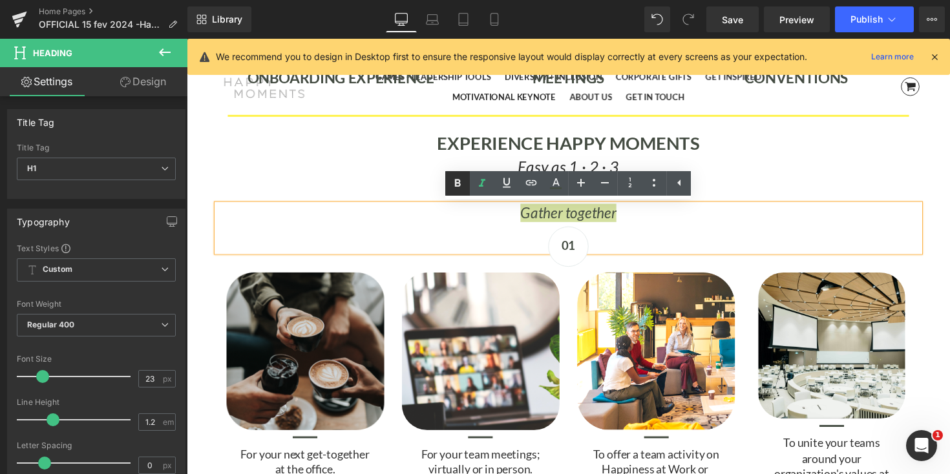
click at [459, 183] on icon at bounding box center [458, 184] width 6 height 8
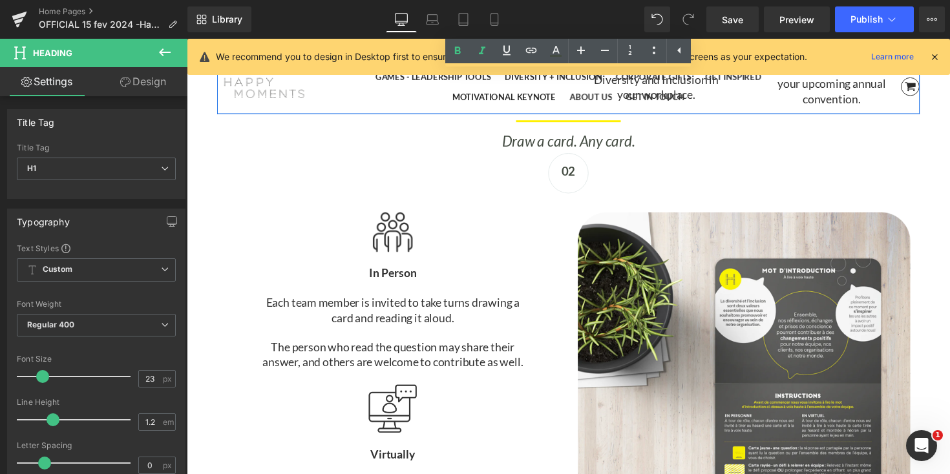
scroll to position [3425, 0]
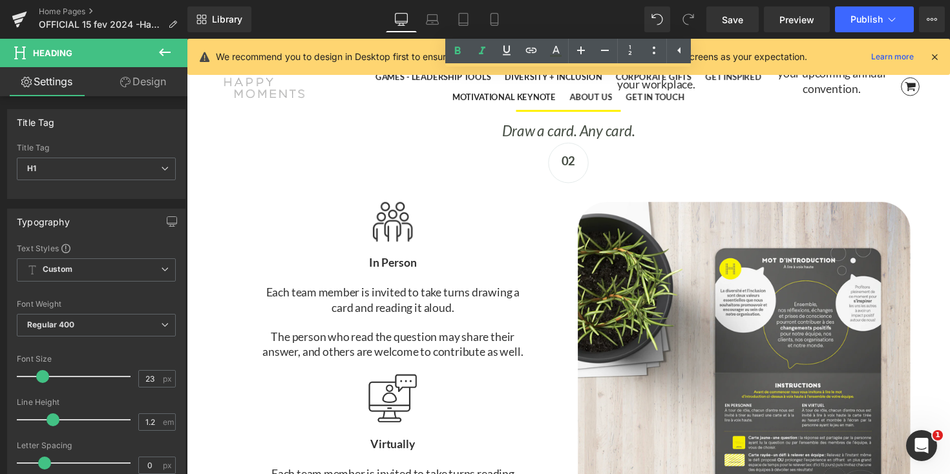
click at [521, 134] on icon "Draw a card. Any card." at bounding box center [578, 133] width 136 height 18
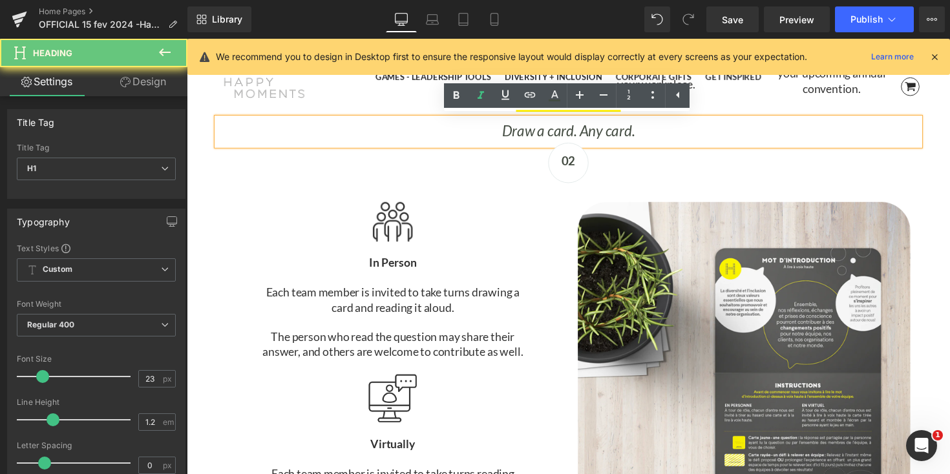
drag, startPoint x: 505, startPoint y: 133, endPoint x: 670, endPoint y: 133, distance: 165.4
click at [670, 133] on h1 "Draw a card. Any card." at bounding box center [577, 134] width 719 height 18
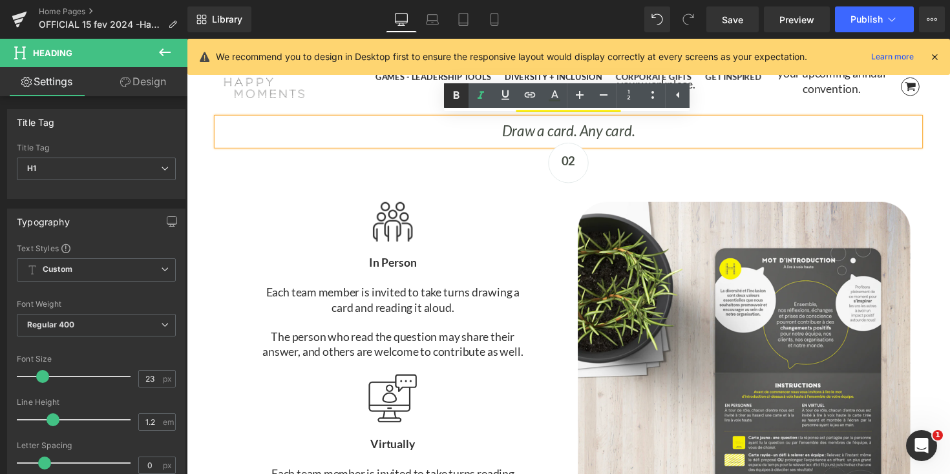
click at [456, 97] on icon at bounding box center [457, 95] width 6 height 8
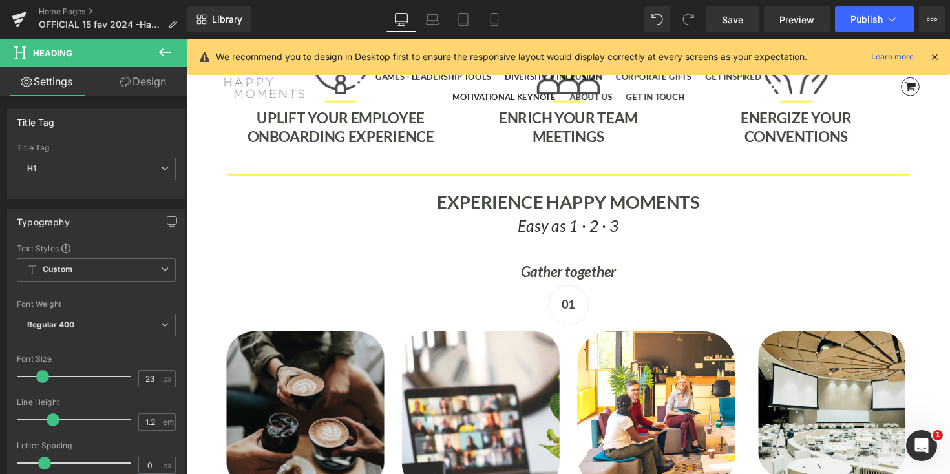
scroll to position [2929, 0]
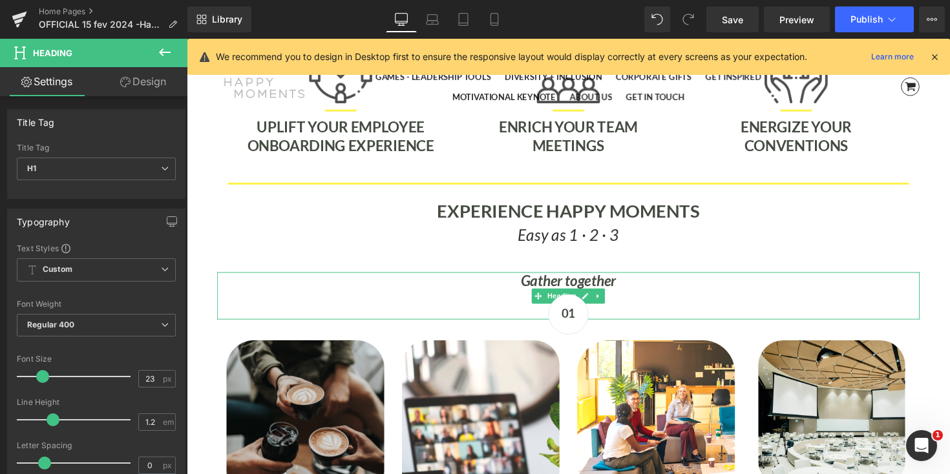
click at [552, 286] on strong "Gather together" at bounding box center [578, 286] width 98 height 18
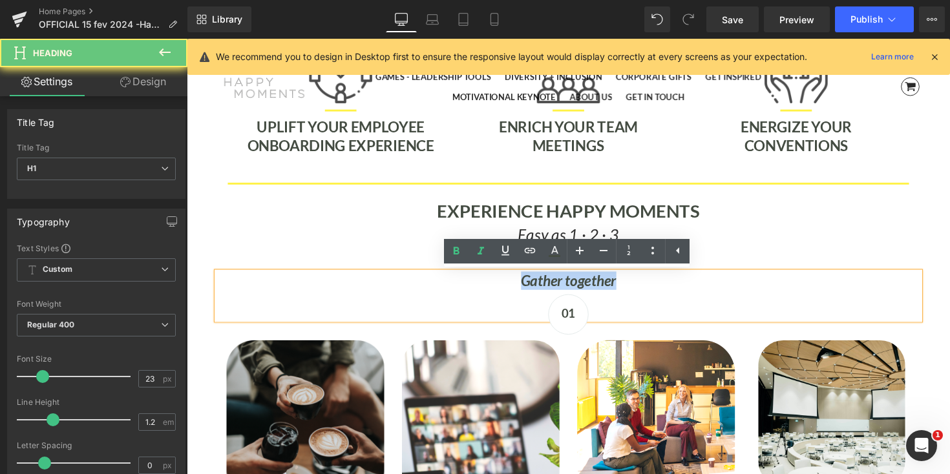
drag, startPoint x: 525, startPoint y: 286, endPoint x: 667, endPoint y: 286, distance: 142.1
click at [667, 286] on h1 "Gather together" at bounding box center [577, 287] width 719 height 18
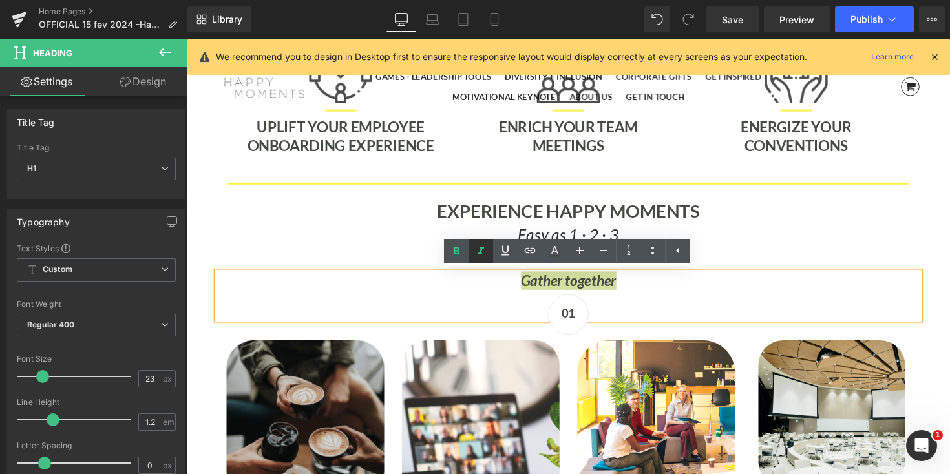
click at [485, 253] on icon at bounding box center [481, 252] width 16 height 16
click at [785, 237] on p "Easy as 1 · 2 · 3" at bounding box center [577, 239] width 719 height 26
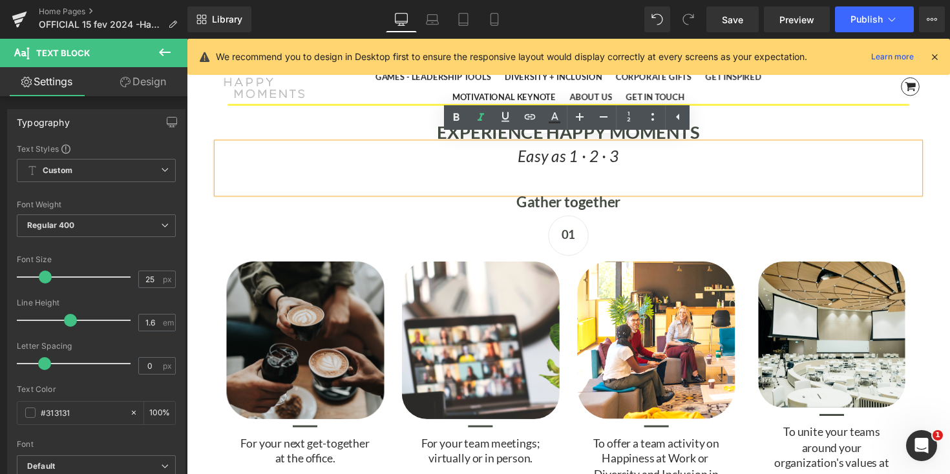
scroll to position [3008, 0]
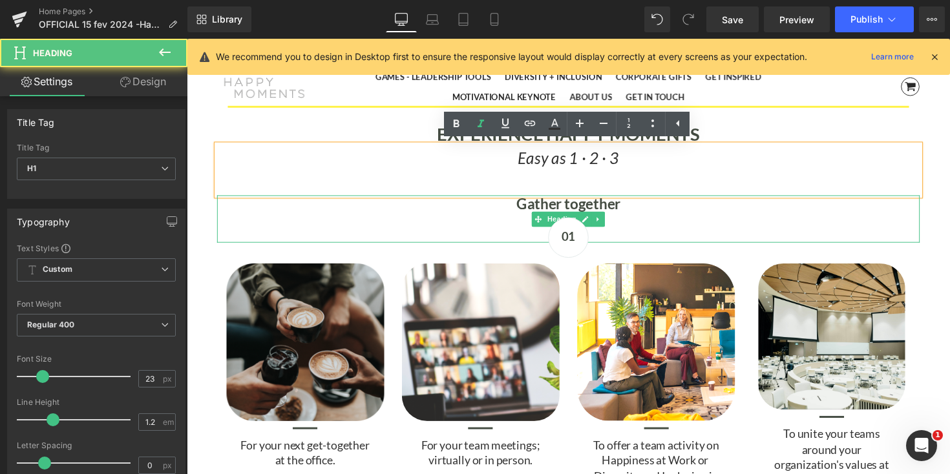
click at [618, 209] on strong "Gather together" at bounding box center [578, 207] width 107 height 18
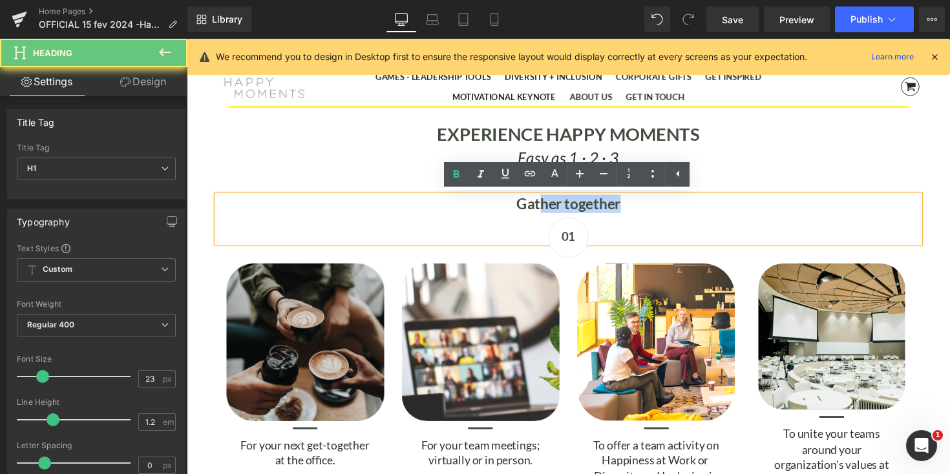
drag, startPoint x: 646, startPoint y: 209, endPoint x: 547, endPoint y: 209, distance: 99.5
click at [547, 209] on h1 "Gather together" at bounding box center [577, 208] width 719 height 18
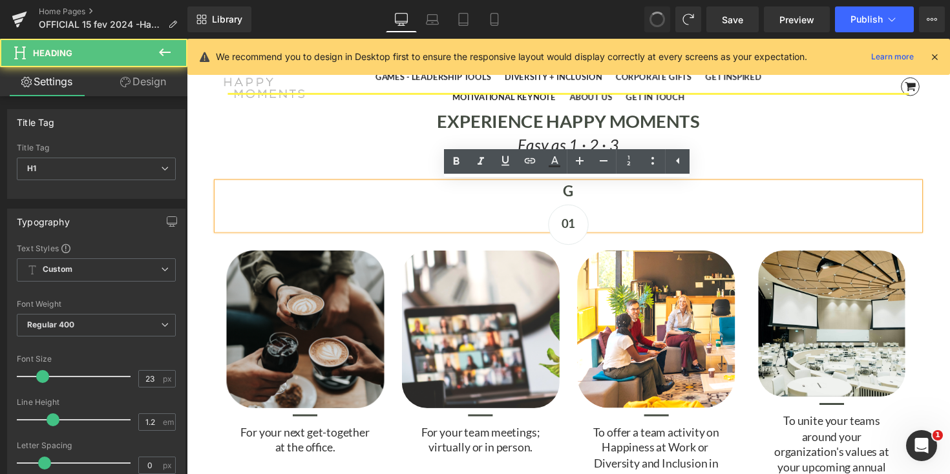
scroll to position [8289, 782]
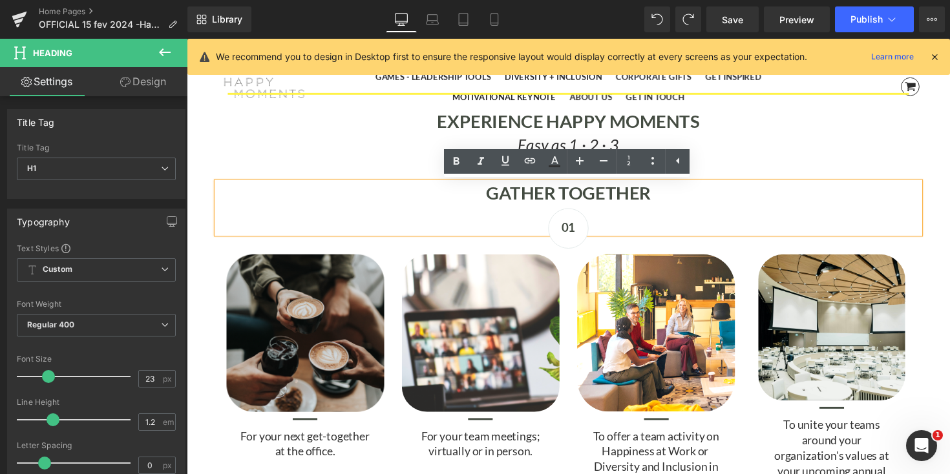
click at [498, 197] on strong "GATHER TOGETHER" at bounding box center [578, 196] width 169 height 22
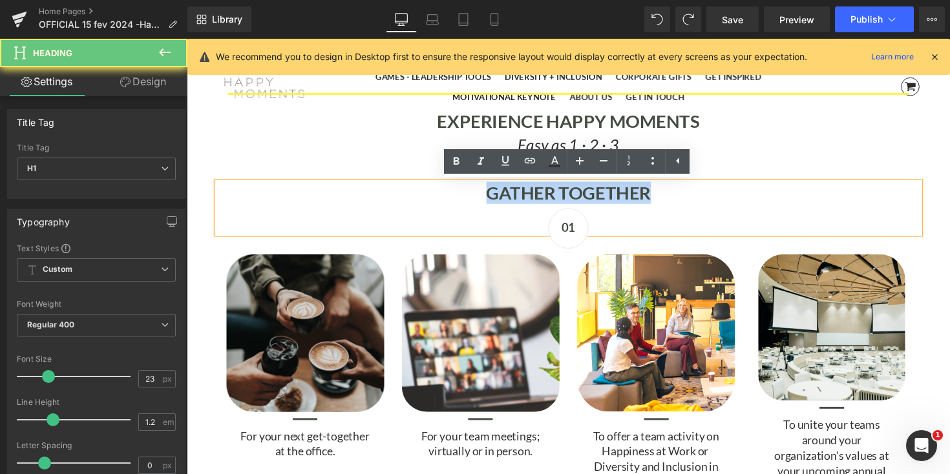
drag, startPoint x: 484, startPoint y: 197, endPoint x: 675, endPoint y: 196, distance: 191.3
click at [675, 197] on h1 "GATHER TOGETHER" at bounding box center [577, 197] width 719 height 22
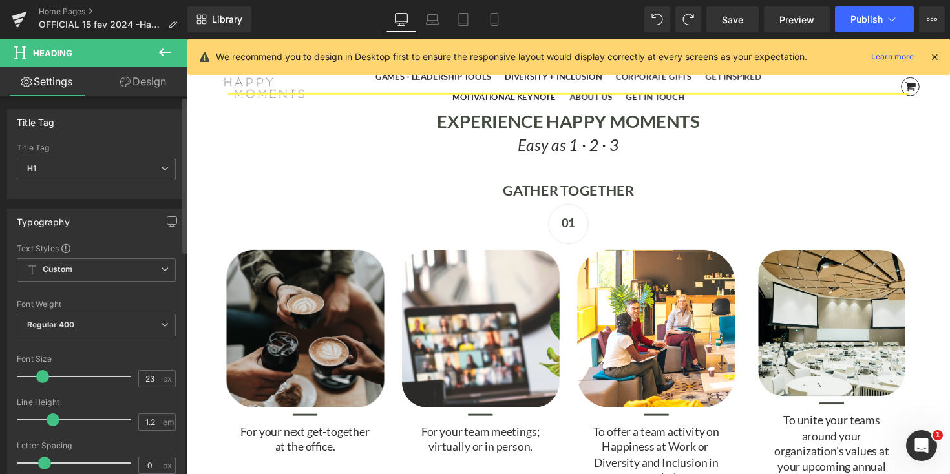
scroll to position [8285, 782]
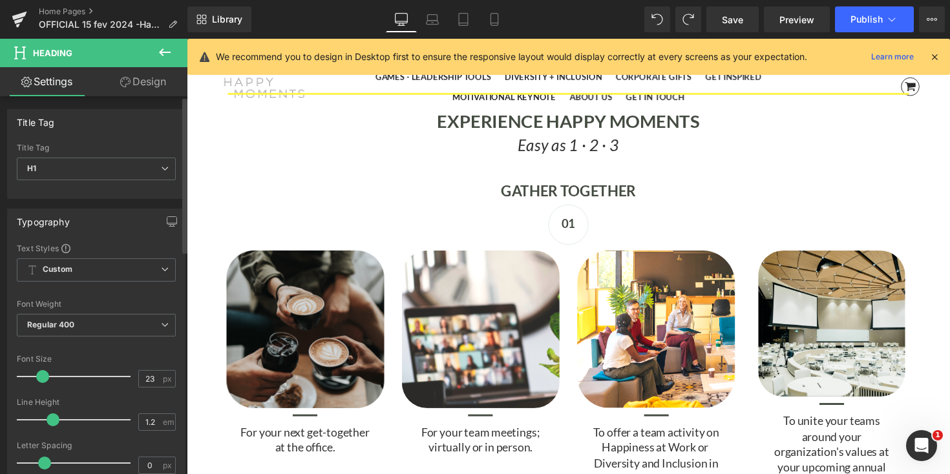
click at [41, 378] on span at bounding box center [42, 376] width 13 height 13
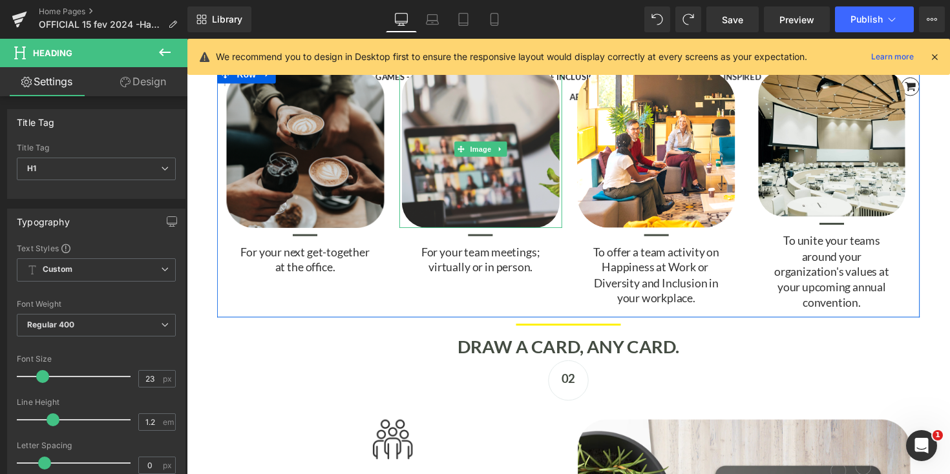
scroll to position [3215, 0]
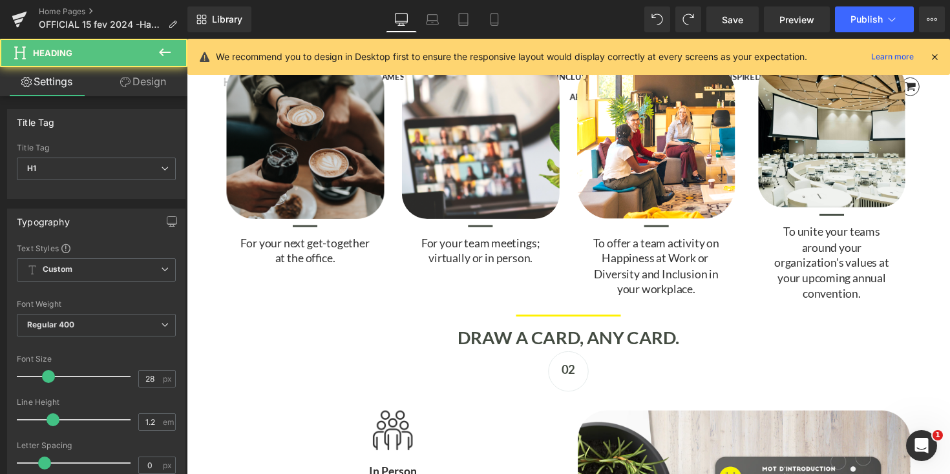
click at [468, 347] on strong "DRAW A CARD, ANY CARD." at bounding box center [577, 345] width 227 height 22
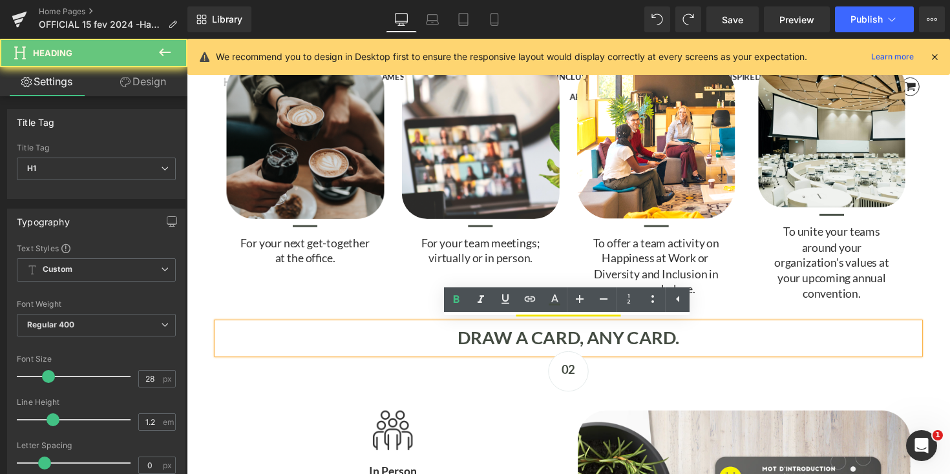
drag, startPoint x: 452, startPoint y: 347, endPoint x: 717, endPoint y: 347, distance: 264.9
click at [717, 347] on h1 "DRAW A CARD, ANY CARD." at bounding box center [577, 346] width 719 height 22
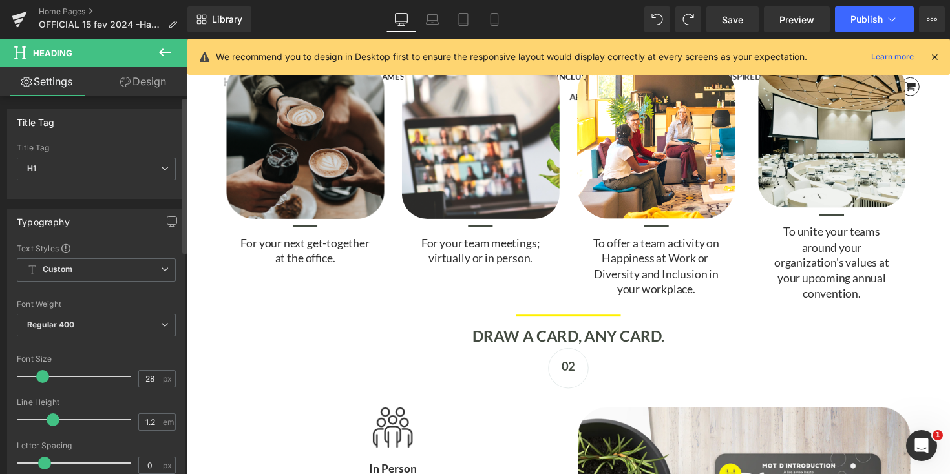
scroll to position [0, 0]
click at [41, 376] on span at bounding box center [42, 376] width 13 height 13
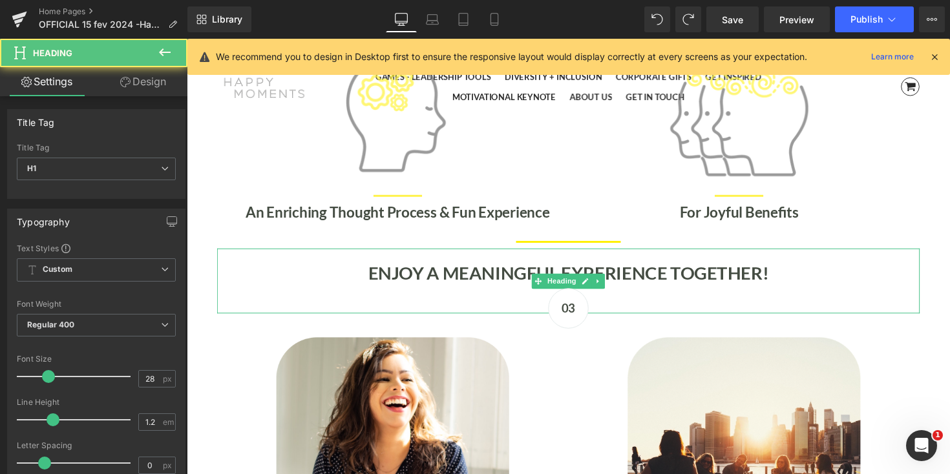
click at [414, 288] on strong "ENJOY A MEANINGFUL EXPERIENCE TOGETHER!" at bounding box center [578, 278] width 410 height 22
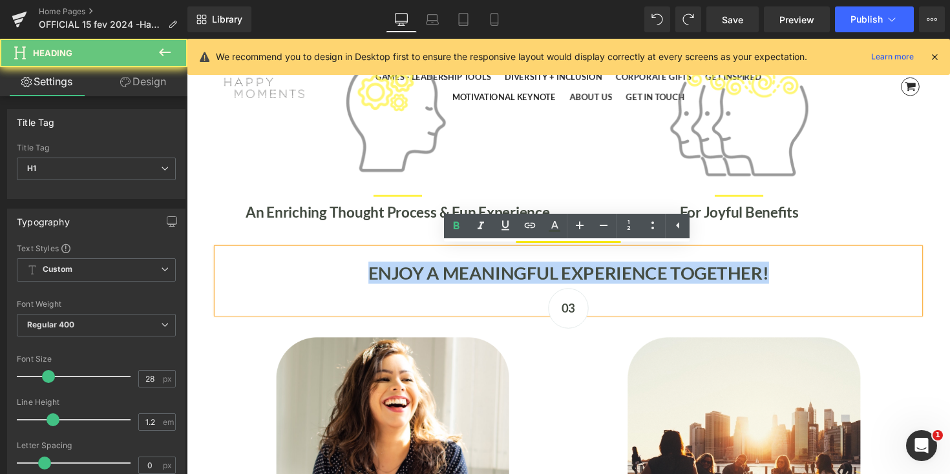
drag, startPoint x: 368, startPoint y: 281, endPoint x: 837, endPoint y: 281, distance: 469.7
click at [837, 281] on h1 "ENJOY A MEANINGFUL EXPERIENCE TOGETHER!" at bounding box center [577, 279] width 719 height 22
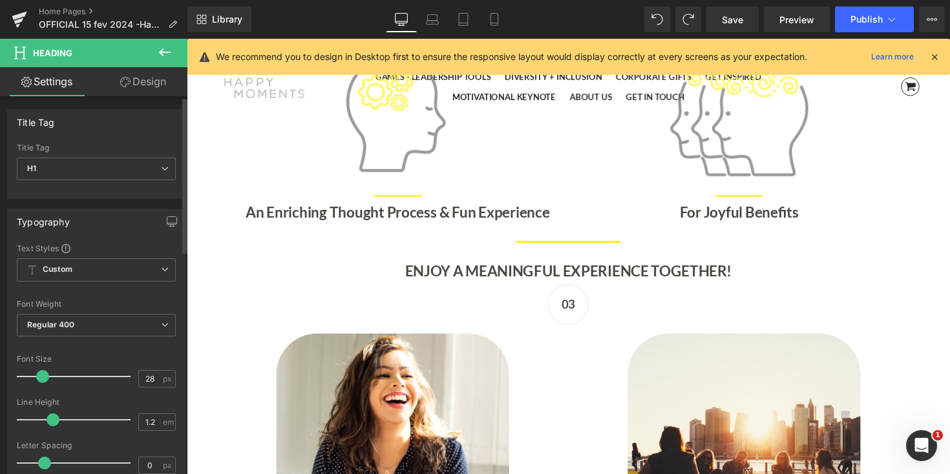
click at [41, 380] on span at bounding box center [42, 376] width 13 height 13
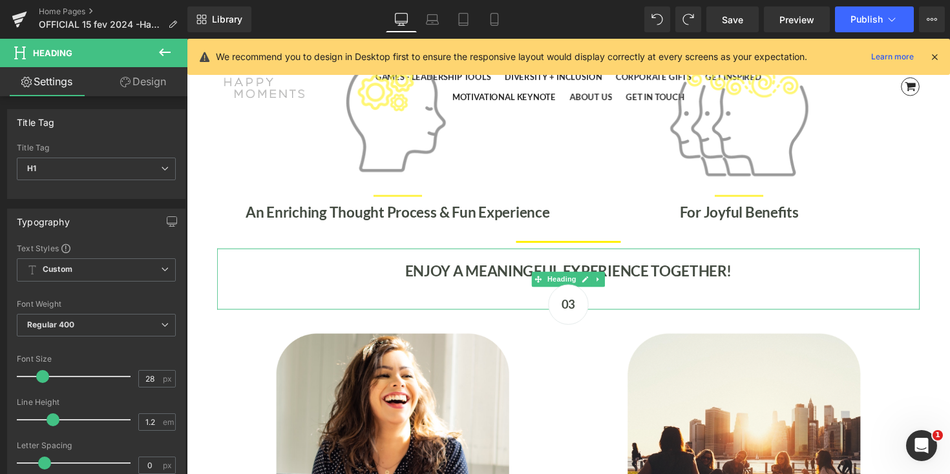
click at [838, 266] on div "ENJOY A MEANINGFUL EXPERIENCE TOGETHER!" at bounding box center [577, 285] width 719 height 62
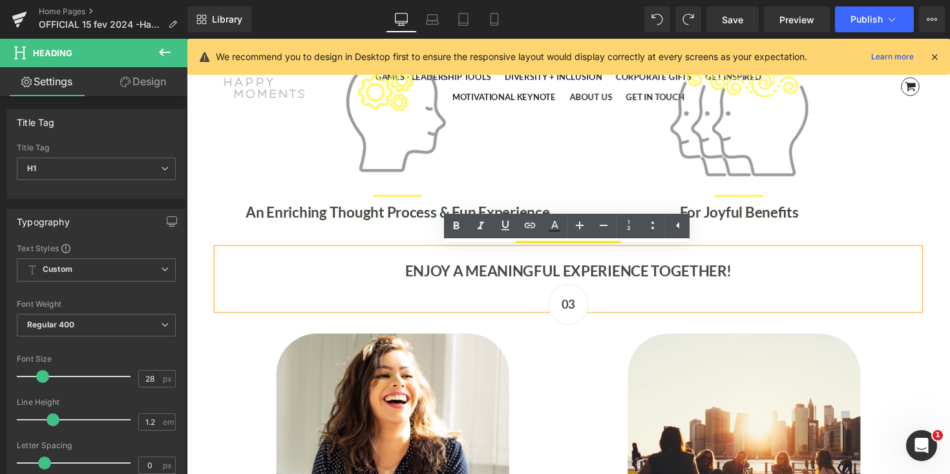
click at [788, 282] on h1 "ENJOY A MEANINGFUL EXPERIENCE TOGETHER!" at bounding box center [577, 277] width 719 height 18
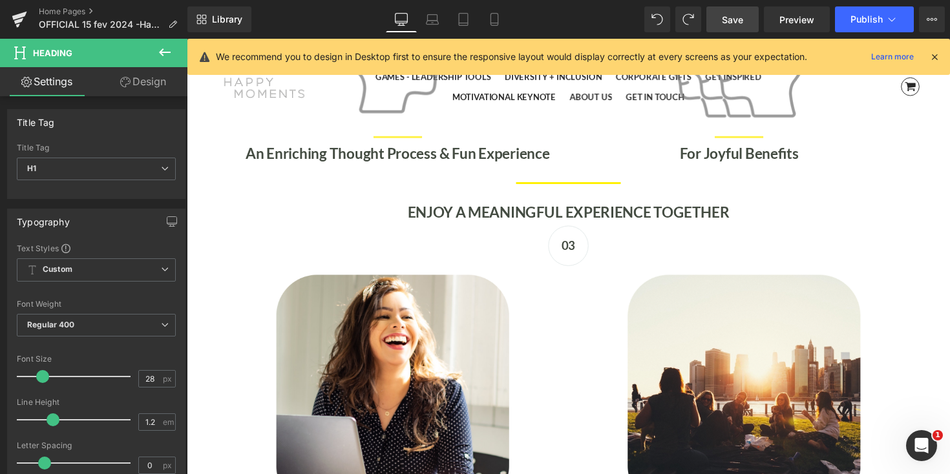
click at [739, 19] on span "Save" at bounding box center [732, 20] width 21 height 14
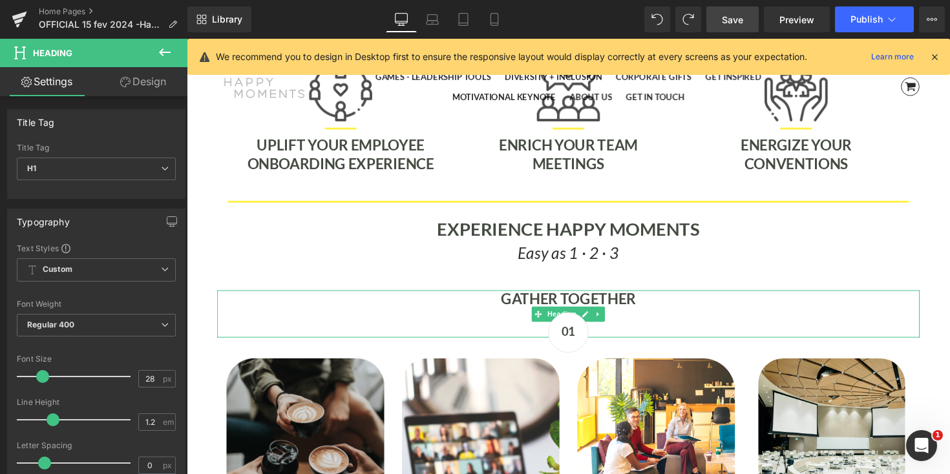
click at [655, 305] on h1 "GATHER TOGETHER" at bounding box center [577, 306] width 719 height 18
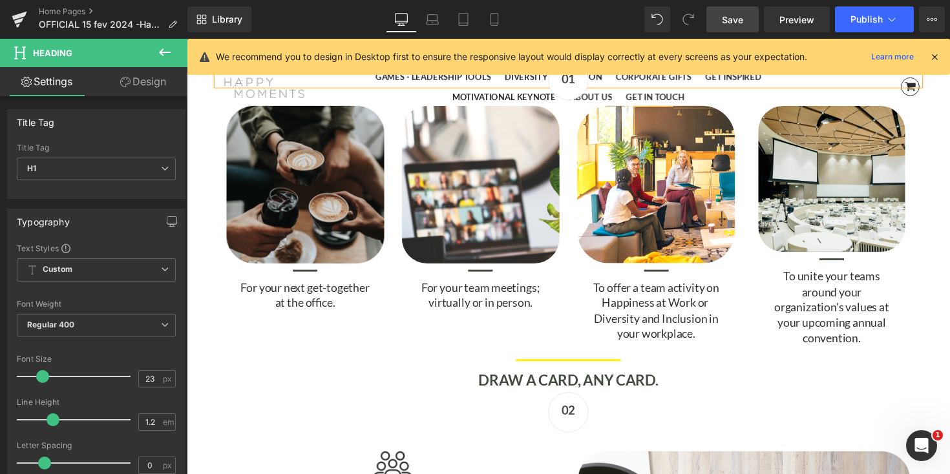
click at [678, 388] on h1 "DRAW A CARD, ANY CARD." at bounding box center [577, 389] width 719 height 18
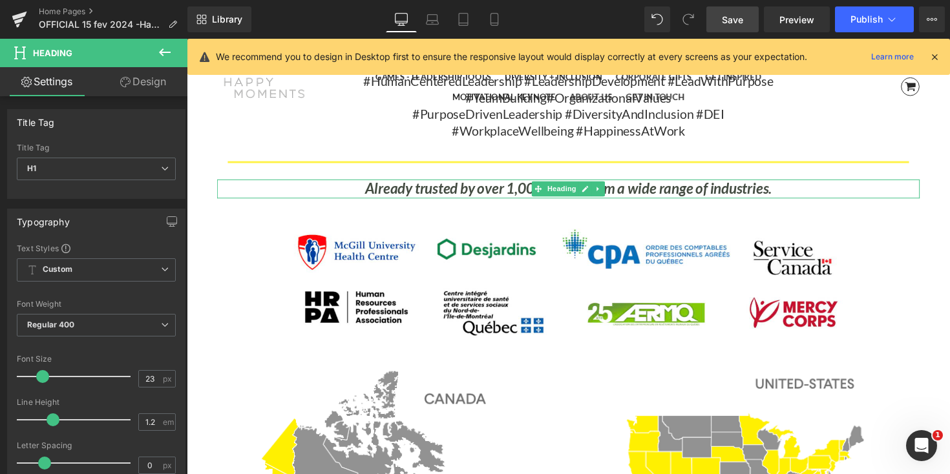
click at [406, 195] on icon "Already trusted by over 1,000 clients from a wide range of industries." at bounding box center [578, 192] width 417 height 18
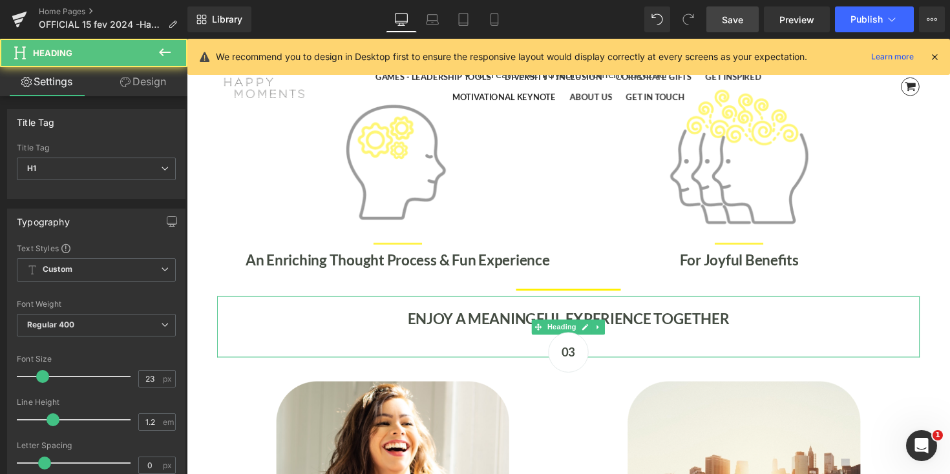
click at [434, 324] on strong "ENJOY A MEANINGFUL EXPERIENCE TOGETHER" at bounding box center [578, 326] width 330 height 18
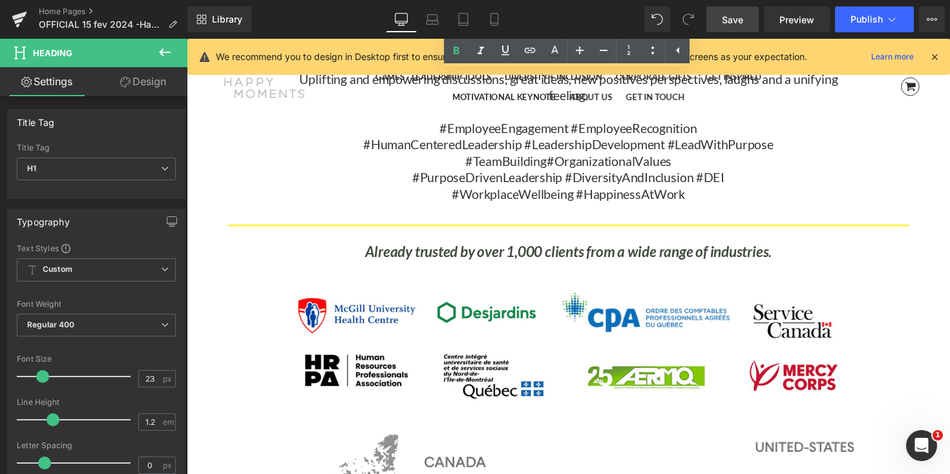
scroll to position [4919, 0]
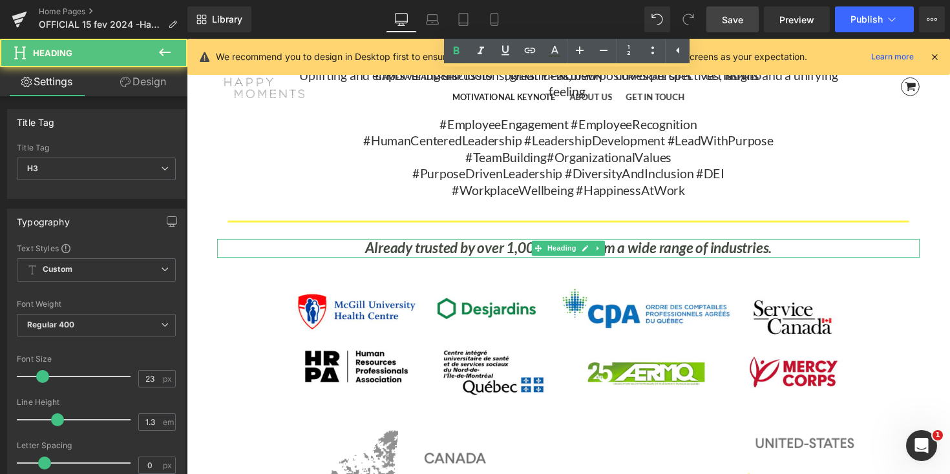
click at [415, 247] on icon "Already trusted by over 1,000 clients from a wide range of industries." at bounding box center [578, 253] width 417 height 18
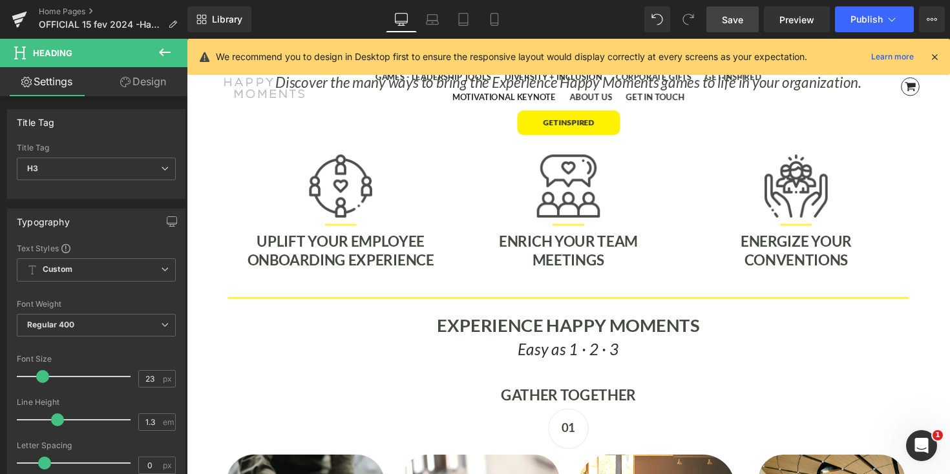
scroll to position [2813, 0]
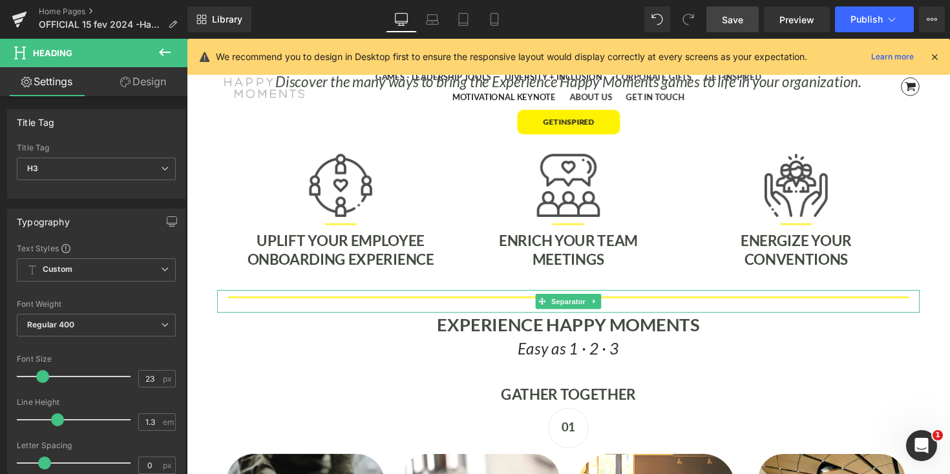
click at [478, 336] on b "EXPERIENCE HAPPY MOMENTS" at bounding box center [577, 331] width 269 height 22
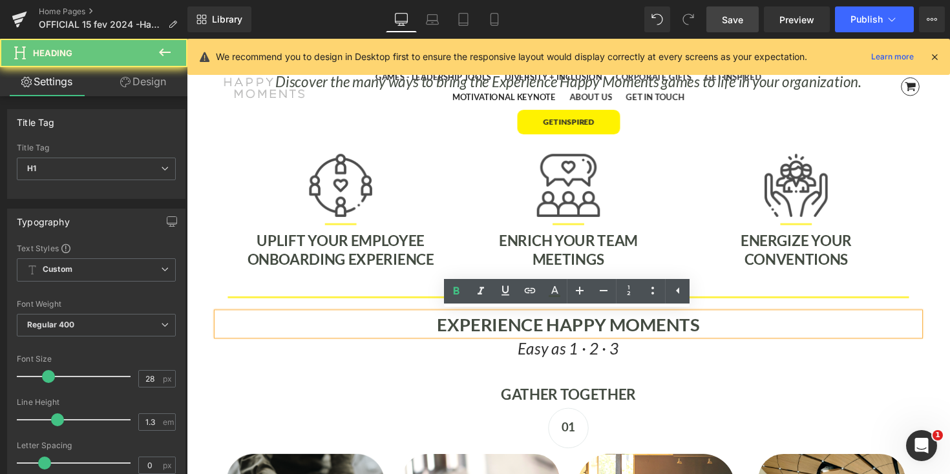
click at [472, 335] on b "EXPERIENCE HAPPY MOMENTS" at bounding box center [577, 331] width 269 height 22
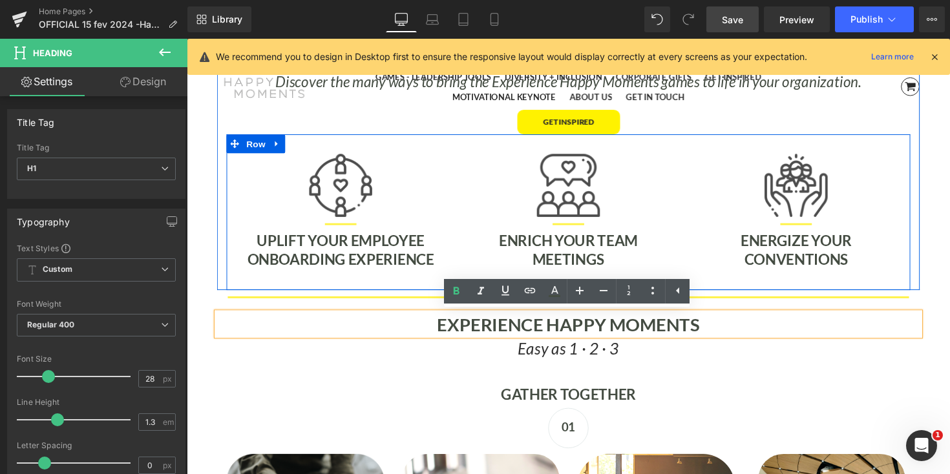
click at [726, 288] on div "Image Separator UPLIFT YOUR EMPLOYEE ONBOARDING EXPERIENCE Heading Image Separa…" at bounding box center [577, 217] width 700 height 160
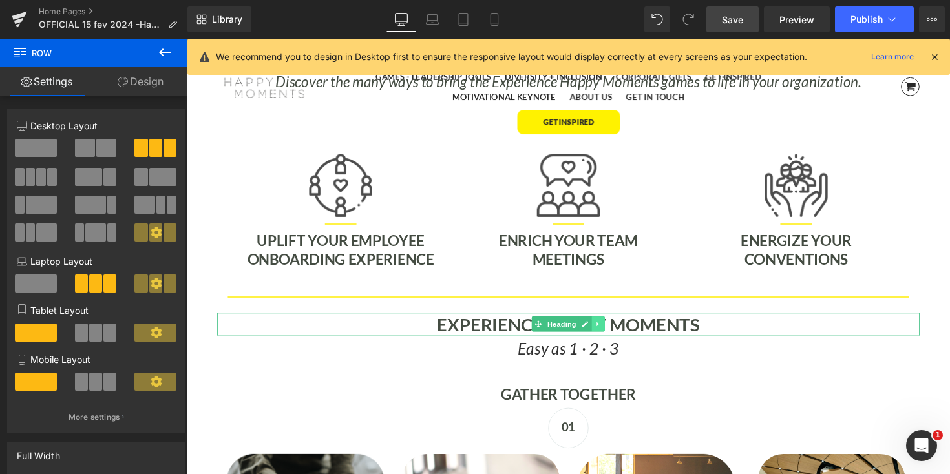
click at [609, 330] on icon at bounding box center [608, 332] width 7 height 8
click at [602, 330] on icon at bounding box center [601, 331] width 7 height 7
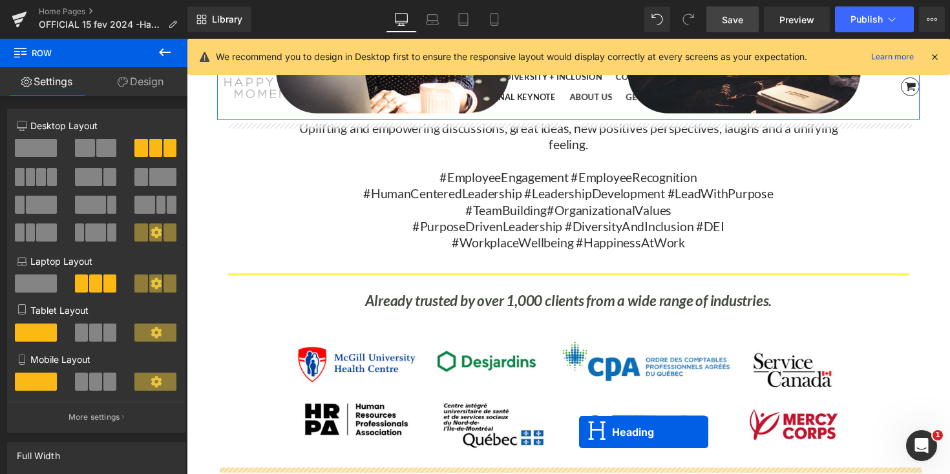
scroll to position [4988, 0]
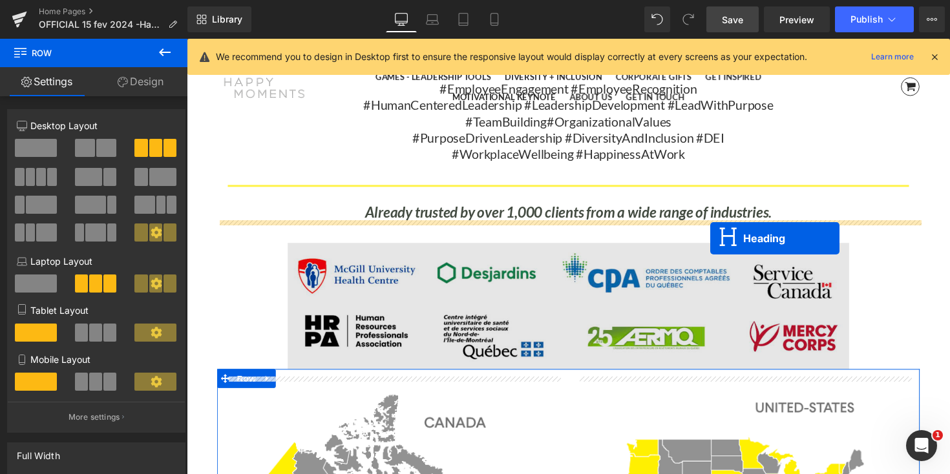
drag, startPoint x: 548, startPoint y: 141, endPoint x: 723, endPoint y: 242, distance: 202.0
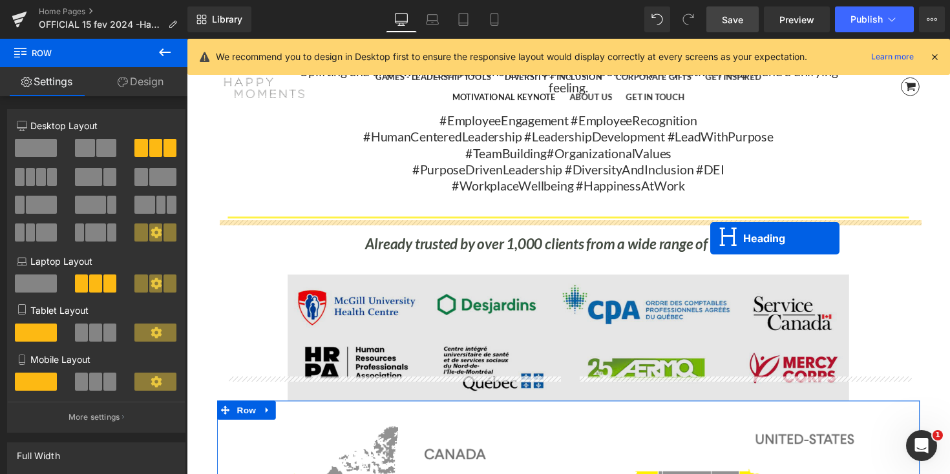
scroll to position [6, 6]
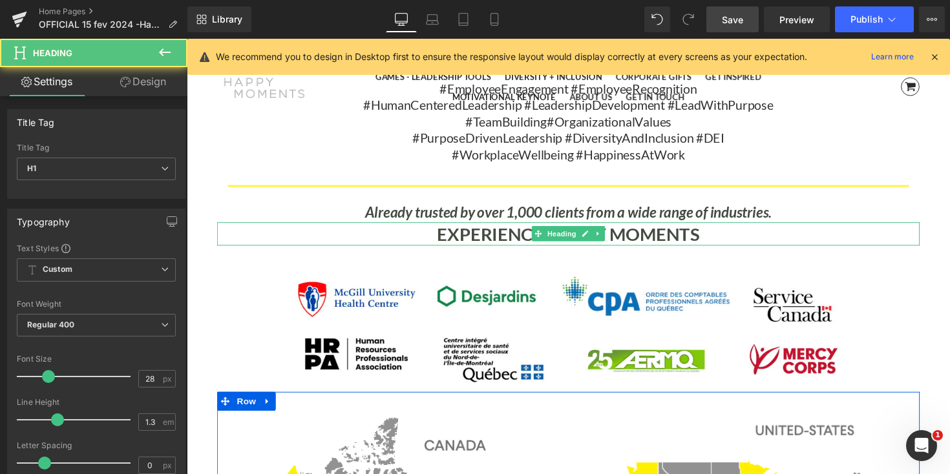
click at [693, 240] on b "EXPERIENCE HAPPY MOMENTS" at bounding box center [577, 238] width 269 height 22
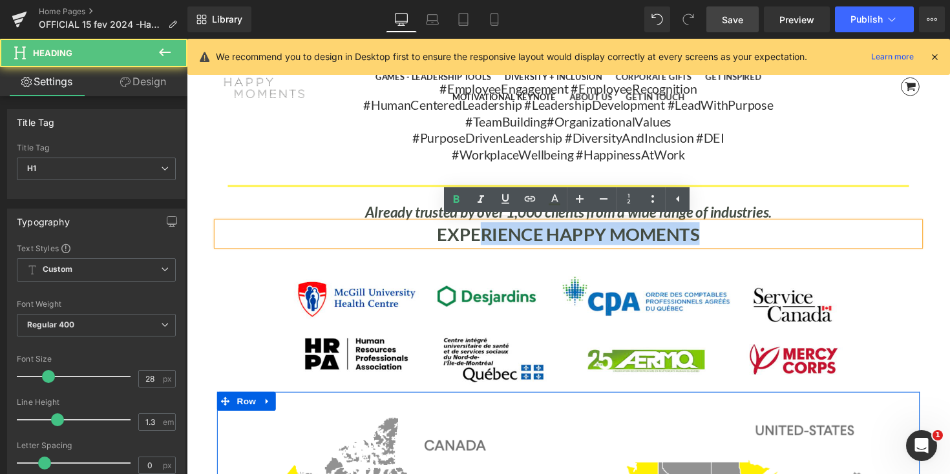
drag, startPoint x: 724, startPoint y: 239, endPoint x: 486, endPoint y: 236, distance: 238.4
click at [486, 236] on h1 "EXPERIENCE HAPPY MOMENTS" at bounding box center [577, 238] width 719 height 23
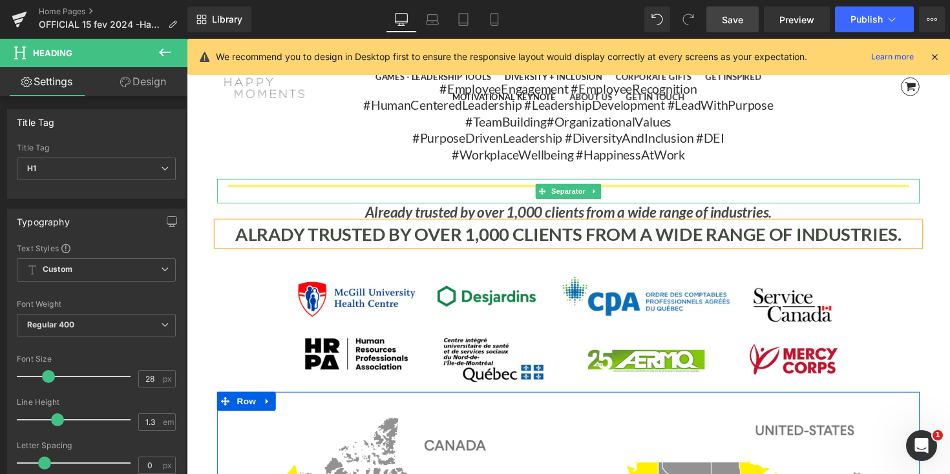
click at [689, 210] on icon "Already trusted by over 1,000 clients from a wide range of industries." at bounding box center [578, 216] width 417 height 18
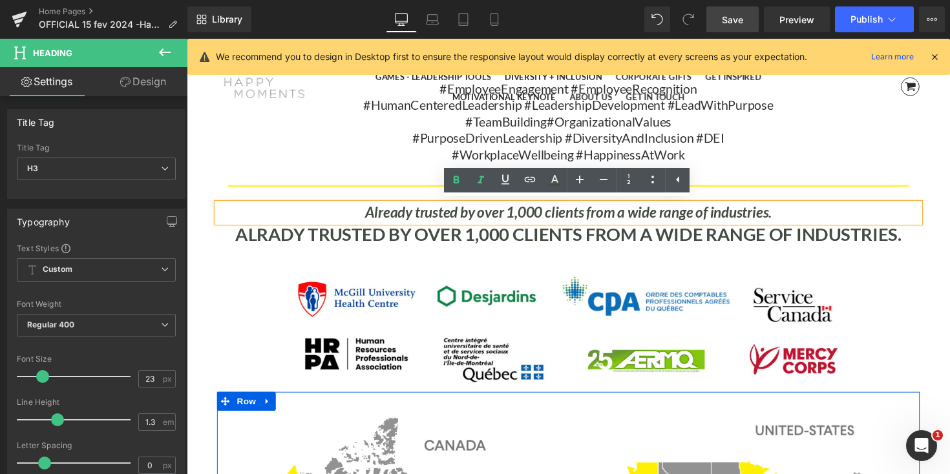
click at [842, 151] on p "#WorkplaceWellbeing #HappinessAtWork" at bounding box center [578, 157] width 576 height 17
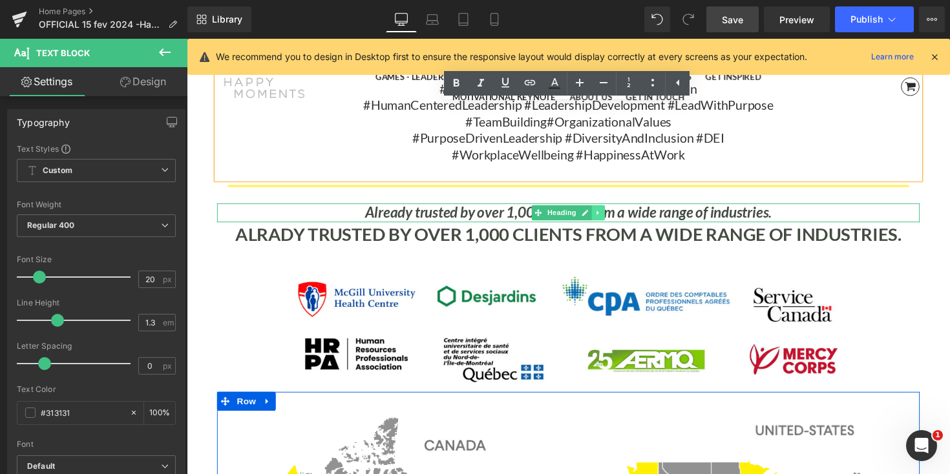
click at [611, 218] on icon at bounding box center [608, 217] width 7 height 8
click at [610, 216] on link at bounding box center [616, 217] width 14 height 16
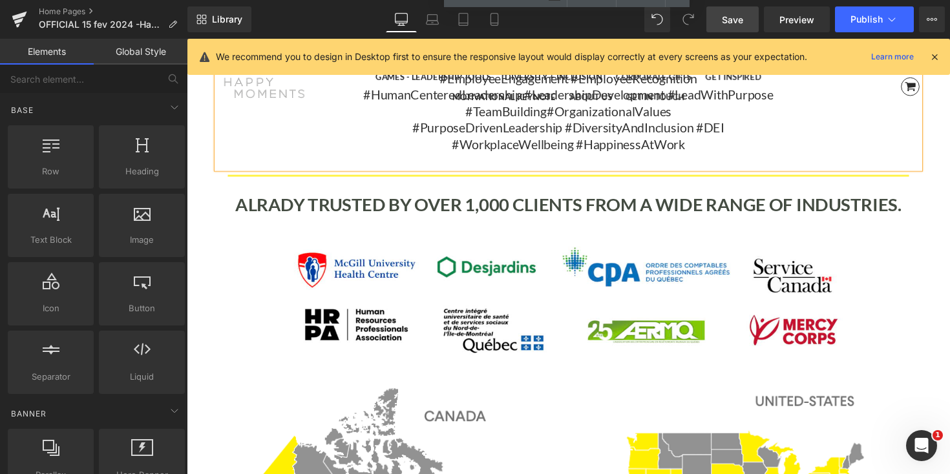
scroll to position [4965, 0]
click at [291, 204] on b "ALRADY TRUSTED BY OVER 1,000 CLIENTS FROM A WIDE RANGE OF INDUSTRIES." at bounding box center [577, 209] width 682 height 22
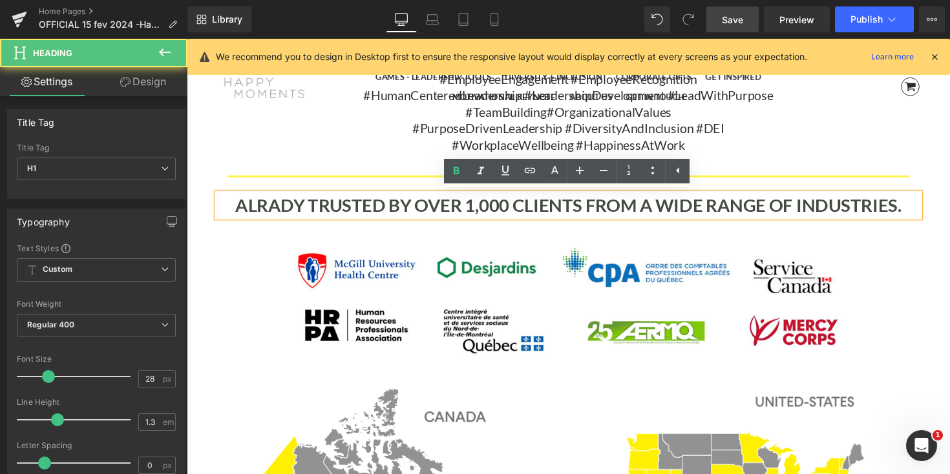
click at [270, 205] on b "ALRADY TRUSTED BY OVER 1,000 CLIENTS FROM A WIDE RANGE OF INDUSTRIES." at bounding box center [577, 209] width 682 height 22
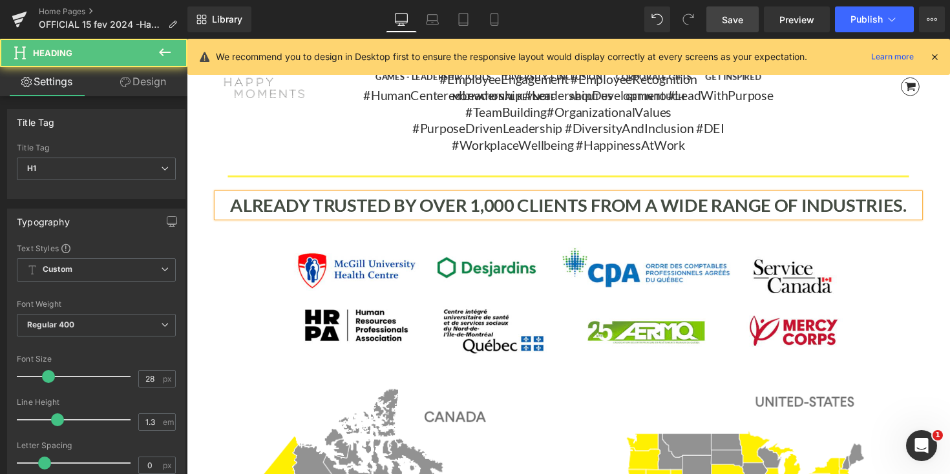
drag, startPoint x: 227, startPoint y: 206, endPoint x: 941, endPoint y: 204, distance: 714.0
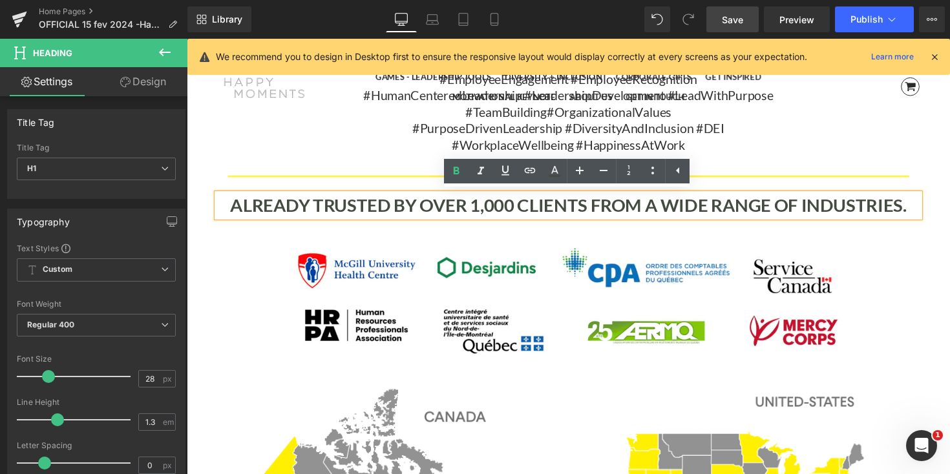
click at [930, 205] on h1 "ALREADY TRUSTED BY OVER 1,000 CLIENTS FROM A WIDE RANGE OF INDUSTRIES." at bounding box center [577, 209] width 719 height 23
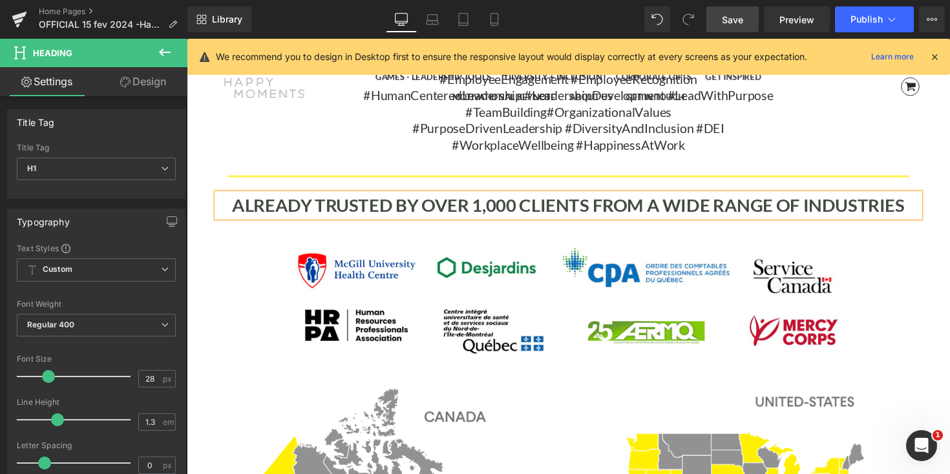
click at [281, 202] on b "ALREADY TRUSTED BY OVER 1,000 CLIENTS FROM A WIDE RANGE OF INDUSTRIES" at bounding box center [577, 209] width 689 height 22
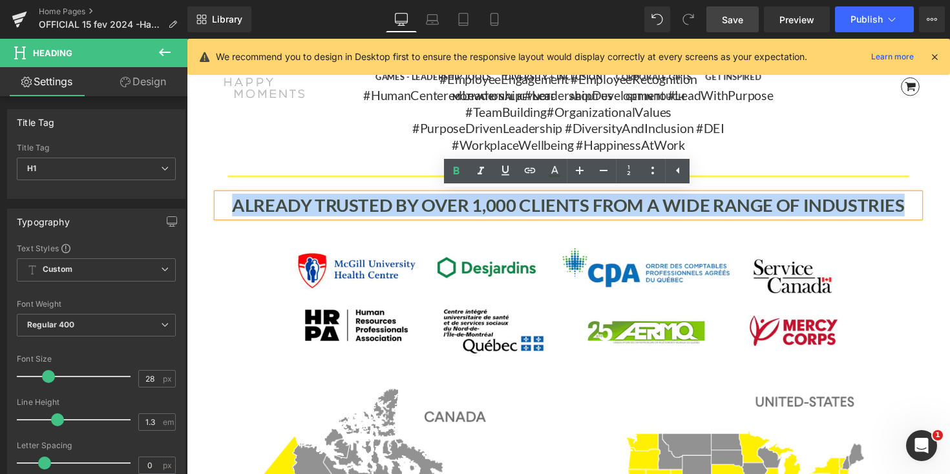
drag, startPoint x: 227, startPoint y: 204, endPoint x: 948, endPoint y: 204, distance: 720.4
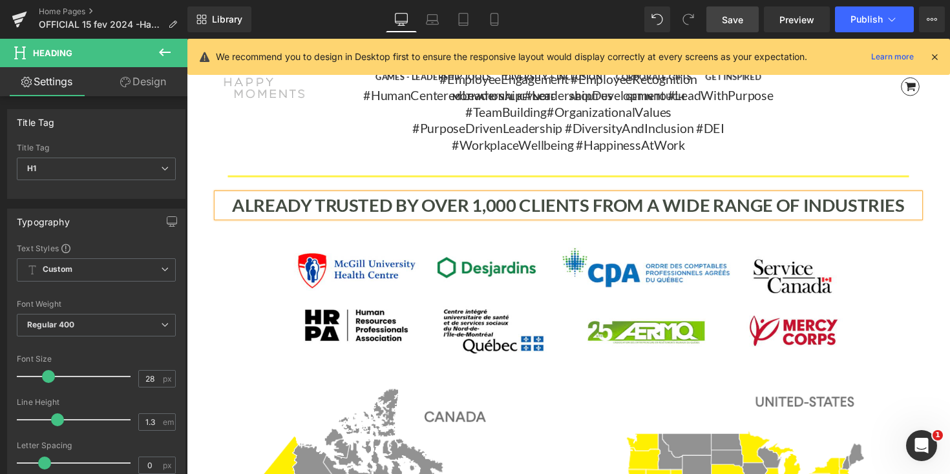
click at [826, 208] on b "ALREADY TRUSTED BY OVER 1,000 CLIENTS FROM A WIDE RANGE OF INDUSTRIES" at bounding box center [577, 209] width 689 height 22
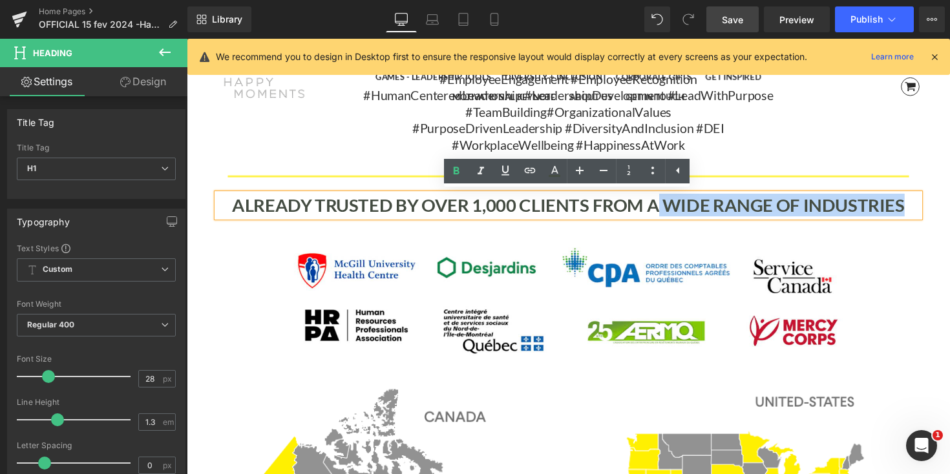
drag, startPoint x: 927, startPoint y: 205, endPoint x: 666, endPoint y: 205, distance: 261.0
click at [666, 205] on h1 "ALREADY TRUSTED BY OVER 1,000 CLIENTS FROM A WIDE RANGE OF INDUSTRIES" at bounding box center [577, 209] width 719 height 23
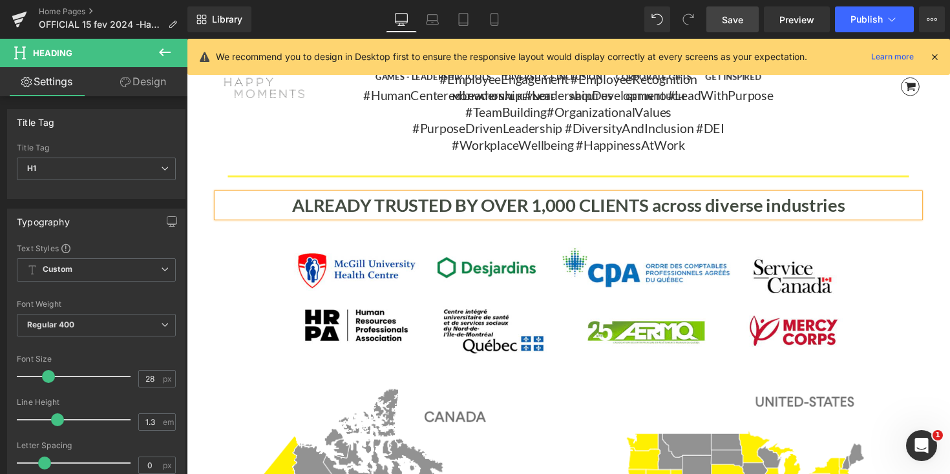
click at [666, 205] on b "ALREADY TRUSTED BY OVER 1,000 CLIENTS across diverse industries" at bounding box center [578, 209] width 567 height 22
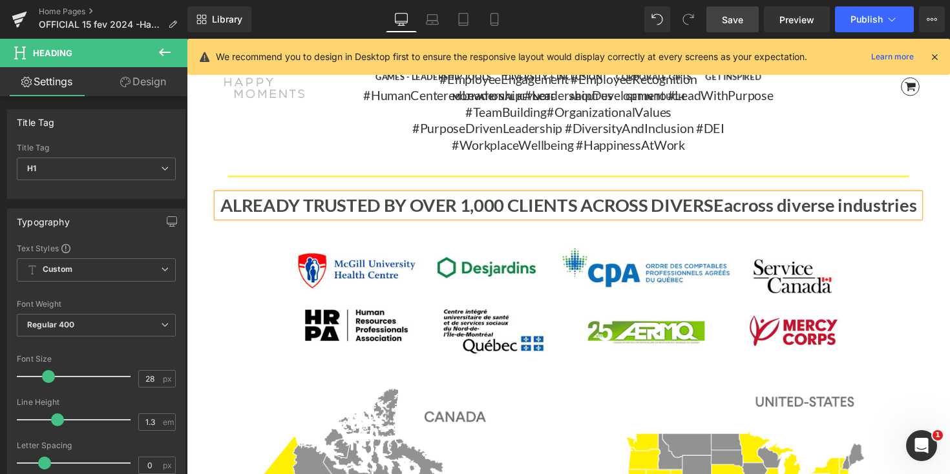
scroll to position [8305, 782]
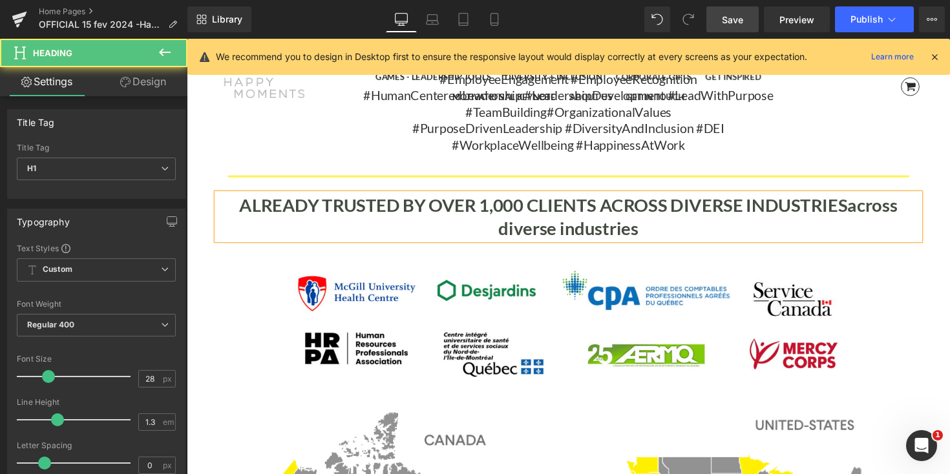
click at [880, 225] on h1 "ALREADY TRUSTED BY OVER 1,000 CLIENTS ACROSS DIVERSE INDUSTRIESacross diverse i…" at bounding box center [577, 221] width 719 height 47
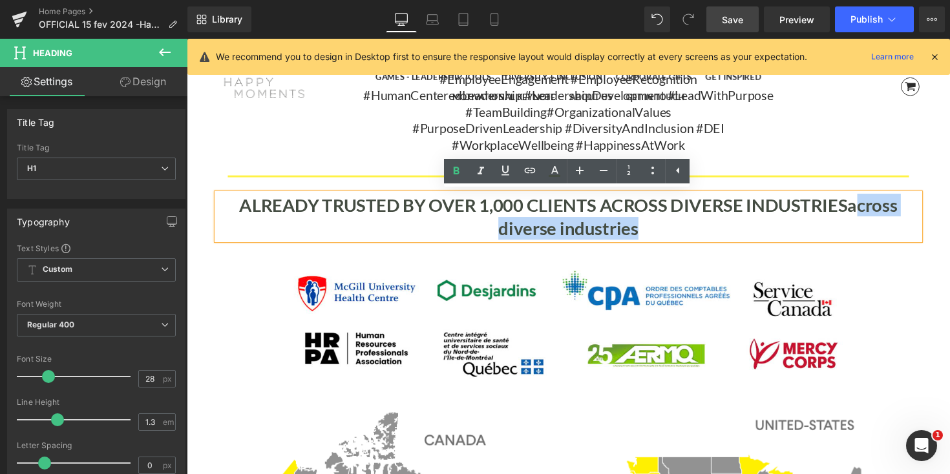
drag, startPoint x: 876, startPoint y: 230, endPoint x: 872, endPoint y: 211, distance: 19.8
click at [872, 211] on h1 "ALREADY TRUSTED BY OVER 1,000 CLIENTS ACROSS DIVERSE INDUSTRIESacross diverse i…" at bounding box center [577, 221] width 719 height 47
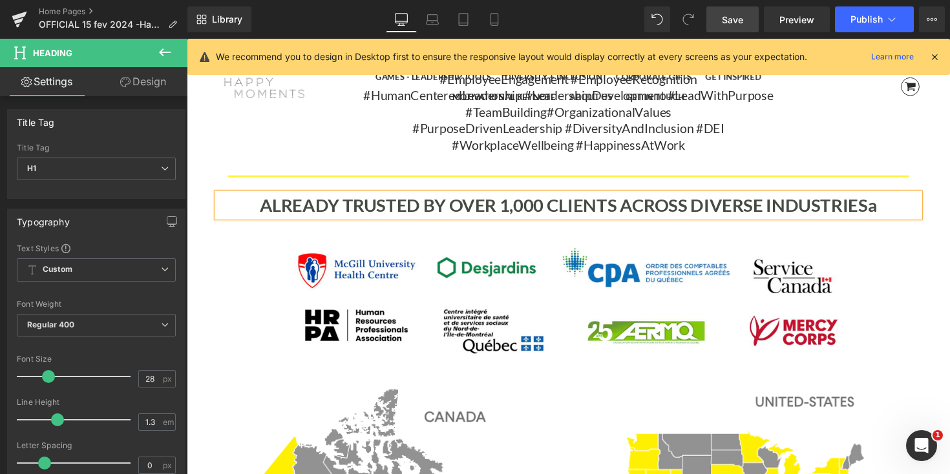
scroll to position [6, 6]
click at [917, 146] on div "Uplifting and empowering discussions, great ideas, new positives perspectives, …" at bounding box center [577, 96] width 719 height 151
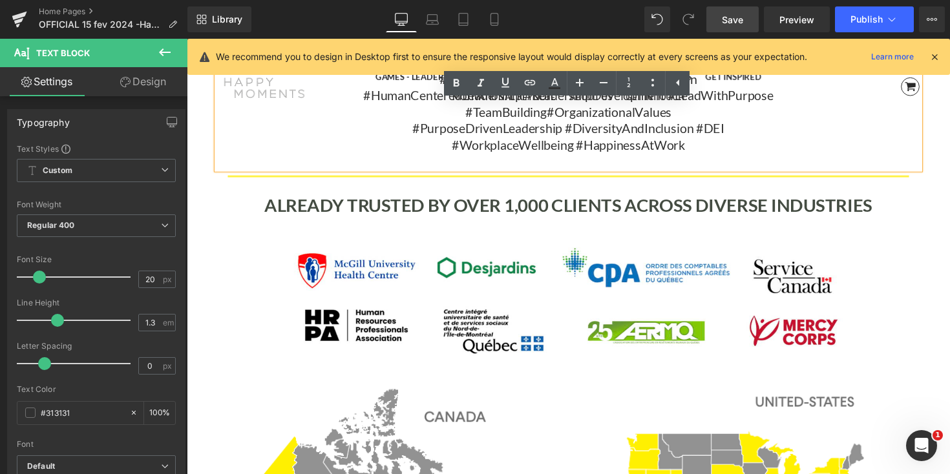
click at [738, 18] on span "Save" at bounding box center [732, 20] width 21 height 14
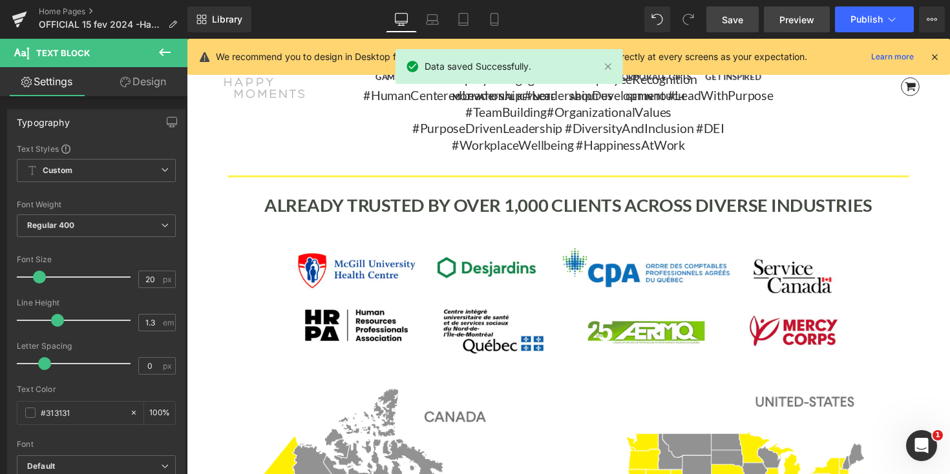
click at [812, 19] on span "Preview" at bounding box center [796, 20] width 35 height 14
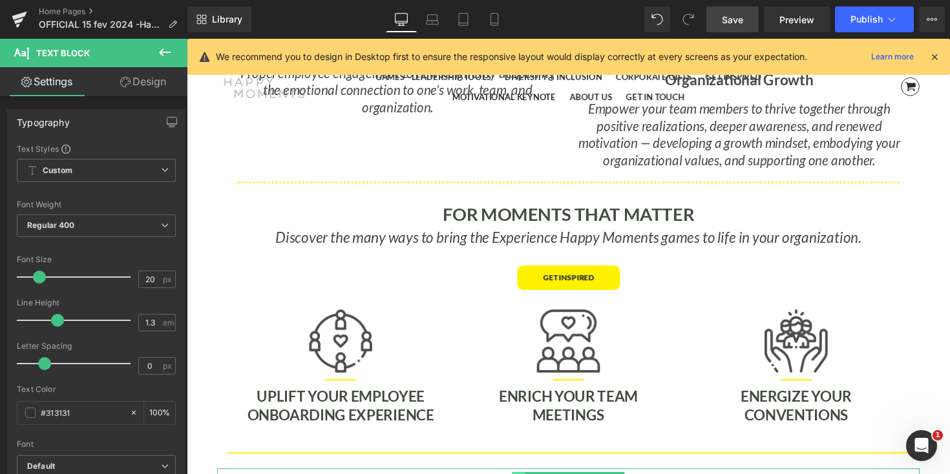
scroll to position [2636, 0]
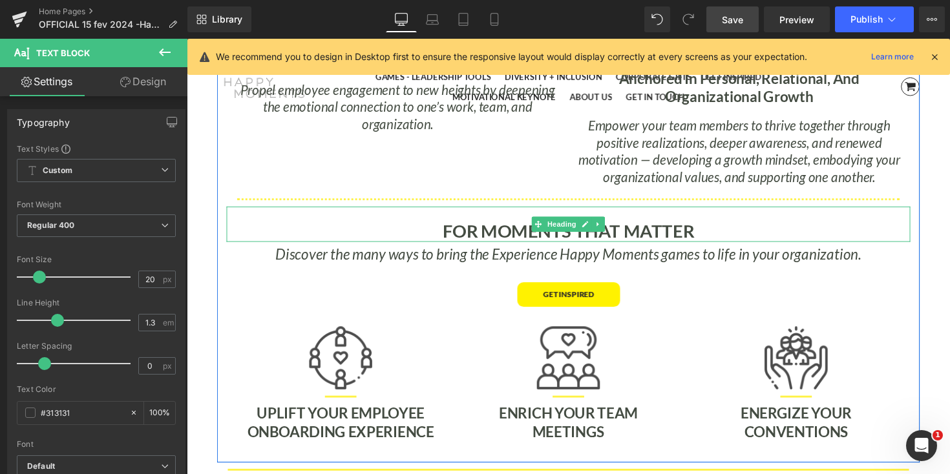
click at [519, 235] on b "FOR MOMENTS THAT MATTER" at bounding box center [578, 235] width 258 height 22
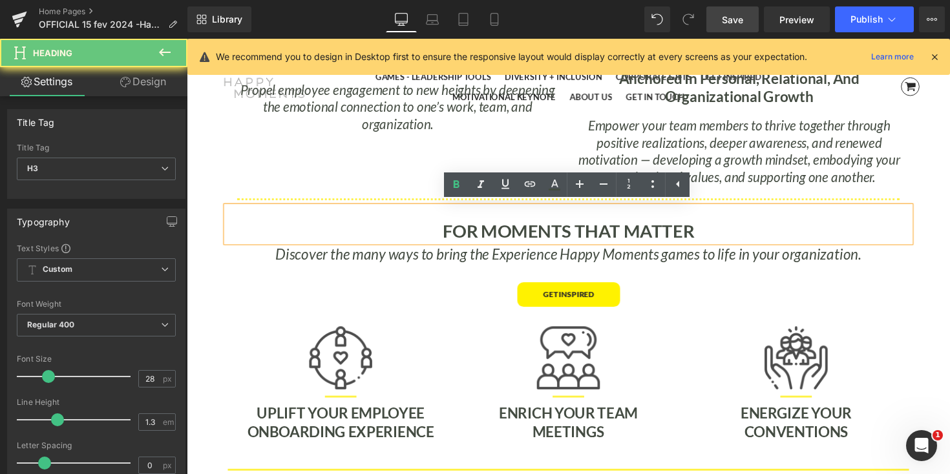
click at [514, 235] on b "FOR MOMENTS THAT MATTER" at bounding box center [578, 235] width 258 height 22
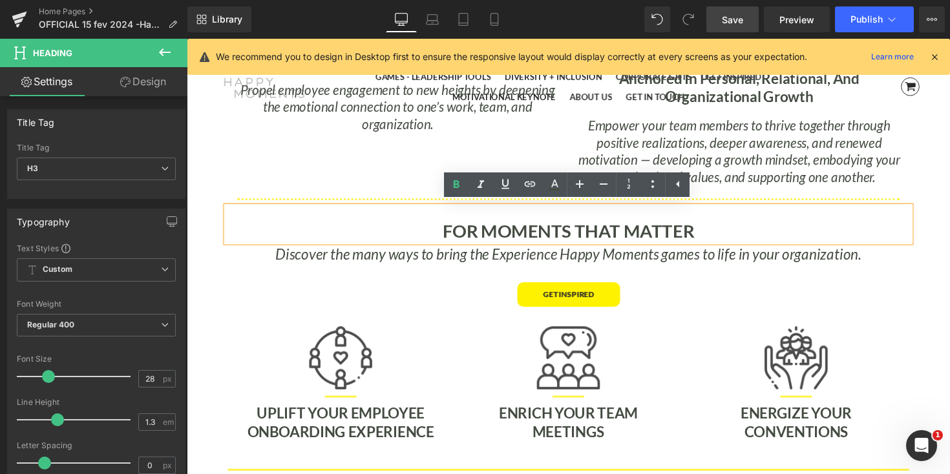
click at [479, 258] on icon "Discover the many ways to bring the Experience Happy Moments games to life in y…" at bounding box center [578, 259] width 600 height 18
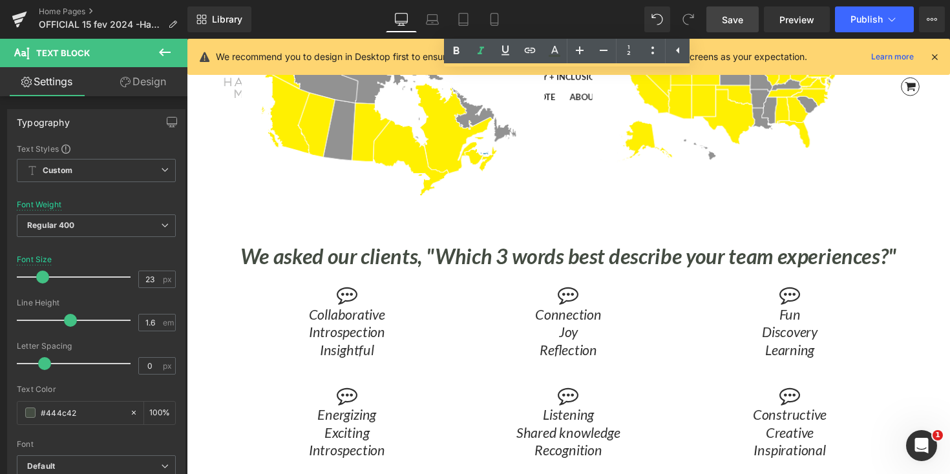
scroll to position [5302, 0]
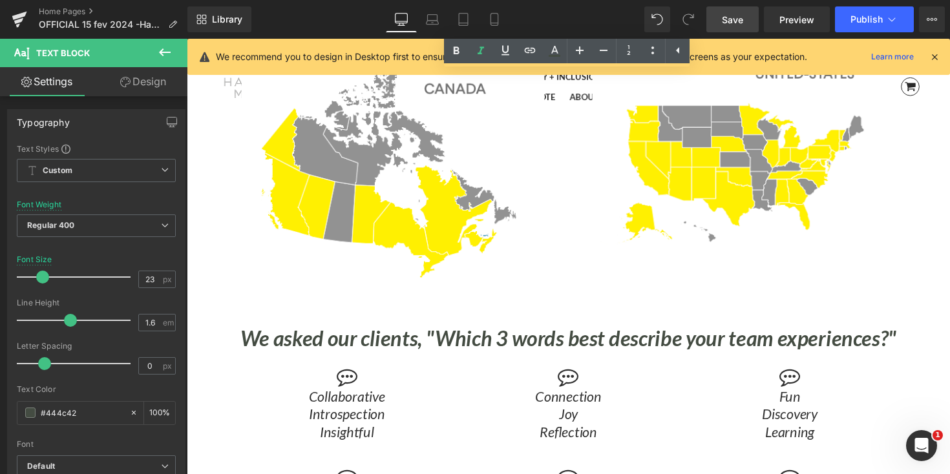
click at [447, 344] on icon "We asked our clients, "Which 3 words best describe your team experiences?"" at bounding box center [578, 345] width 672 height 26
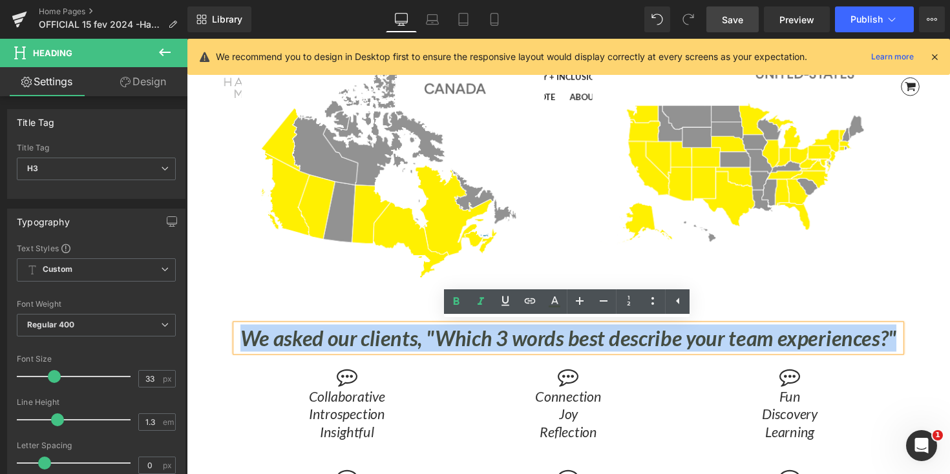
drag, startPoint x: 239, startPoint y: 345, endPoint x: 920, endPoint y: 350, distance: 681.0
click at [917, 350] on div "We asked our clients, "Which 3 words best describe your team experiences?"" at bounding box center [577, 345] width 680 height 28
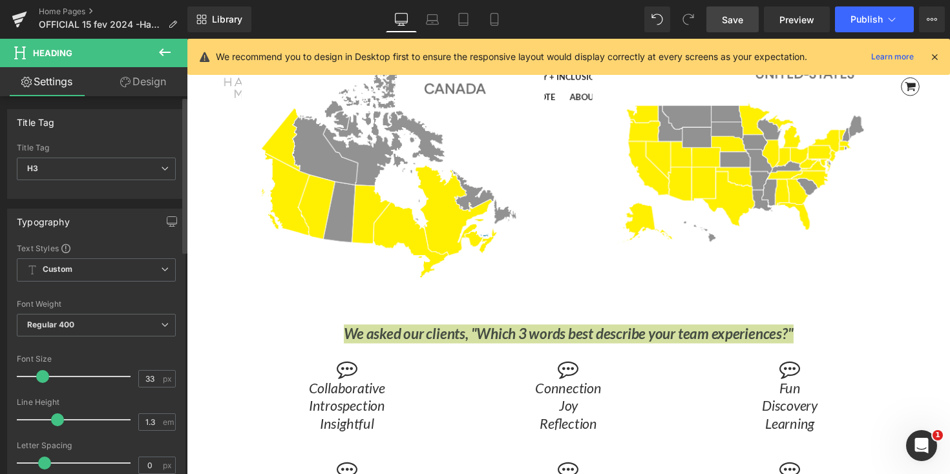
scroll to position [6, 6]
drag, startPoint x: 53, startPoint y: 375, endPoint x: 43, endPoint y: 375, distance: 10.3
click at [43, 375] on span at bounding box center [42, 376] width 13 height 13
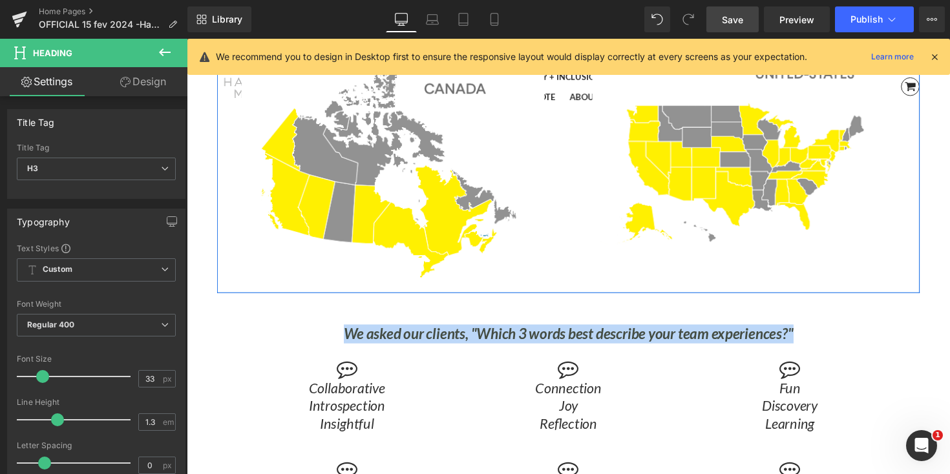
click at [896, 278] on div "Image Image Row" at bounding box center [577, 167] width 719 height 264
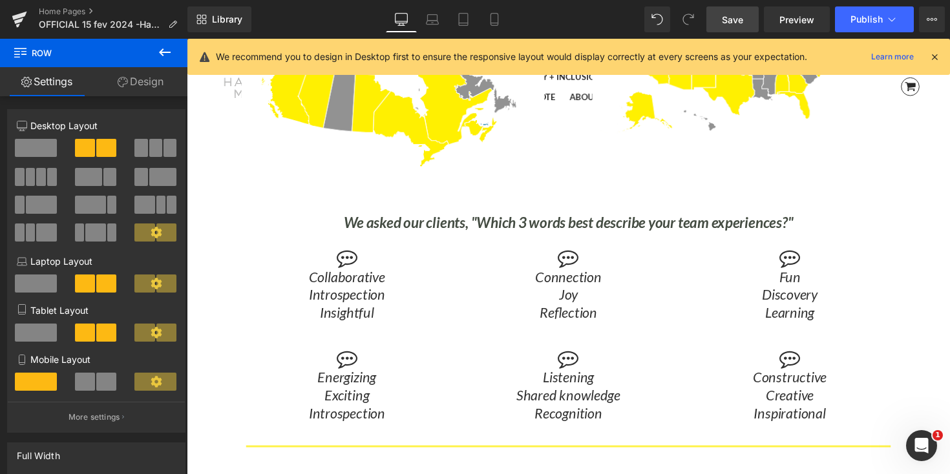
scroll to position [5421, 0]
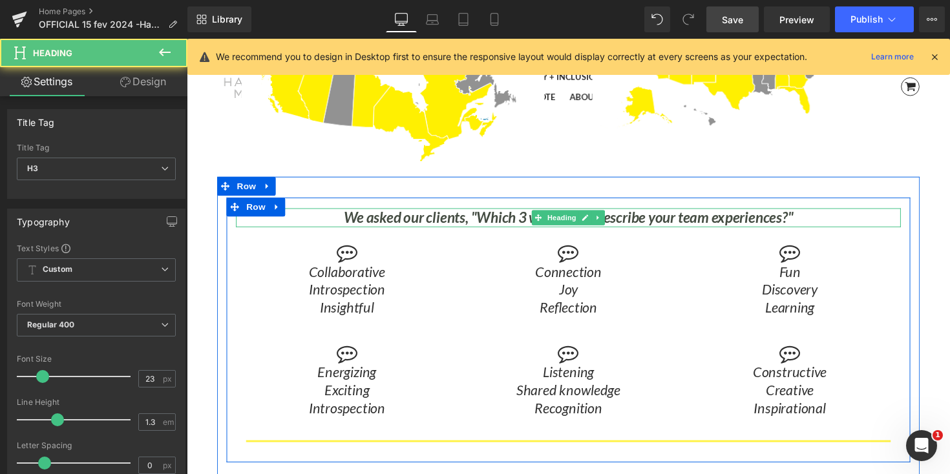
click at [385, 216] on icon "We asked our clients, "Which 3 words best describe your team experiences?"" at bounding box center [578, 222] width 461 height 18
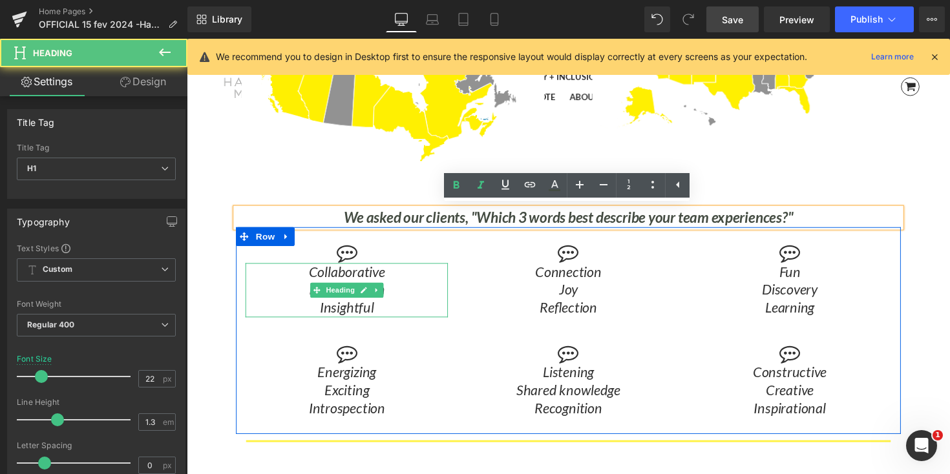
click at [339, 271] on icon "Collaborative" at bounding box center [350, 277] width 78 height 17
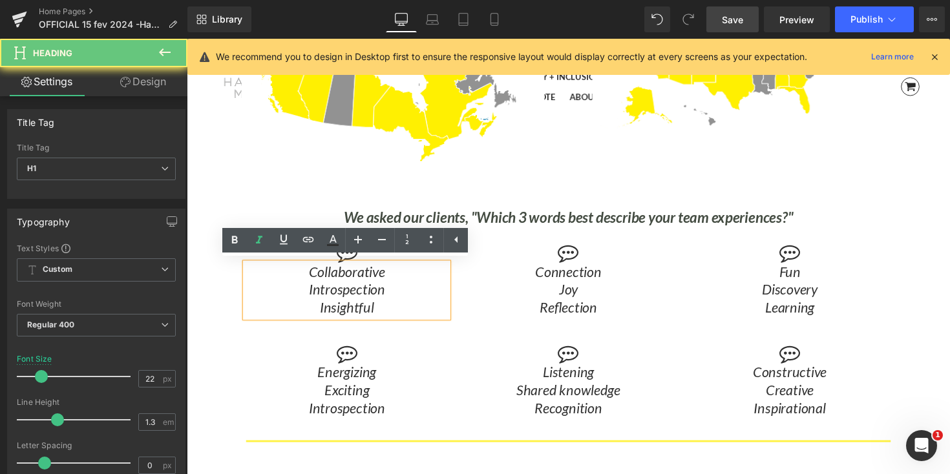
click at [339, 272] on icon "Collaborative" at bounding box center [350, 277] width 78 height 17
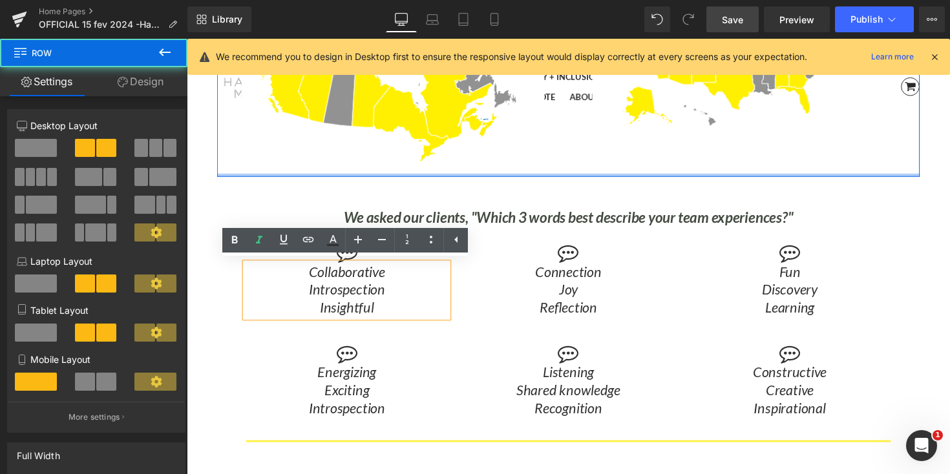
click at [919, 176] on div "Image Image Row" at bounding box center [577, 48] width 719 height 264
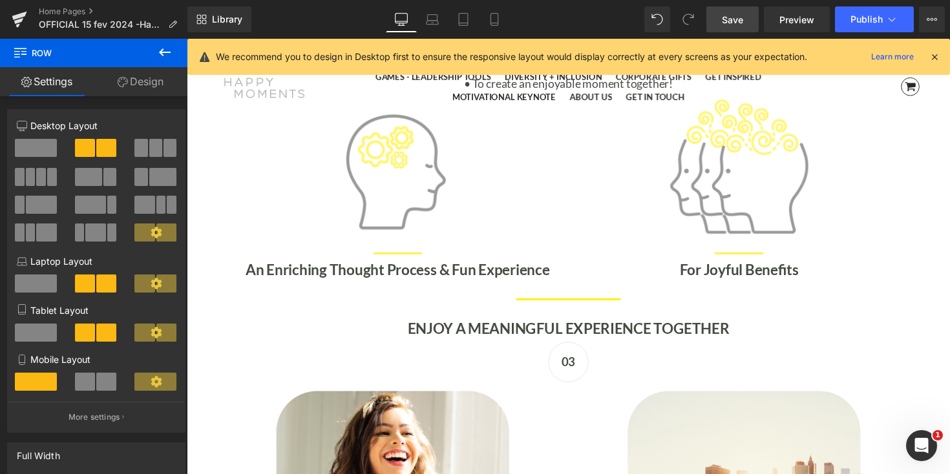
scroll to position [4337, 0]
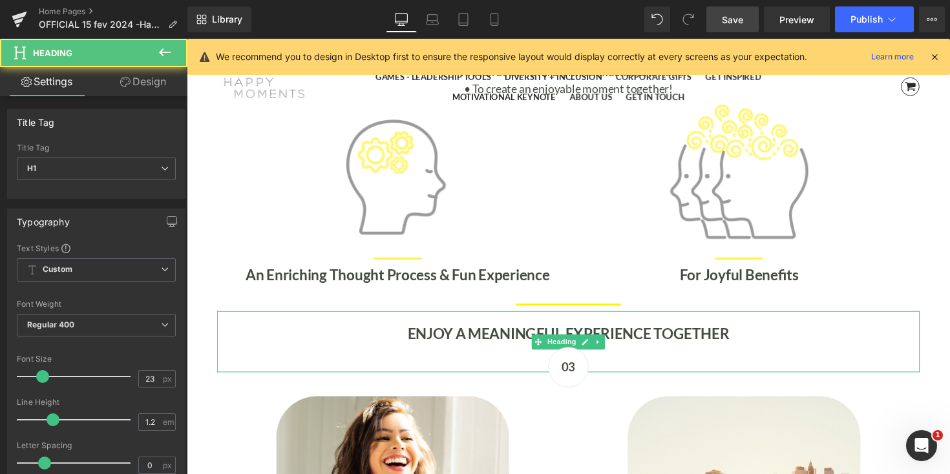
click at [618, 339] on strong "ENJOY A MEANINGFUL EXPERIENCE TOGETHER" at bounding box center [578, 340] width 330 height 18
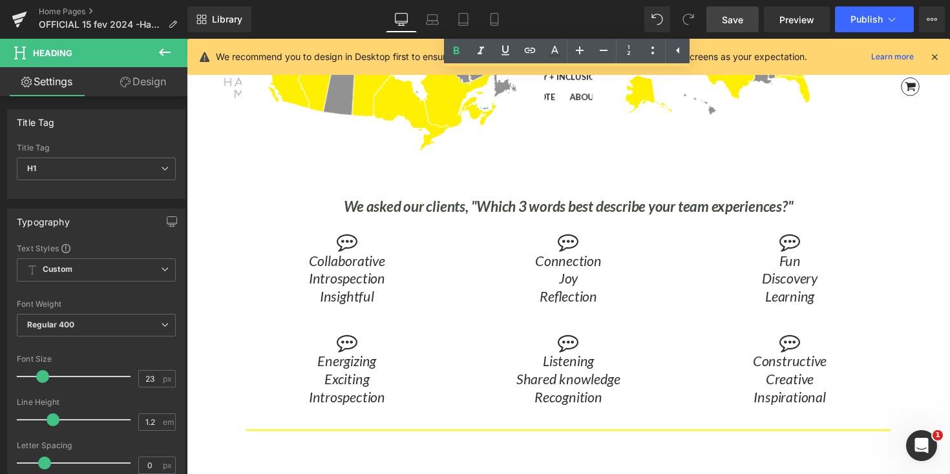
scroll to position [5436, 0]
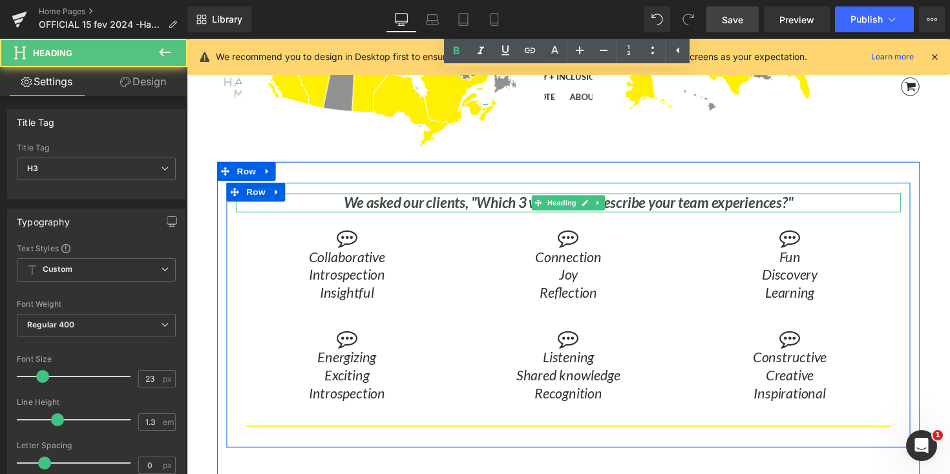
click at [350, 201] on icon "We asked our clients, "Which 3 words best describe your team experiences?"" at bounding box center [578, 206] width 461 height 18
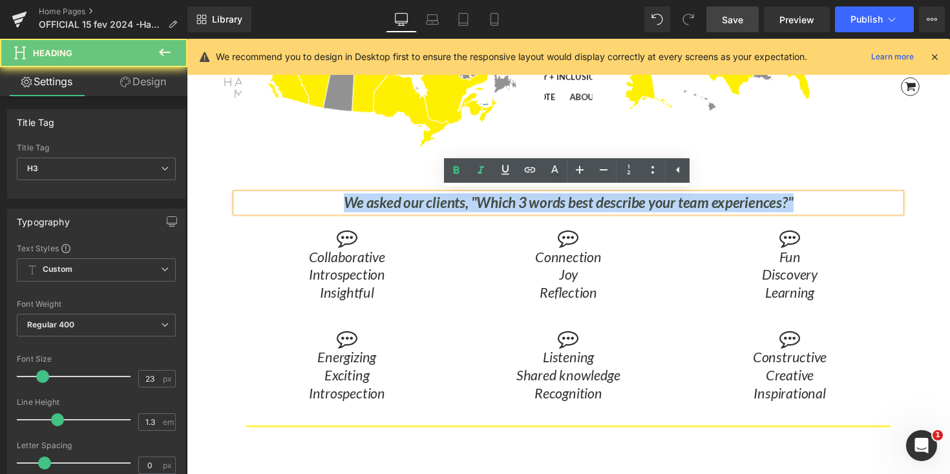
drag, startPoint x: 338, startPoint y: 201, endPoint x: 854, endPoint y: 201, distance: 515.6
click at [854, 201] on div "We asked our clients, "Which 3 words best describe your team experiences?"" at bounding box center [577, 206] width 680 height 19
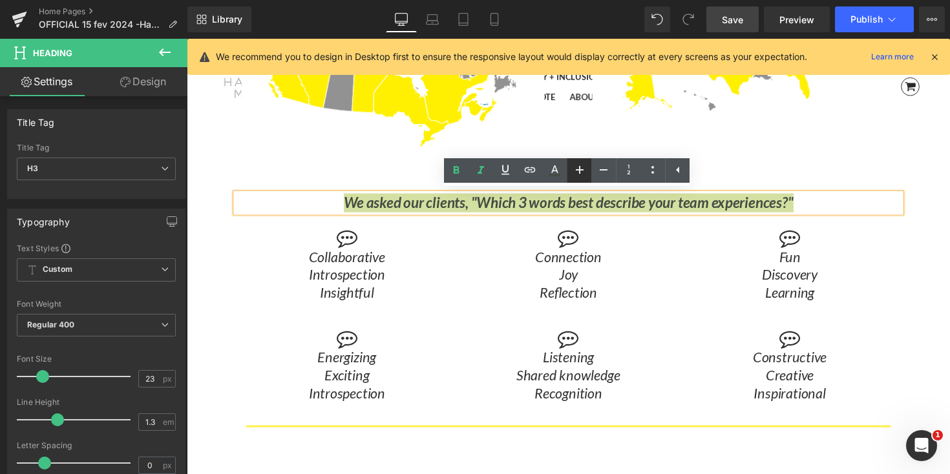
click at [578, 170] on icon at bounding box center [580, 170] width 8 height 8
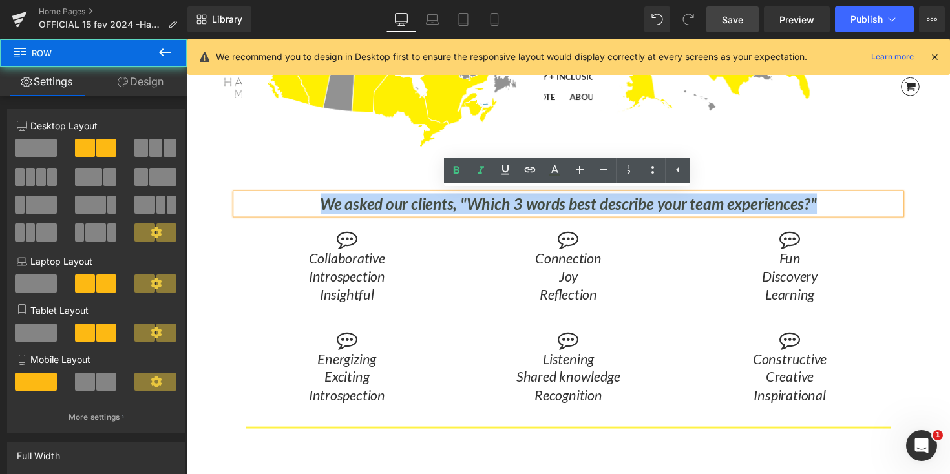
click at [884, 152] on div "Image Image Row" at bounding box center [577, 32] width 719 height 264
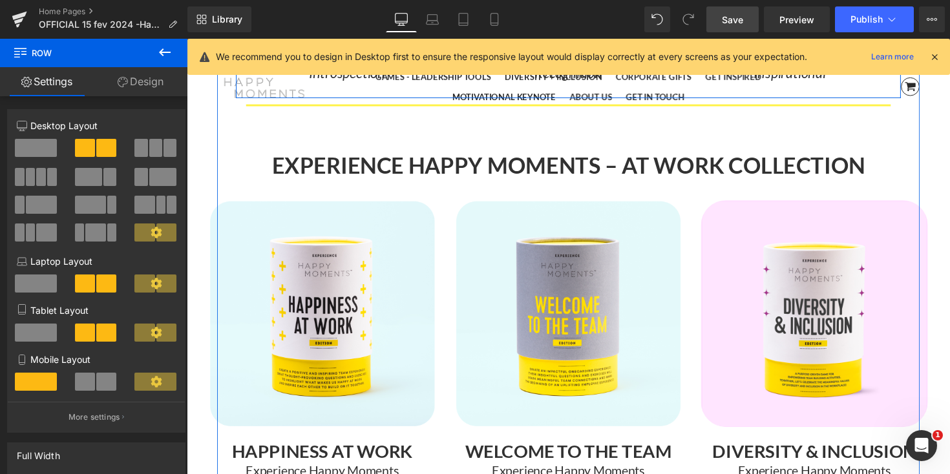
scroll to position [5767, 0]
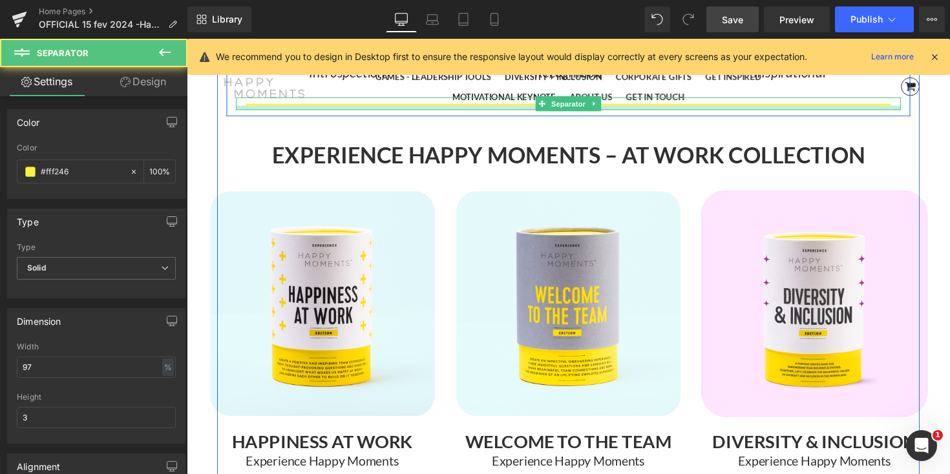
scroll to position [8265, 782]
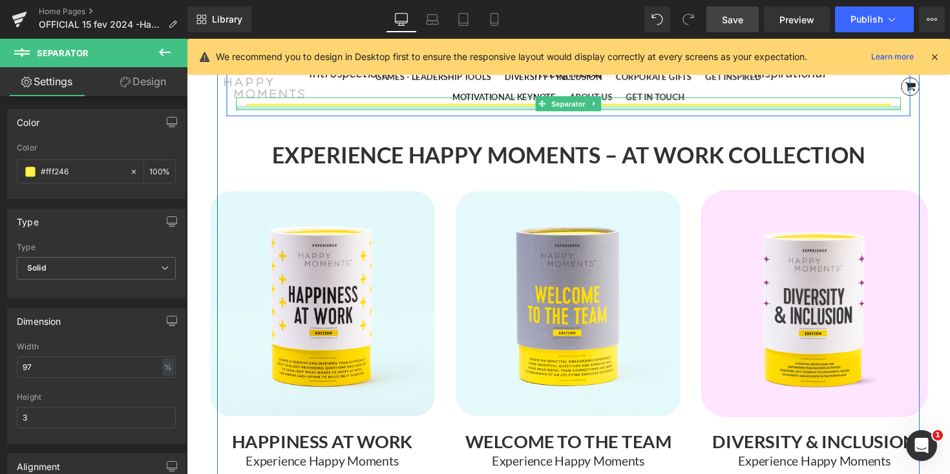
drag, startPoint x: 664, startPoint y: 118, endPoint x: 665, endPoint y: 108, distance: 10.4
click at [665, 108] on div at bounding box center [577, 109] width 680 height 5
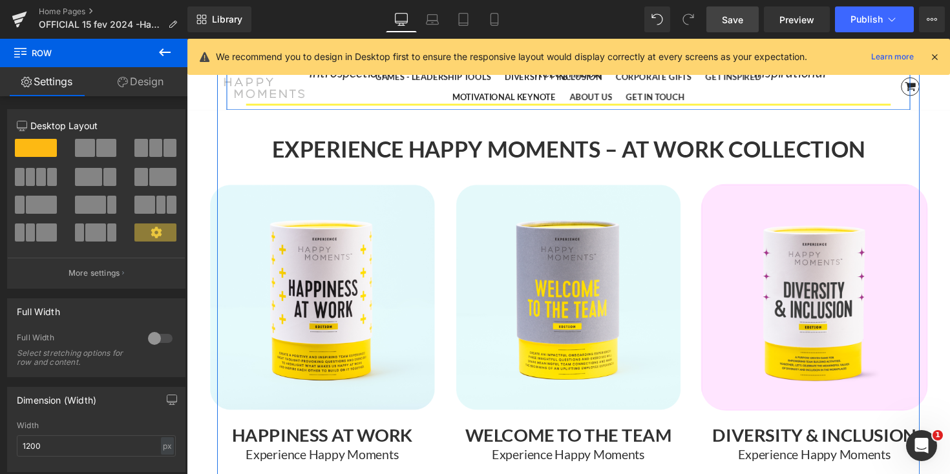
scroll to position [8259, 782]
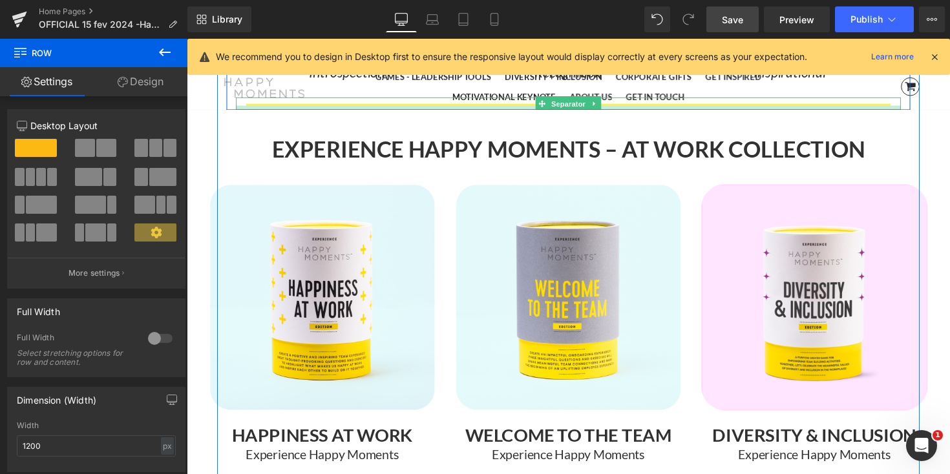
drag, startPoint x: 723, startPoint y: 113, endPoint x: 724, endPoint y: 105, distance: 7.8
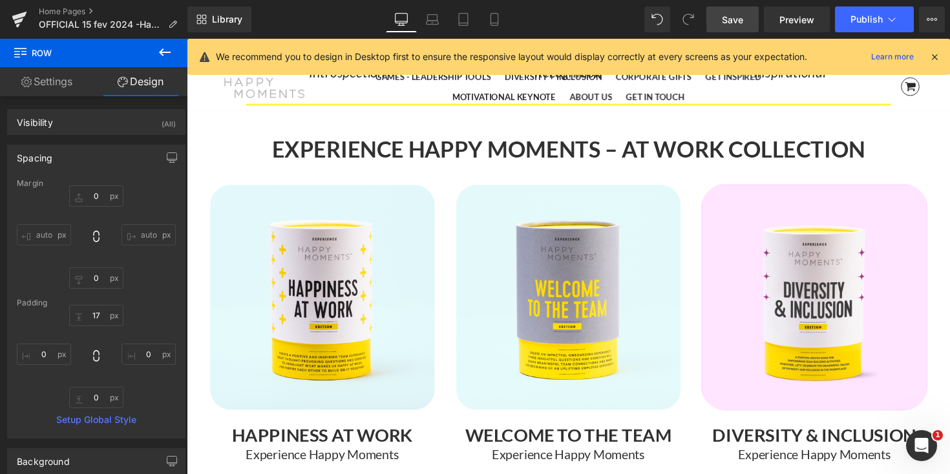
click at [739, 21] on span "Save" at bounding box center [732, 20] width 21 height 14
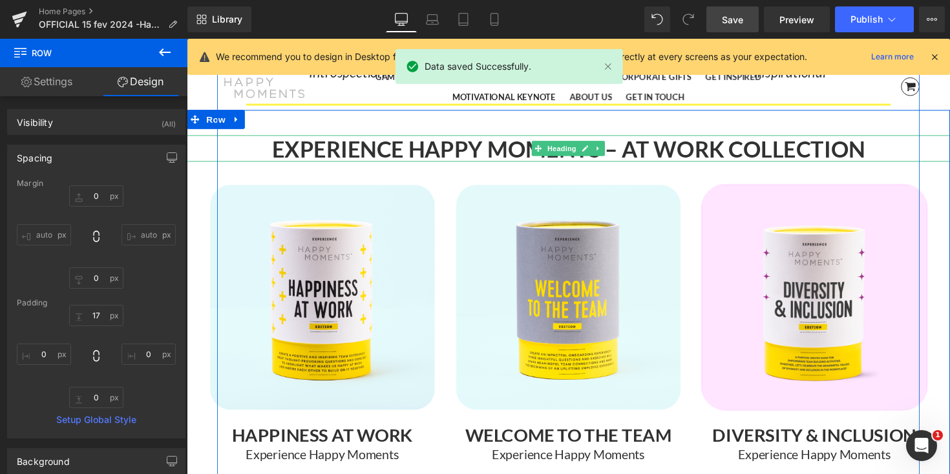
click at [518, 138] on div at bounding box center [578, 139] width 782 height 3
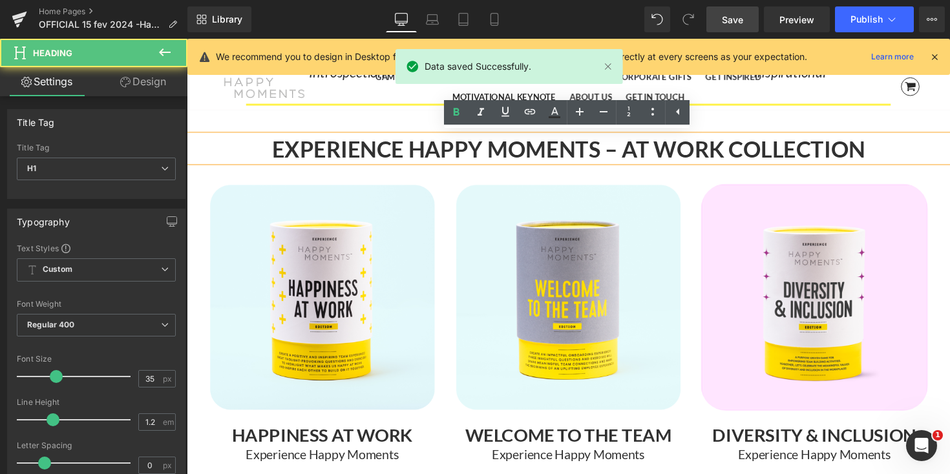
click at [308, 145] on strong "EXPERIENCE HAPPY MOMENTS – AT WORK COLLECTION" at bounding box center [577, 151] width 607 height 27
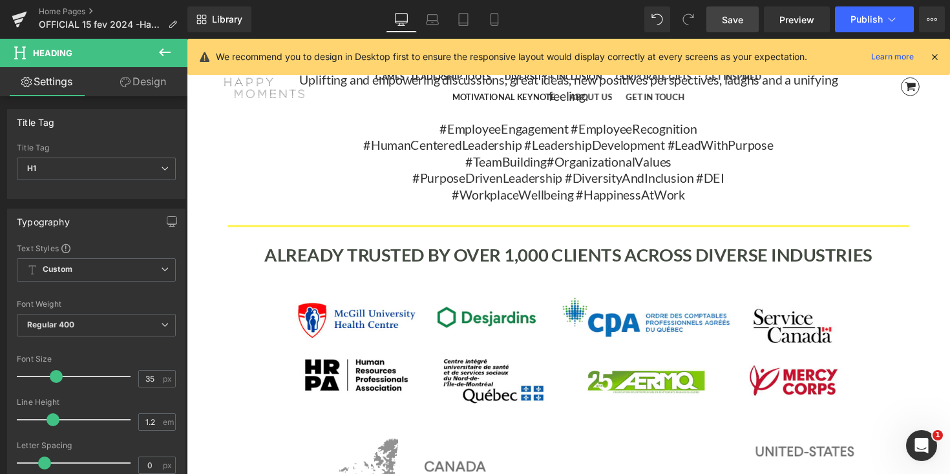
scroll to position [4897, 0]
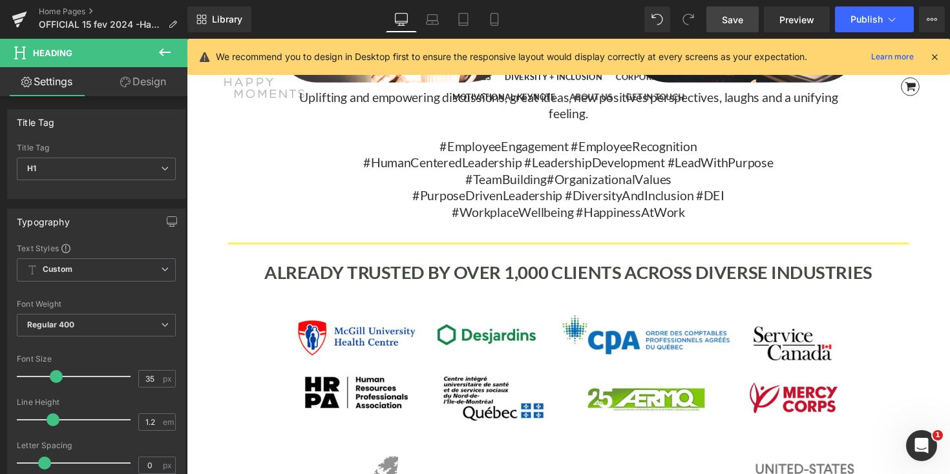
click at [327, 266] on div "ALREADY TRUSTED BY OVER 1,000 CLIENTS ACROSS DIVERSE INDUSTRIES Heading" at bounding box center [577, 277] width 719 height 23
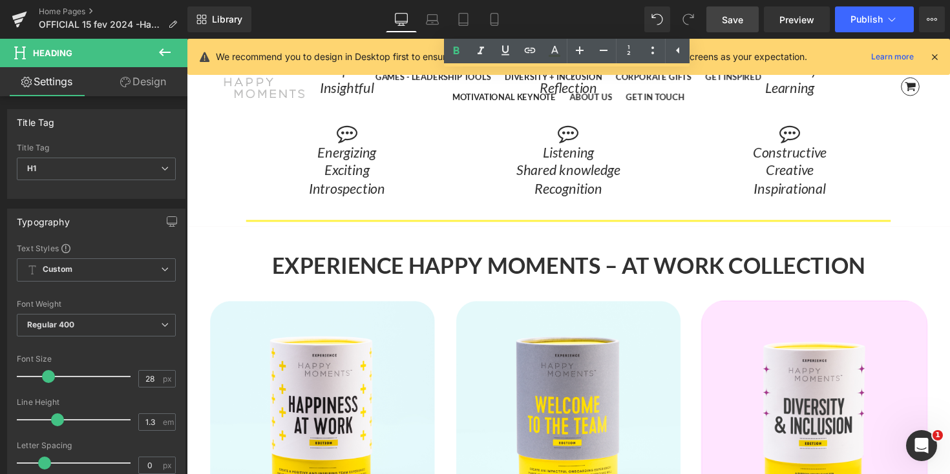
scroll to position [5655, 0]
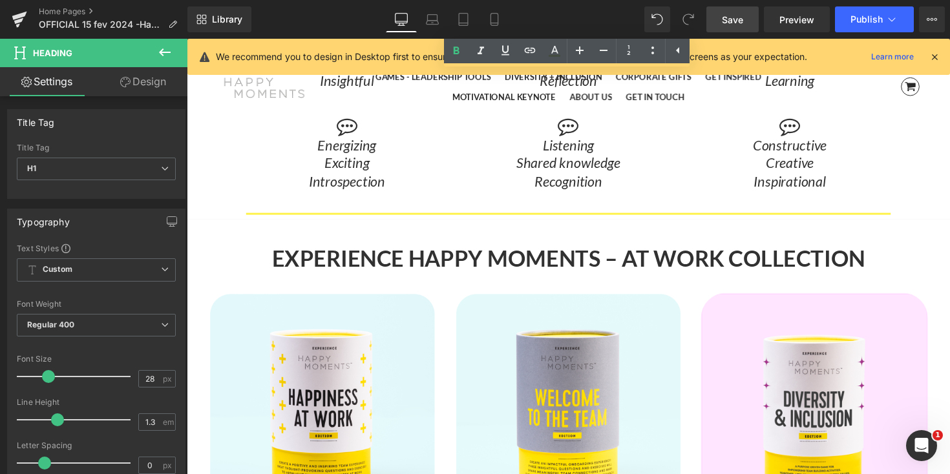
click at [280, 258] on strong "EXPERIENCE HAPPY MOMENTS – AT WORK COLLECTION" at bounding box center [577, 262] width 607 height 27
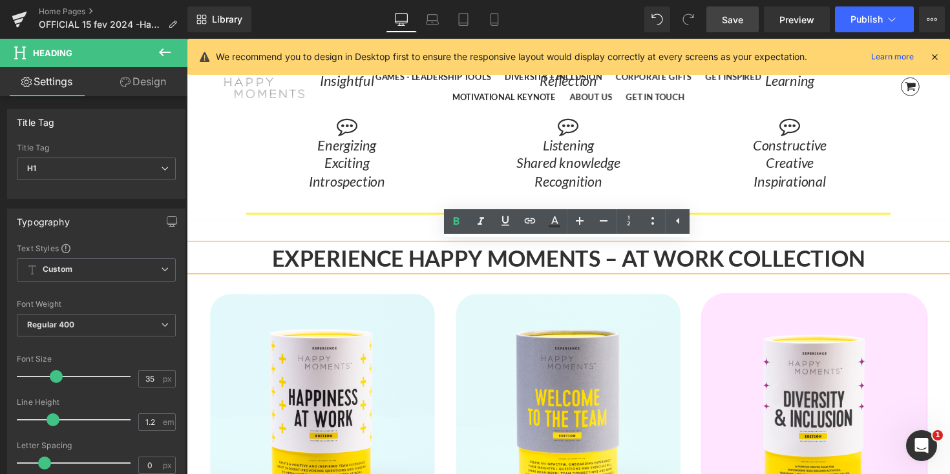
drag, startPoint x: 270, startPoint y: 258, endPoint x: 892, endPoint y: 262, distance: 621.6
click at [892, 262] on h1 "EXPERIENCE HAPPY MOMENTS – AT WORK COLLECTION" at bounding box center [578, 262] width 782 height 27
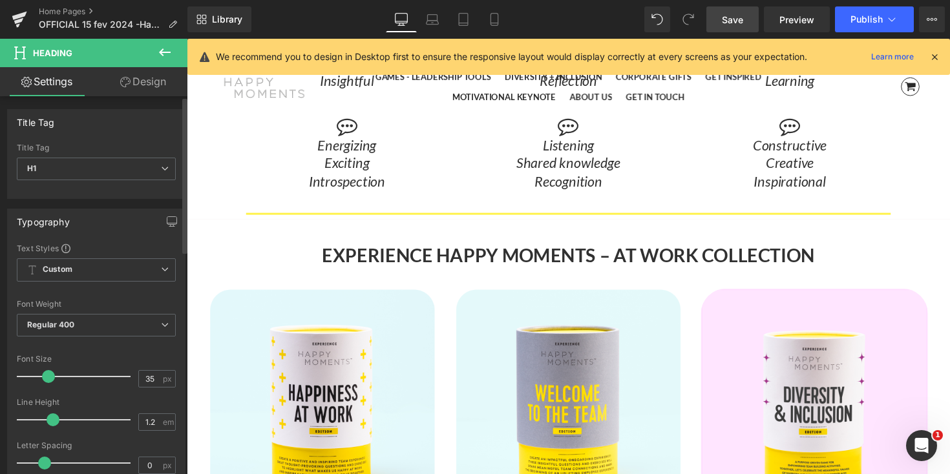
scroll to position [8253, 782]
drag, startPoint x: 51, startPoint y: 375, endPoint x: 43, endPoint y: 375, distance: 7.8
click at [43, 375] on span at bounding box center [48, 376] width 13 height 13
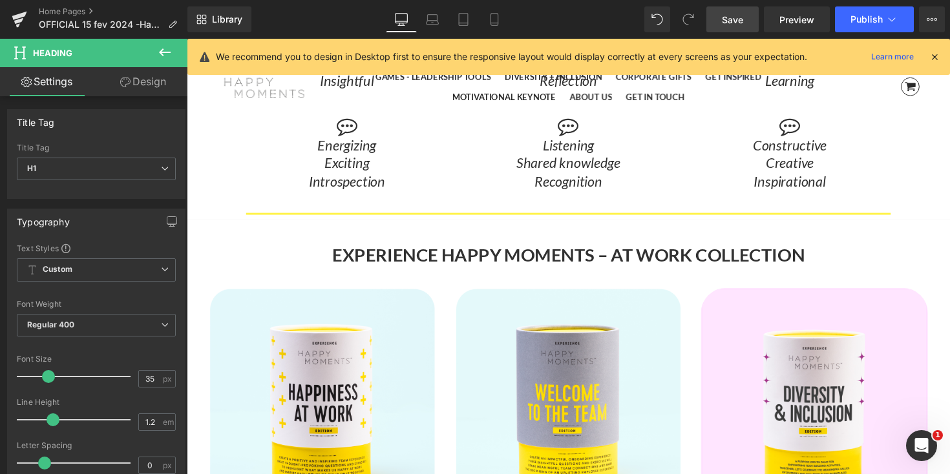
click at [746, 21] on link "Save" at bounding box center [732, 19] width 52 height 26
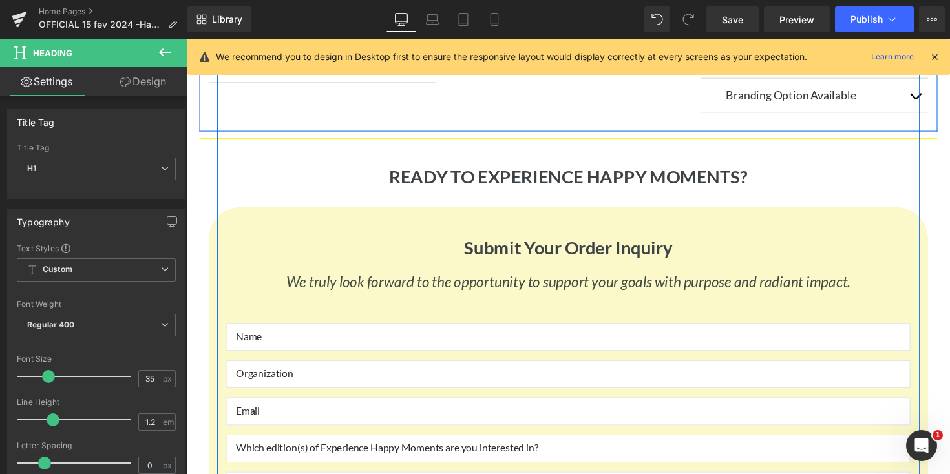
scroll to position [6795, 0]
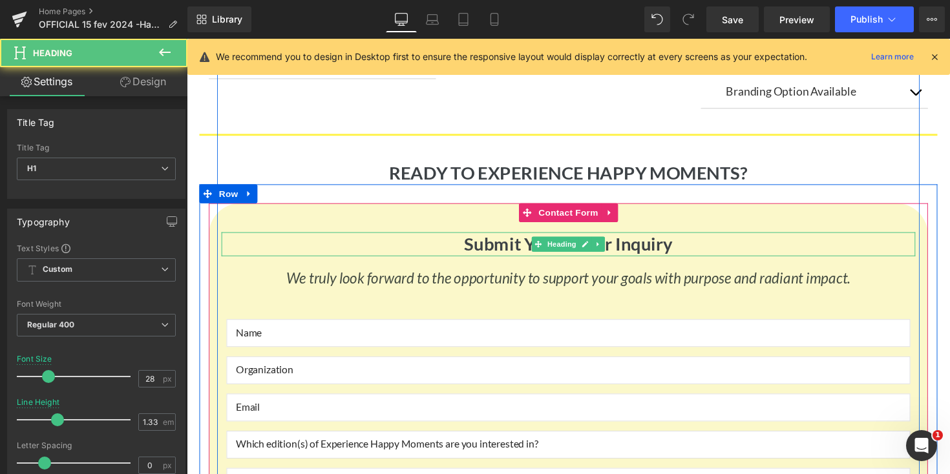
click at [491, 237] on h1 "Submit Your Order Inquiry" at bounding box center [577, 249] width 711 height 24
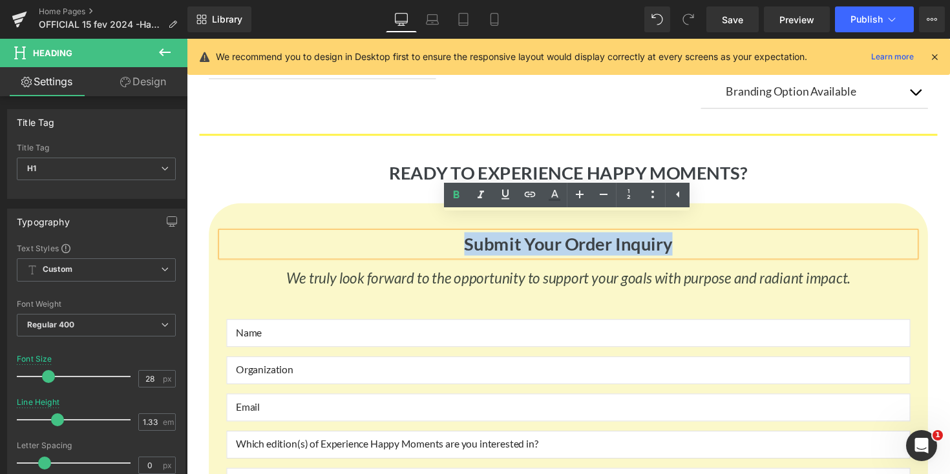
drag, startPoint x: 463, startPoint y: 233, endPoint x: 696, endPoint y: 233, distance: 233.2
click at [696, 237] on h1 "Submit Your Order Inquiry" at bounding box center [577, 249] width 711 height 24
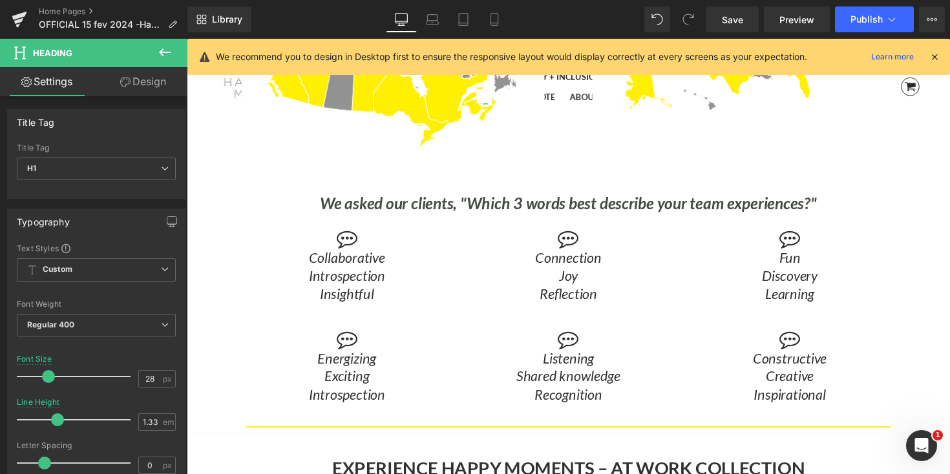
scroll to position [5394, 0]
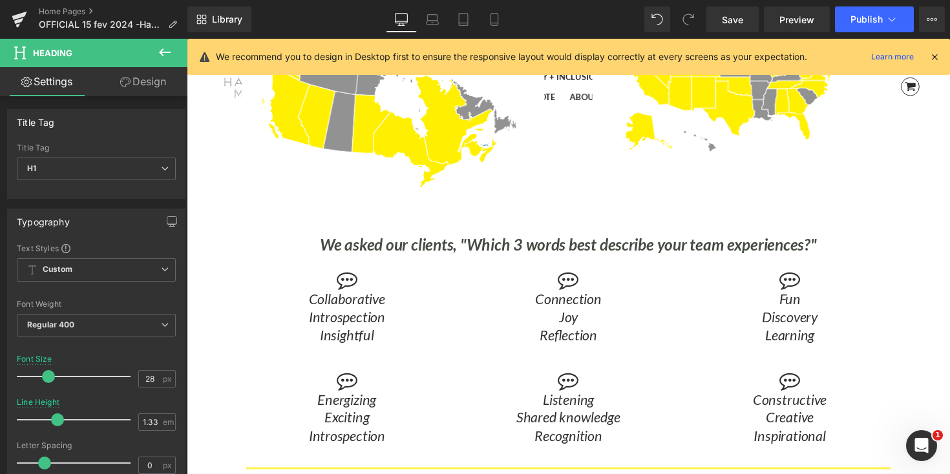
click at [653, 241] on icon "We asked our clients, "Which 3 words best describe your team experiences?"" at bounding box center [578, 249] width 508 height 19
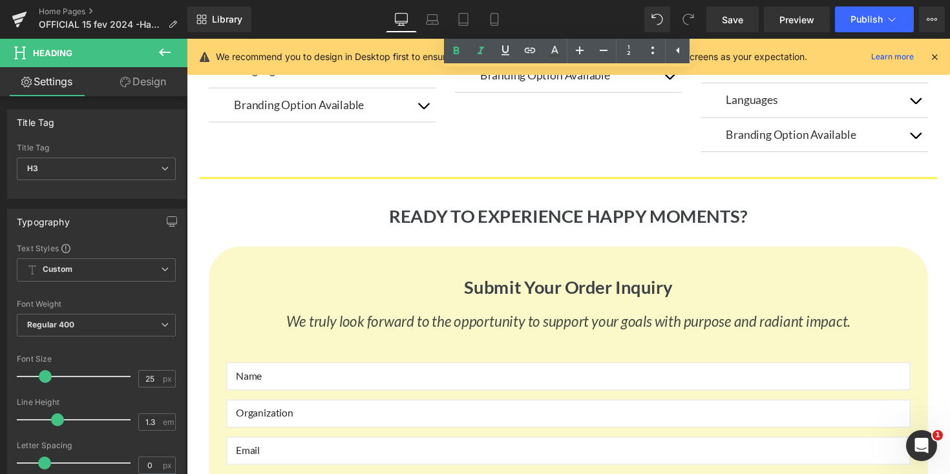
scroll to position [6748, 0]
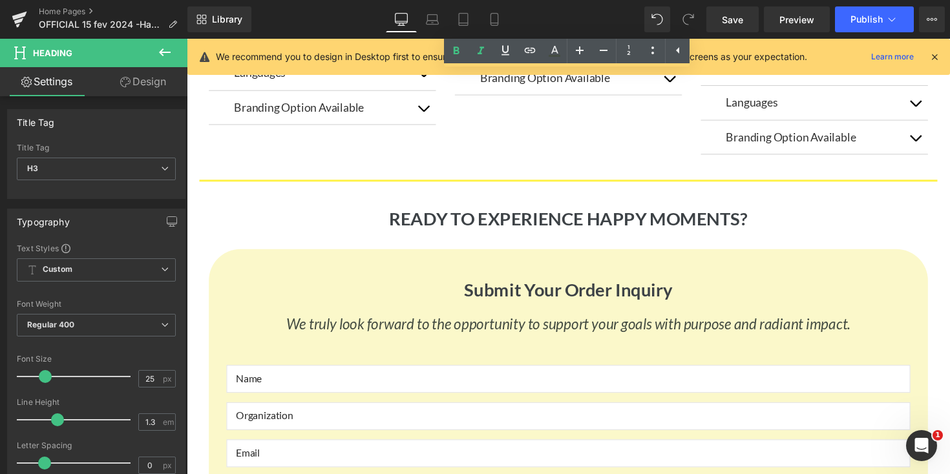
click at [500, 284] on h1 "Submit Your Order Inquiry" at bounding box center [577, 296] width 711 height 24
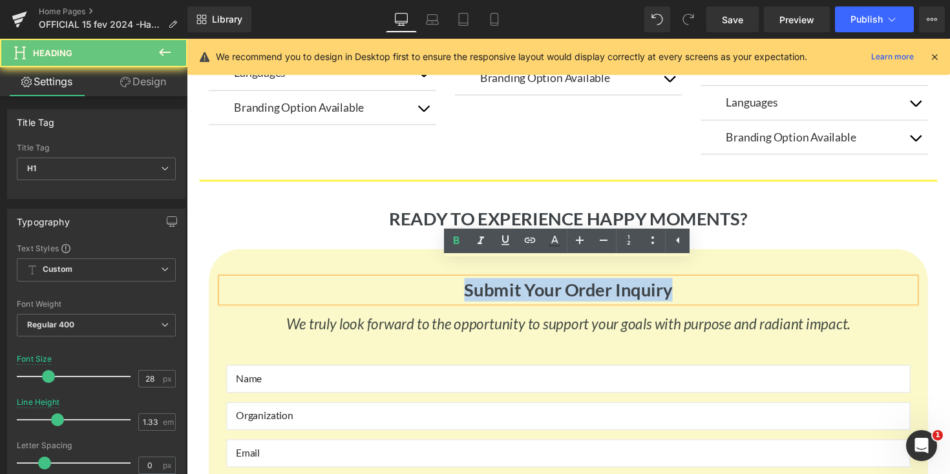
drag, startPoint x: 472, startPoint y: 280, endPoint x: 763, endPoint y: 280, distance: 291.4
click at [763, 284] on h1 "Submit Your Order Inquiry" at bounding box center [577, 296] width 711 height 24
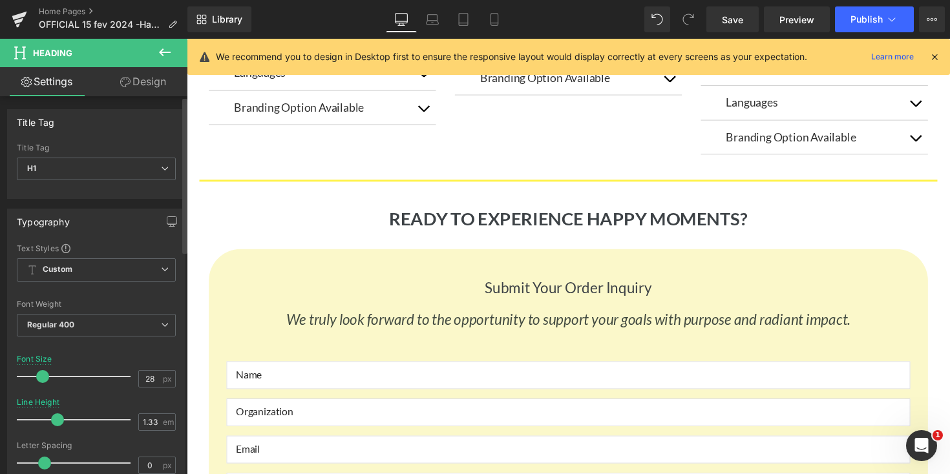
scroll to position [6, 6]
click at [41, 377] on span at bounding box center [42, 376] width 13 height 13
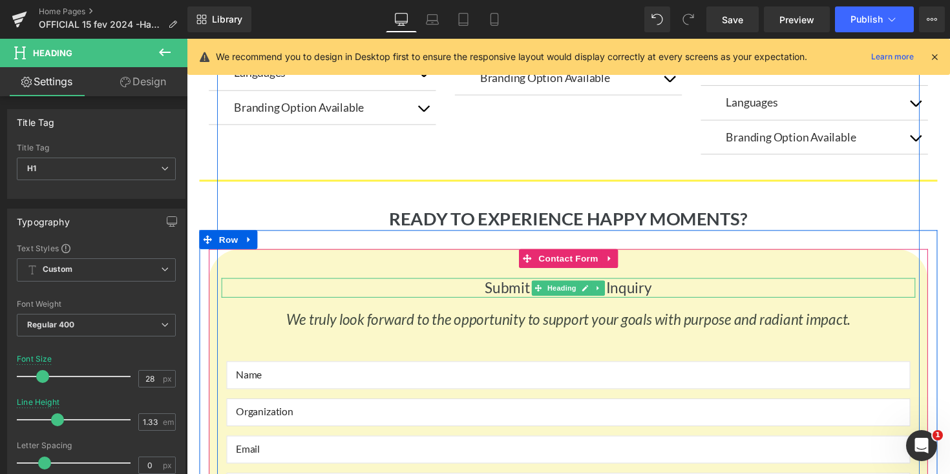
click at [518, 284] on h1 "Submit Your Order Inquiry" at bounding box center [577, 294] width 711 height 20
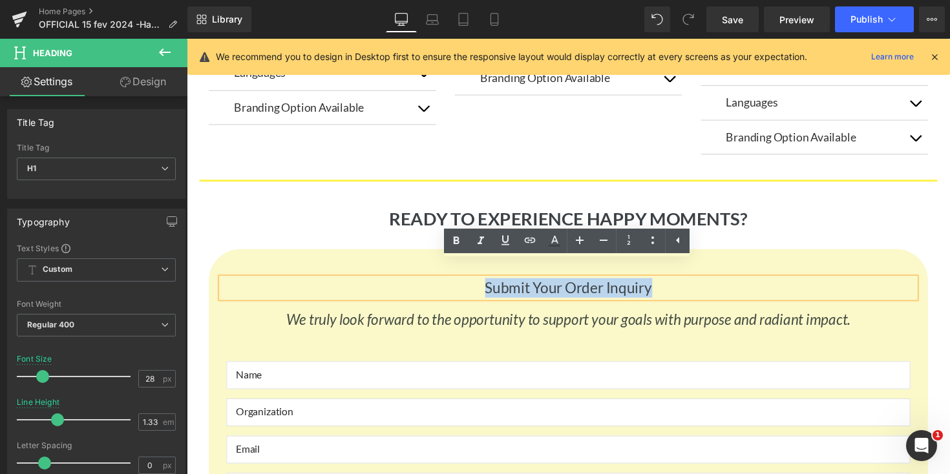
drag, startPoint x: 490, startPoint y: 279, endPoint x: 675, endPoint y: 279, distance: 184.8
click at [675, 284] on h1 "Submit Your Order Inquiry" at bounding box center [577, 294] width 711 height 20
click at [457, 244] on icon at bounding box center [456, 241] width 16 height 16
click at [846, 211] on h1 "READY TO EXPERIENCE HAPPY MOMENTS?" at bounding box center [578, 223] width 756 height 24
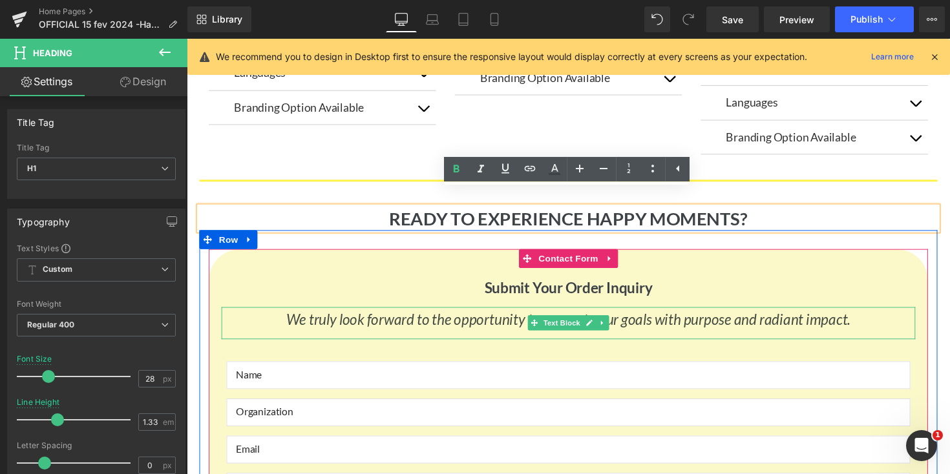
click at [426, 317] on icon "We truly look forward to the opportunity to support your goals with purpose and…" at bounding box center [578, 326] width 578 height 18
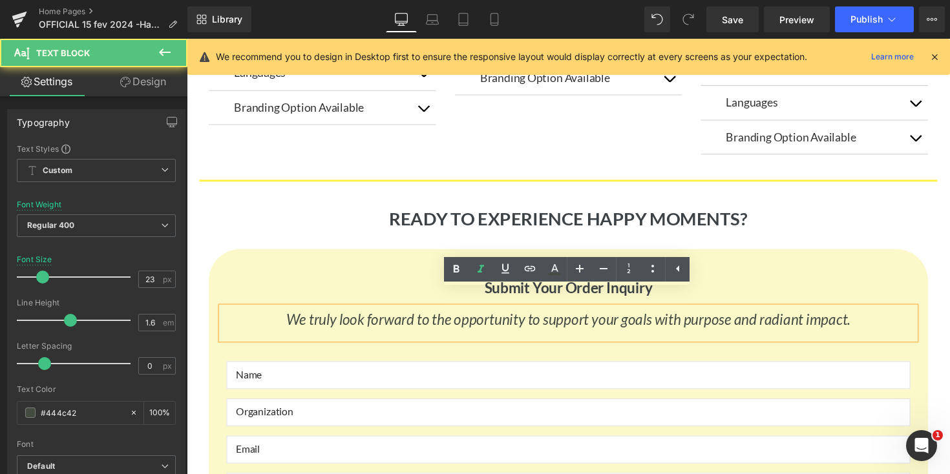
drag, startPoint x: 279, startPoint y: 310, endPoint x: 886, endPoint y: 311, distance: 606.7
click at [886, 315] on p "We truly look forward to the opportunity to support your goals with purpose and…" at bounding box center [577, 327] width 711 height 24
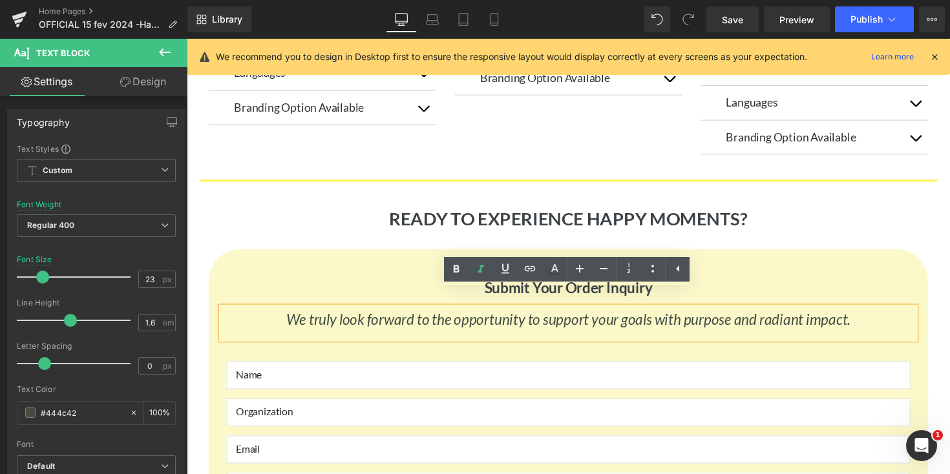
click at [818, 211] on h1 "READY TO EXPERIENCE HAPPY MOMENTS?" at bounding box center [578, 223] width 756 height 24
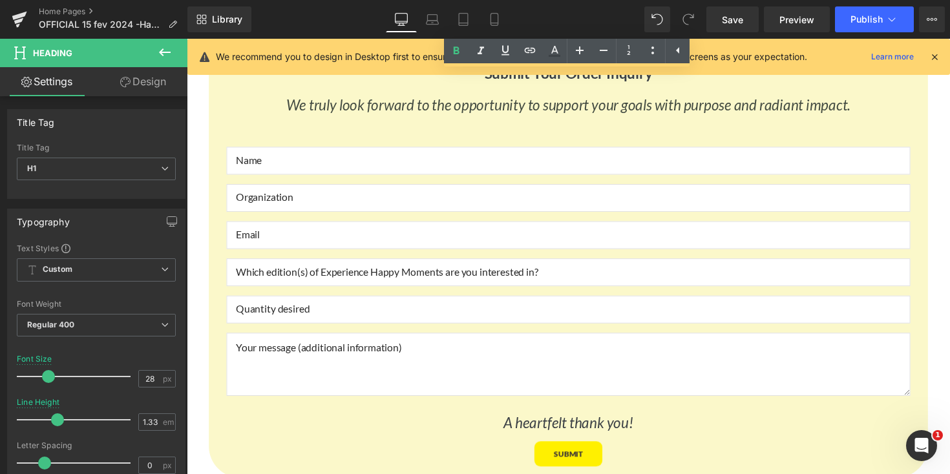
scroll to position [6966, 0]
click at [732, 20] on span "Save" at bounding box center [732, 20] width 21 height 14
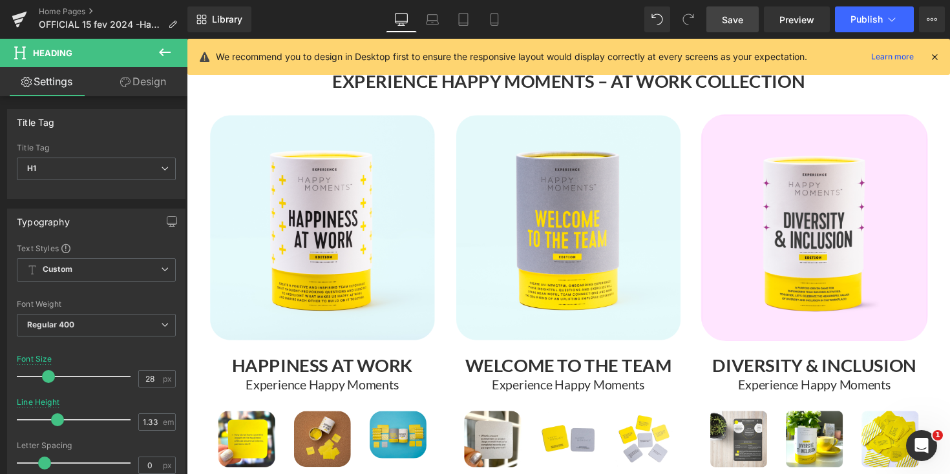
scroll to position [5838, 0]
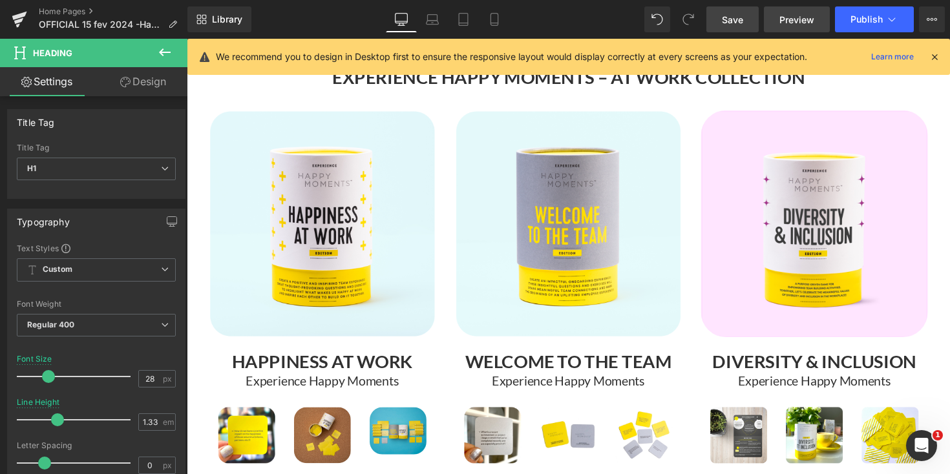
click at [795, 17] on span "Preview" at bounding box center [796, 20] width 35 height 14
